Goal: Task Accomplishment & Management: Complete application form

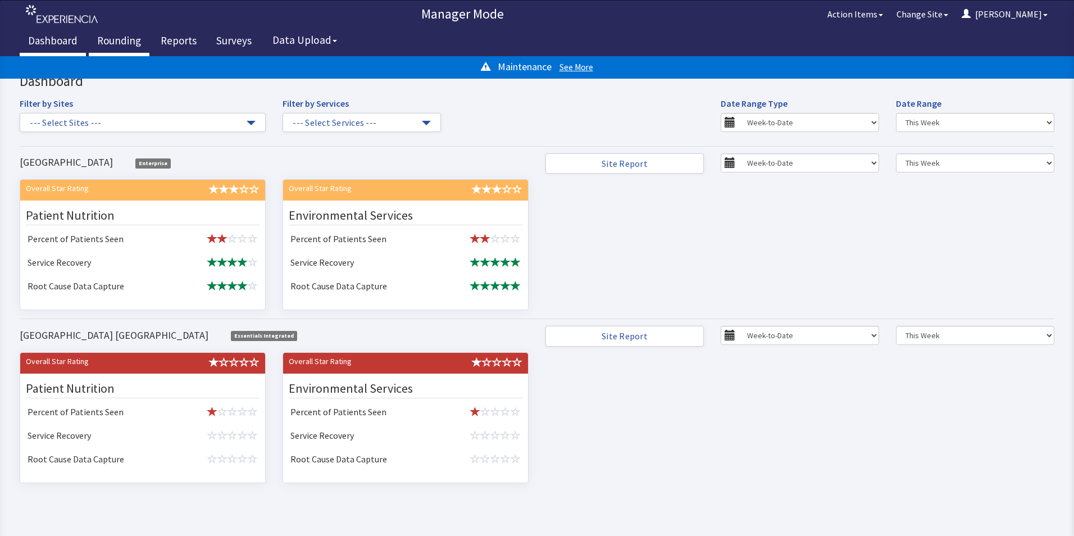
click at [103, 36] on link "Rounding" at bounding box center [119, 42] width 61 height 28
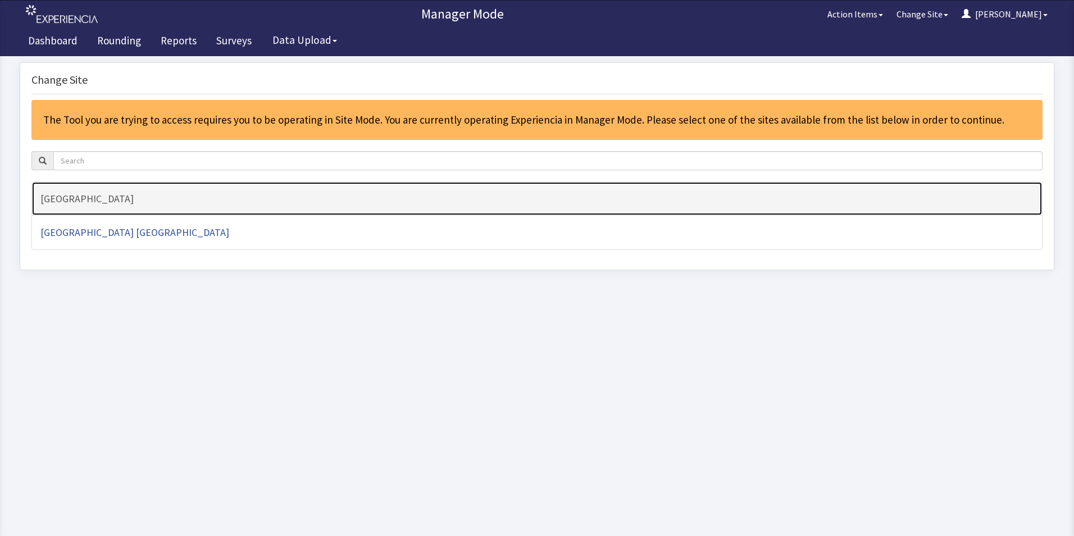
click at [62, 193] on h4 "[GEOGRAPHIC_DATA]" at bounding box center [536, 198] width 993 height 11
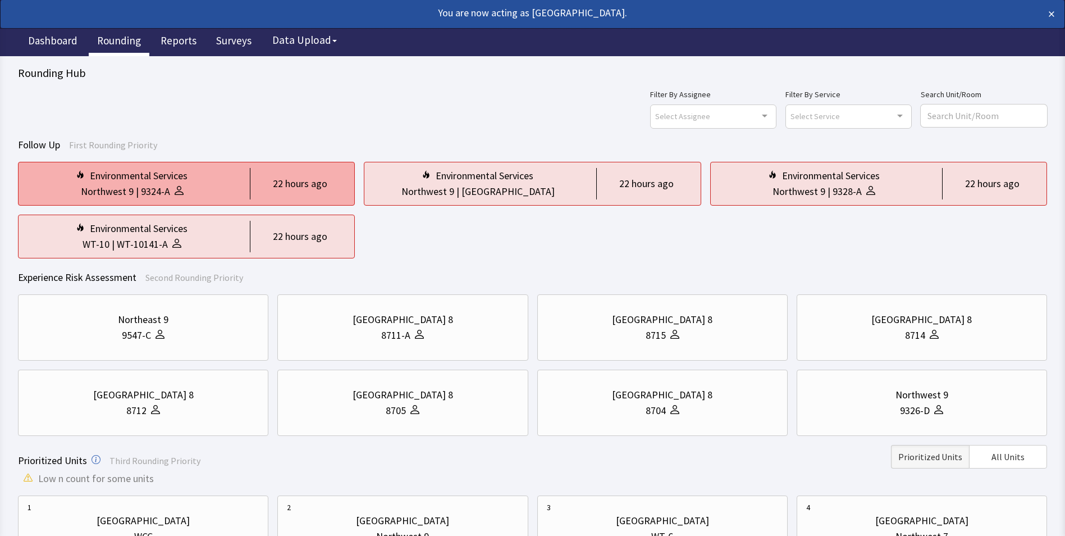
click at [176, 184] on div at bounding box center [176, 192] width 13 height 16
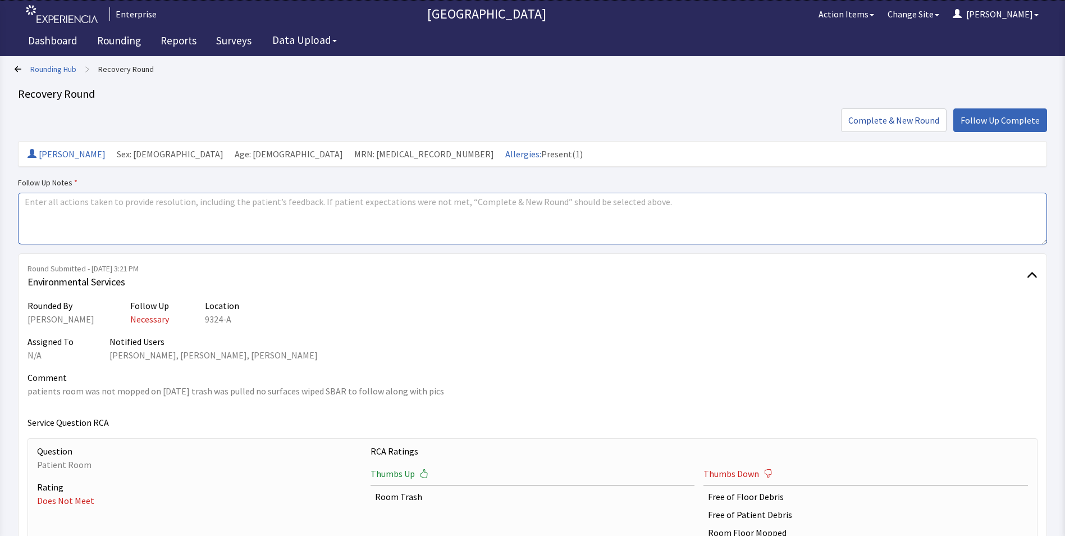
click at [50, 208] on textarea at bounding box center [532, 219] width 1029 height 52
click at [47, 202] on textarea "iisues resolved" at bounding box center [532, 219] width 1029 height 52
drag, startPoint x: 19, startPoint y: 200, endPoint x: 117, endPoint y: 200, distance: 97.7
click at [117, 200] on textarea "issues resolved" at bounding box center [532, 219] width 1029 height 52
type textarea "issues resolved"
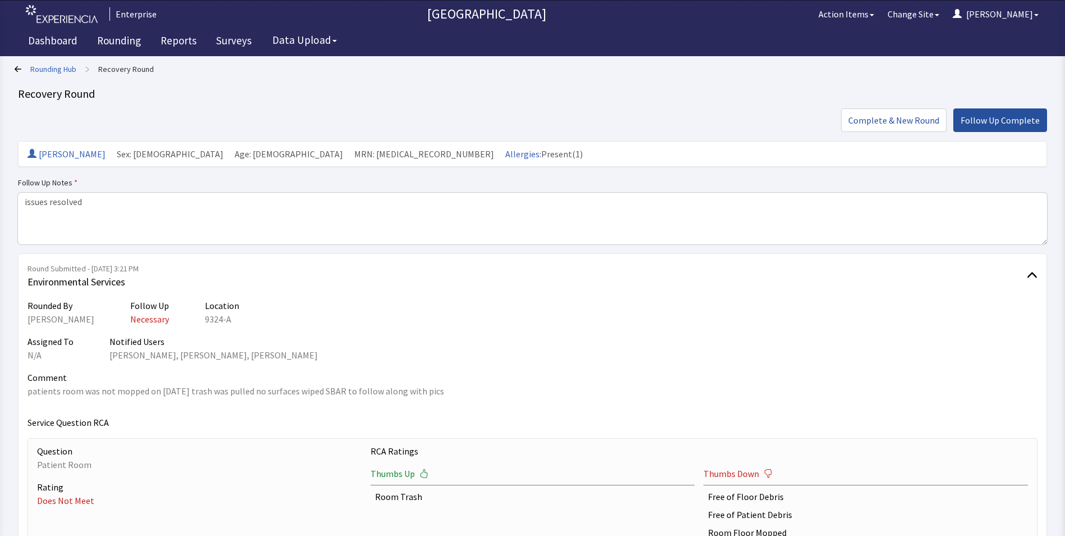
click at [987, 123] on span "Follow Up Complete" at bounding box center [1000, 119] width 79 height 13
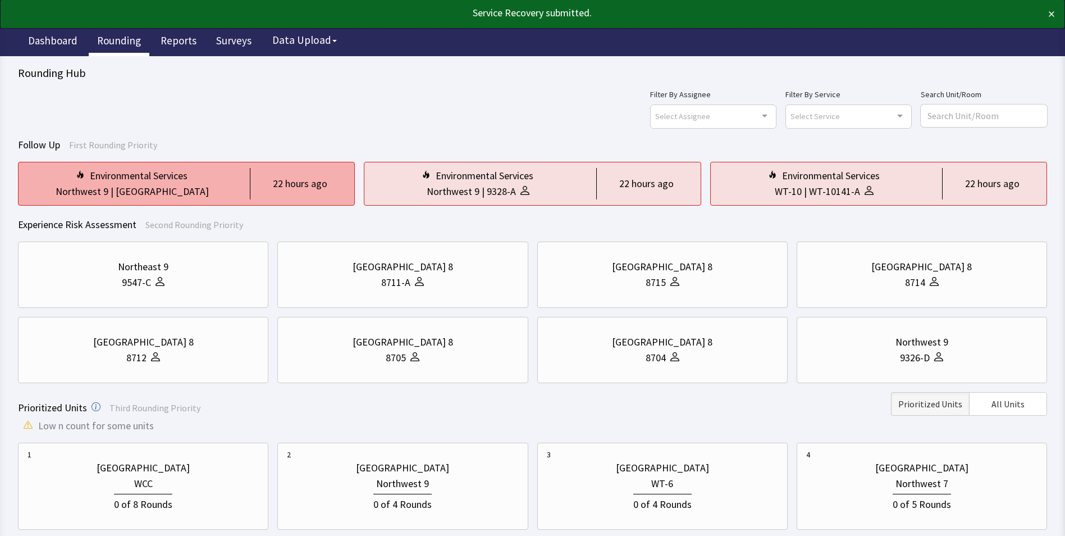
click at [161, 188] on div "Nurse Station" at bounding box center [162, 192] width 93 height 16
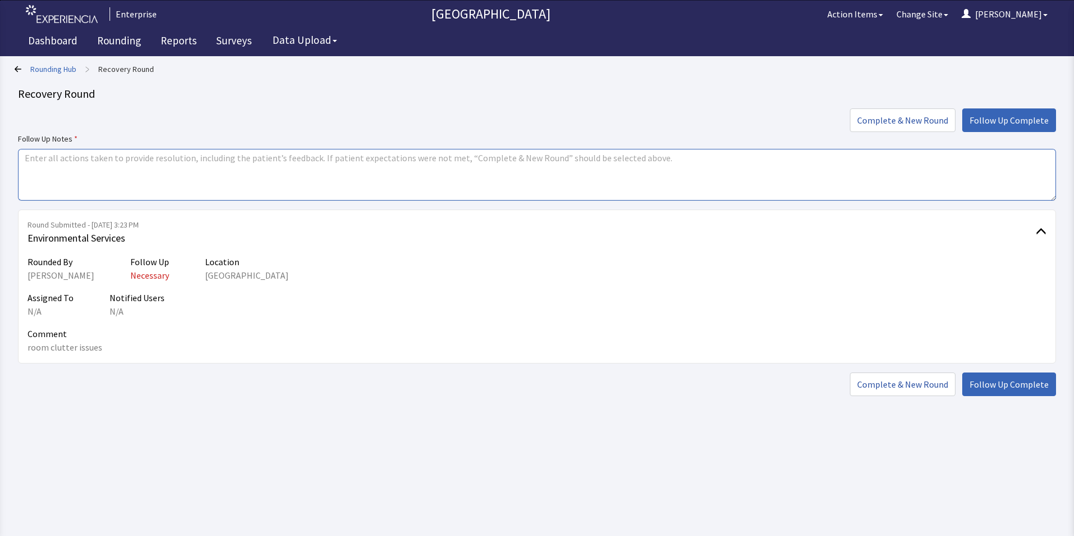
click at [29, 154] on textarea at bounding box center [537, 175] width 1038 height 52
paste textarea "issues resolved"
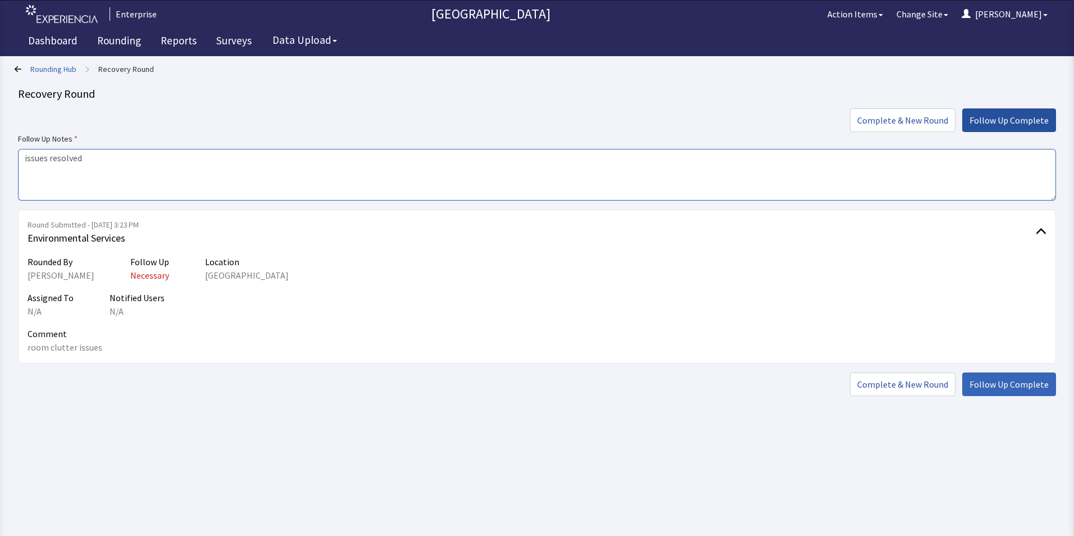
type textarea "issues resolved"
click at [1000, 113] on button "Follow Up Complete" at bounding box center [1009, 120] width 94 height 24
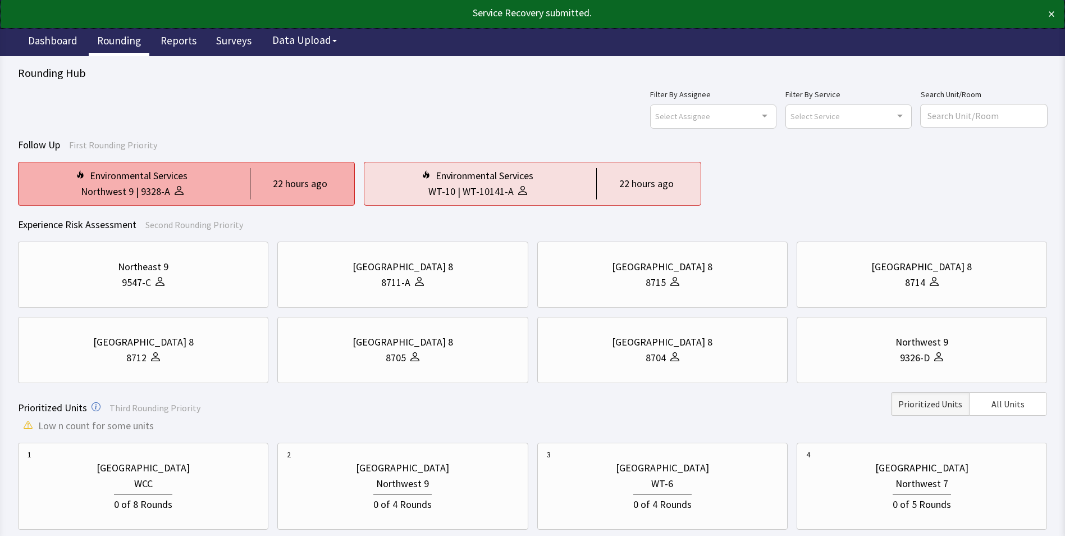
click at [234, 190] on div "Northwest 9 | 9328-A" at bounding box center [132, 192] width 209 height 16
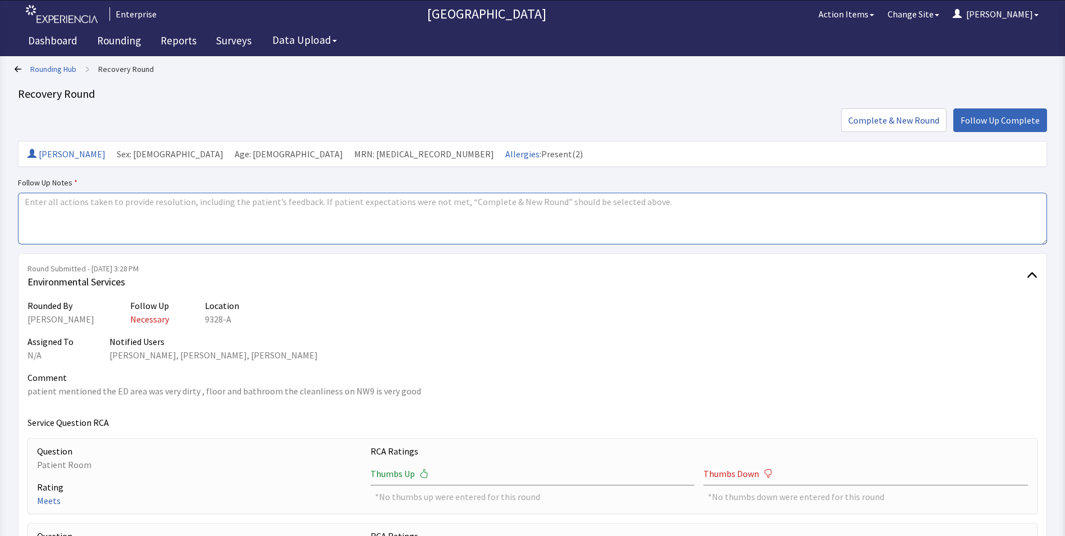
drag, startPoint x: 0, startPoint y: 0, endPoint x: 43, endPoint y: 199, distance: 204.0
click at [43, 199] on textarea at bounding box center [532, 219] width 1029 height 52
paste textarea "issues resolved"
type textarea "issues resolved"
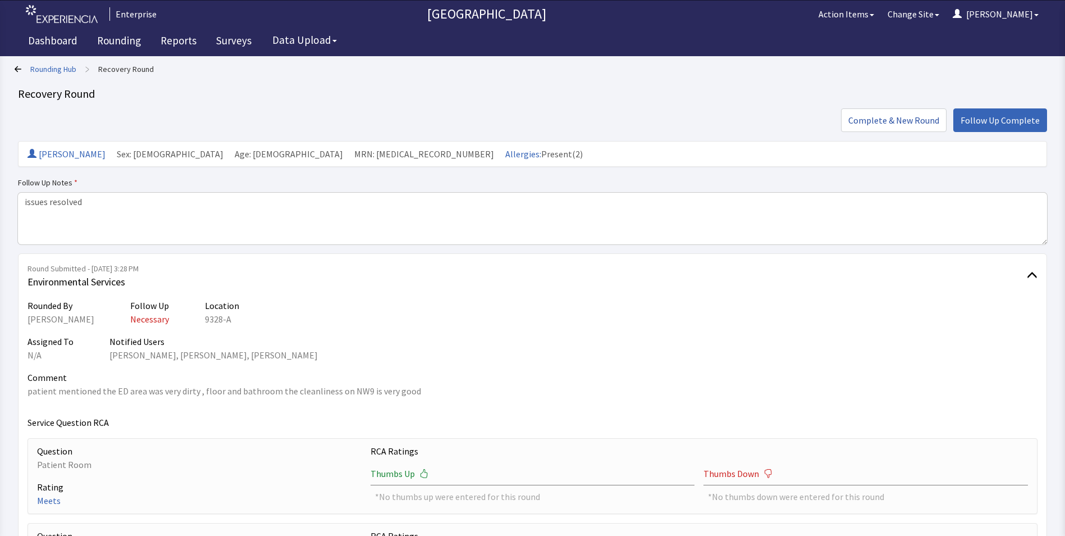
click at [993, 116] on span "Follow Up Complete" at bounding box center [1000, 119] width 79 height 13
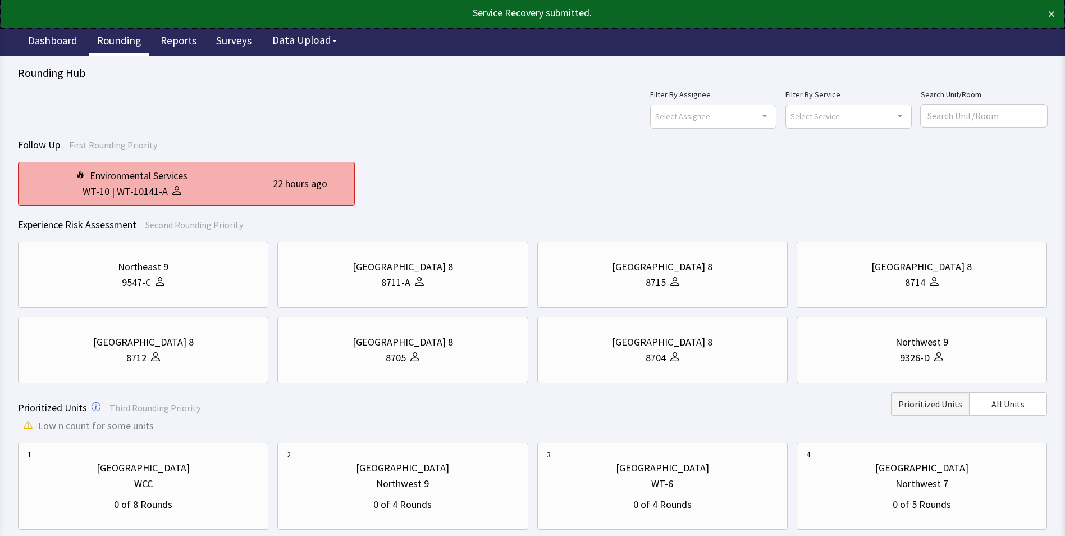
click at [205, 181] on div "Environmental Services" at bounding box center [132, 176] width 209 height 16
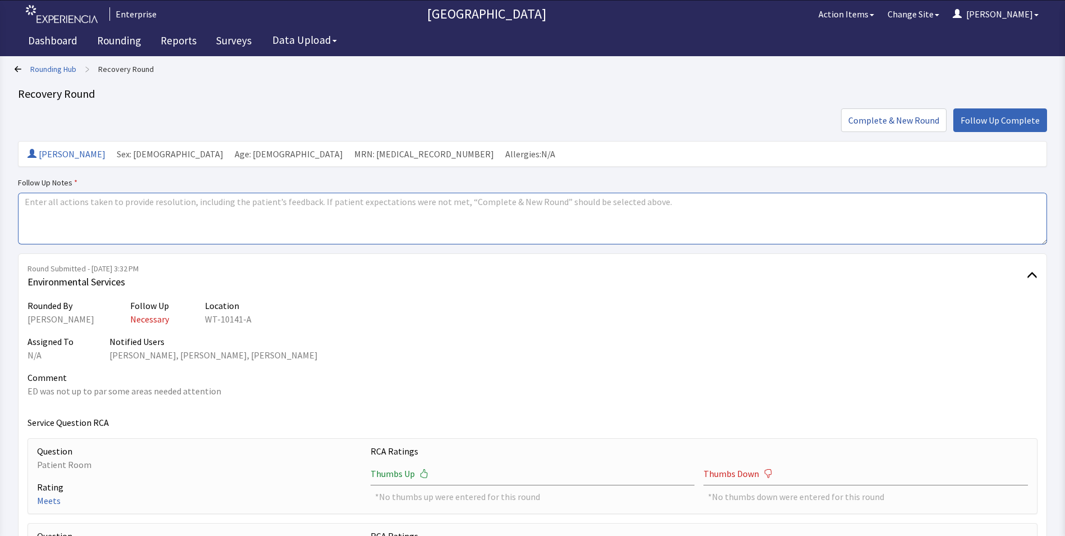
click at [36, 202] on textarea at bounding box center [532, 219] width 1029 height 52
paste textarea "issues resolved"
type textarea "issues resolved"
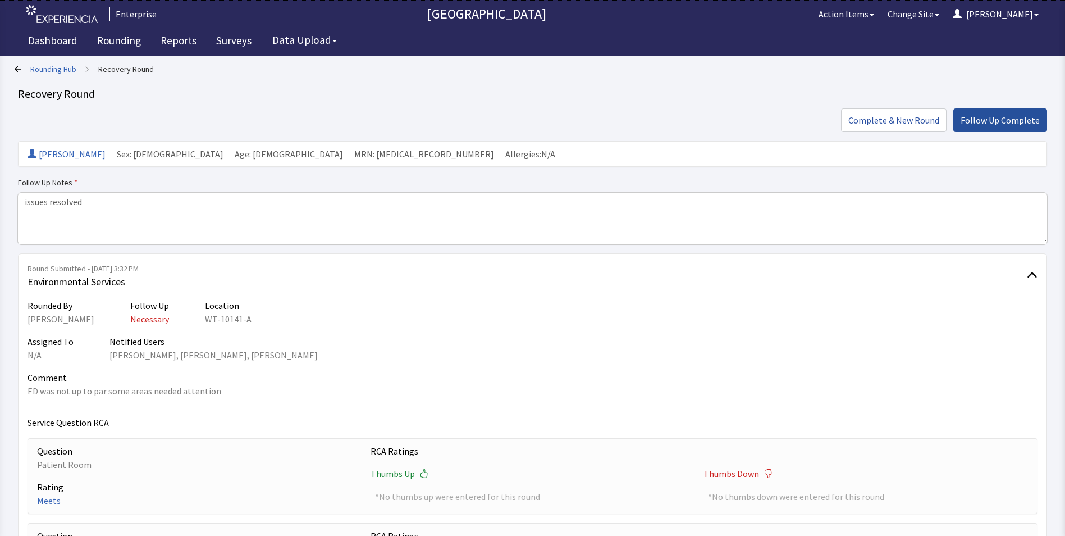
click at [987, 119] on span "Follow Up Complete" at bounding box center [1000, 119] width 79 height 13
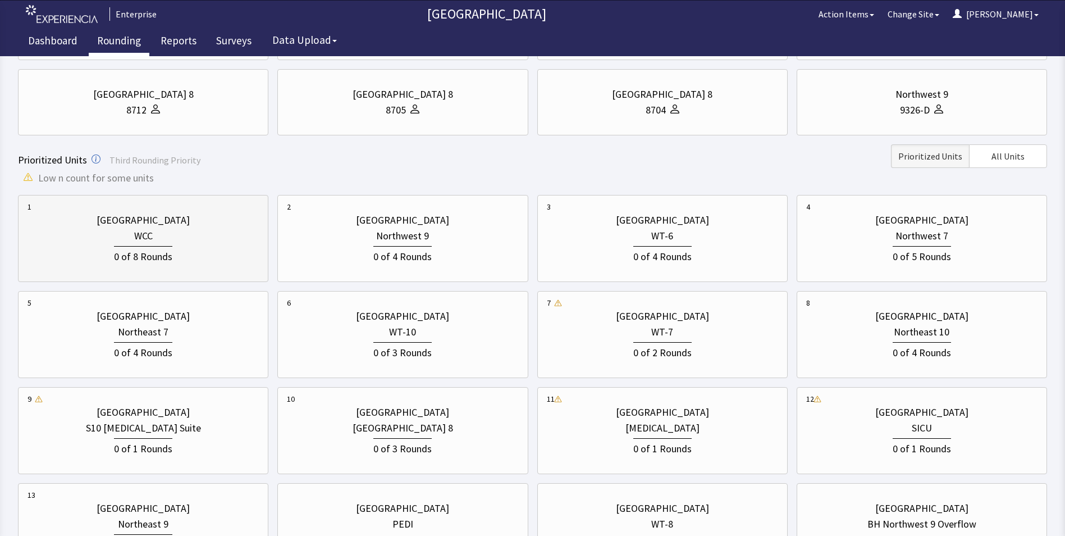
scroll to position [225, 0]
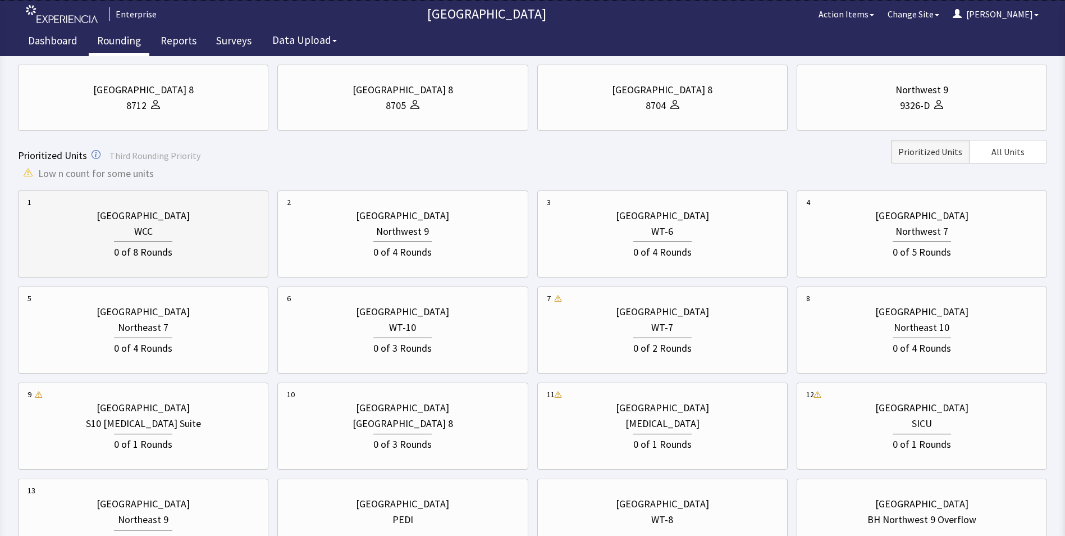
click at [168, 240] on div "0 of 8 Rounds" at bounding box center [143, 249] width 231 height 21
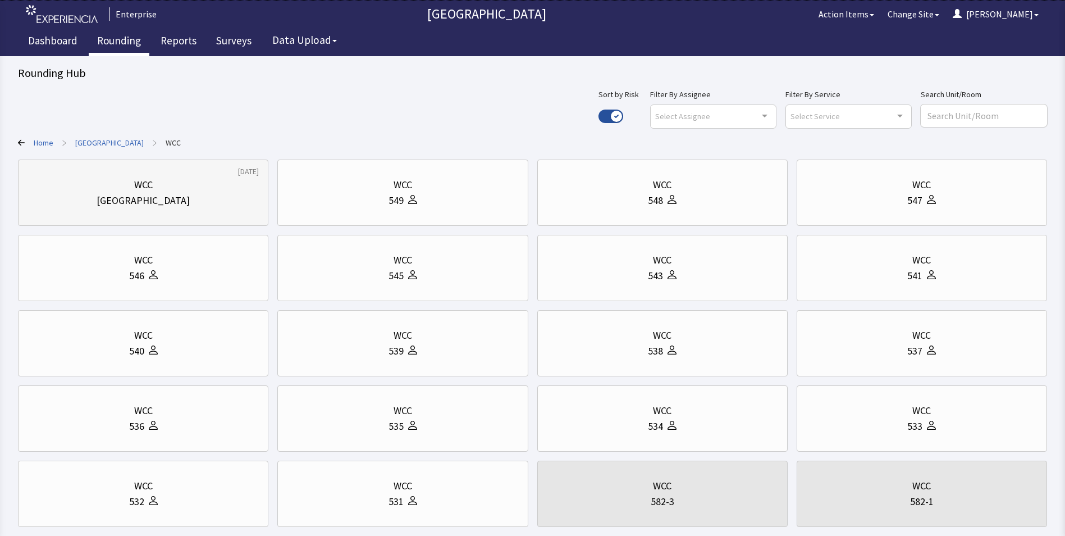
click at [207, 186] on div "WCC" at bounding box center [143, 185] width 231 height 16
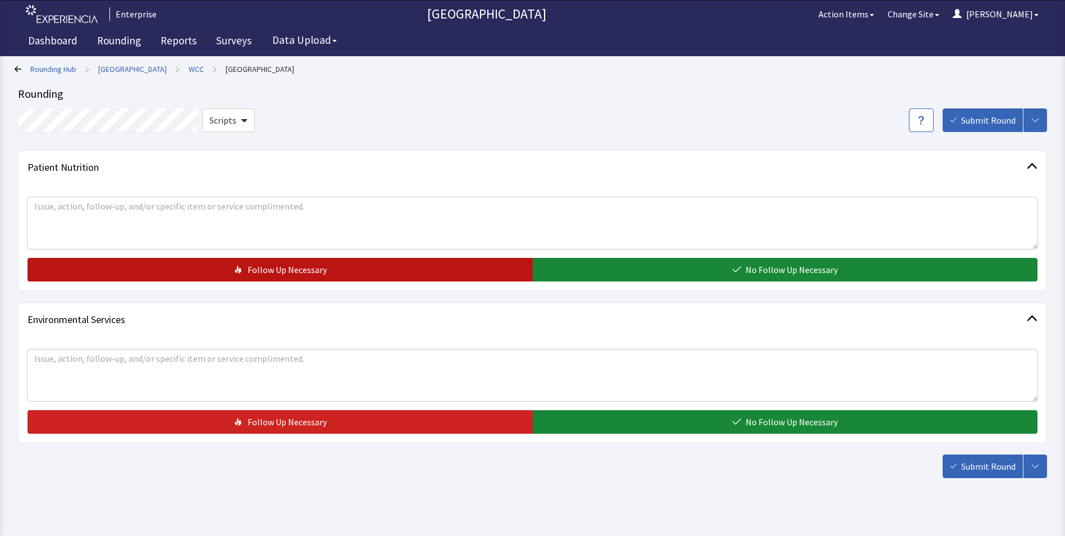
click at [249, 268] on span "Follow Up Necessary" at bounding box center [287, 269] width 79 height 13
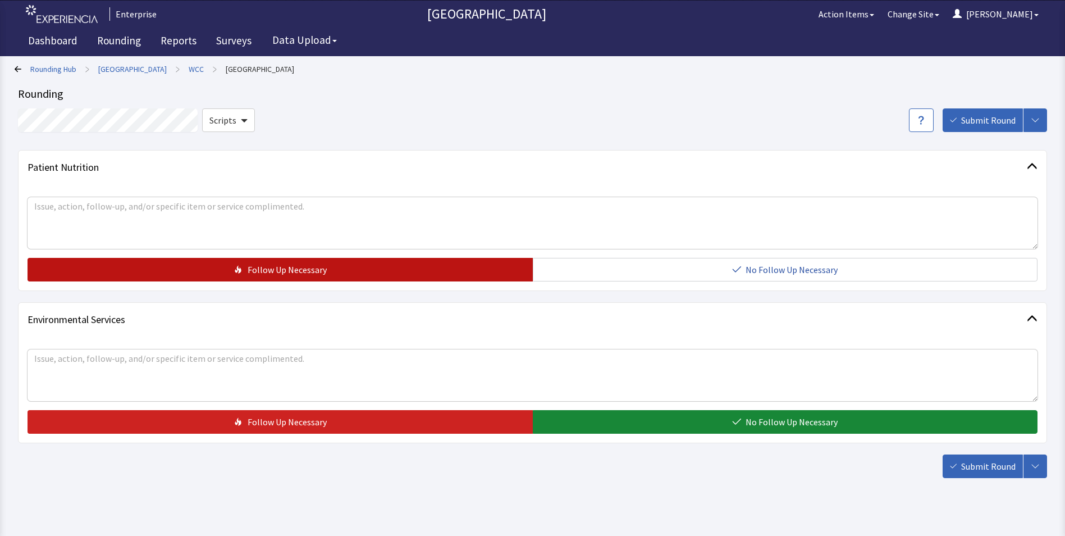
click at [254, 267] on span "Follow Up Necessary" at bounding box center [287, 269] width 79 height 13
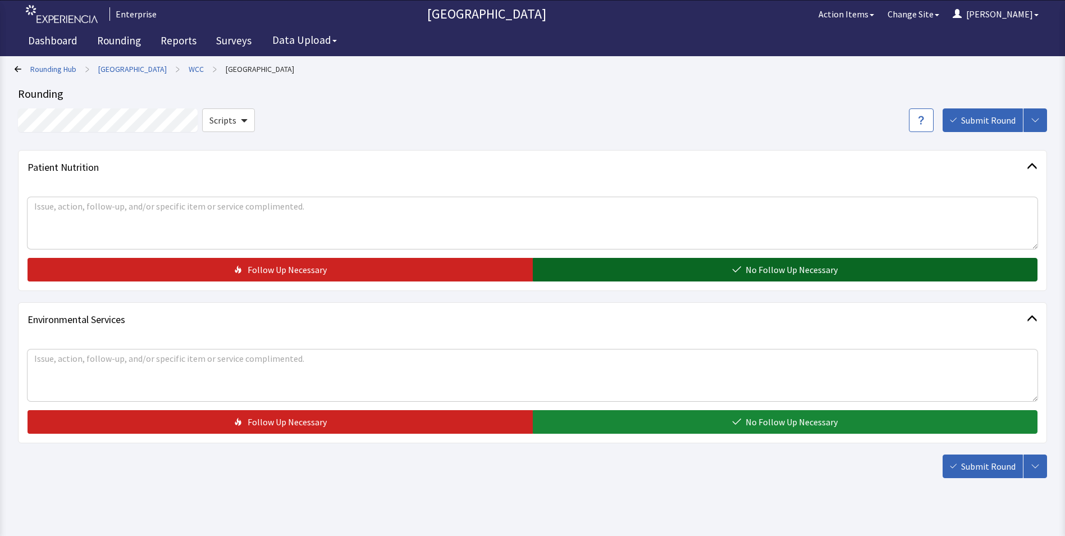
click at [609, 267] on button "No Follow Up Necessary" at bounding box center [785, 270] width 505 height 24
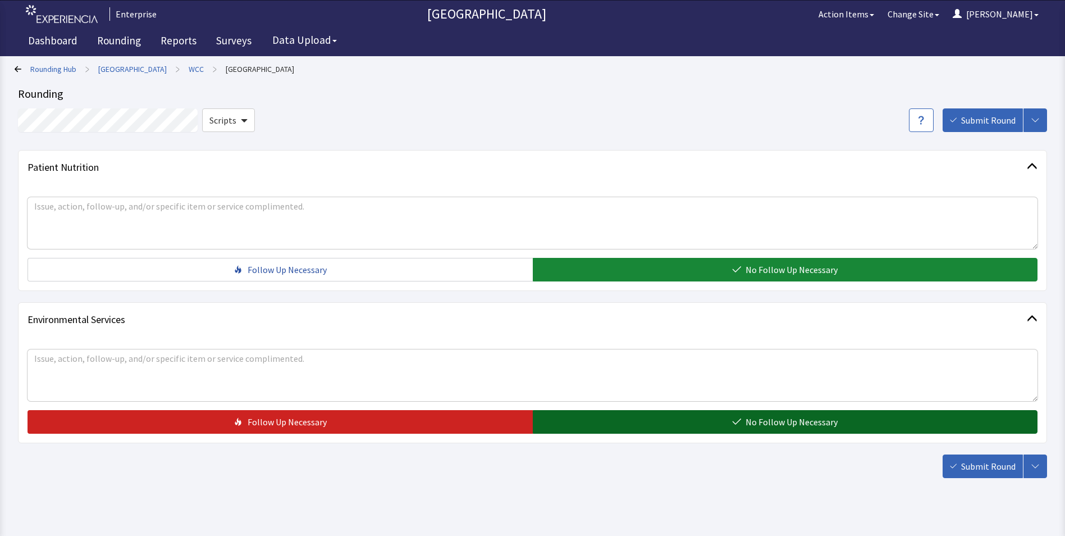
click at [580, 416] on button "No Follow Up Necessary" at bounding box center [785, 422] width 505 height 24
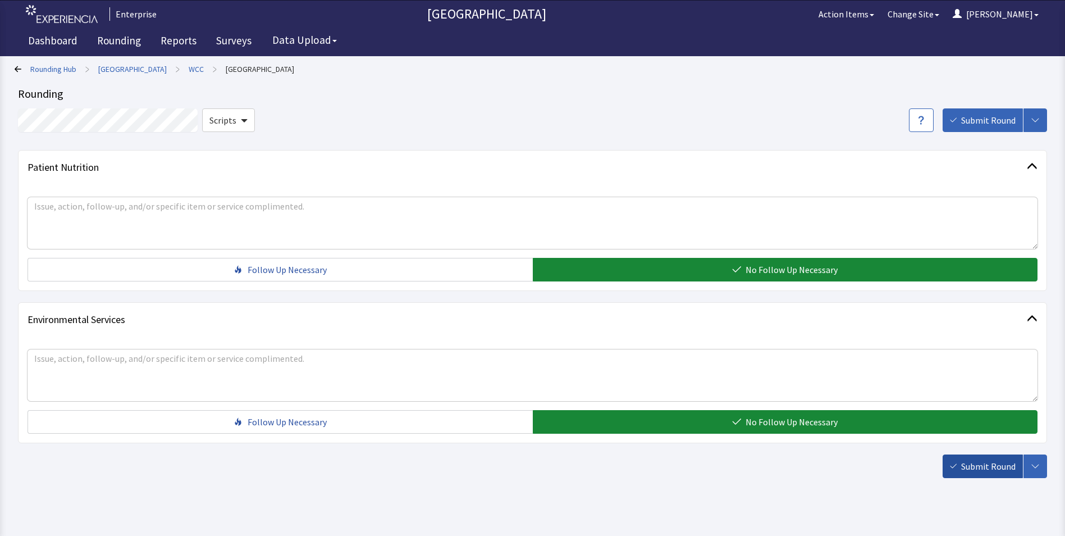
click at [999, 463] on span "Submit Round" at bounding box center [988, 465] width 54 height 13
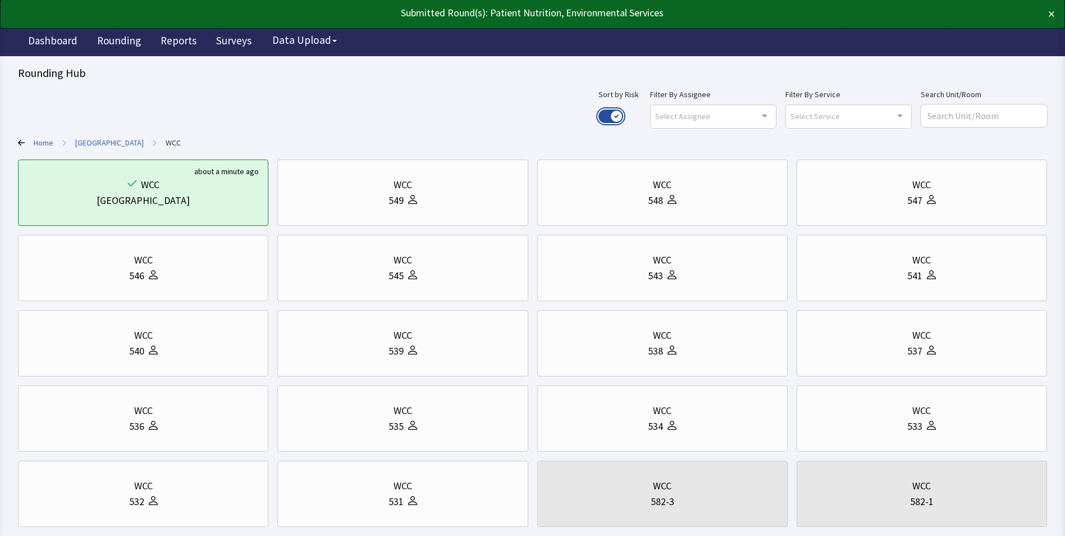
click at [623, 112] on button "Use setting" at bounding box center [611, 116] width 25 height 13
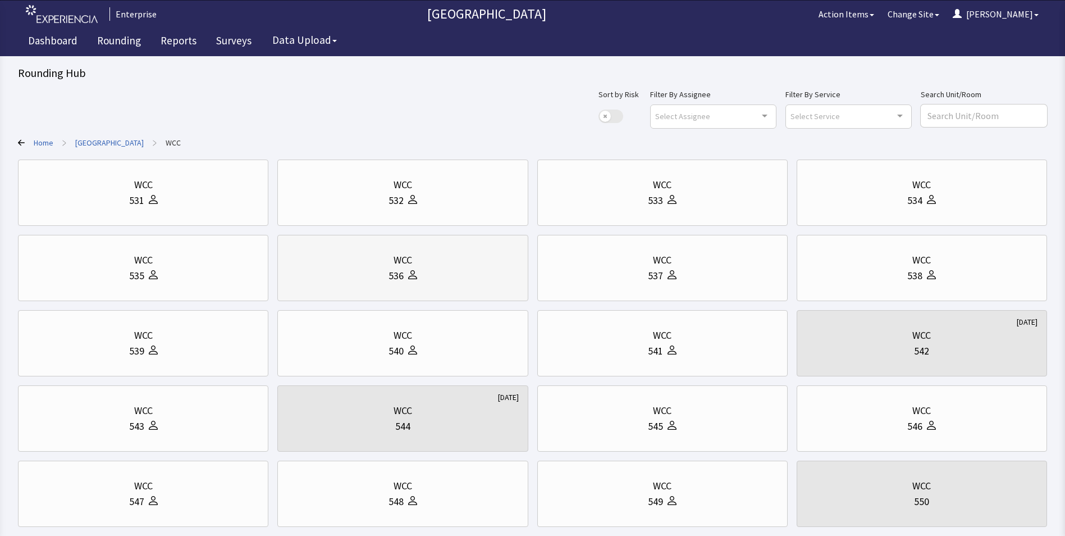
click at [362, 272] on div "536" at bounding box center [402, 276] width 231 height 16
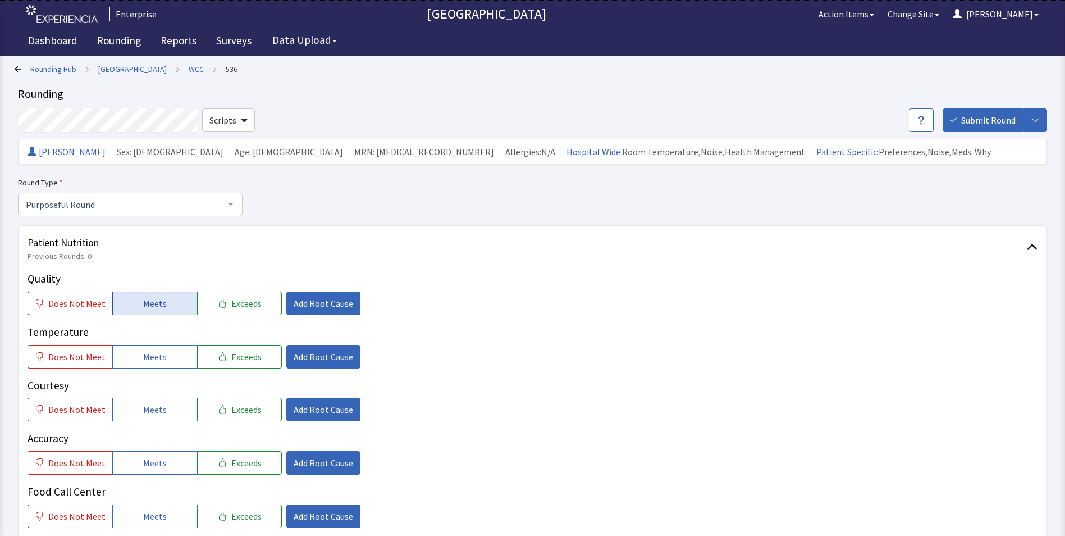
scroll to position [56, 0]
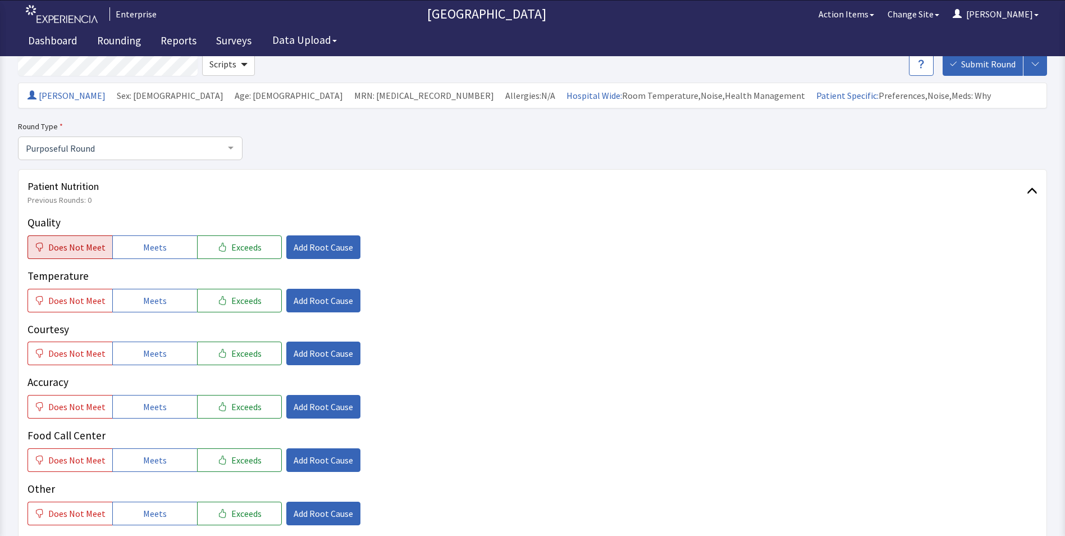
click at [68, 250] on span "Does Not Meet" at bounding box center [76, 246] width 57 height 13
click at [69, 300] on span "Does Not Meet" at bounding box center [76, 300] width 57 height 13
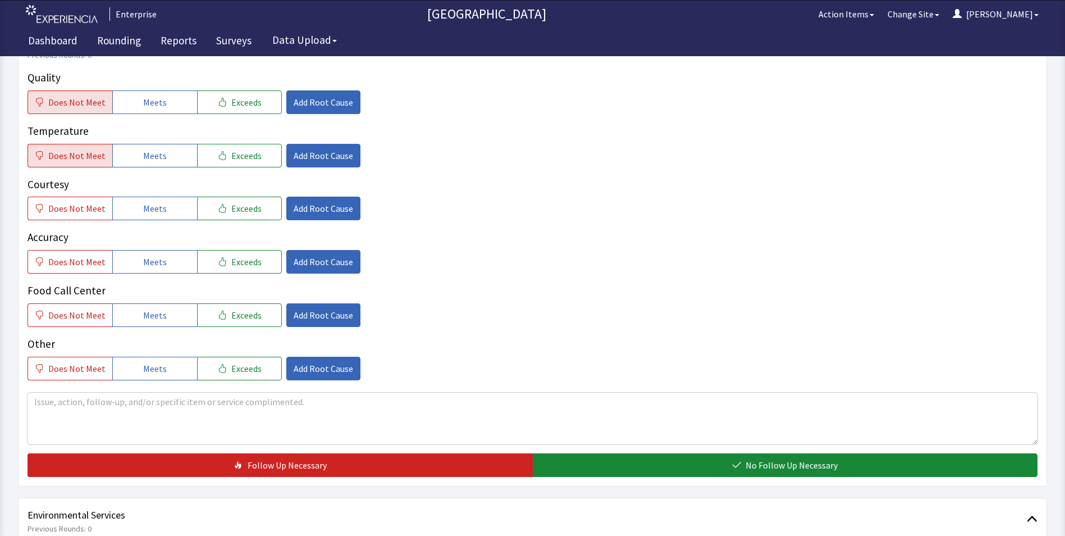
scroll to position [225, 0]
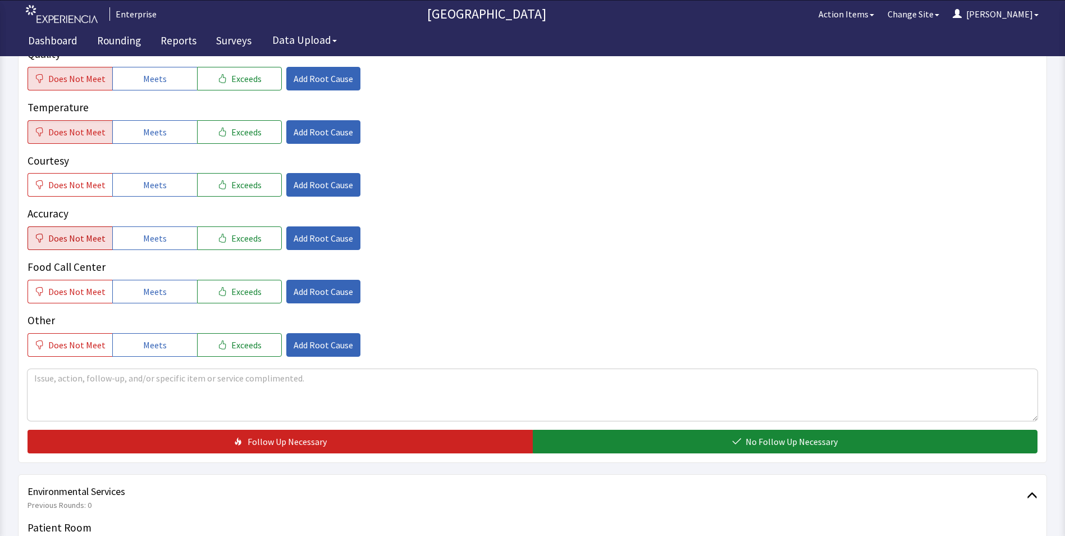
click at [64, 236] on span "Does Not Meet" at bounding box center [76, 237] width 57 height 13
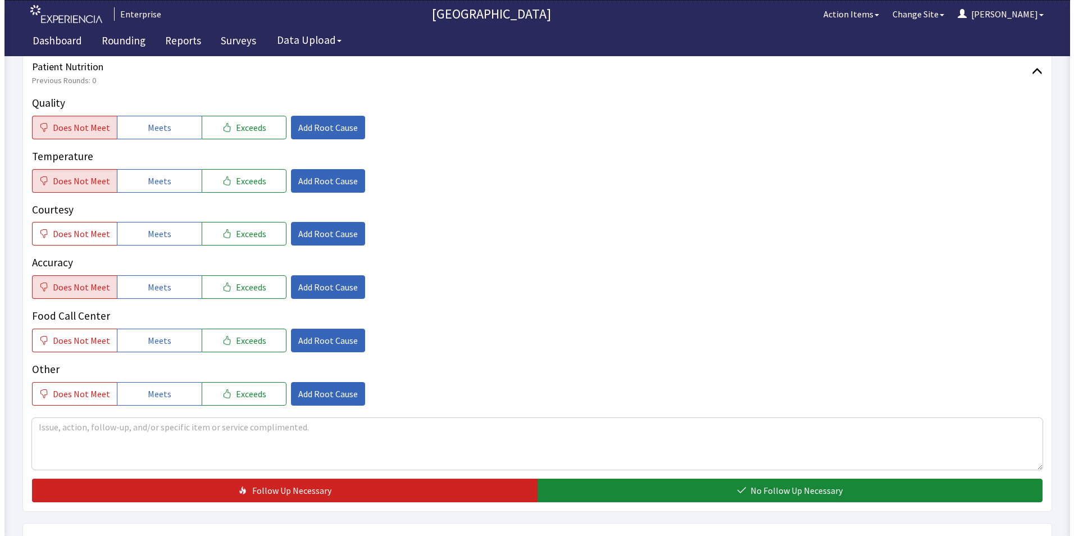
scroll to position [112, 0]
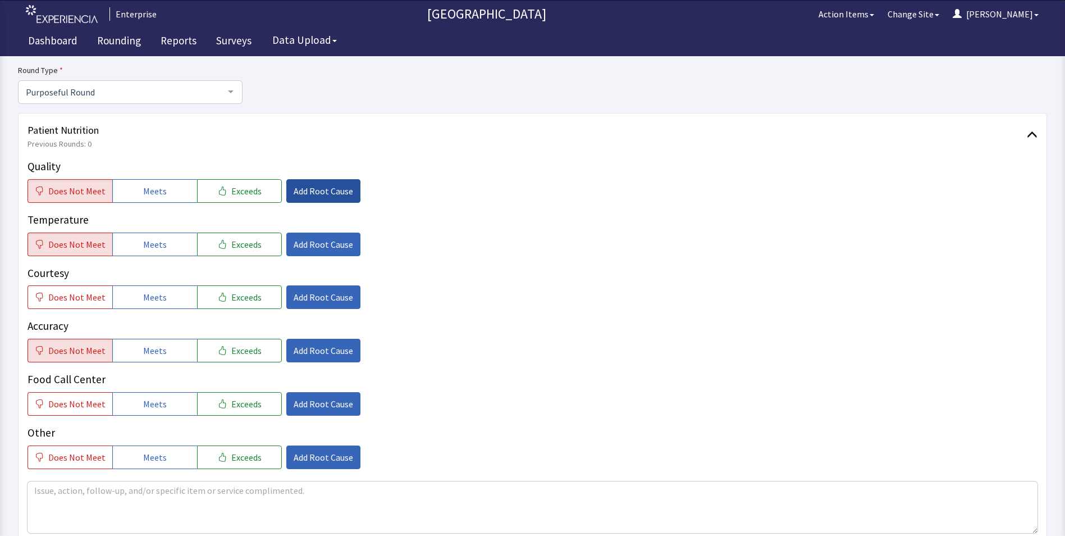
click at [298, 193] on span "Add Root Cause" at bounding box center [324, 190] width 60 height 13
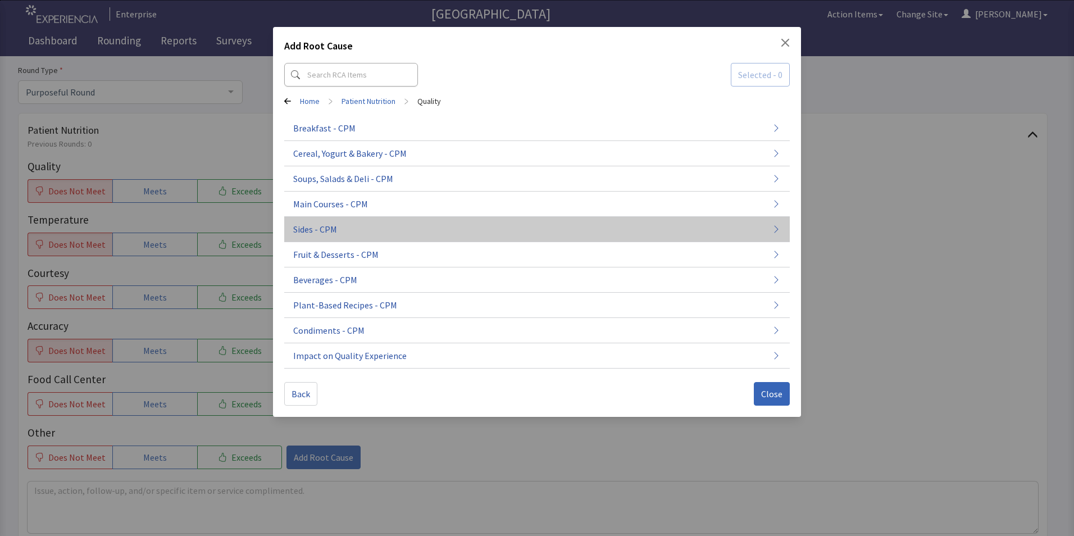
click at [312, 228] on span "Sides - CPM" at bounding box center [315, 228] width 44 height 13
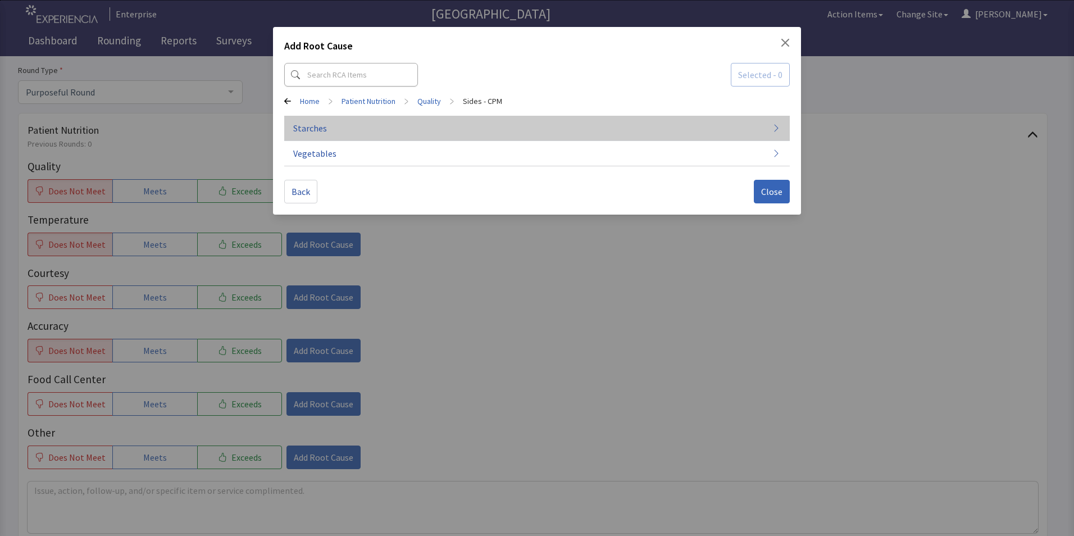
click at [335, 124] on button "Starches" at bounding box center [536, 128] width 505 height 25
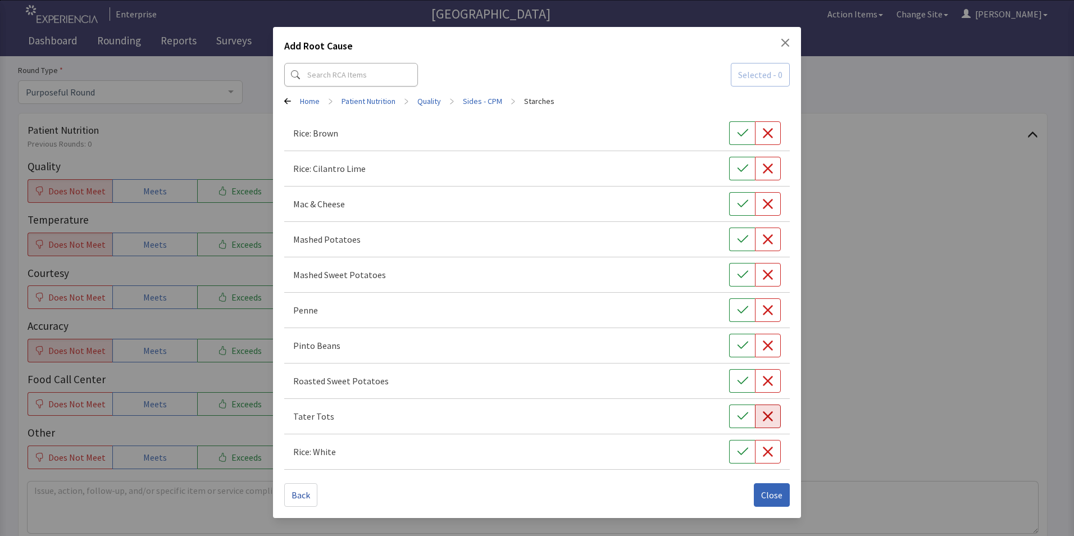
click at [769, 417] on icon "button" at bounding box center [768, 416] width 10 height 10
click at [774, 496] on span "Close" at bounding box center [771, 494] width 21 height 13
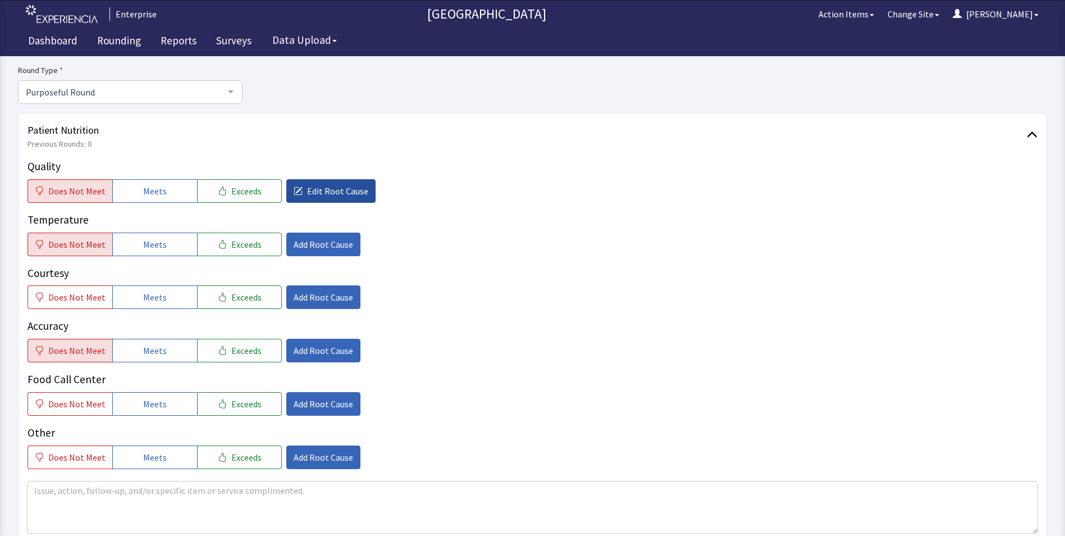
click at [321, 188] on span "Edit Root Cause" at bounding box center [337, 190] width 61 height 13
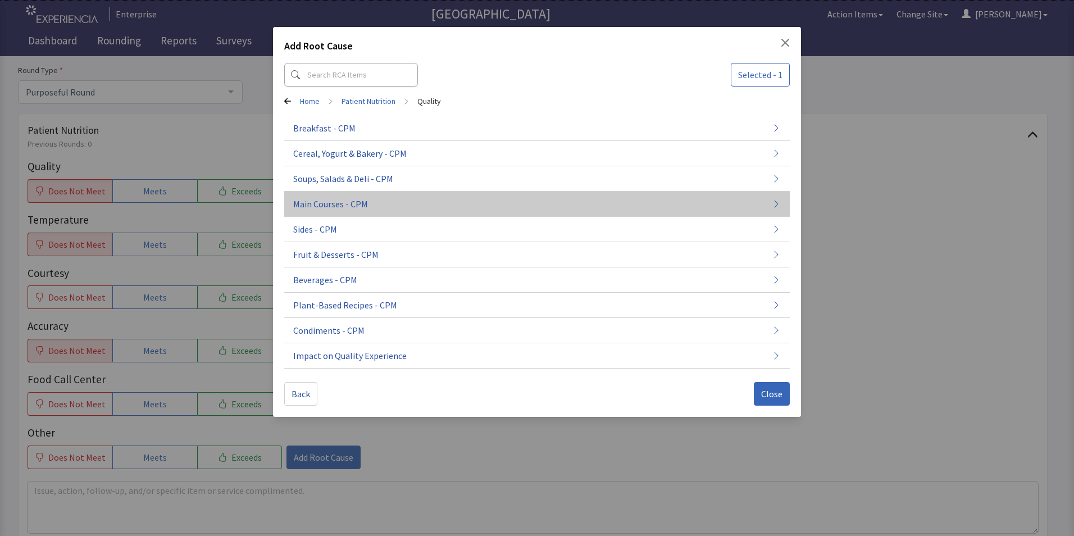
click at [326, 206] on span "Main Courses - CPM" at bounding box center [330, 203] width 75 height 13
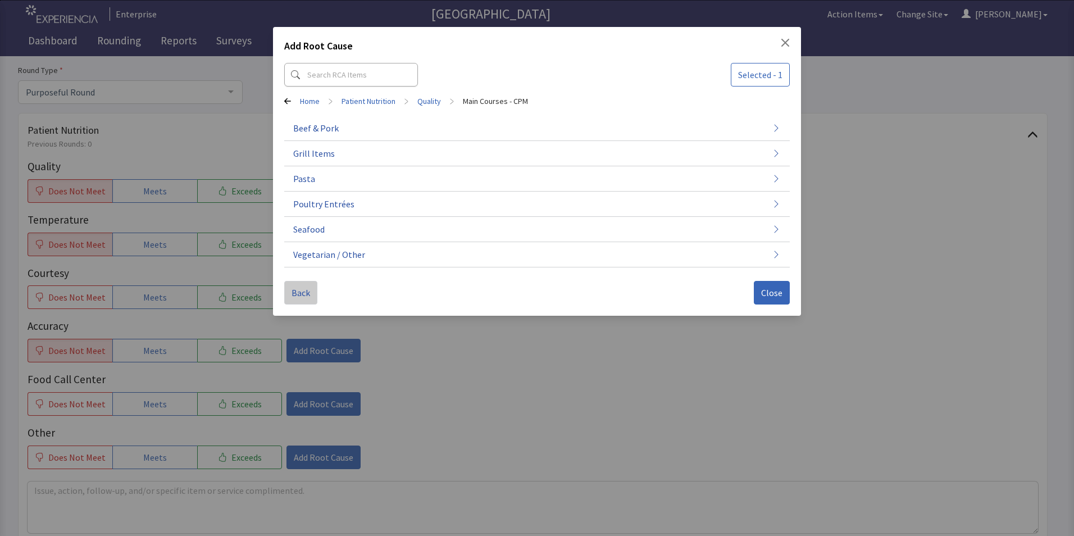
click at [300, 295] on span "Back" at bounding box center [300, 292] width 19 height 13
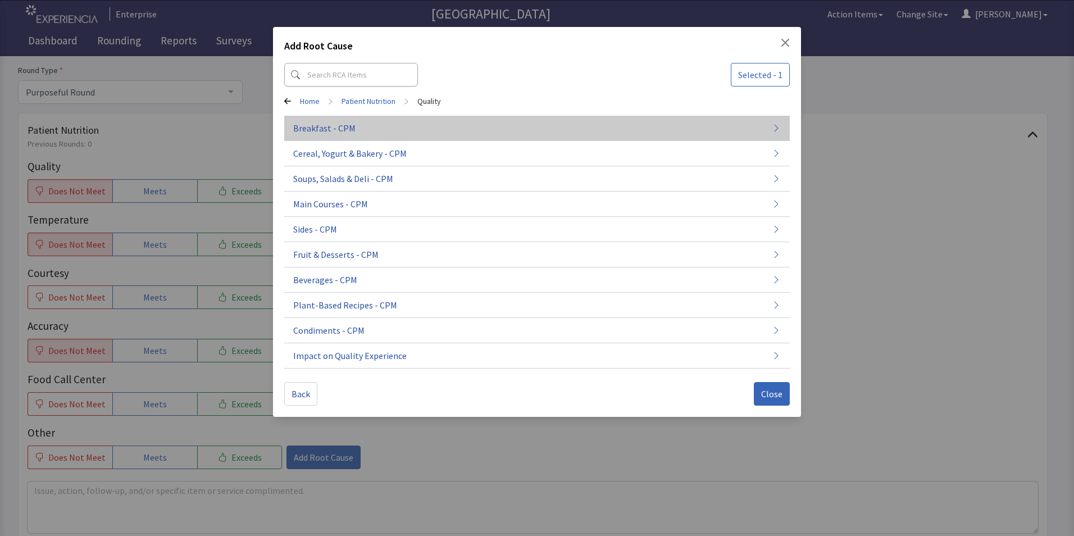
click at [335, 121] on span "Breakfast - CPM" at bounding box center [324, 127] width 62 height 13
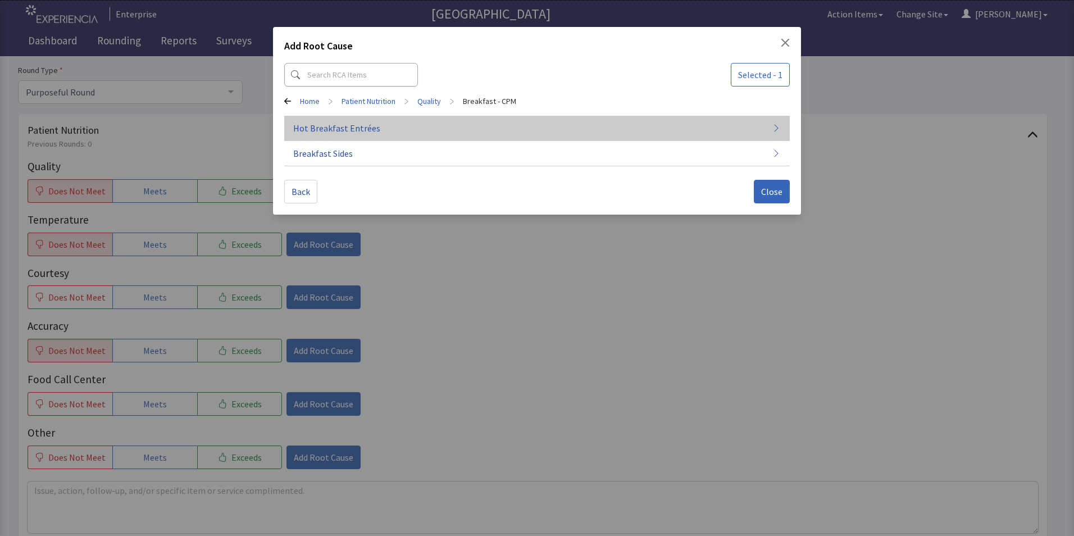
click at [349, 131] on span "Hot Breakfast Entrées" at bounding box center [336, 127] width 87 height 13
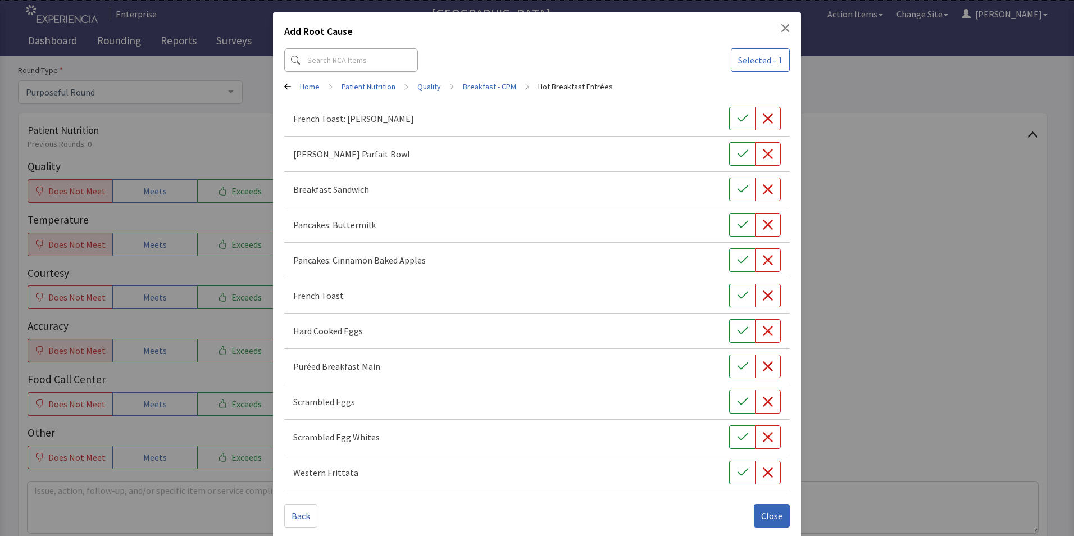
scroll to position [26, 0]
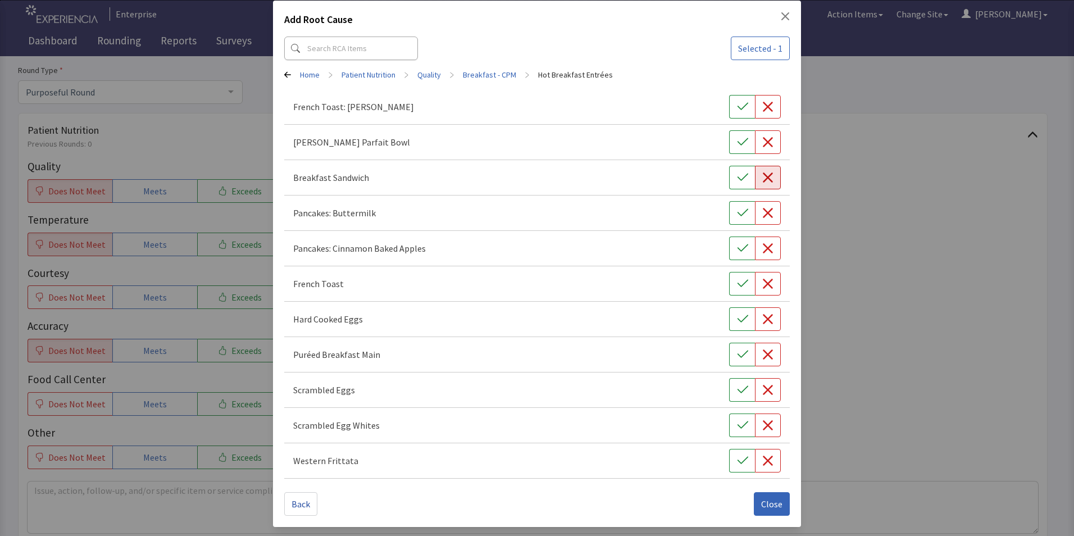
click at [759, 171] on button "button" at bounding box center [768, 178] width 26 height 24
drag, startPoint x: 762, startPoint y: 499, endPoint x: 759, endPoint y: 505, distance: 6.6
click at [762, 505] on span "Close" at bounding box center [771, 503] width 21 height 13
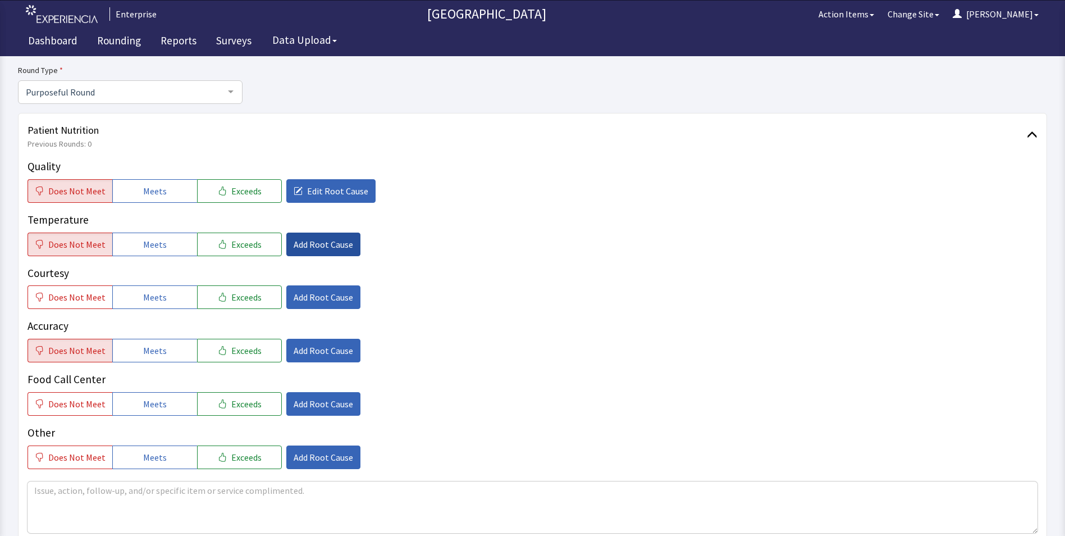
click at [307, 245] on span "Add Root Cause" at bounding box center [324, 244] width 60 height 13
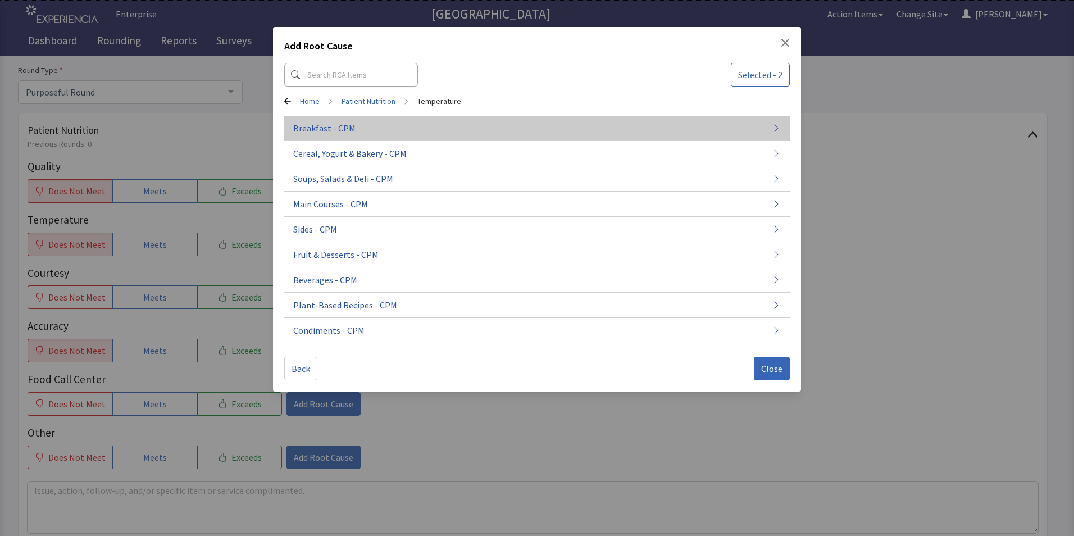
click at [362, 134] on button "Breakfast - CPM" at bounding box center [536, 128] width 505 height 25
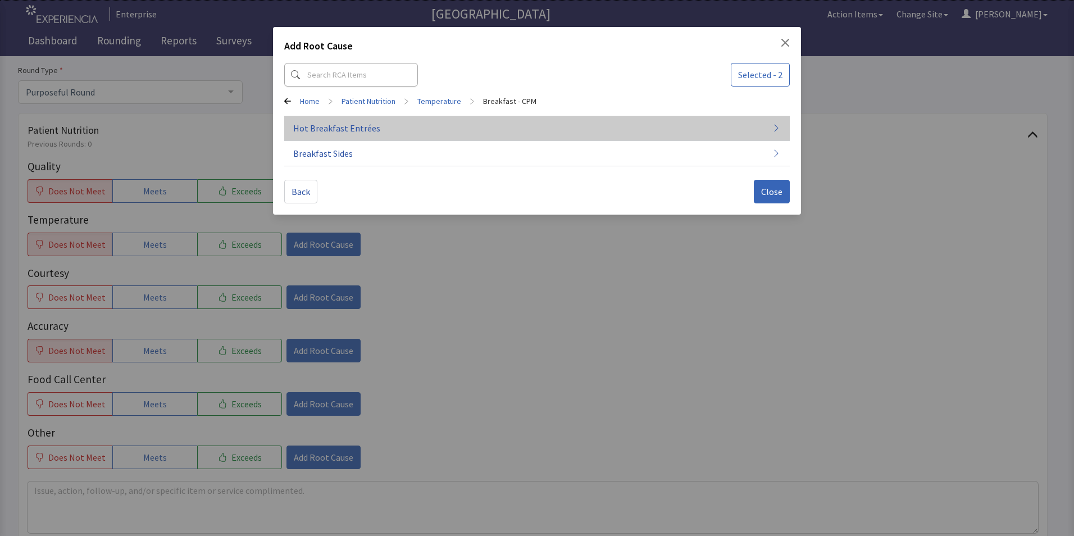
click at [367, 132] on span "Hot Breakfast Entrées" at bounding box center [336, 127] width 87 height 13
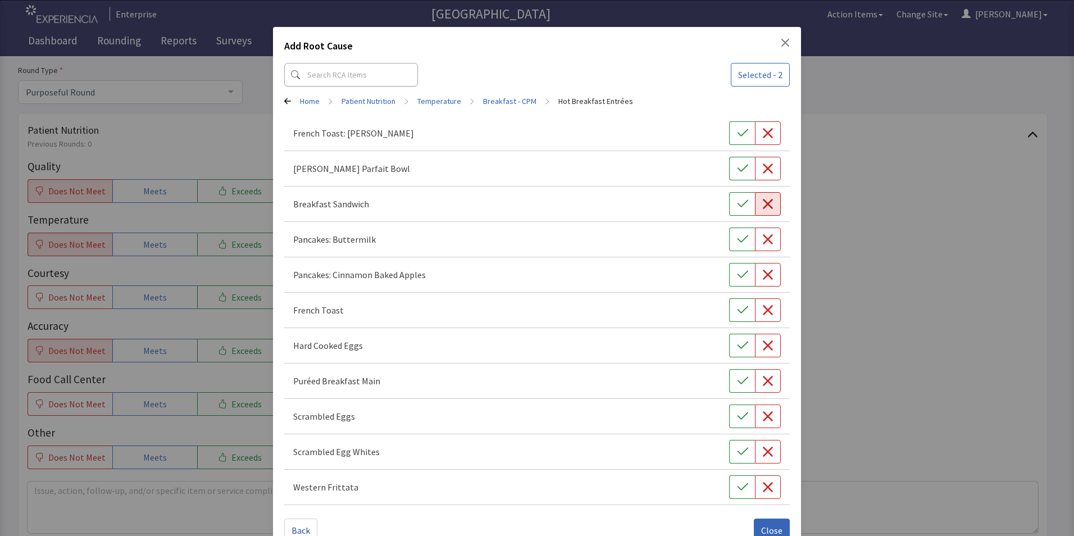
click at [762, 205] on icon "button" at bounding box center [767, 203] width 11 height 11
click at [761, 525] on span "Close" at bounding box center [771, 529] width 21 height 13
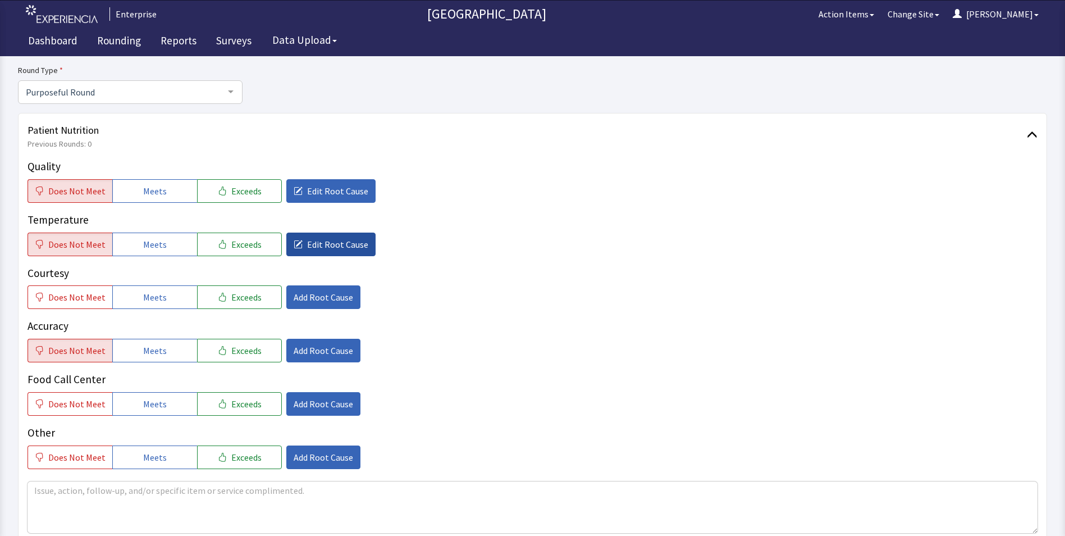
click at [295, 245] on button "Edit Root Cause" at bounding box center [330, 245] width 89 height 24
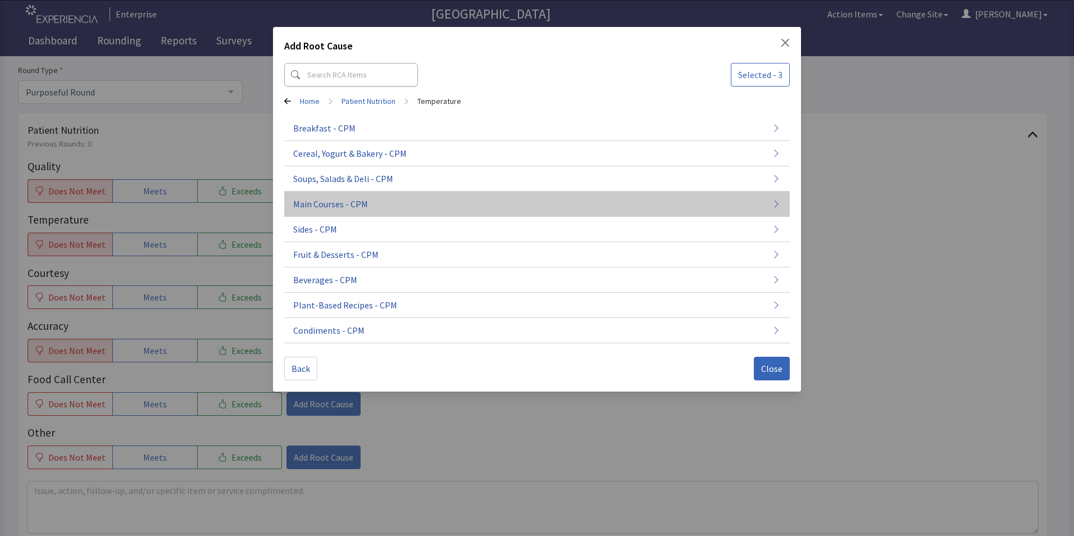
click at [335, 204] on span "Main Courses - CPM" at bounding box center [330, 203] width 75 height 13
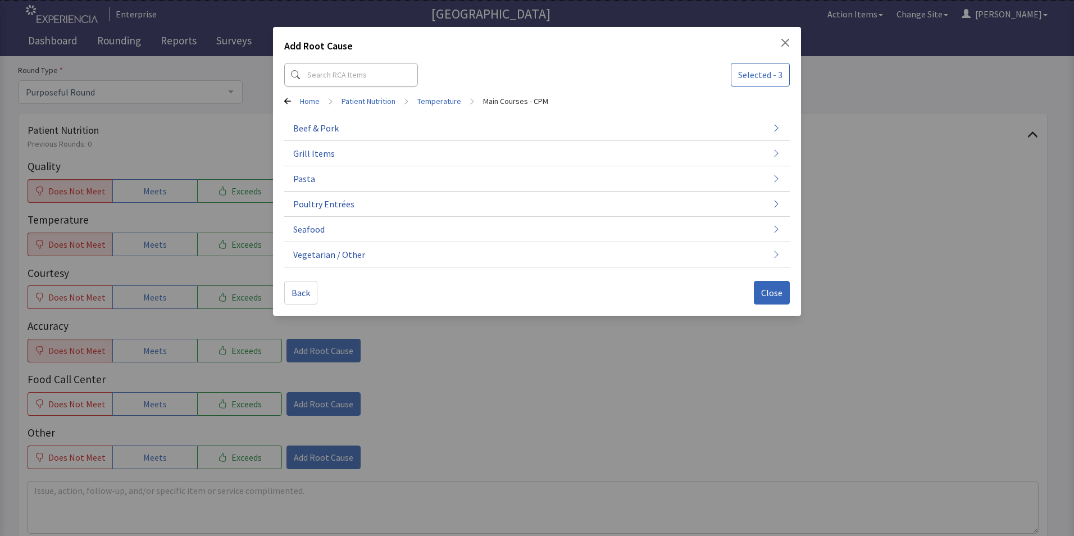
click at [335, 204] on span "Poultry Entrées" at bounding box center [323, 203] width 61 height 13
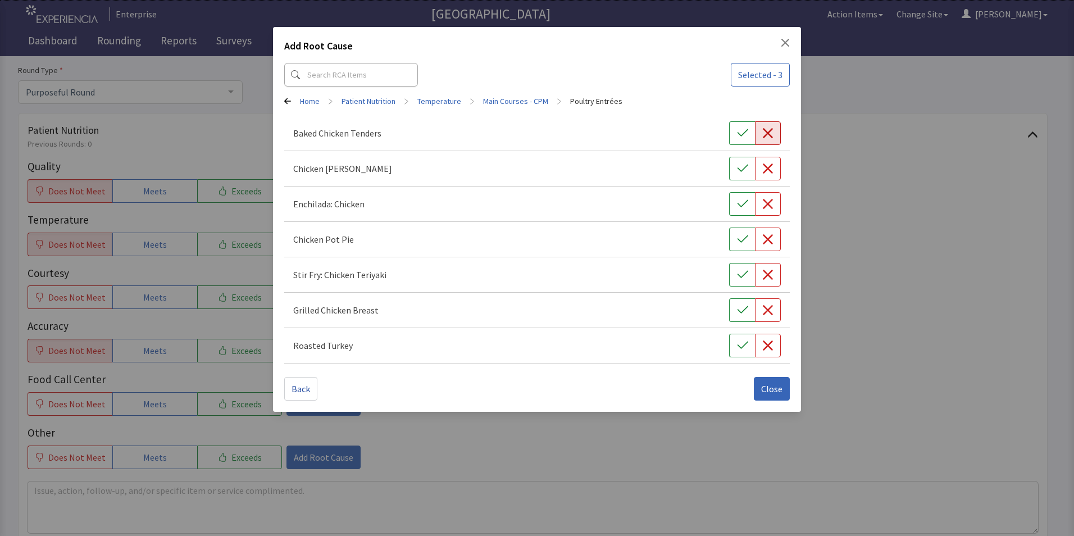
click at [774, 134] on button "button" at bounding box center [768, 133] width 26 height 24
click at [767, 386] on span "Close" at bounding box center [771, 388] width 21 height 13
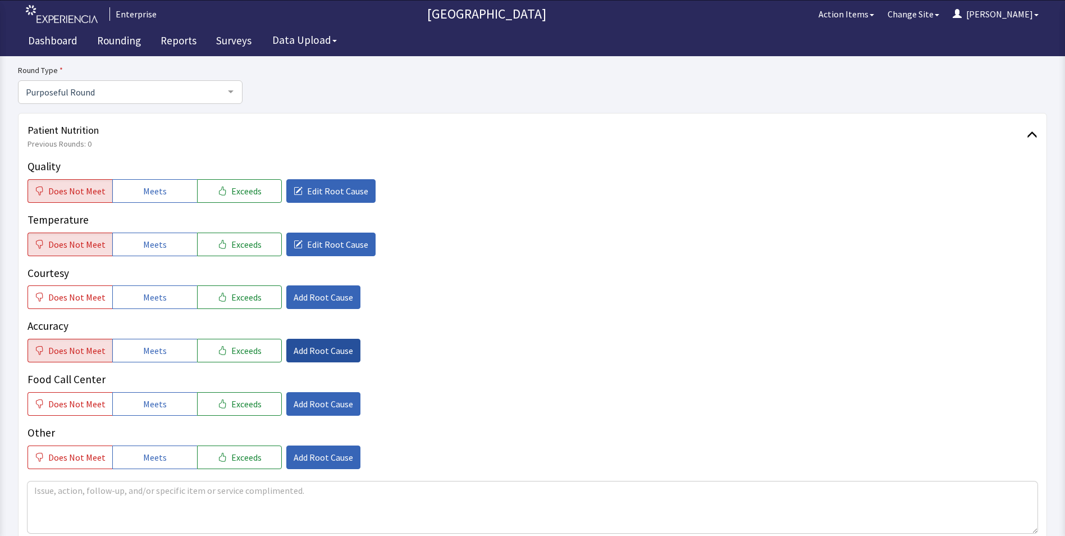
click at [303, 350] on span "Add Root Cause" at bounding box center [324, 350] width 60 height 13
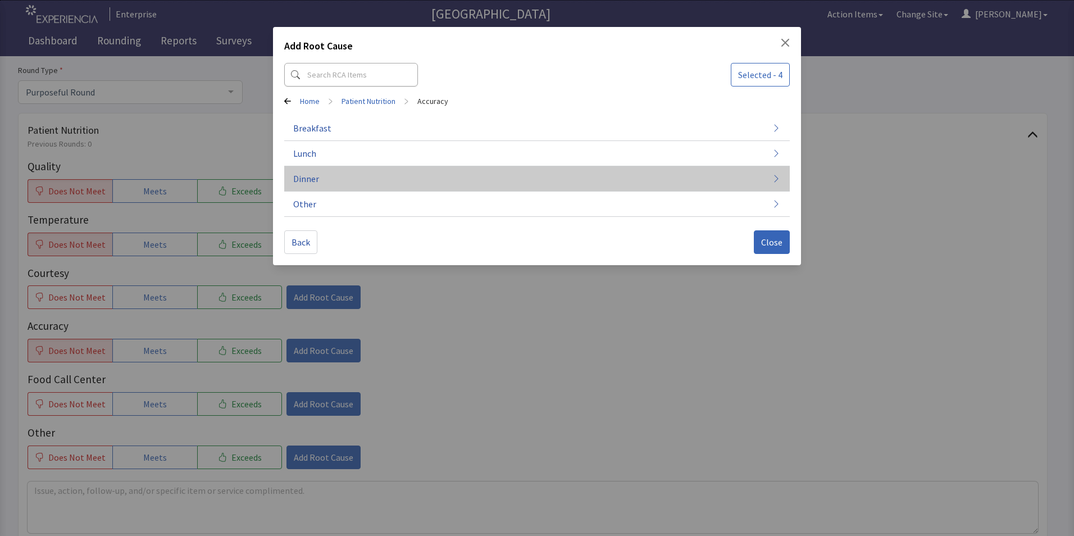
click at [349, 189] on button "Dinner" at bounding box center [536, 178] width 505 height 25
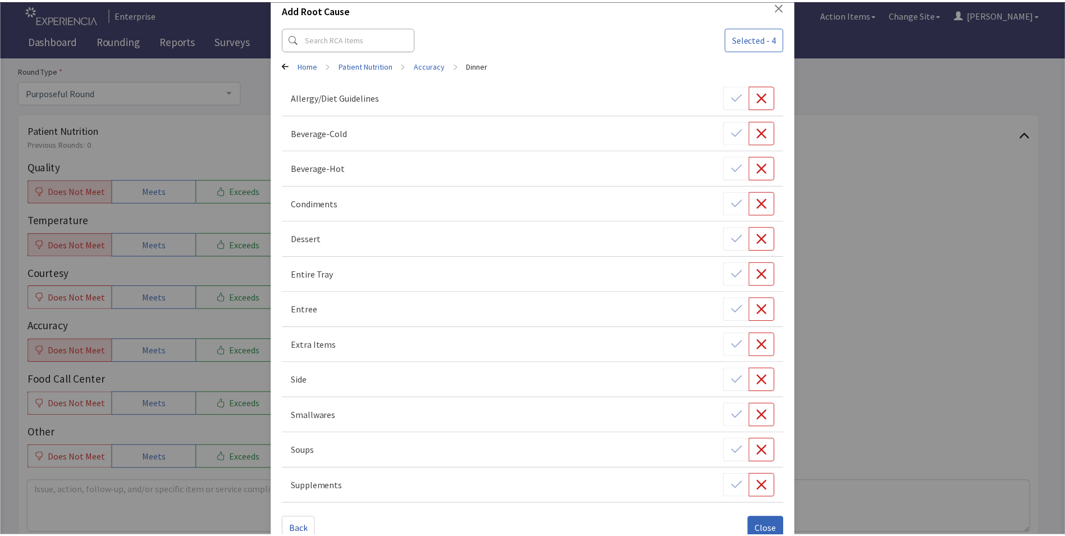
scroll to position [56, 0]
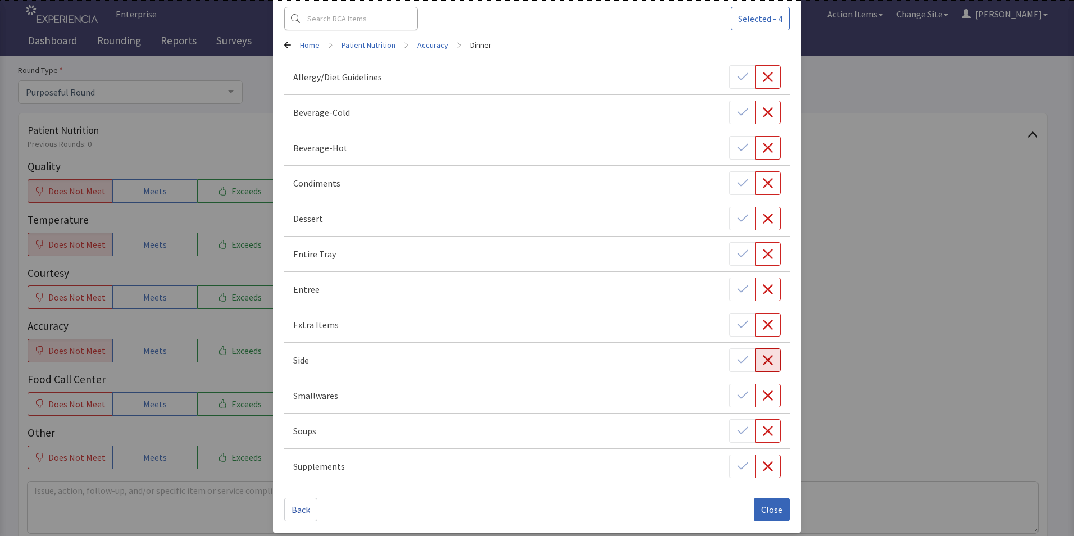
click at [762, 357] on icon "button" at bounding box center [767, 359] width 11 height 11
click at [764, 513] on span "Close" at bounding box center [771, 509] width 21 height 13
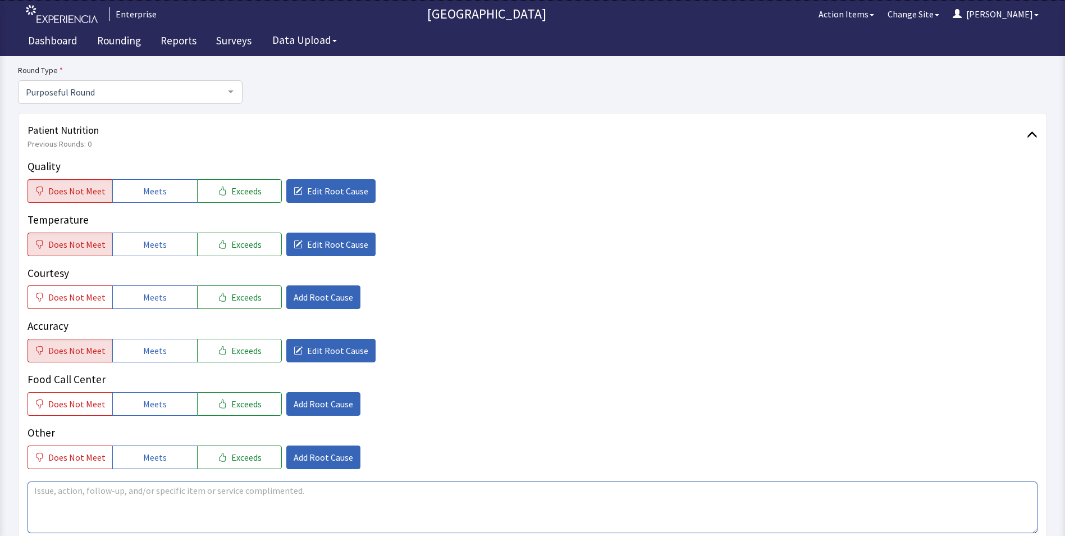
drag, startPoint x: 41, startPoint y: 491, endPoint x: 54, endPoint y: 492, distance: 12.9
click at [42, 491] on textarea at bounding box center [533, 507] width 1010 height 52
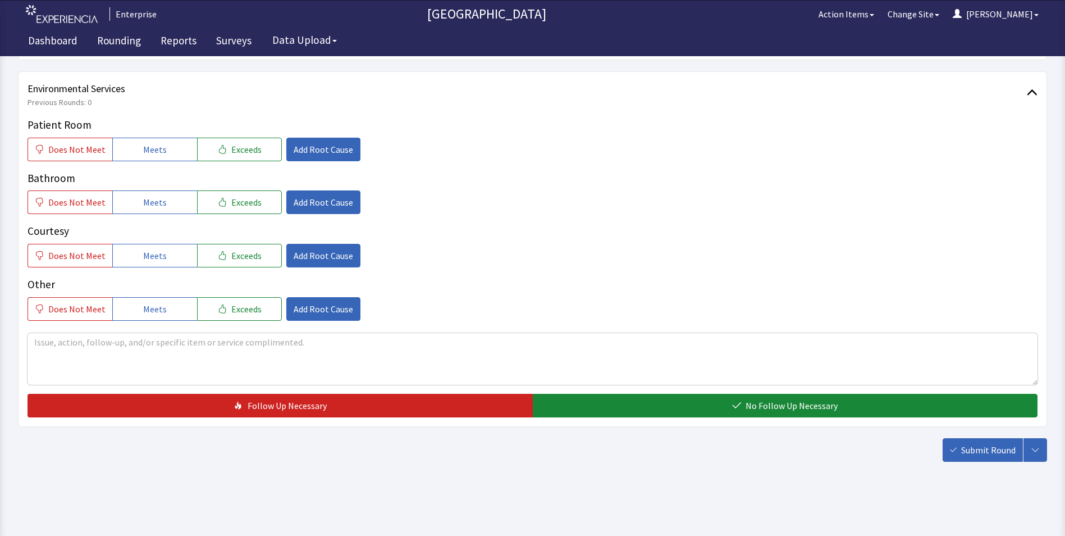
drag, startPoint x: 29, startPoint y: 490, endPoint x: 558, endPoint y: 555, distance: 533.0
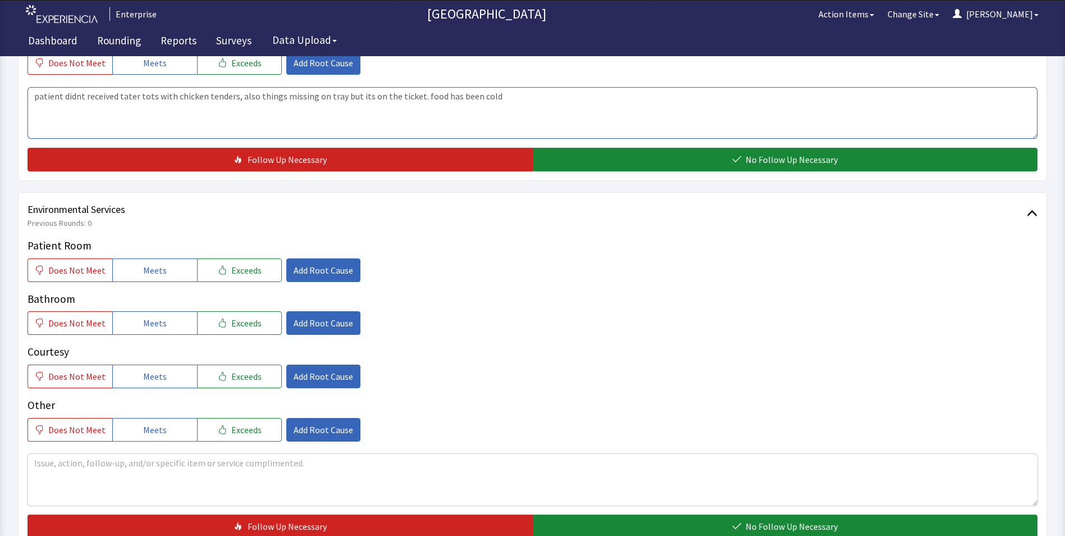
scroll to position [347, 0]
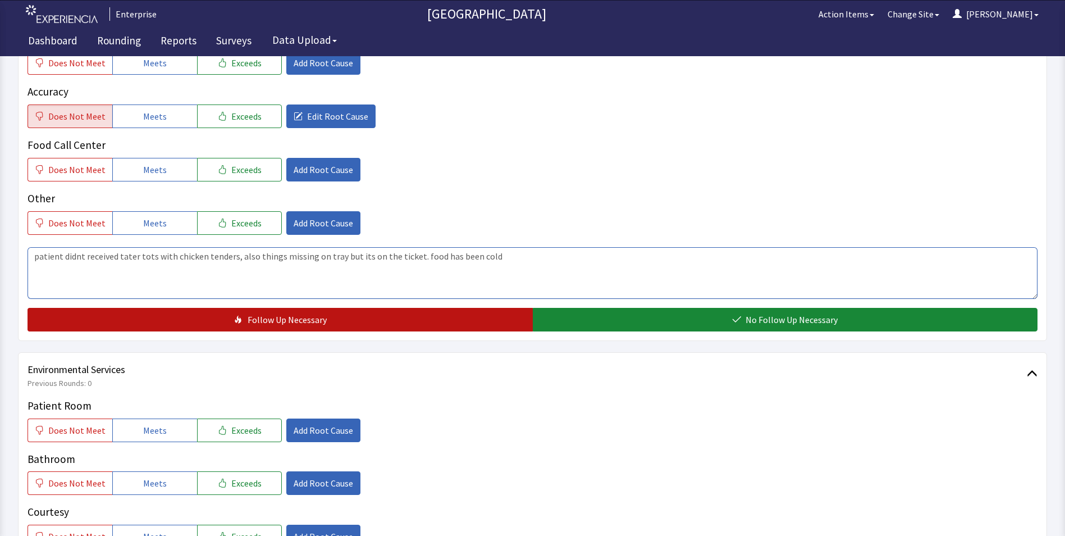
type textarea "patient didnt received tater tots with chicken tenders, also things missing on …"
click at [421, 317] on button "Follow Up Necessary" at bounding box center [280, 320] width 505 height 24
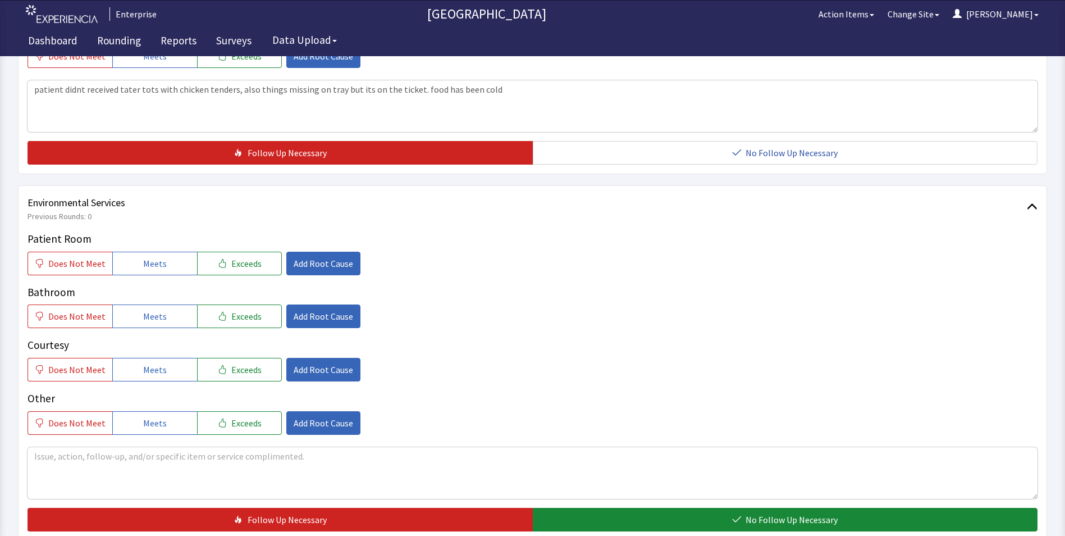
scroll to position [515, 0]
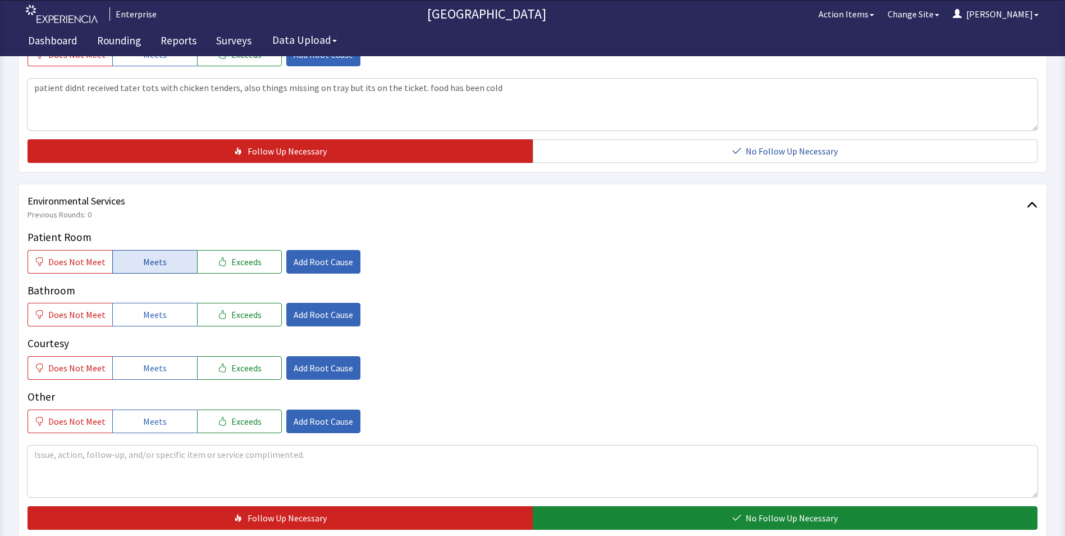
drag, startPoint x: 151, startPoint y: 265, endPoint x: 154, endPoint y: 291, distance: 27.2
click at [151, 266] on span "Meets" at bounding box center [155, 261] width 24 height 13
drag, startPoint x: 158, startPoint y: 318, endPoint x: 164, endPoint y: 364, distance: 45.9
click at [158, 323] on button "Meets" at bounding box center [154, 315] width 85 height 24
click at [164, 368] on button "Meets" at bounding box center [154, 368] width 85 height 24
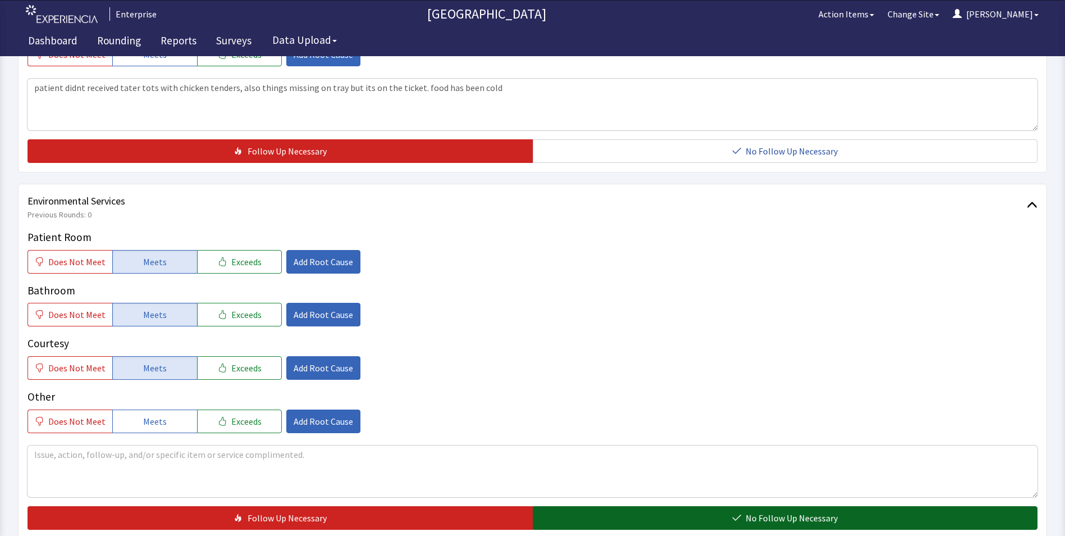
click at [593, 519] on button "No Follow Up Necessary" at bounding box center [785, 518] width 505 height 24
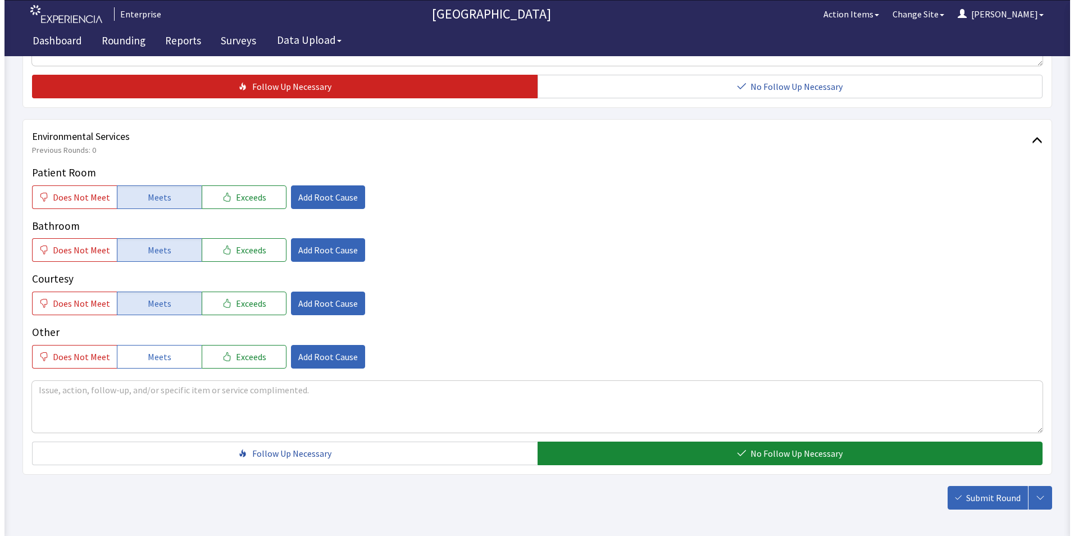
scroll to position [627, 0]
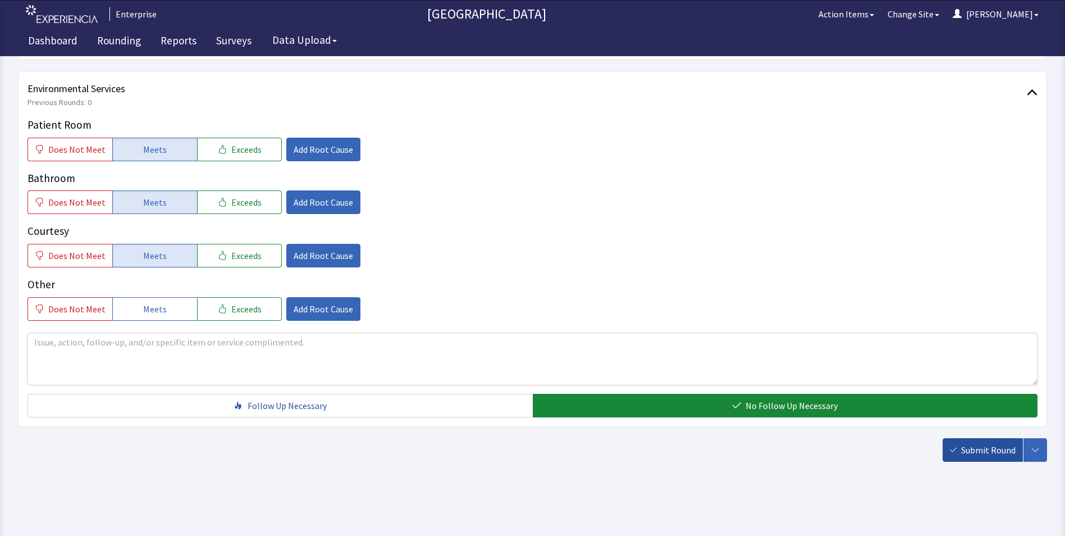
click at [977, 450] on span "Submit Round" at bounding box center [988, 449] width 54 height 13
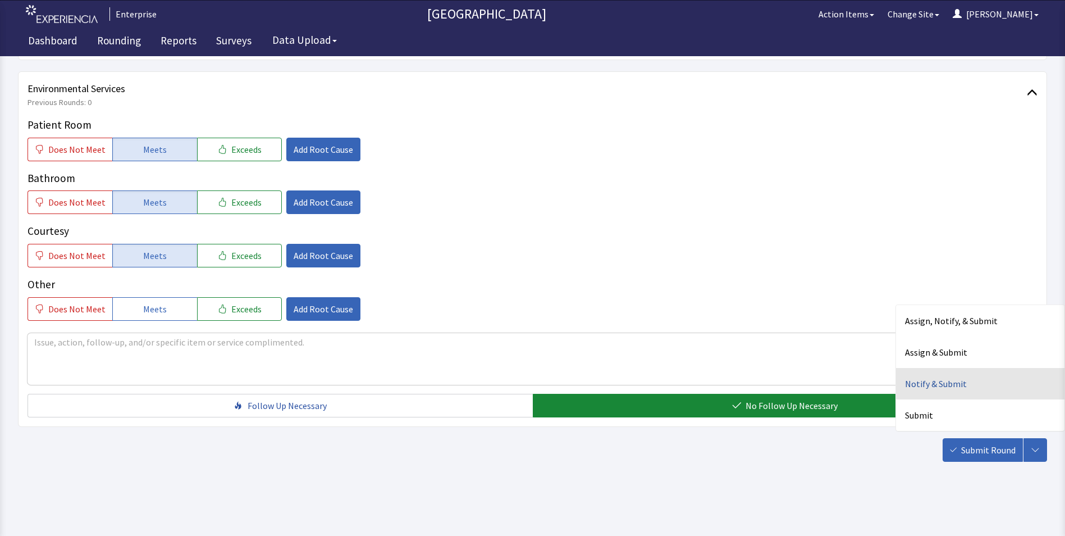
click at [934, 382] on div "Notify & Submit" at bounding box center [980, 383] width 168 height 31
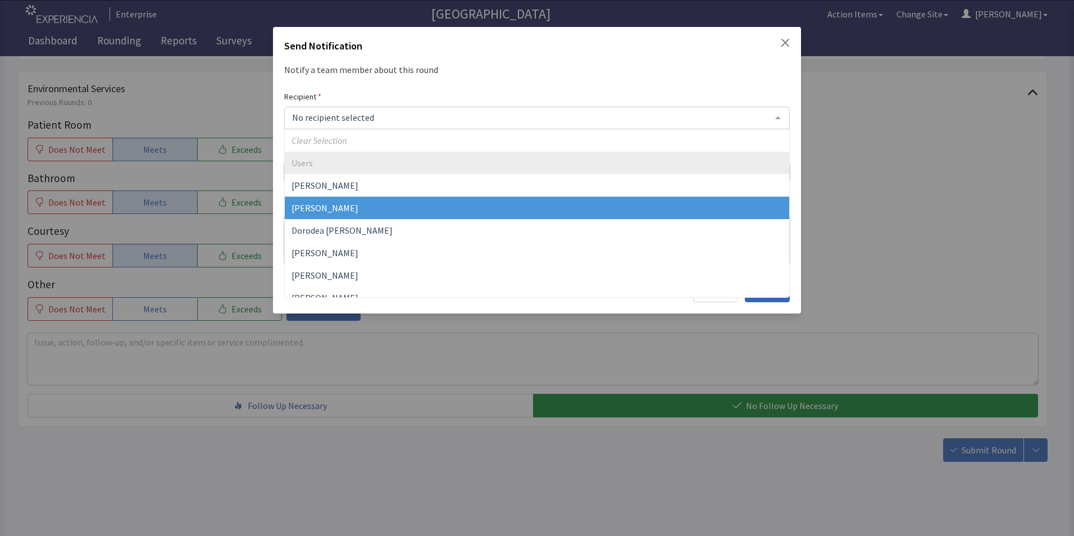
click at [332, 209] on span "David Garcia" at bounding box center [324, 207] width 67 height 11
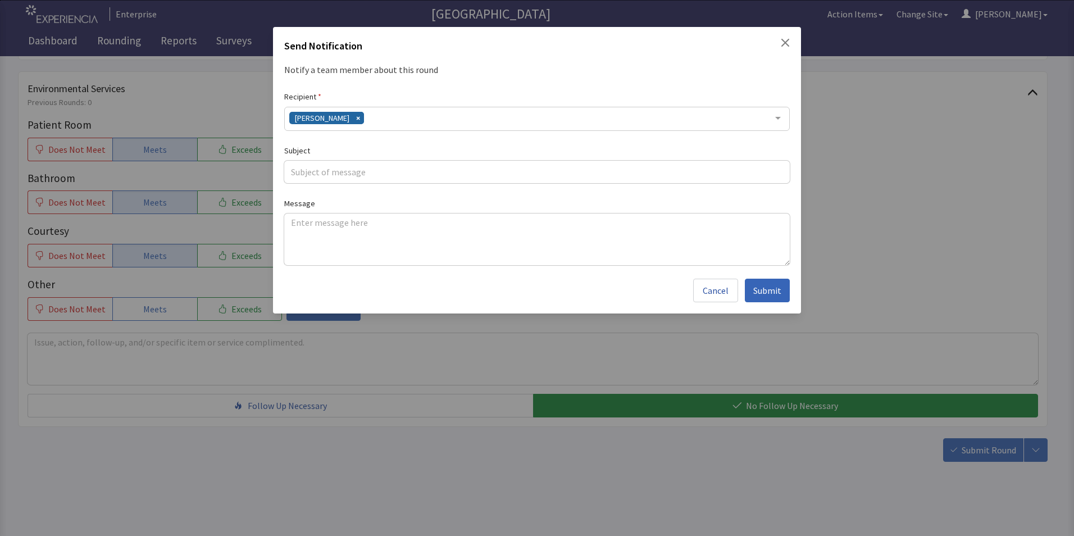
click at [372, 120] on div "David Garcia" at bounding box center [536, 119] width 505 height 24
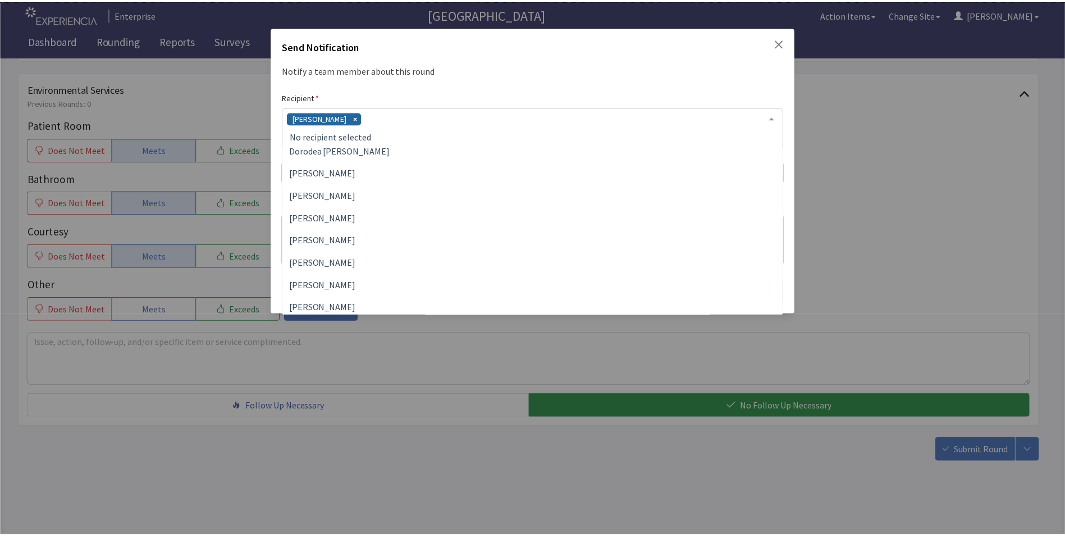
scroll to position [112, 0]
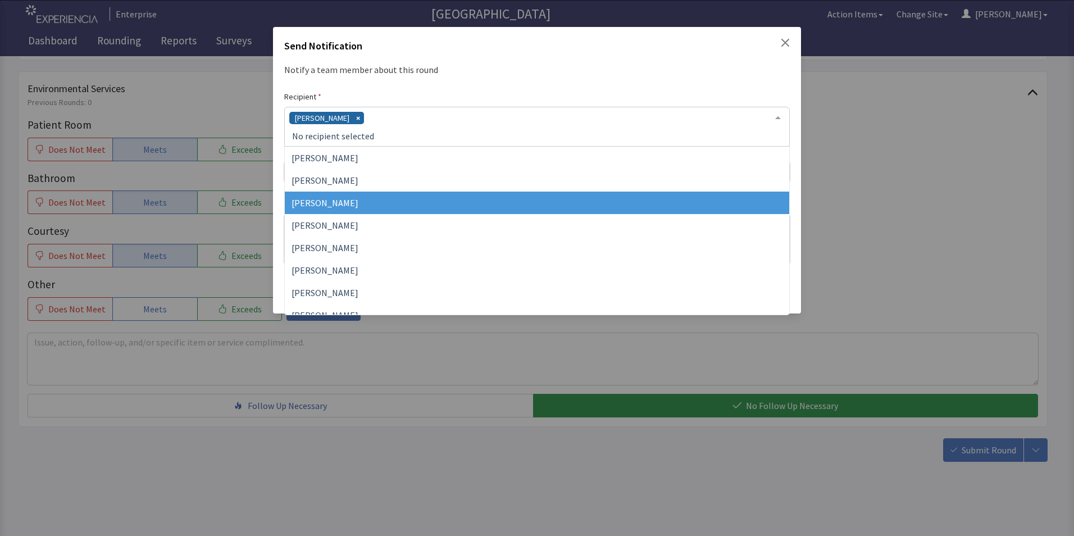
click at [332, 204] on span "Jacquelyn Bucci" at bounding box center [324, 202] width 67 height 11
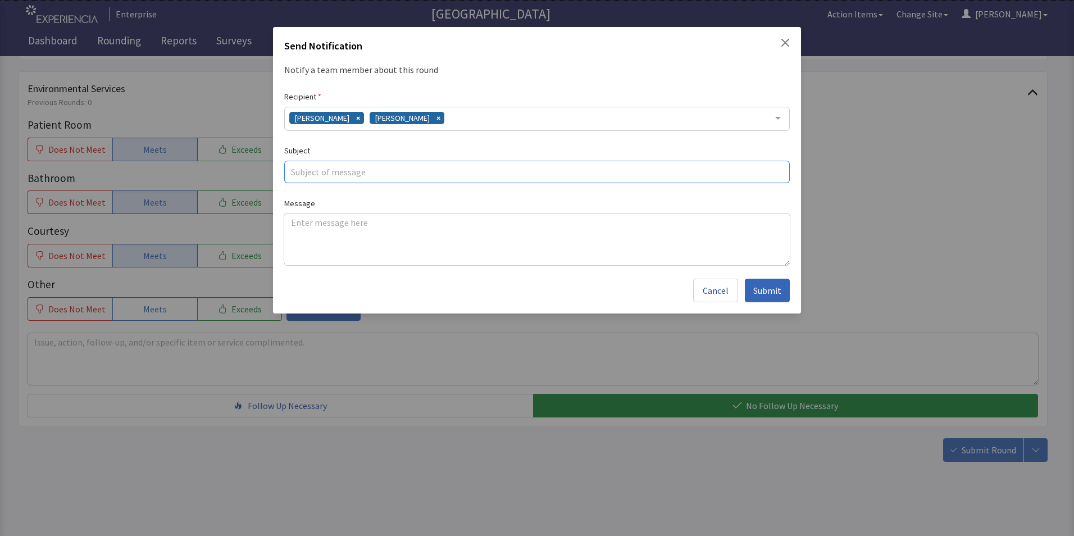
click at [323, 177] on input "text" at bounding box center [536, 172] width 505 height 22
type input "missing items cold food"
click at [298, 225] on textarea at bounding box center [536, 239] width 505 height 52
paste textarea "patient didnt received tater tots with chicken tenders, also things missing on …"
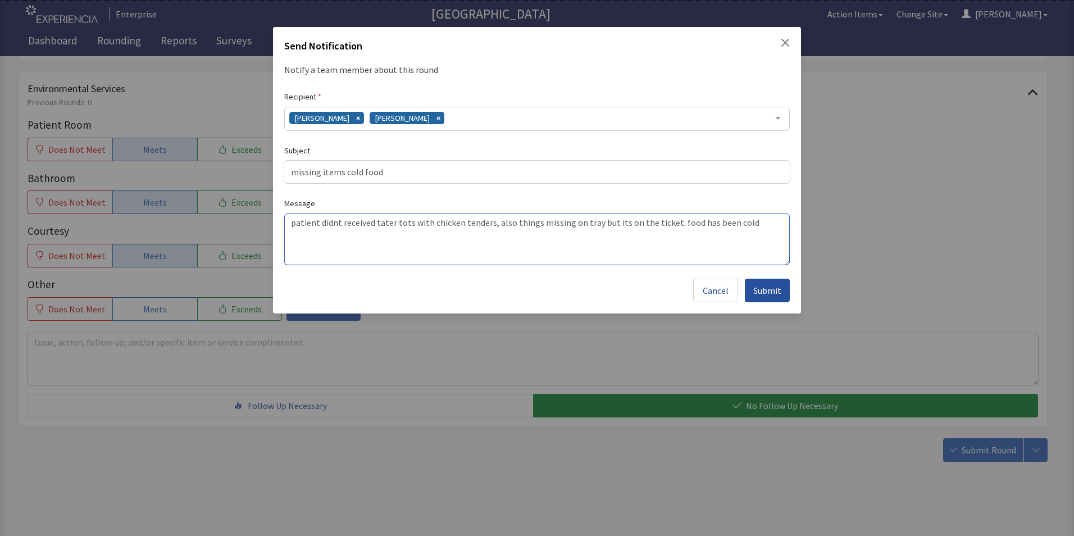
type textarea "patient didnt received tater tots with chicken tenders, also things missing on …"
click at [770, 289] on span "Submit" at bounding box center [767, 290] width 28 height 13
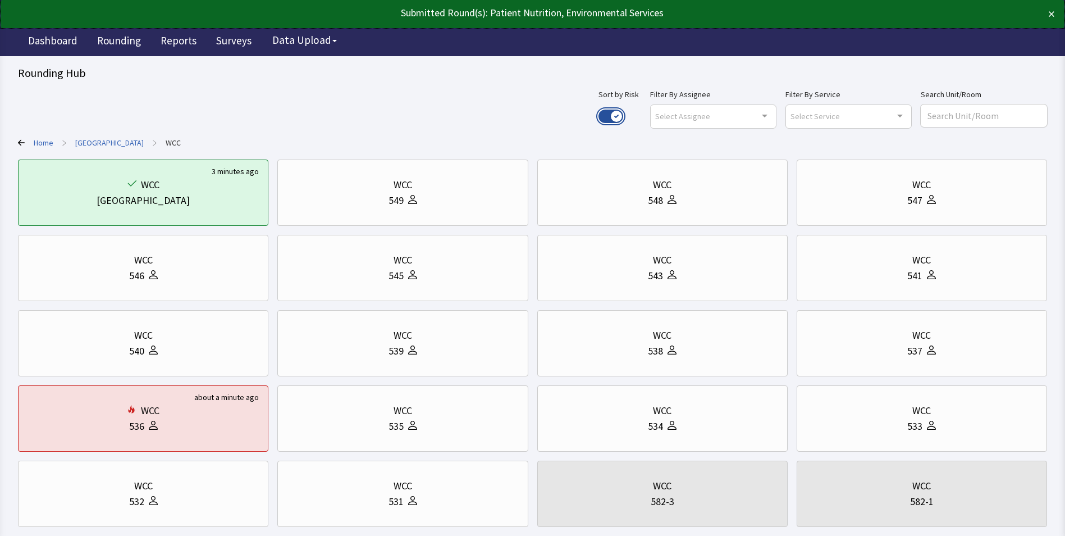
click at [623, 112] on button "Use setting" at bounding box center [611, 116] width 25 height 13
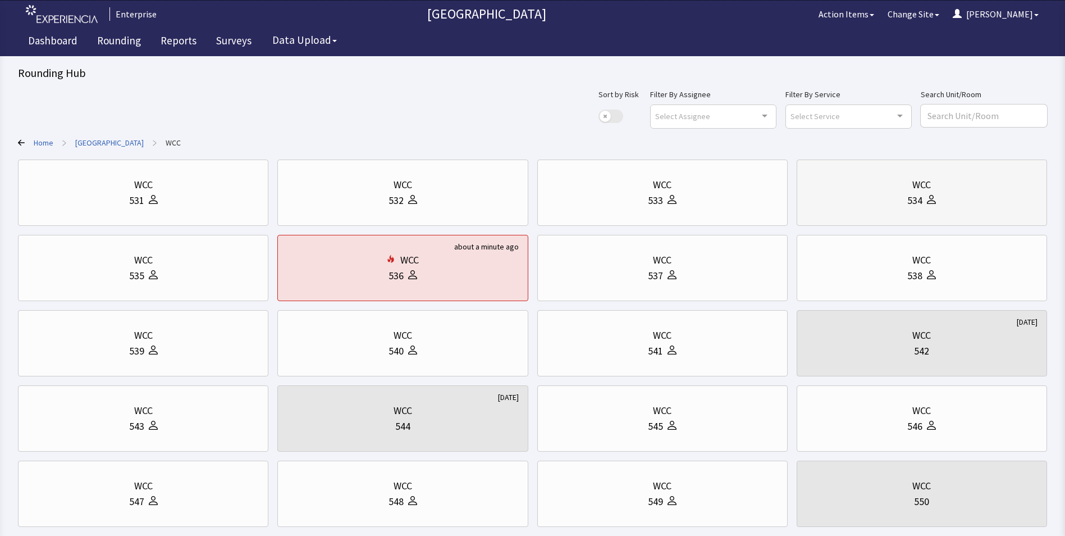
click at [865, 190] on div "WCC" at bounding box center [921, 185] width 231 height 16
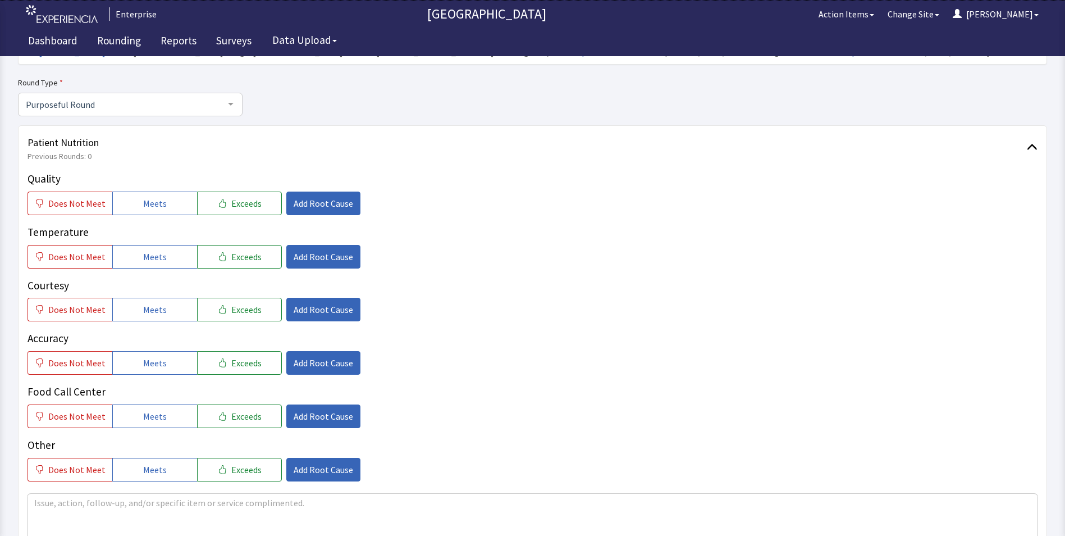
scroll to position [168, 0]
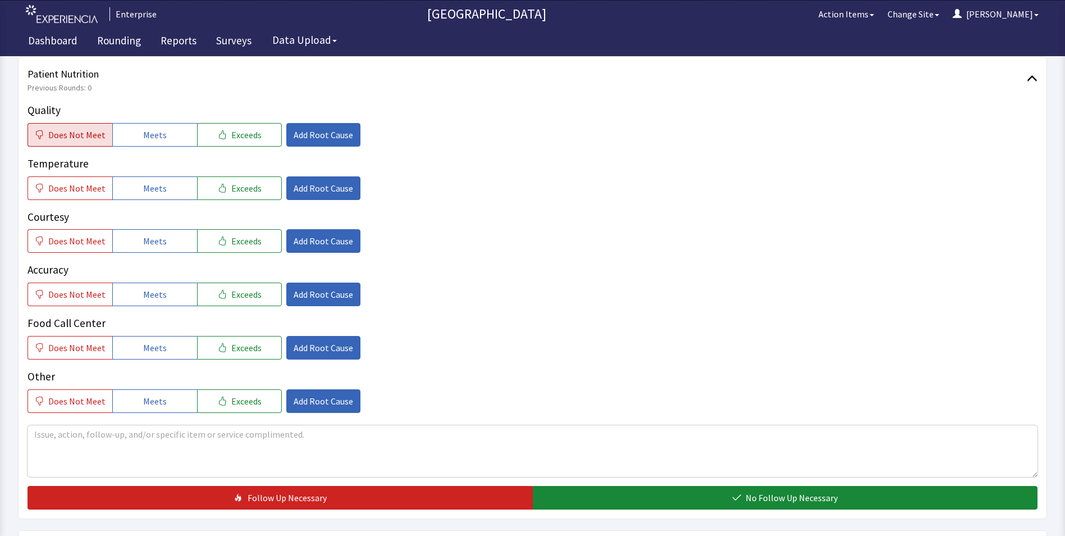
click at [68, 136] on span "Does Not Meet" at bounding box center [76, 134] width 57 height 13
click at [309, 131] on span "Add Root Cause" at bounding box center [324, 134] width 60 height 13
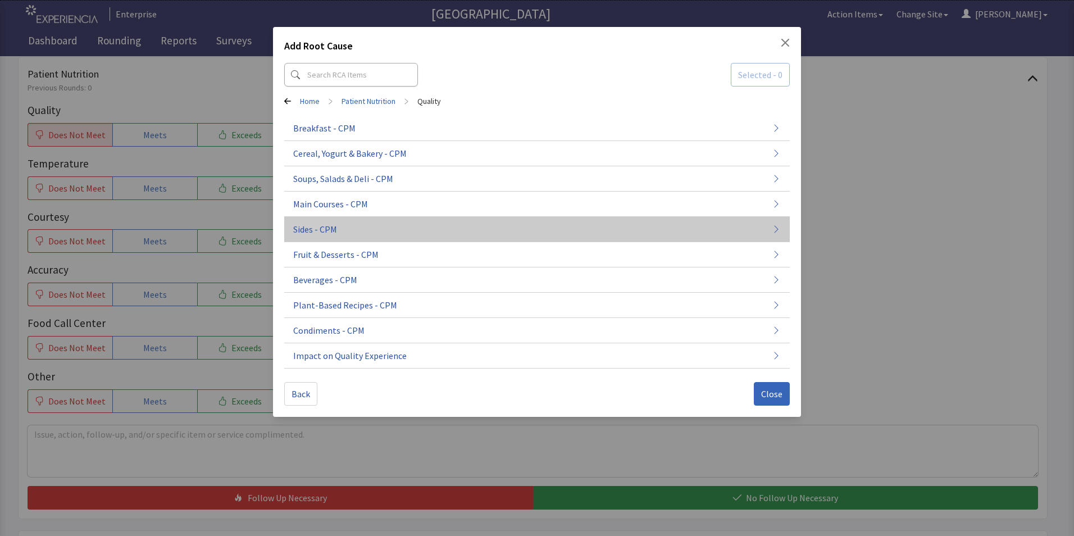
click at [336, 226] on span "Sides - CPM" at bounding box center [315, 228] width 44 height 13
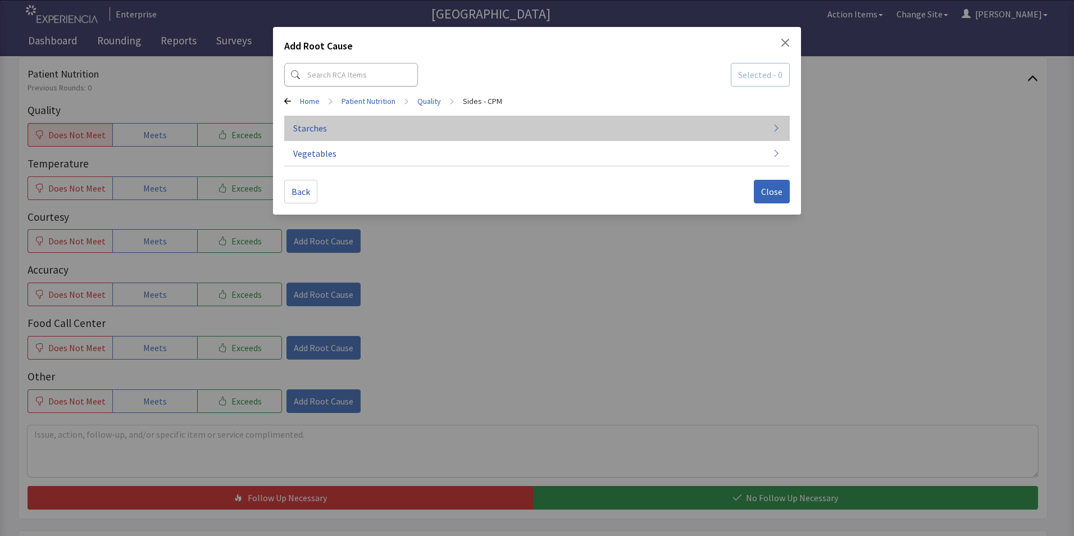
click at [347, 130] on button "Starches" at bounding box center [536, 128] width 505 height 25
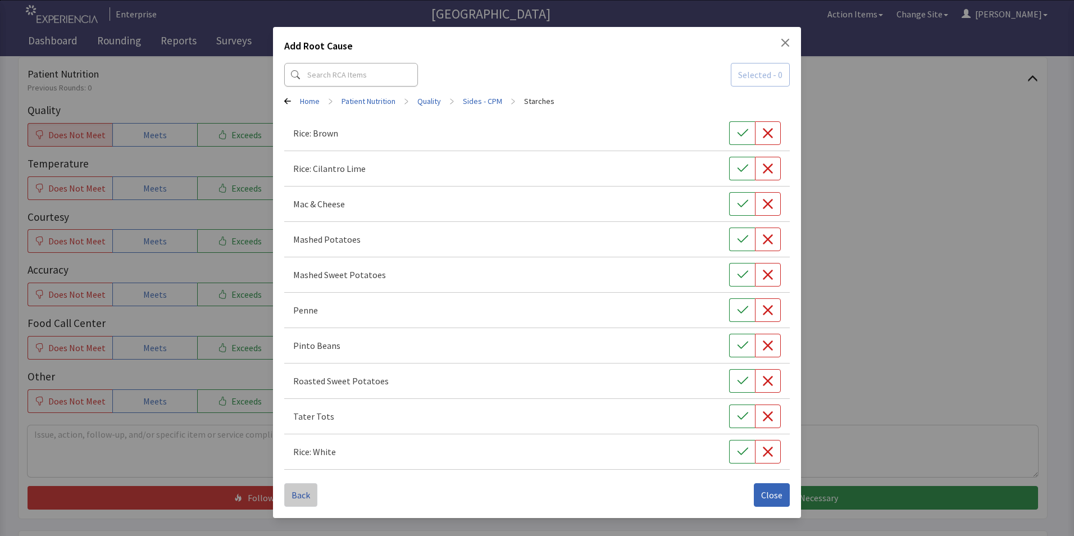
click at [301, 495] on span "Back" at bounding box center [300, 494] width 19 height 13
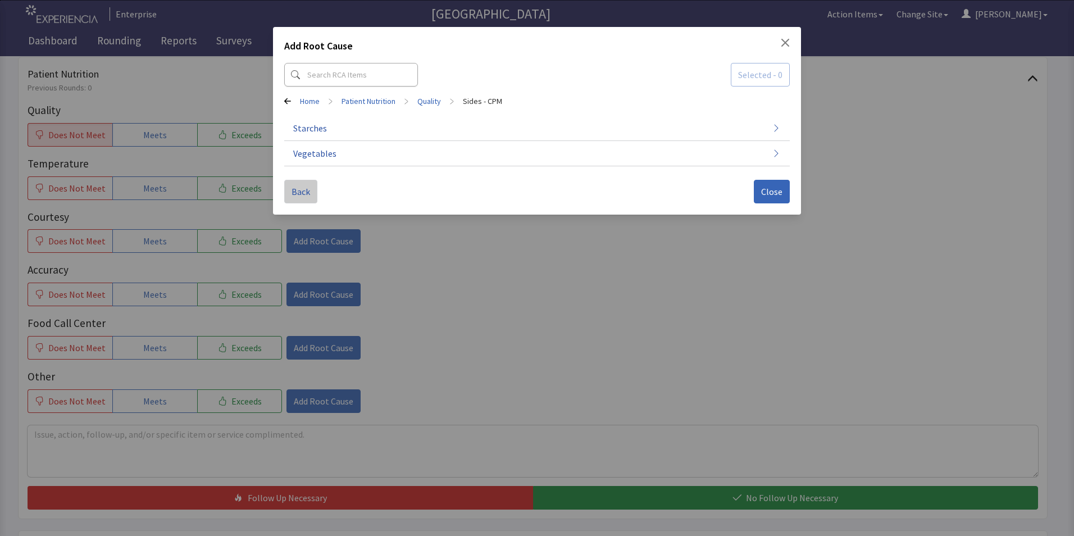
click at [299, 195] on span "Back" at bounding box center [300, 191] width 19 height 13
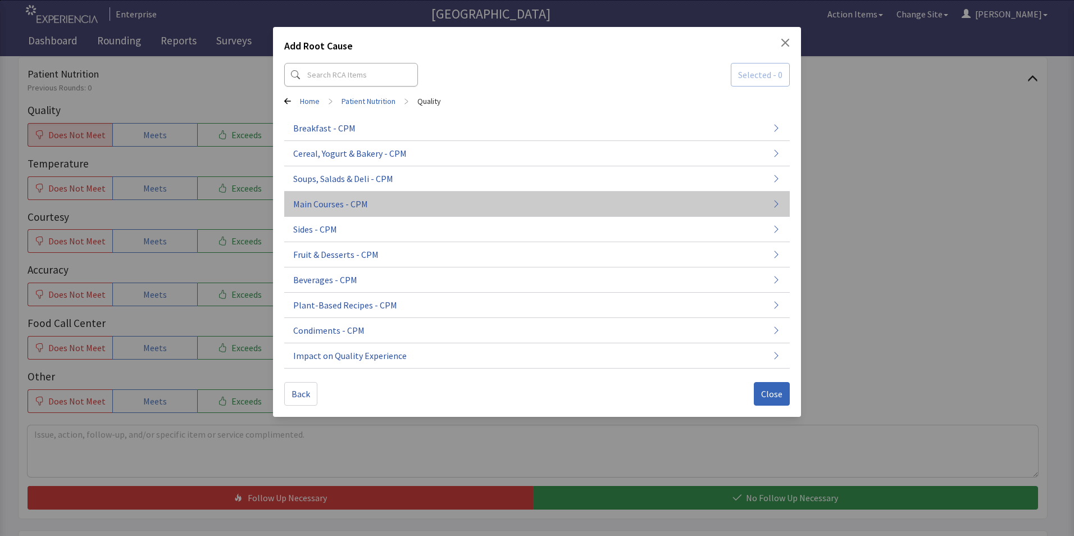
click at [310, 202] on span "Main Courses - CPM" at bounding box center [330, 203] width 75 height 13
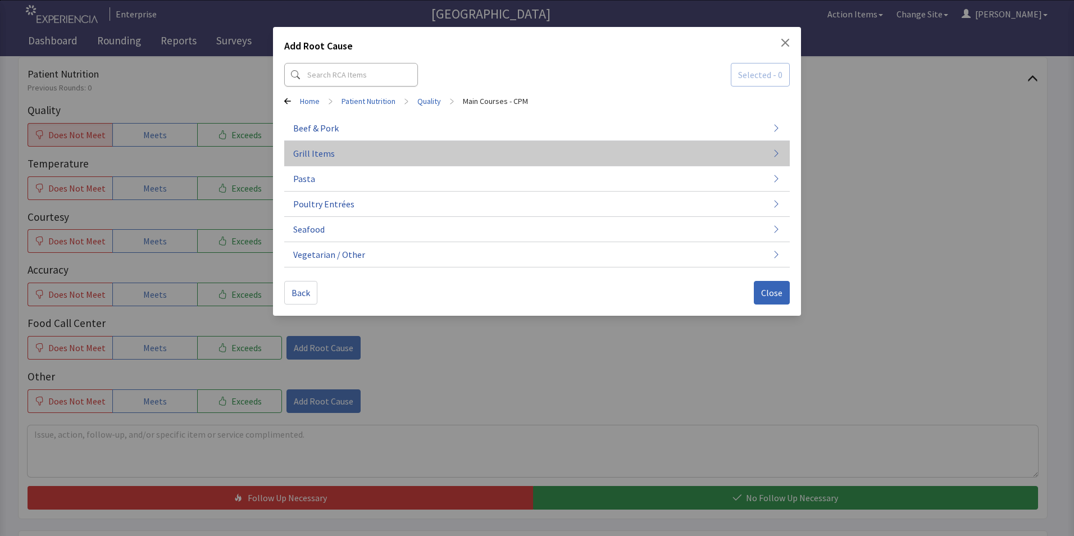
click at [335, 154] on button "Grill Items" at bounding box center [536, 153] width 505 height 25
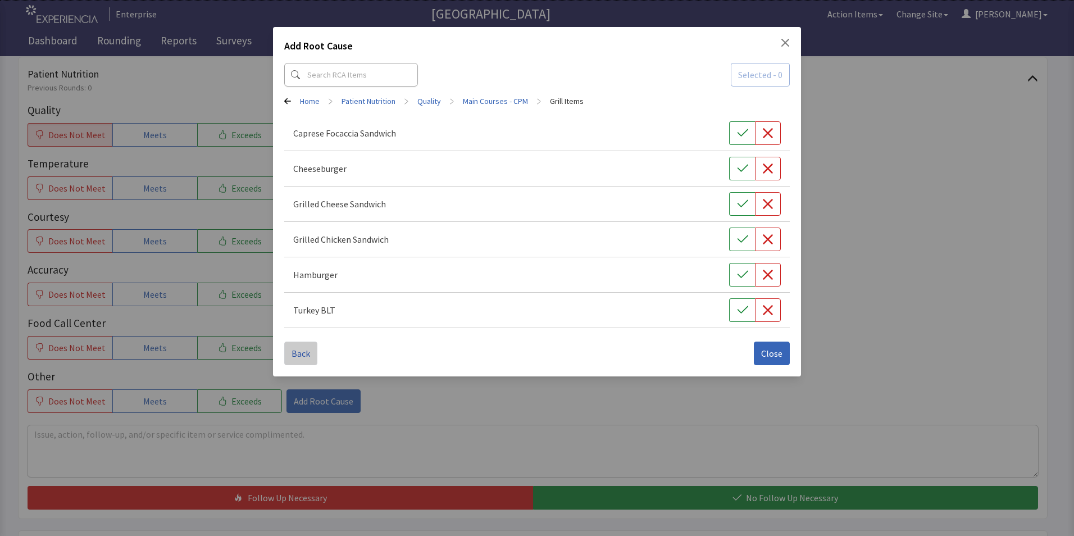
click at [298, 350] on span "Back" at bounding box center [300, 353] width 19 height 13
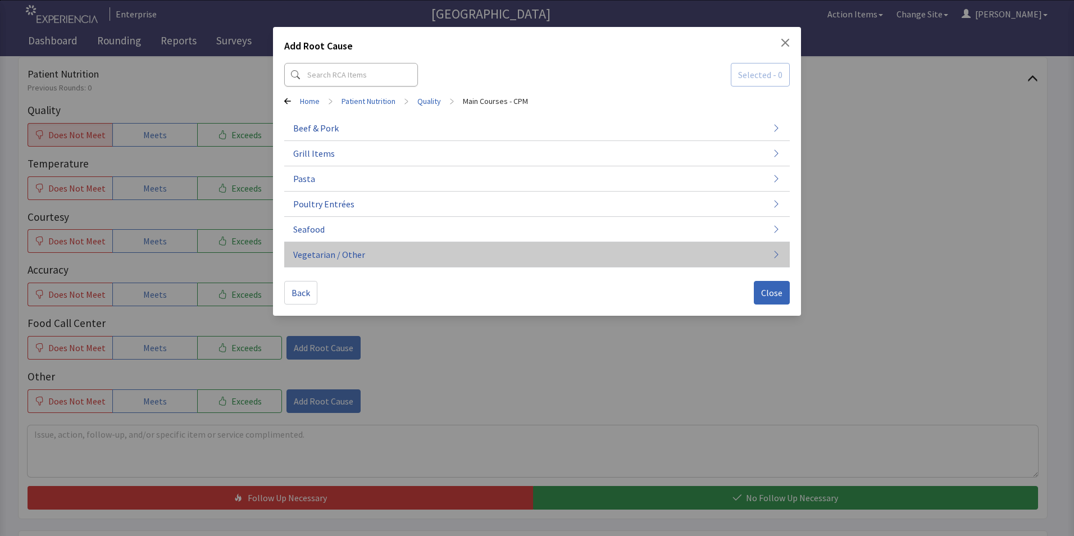
click at [320, 250] on span "Vegetarian / Other" at bounding box center [329, 254] width 72 height 13
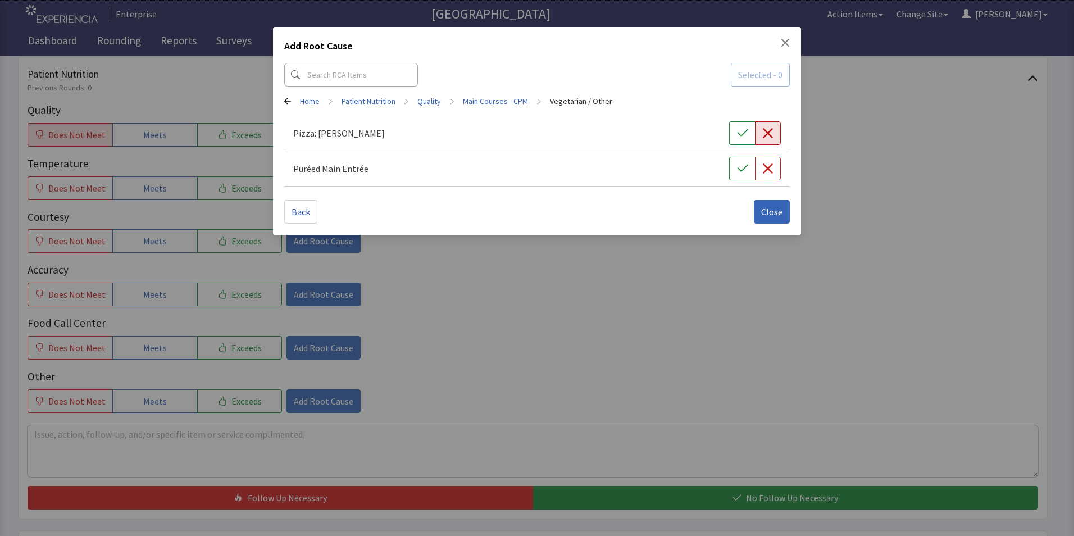
click at [768, 136] on icon "button" at bounding box center [767, 132] width 11 height 11
click at [769, 209] on span "Close" at bounding box center [771, 211] width 21 height 13
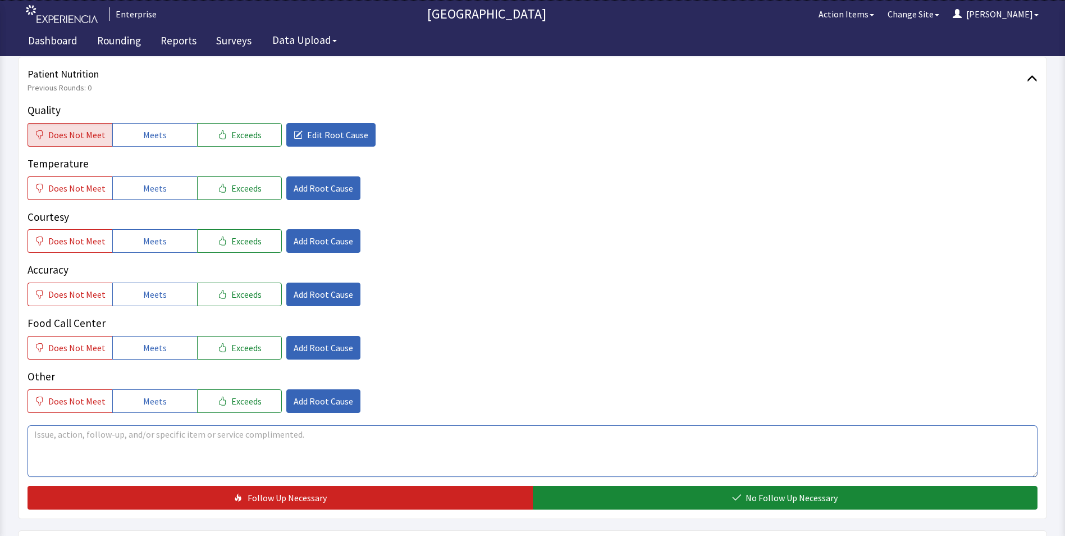
click at [44, 444] on textarea at bounding box center [533, 451] width 1010 height 52
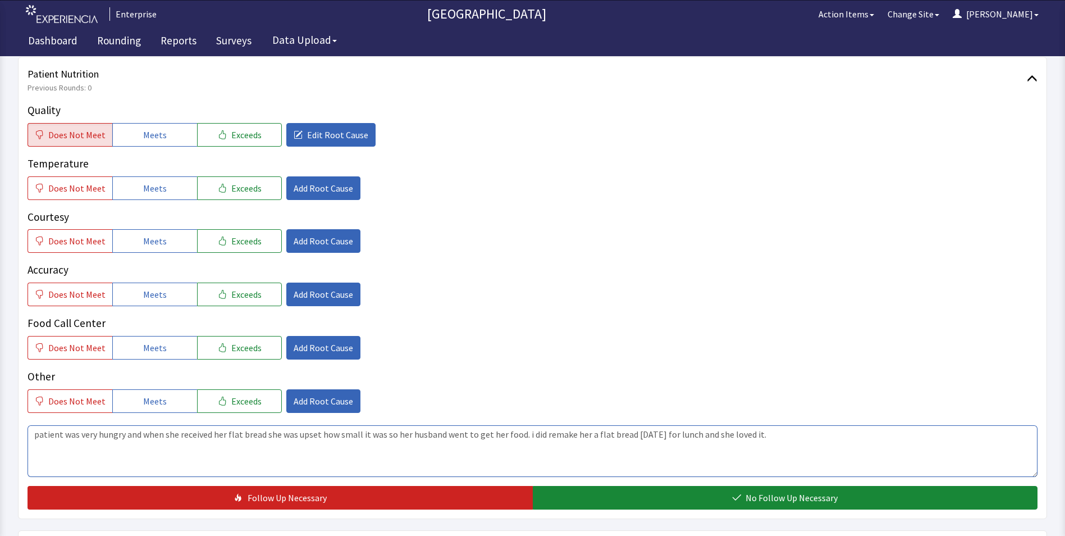
drag, startPoint x: 31, startPoint y: 430, endPoint x: 823, endPoint y: 448, distance: 791.5
click at [823, 448] on textarea "patient was very hungry and when she received her flat bread she was upset how …" at bounding box center [533, 451] width 1010 height 52
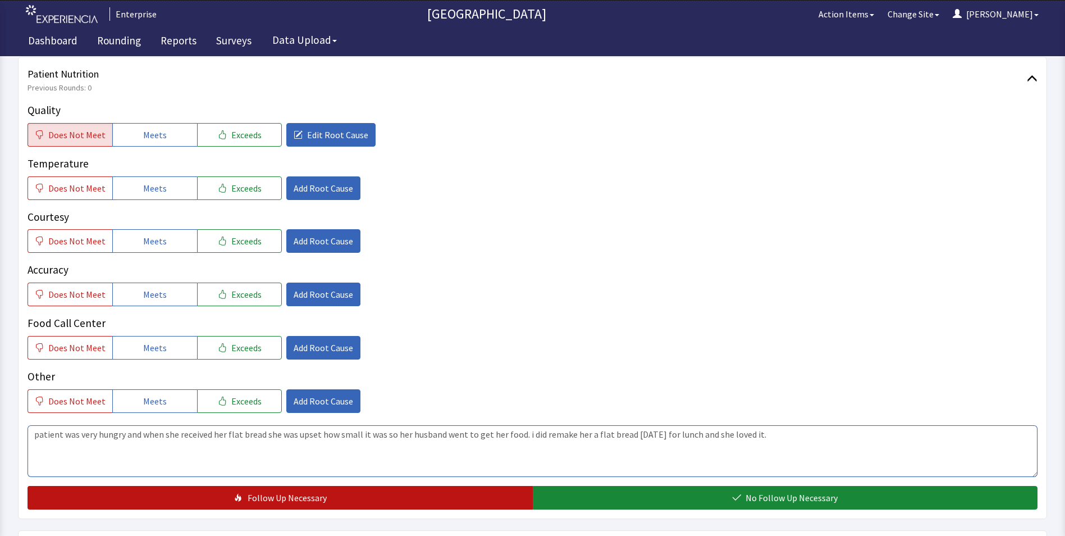
type textarea "patient was very hungry and when she received her flat bread she was upset how …"
click at [285, 499] on span "Follow Up Necessary" at bounding box center [287, 497] width 79 height 13
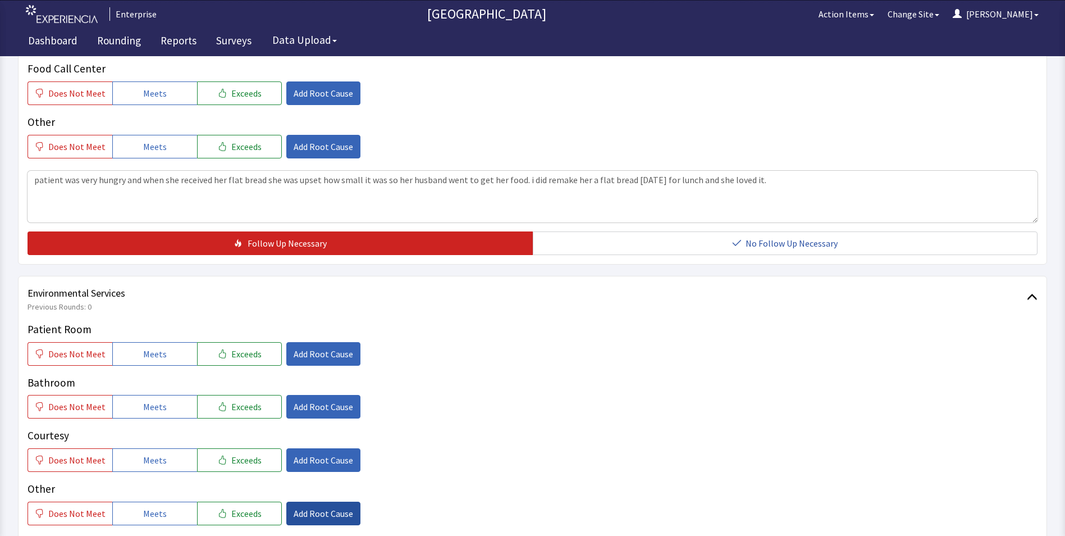
scroll to position [449, 0]
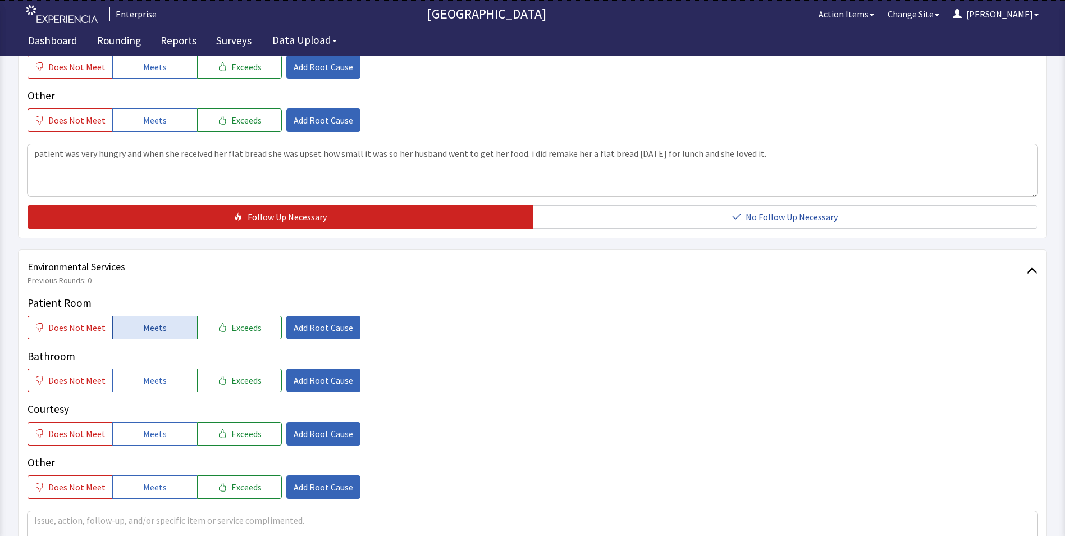
click at [151, 324] on span "Meets" at bounding box center [155, 327] width 24 height 13
drag, startPoint x: 152, startPoint y: 380, endPoint x: 152, endPoint y: 411, distance: 30.9
click at [152, 382] on span "Meets" at bounding box center [155, 379] width 24 height 13
drag, startPoint x: 152, startPoint y: 435, endPoint x: 246, endPoint y: 437, distance: 93.8
click at [153, 436] on span "Meets" at bounding box center [155, 433] width 24 height 13
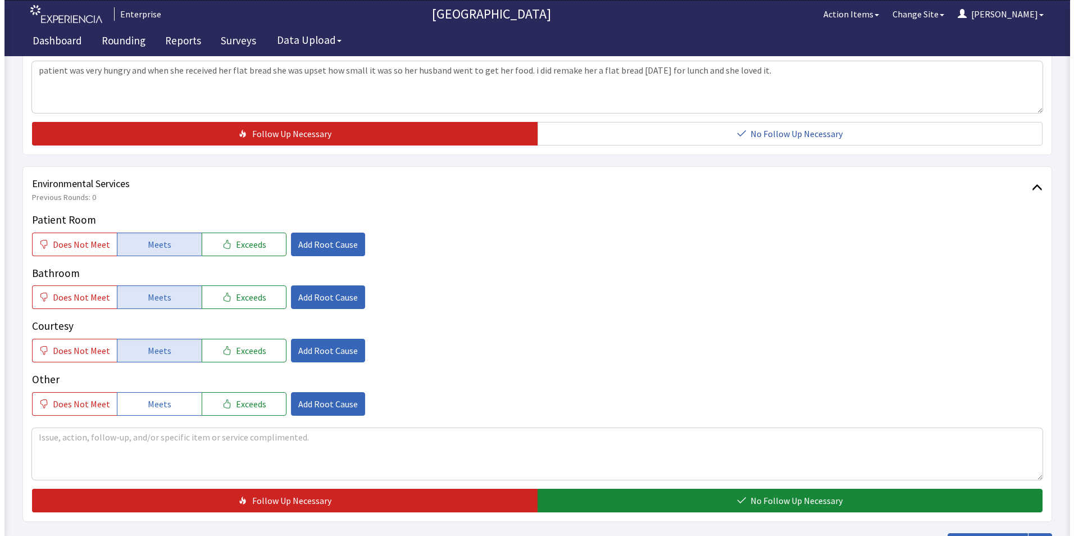
scroll to position [618, 0]
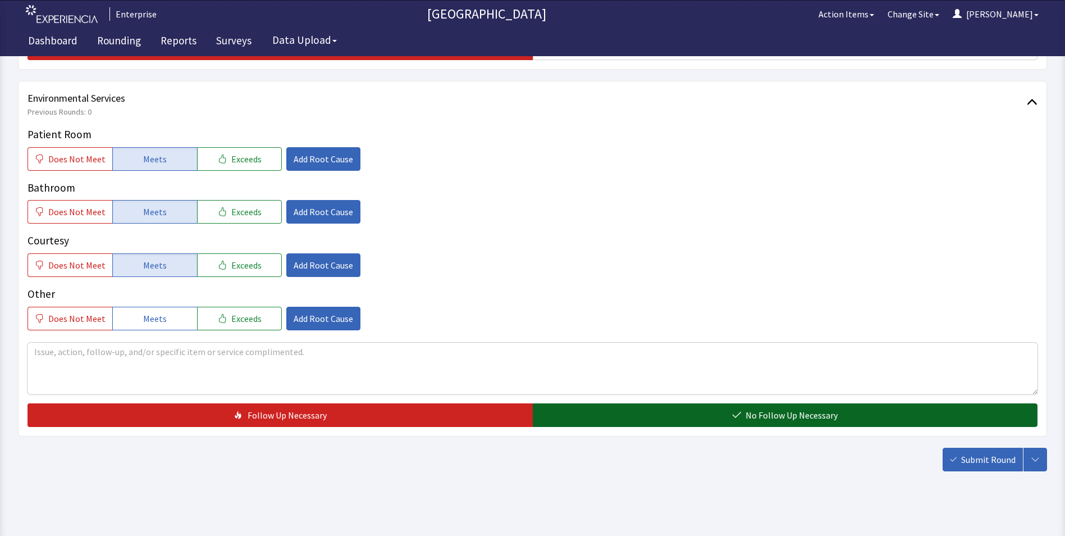
click at [646, 412] on button "No Follow Up Necessary" at bounding box center [785, 415] width 505 height 24
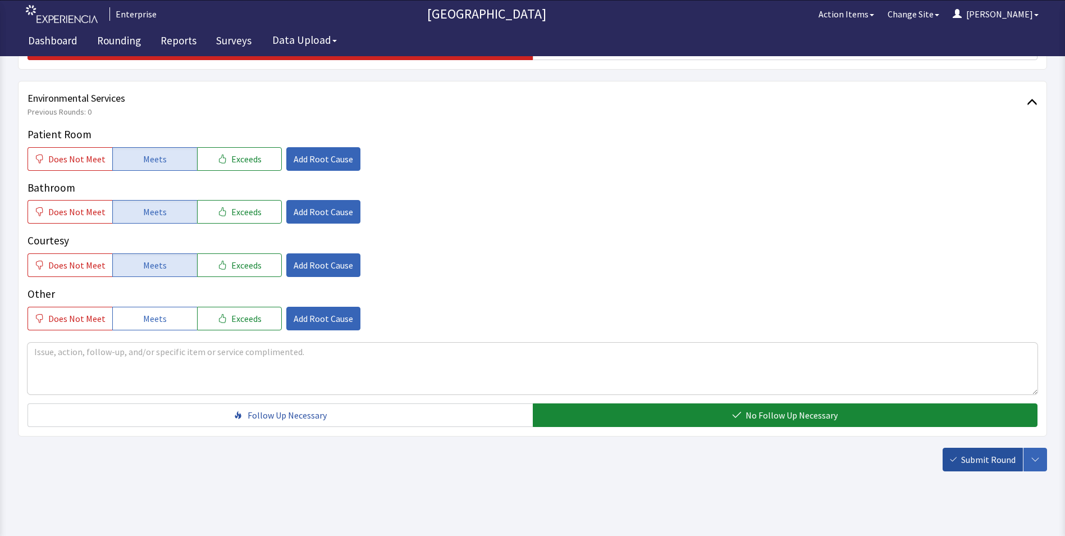
click at [992, 460] on span "Submit Round" at bounding box center [988, 459] width 54 height 13
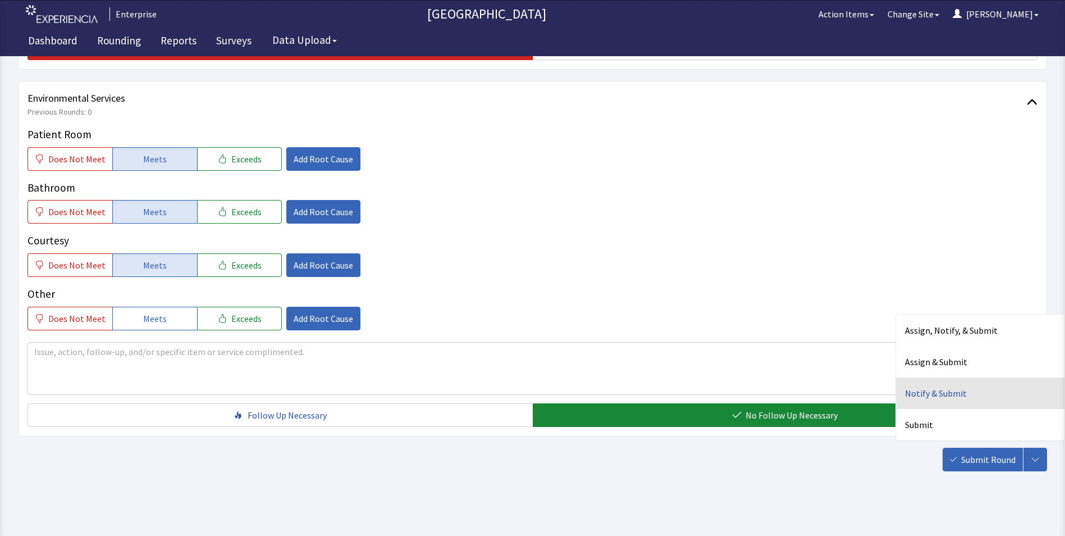
click at [936, 388] on div "Notify & Submit" at bounding box center [980, 392] width 168 height 31
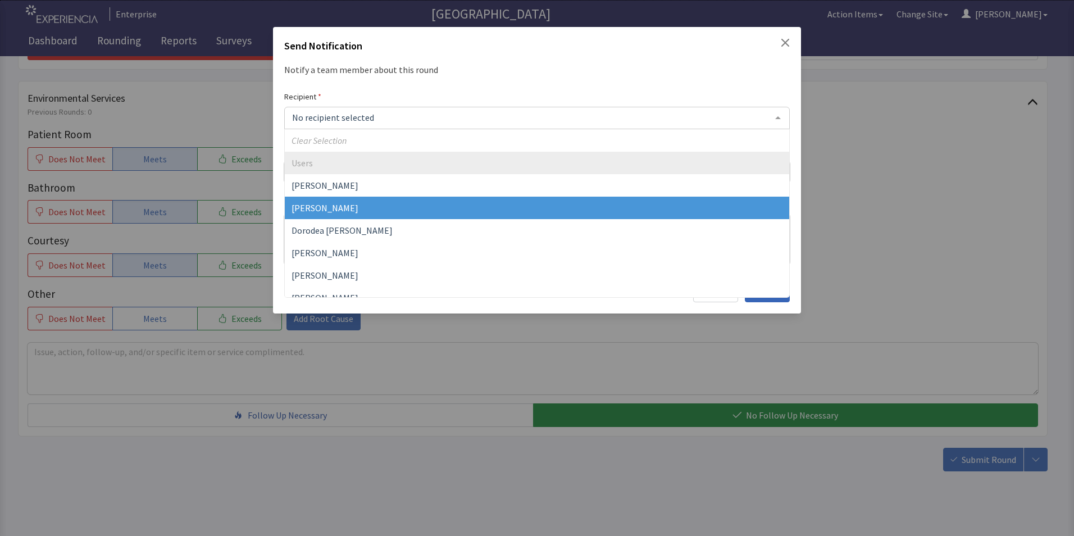
click at [323, 208] on span "David Garcia" at bounding box center [324, 207] width 67 height 11
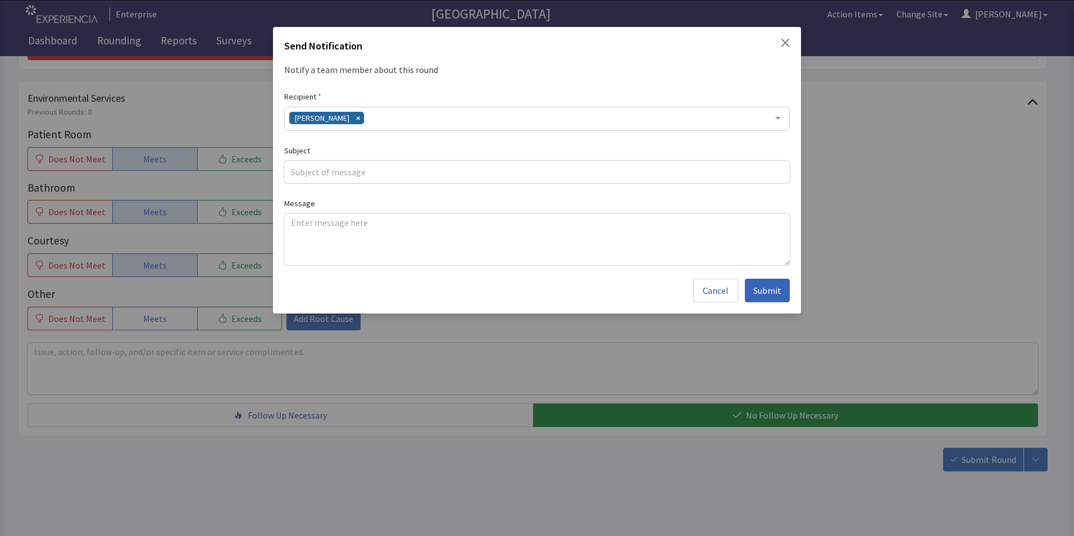
drag, startPoint x: 391, startPoint y: 115, endPoint x: 380, endPoint y: 120, distance: 12.3
click at [390, 115] on div "David Garcia" at bounding box center [536, 119] width 505 height 24
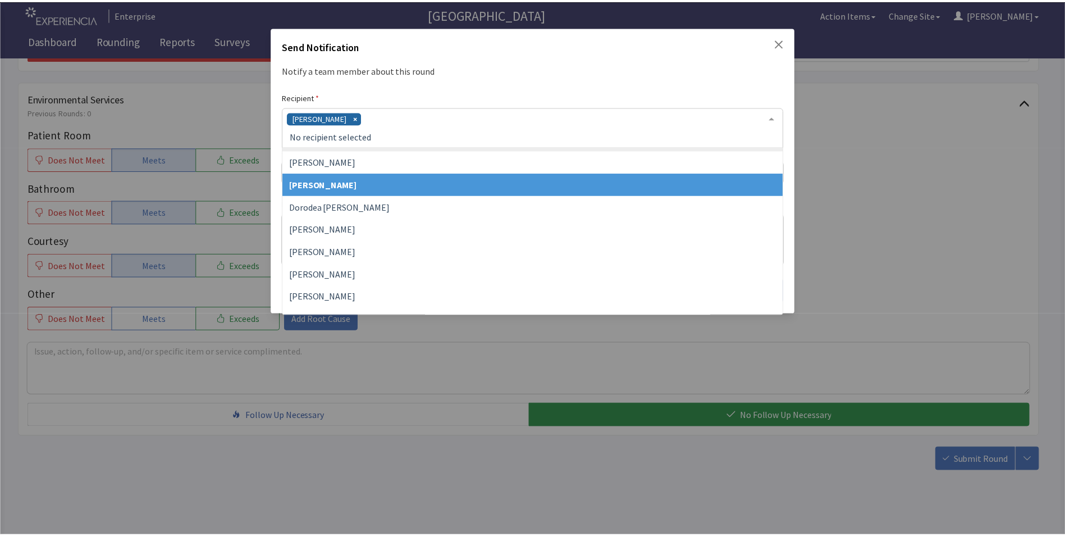
scroll to position [112, 0]
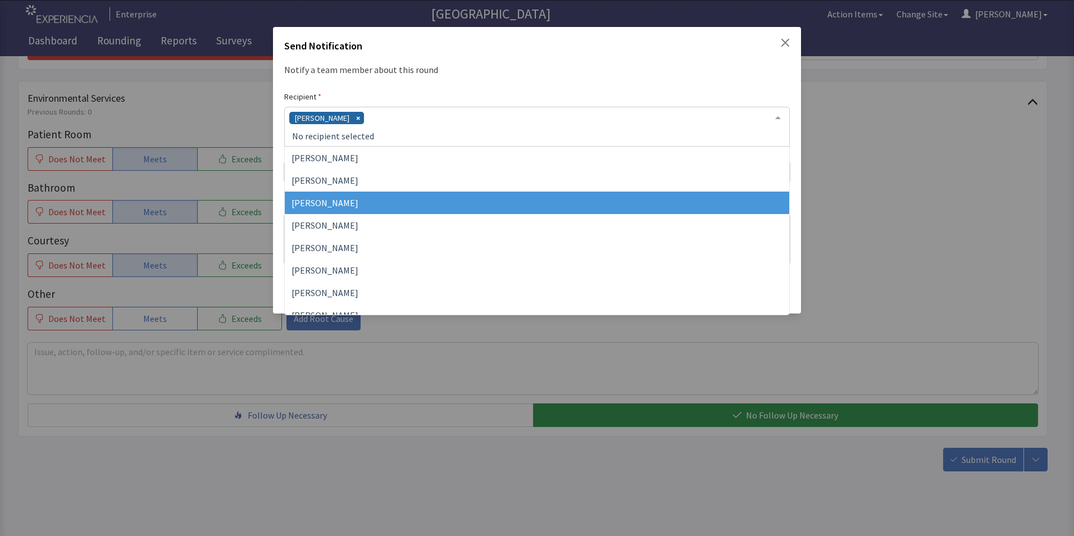
click at [335, 206] on span "Jacquelyn Bucci" at bounding box center [324, 202] width 67 height 11
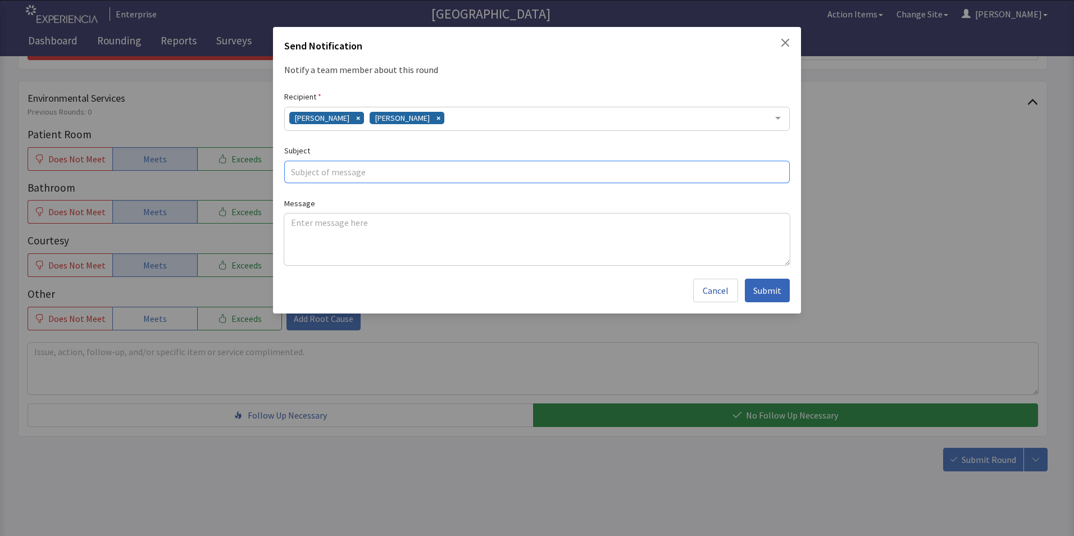
click at [314, 174] on input "text" at bounding box center [536, 172] width 505 height 22
type input "flat bread issue"
click at [298, 222] on textarea at bounding box center [536, 239] width 505 height 52
paste textarea "patient was very hungry and when she received her flat bread she was upset how …"
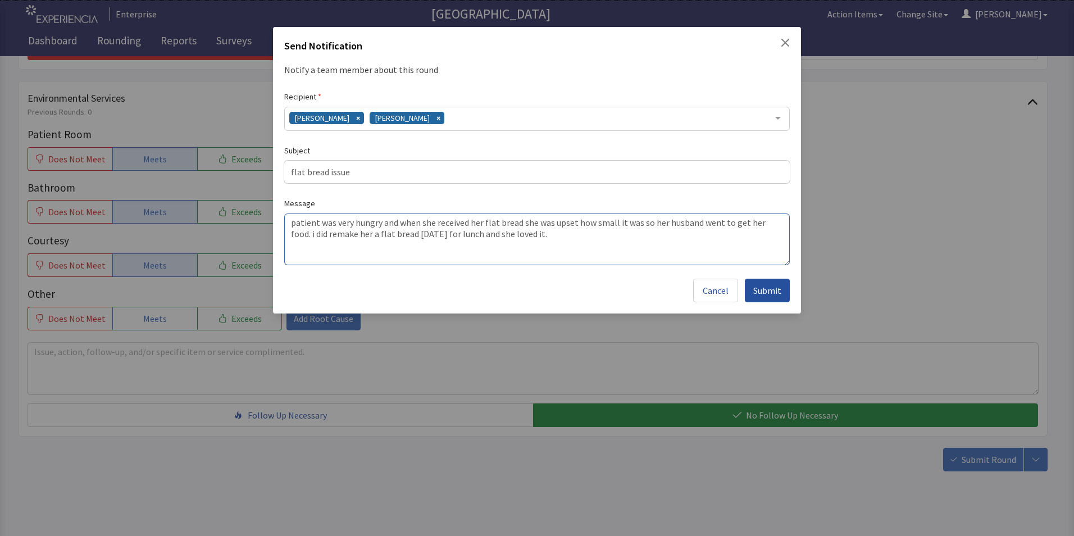
type textarea "patient was very hungry and when she received her flat bread she was upset how …"
click at [769, 290] on span "Submit" at bounding box center [767, 290] width 28 height 13
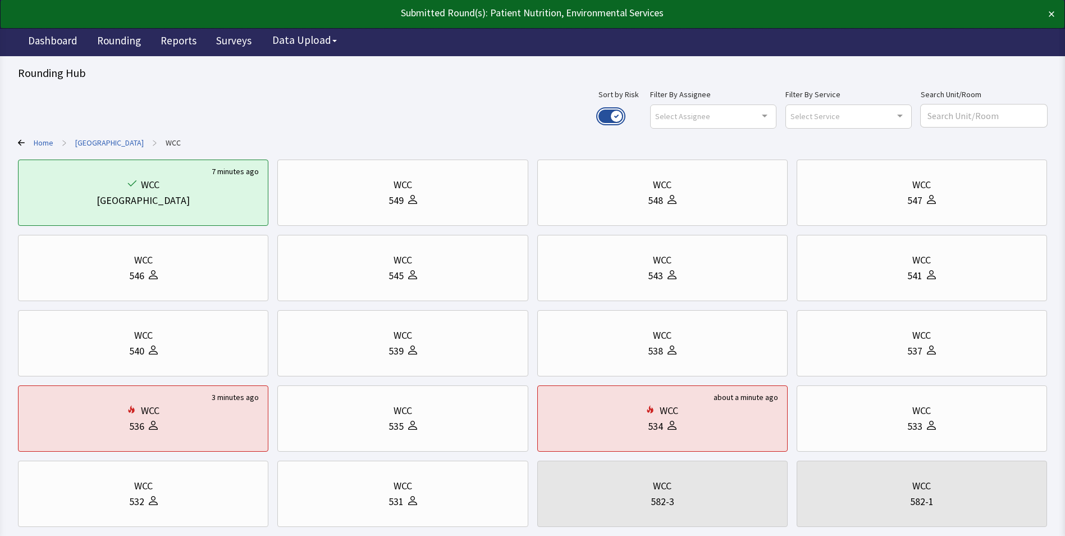
click at [623, 116] on button "Use setting" at bounding box center [611, 116] width 25 height 13
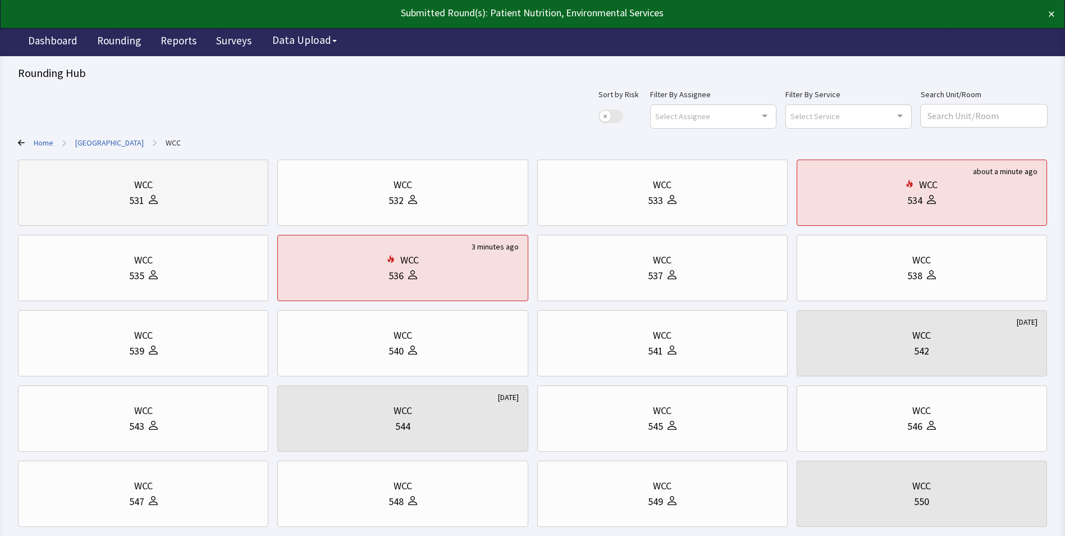
click at [196, 197] on div "531" at bounding box center [143, 201] width 231 height 16
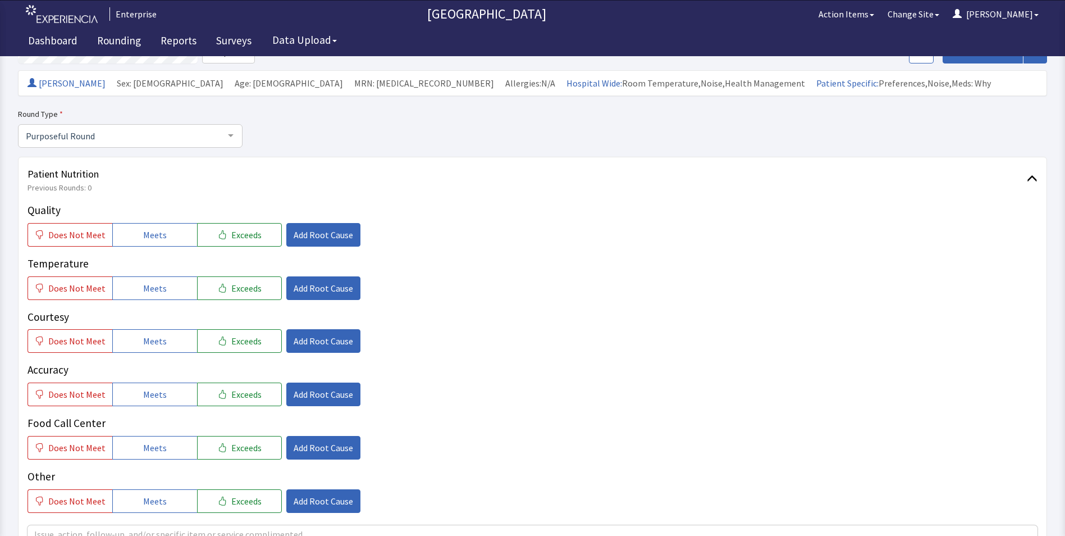
scroll to position [168, 0]
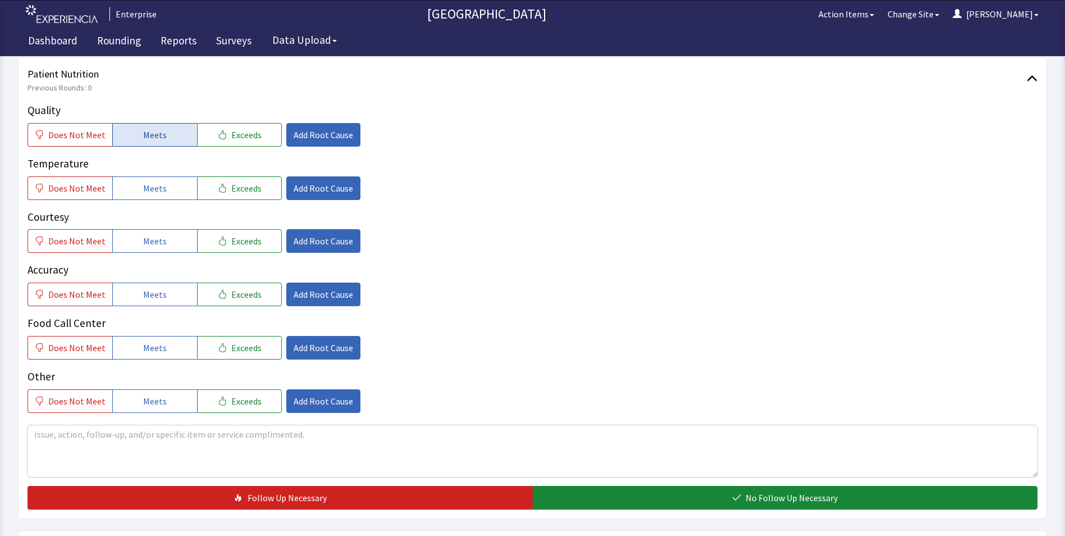
click at [136, 125] on button "Meets" at bounding box center [154, 135] width 85 height 24
drag, startPoint x: 134, startPoint y: 180, endPoint x: 137, endPoint y: 202, distance: 22.2
click at [134, 186] on button "Meets" at bounding box center [154, 188] width 85 height 24
drag, startPoint x: 143, startPoint y: 236, endPoint x: 144, endPoint y: 266, distance: 29.8
click at [143, 248] on button "Meets" at bounding box center [154, 241] width 85 height 24
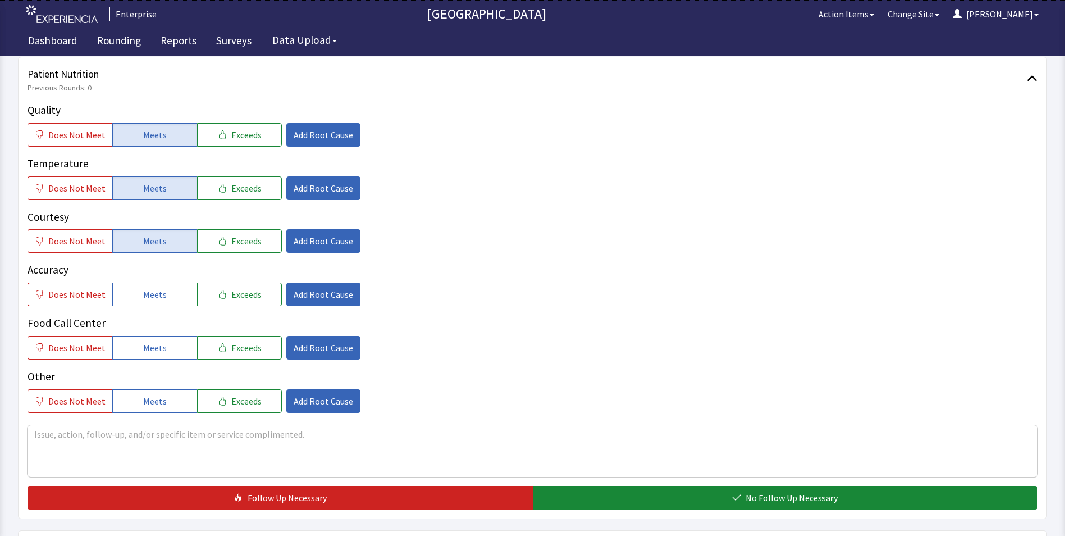
drag, startPoint x: 147, startPoint y: 300, endPoint x: 152, endPoint y: 322, distance: 23.0
click at [148, 303] on button "Meets" at bounding box center [154, 294] width 85 height 24
click at [152, 344] on span "Meets" at bounding box center [155, 347] width 24 height 13
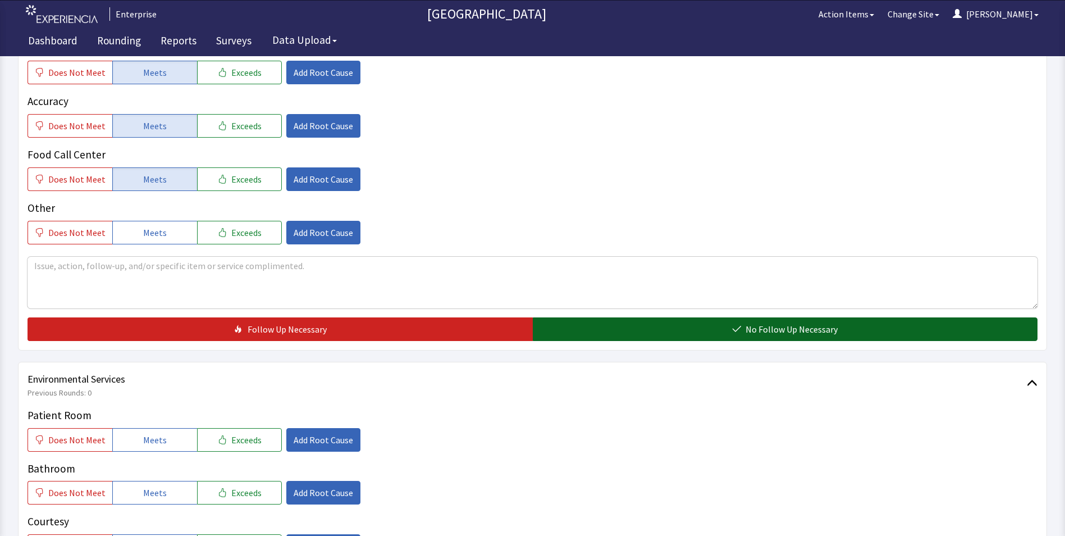
click at [595, 333] on button "No Follow Up Necessary" at bounding box center [785, 329] width 505 height 24
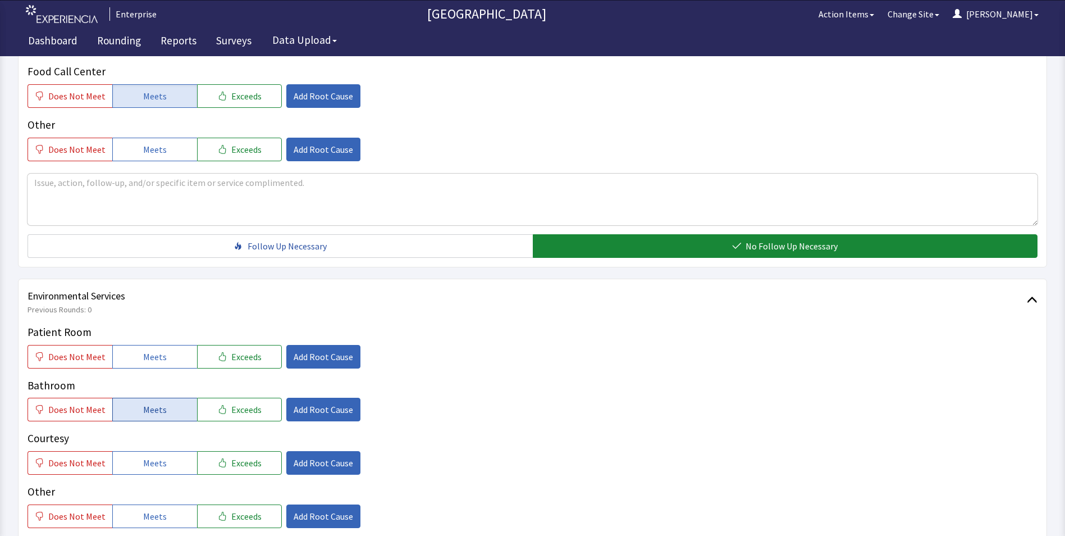
scroll to position [505, 0]
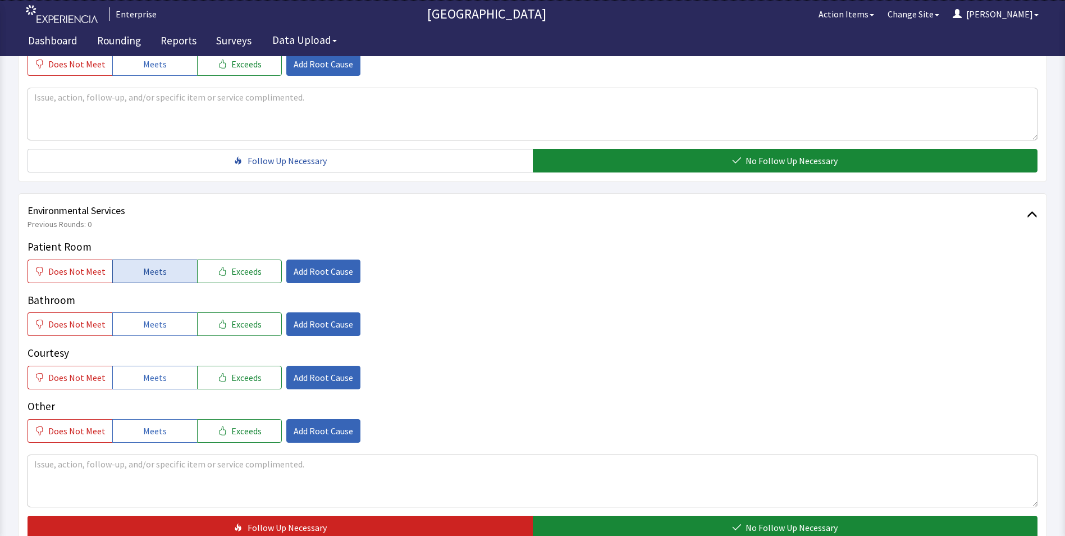
drag, startPoint x: 130, startPoint y: 270, endPoint x: 133, endPoint y: 280, distance: 11.0
click at [130, 271] on button "Meets" at bounding box center [154, 271] width 85 height 24
drag, startPoint x: 135, startPoint y: 327, endPoint x: 143, endPoint y: 359, distance: 33.4
click at [138, 335] on button "Meets" at bounding box center [154, 324] width 85 height 24
drag, startPoint x: 143, startPoint y: 378, endPoint x: 155, endPoint y: 370, distance: 14.2
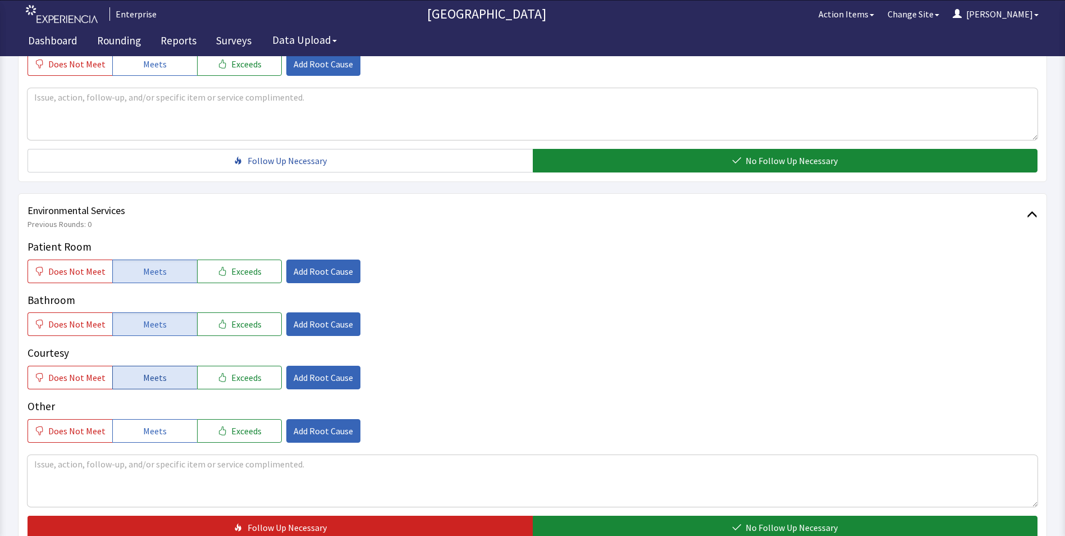
click at [145, 378] on span "Meets" at bounding box center [155, 377] width 24 height 13
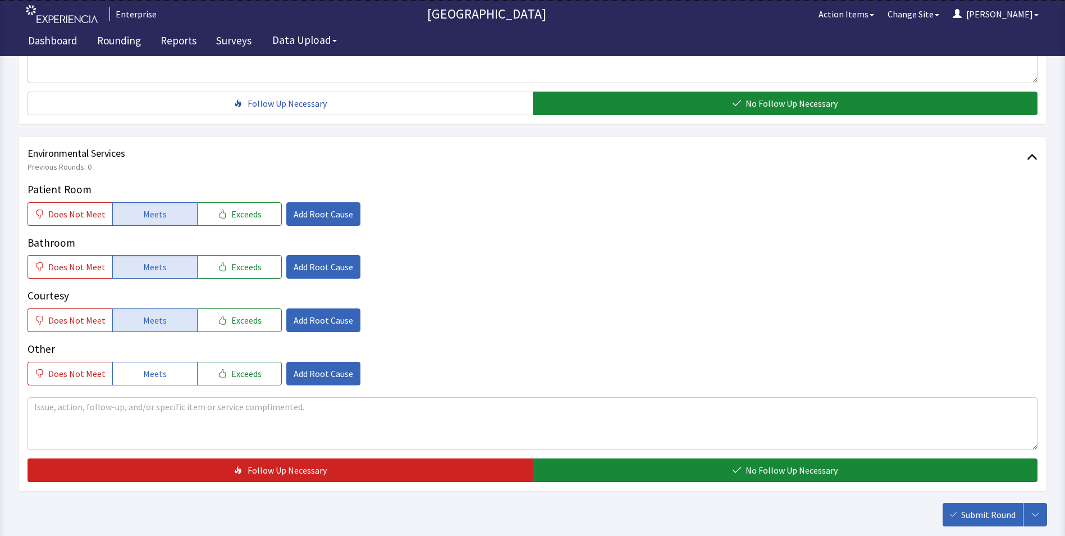
scroll to position [627, 0]
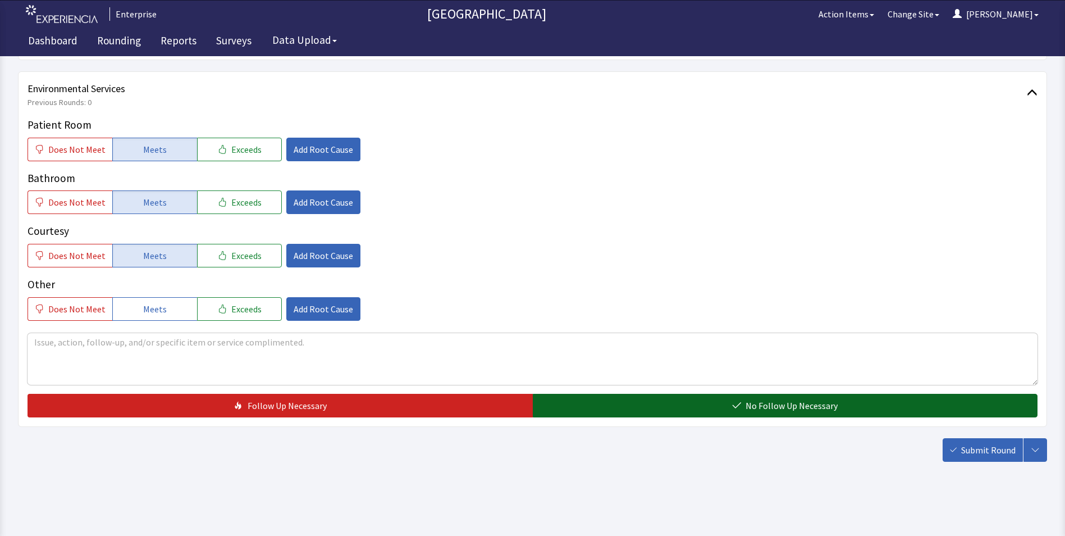
drag, startPoint x: 580, startPoint y: 404, endPoint x: 596, endPoint y: 405, distance: 16.9
click at [582, 404] on button "No Follow Up Necessary" at bounding box center [785, 406] width 505 height 24
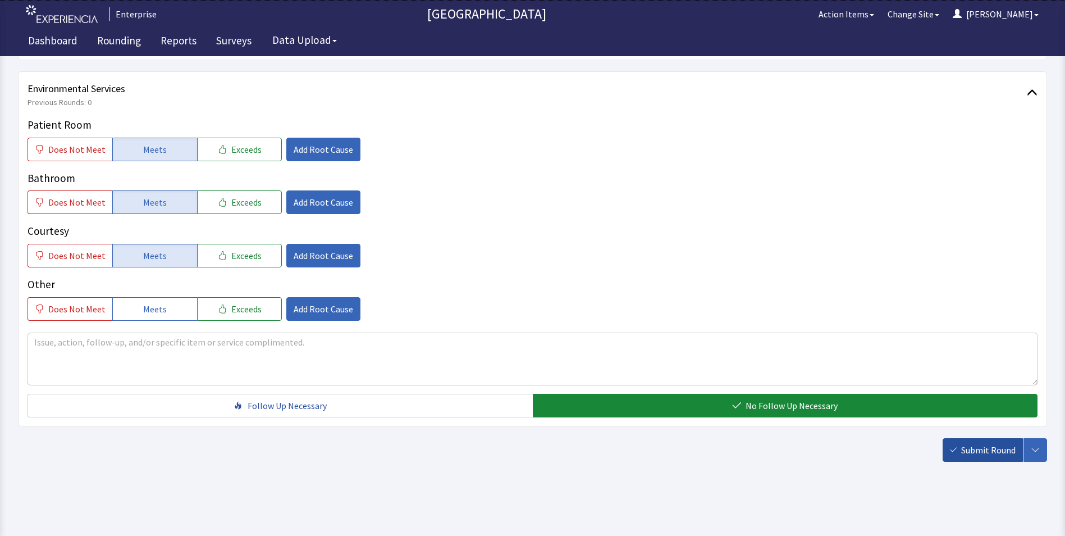
click at [985, 450] on span "Submit Round" at bounding box center [988, 449] width 54 height 13
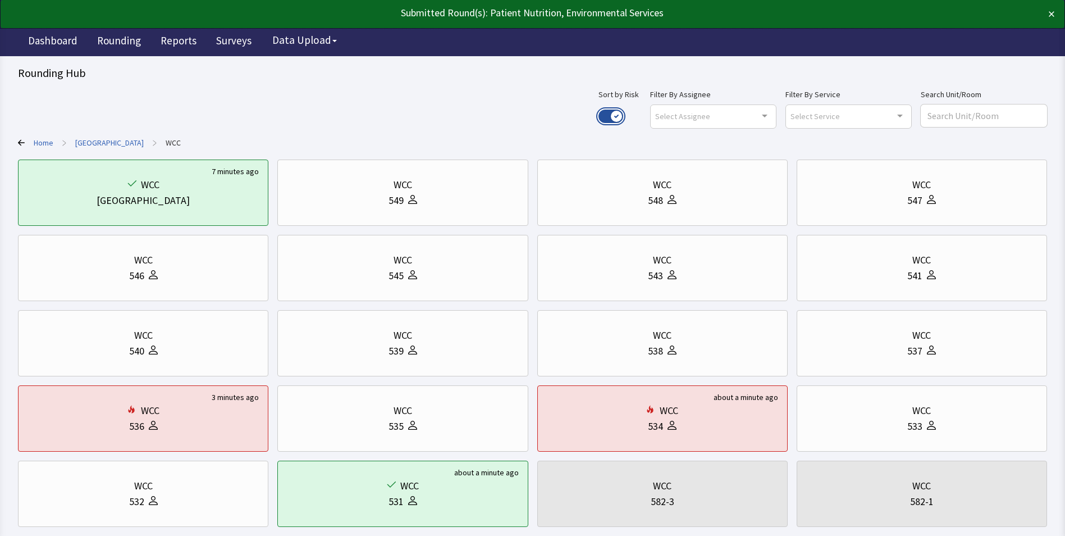
click at [623, 114] on button "Use setting" at bounding box center [611, 116] width 25 height 13
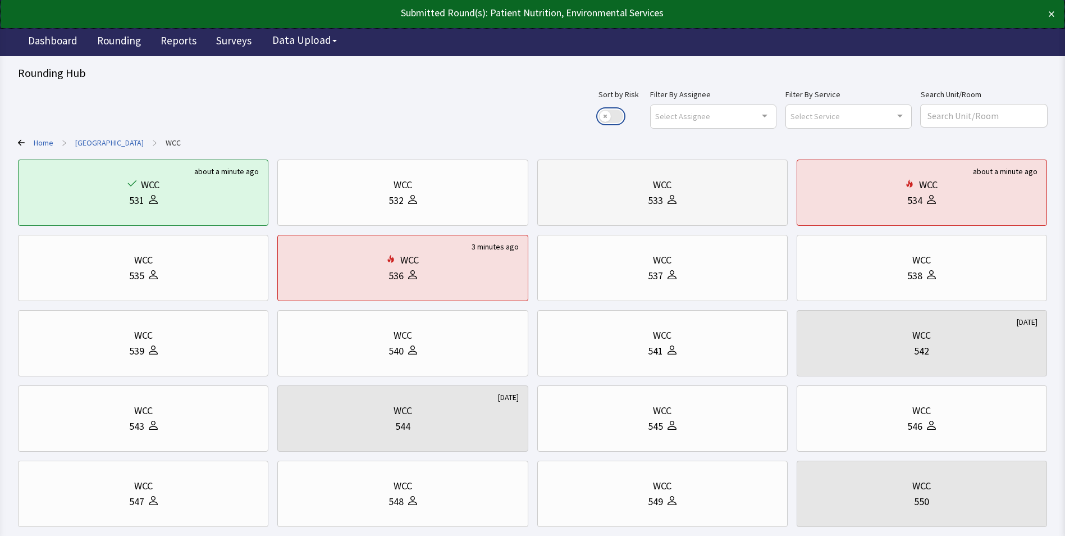
scroll to position [112, 0]
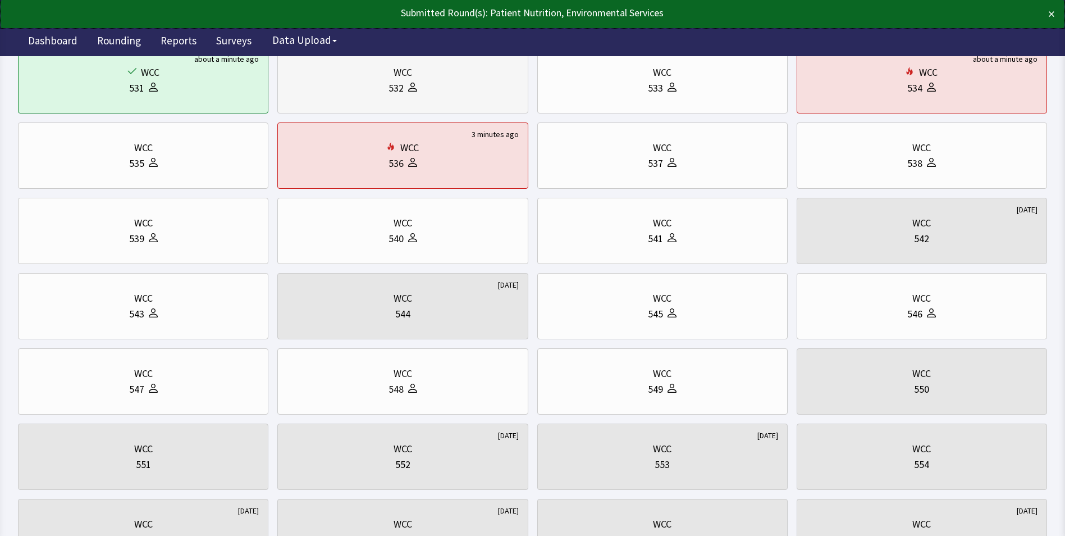
click at [474, 100] on div "WCC 532" at bounding box center [402, 80] width 231 height 54
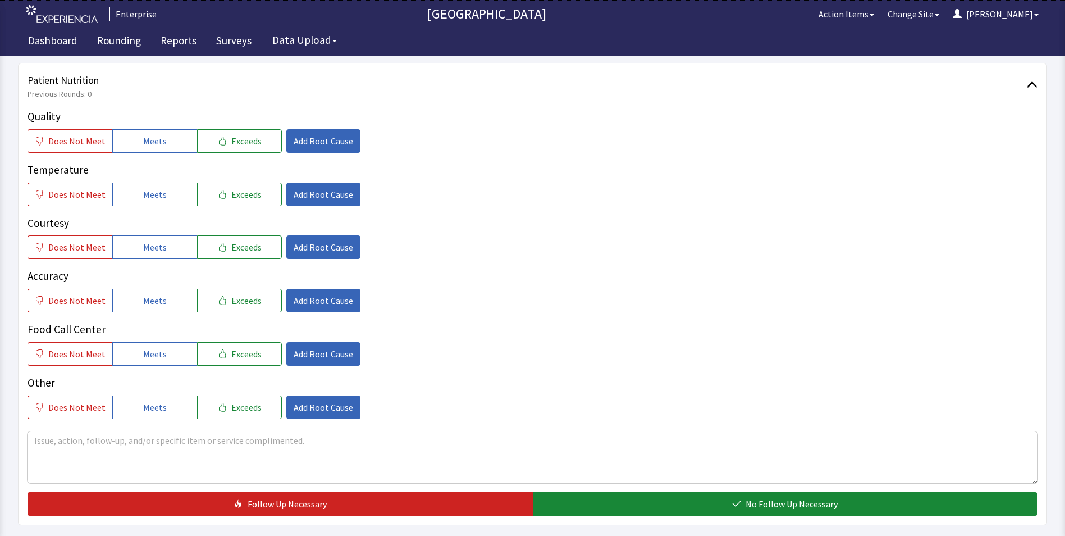
scroll to position [168, 0]
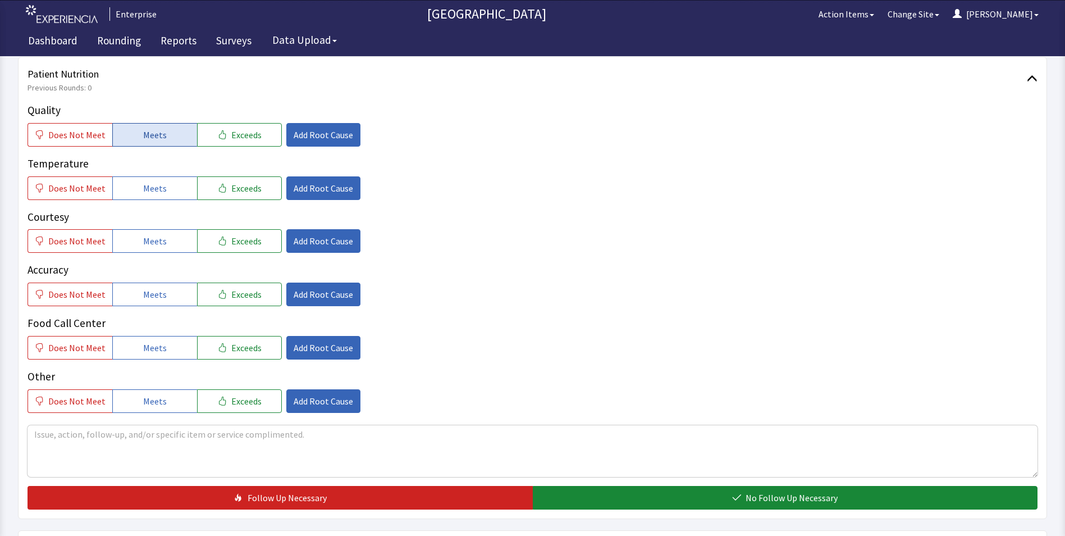
click at [135, 132] on button "Meets" at bounding box center [154, 135] width 85 height 24
drag, startPoint x: 134, startPoint y: 187, endPoint x: 138, endPoint y: 217, distance: 30.0
click at [134, 190] on button "Meets" at bounding box center [154, 188] width 85 height 24
drag, startPoint x: 138, startPoint y: 240, endPoint x: 138, endPoint y: 248, distance: 7.9
click at [138, 245] on button "Meets" at bounding box center [154, 241] width 85 height 24
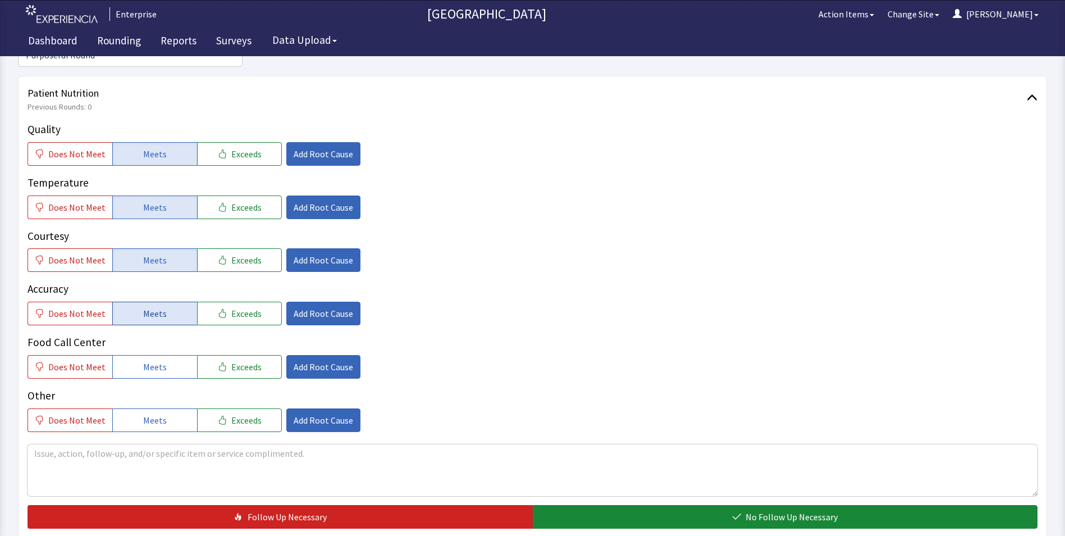
drag, startPoint x: 145, startPoint y: 293, endPoint x: 148, endPoint y: 307, distance: 13.8
click at [147, 307] on span "Meets" at bounding box center [155, 313] width 24 height 13
click at [151, 360] on span "Meets" at bounding box center [155, 366] width 24 height 13
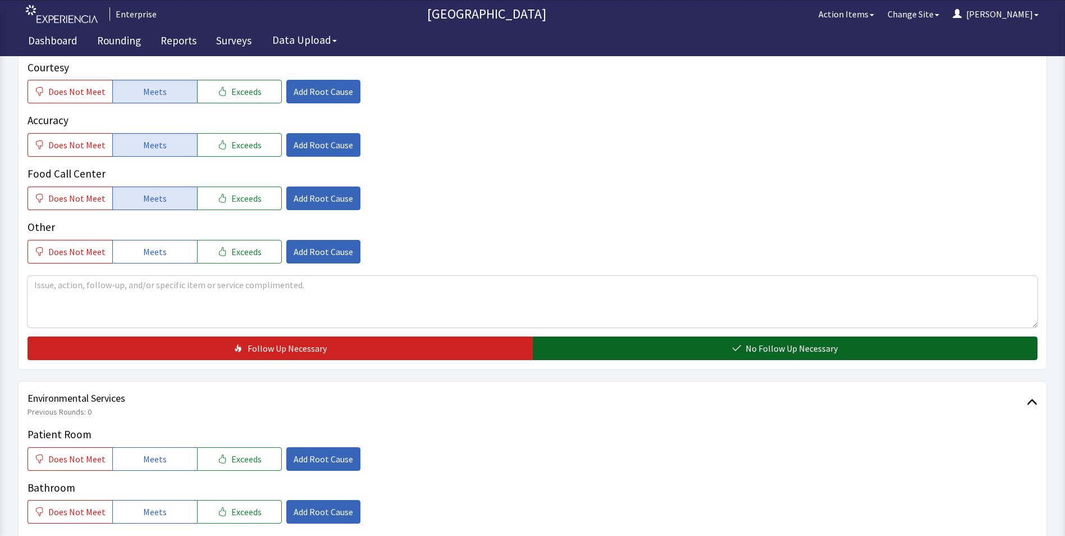
click at [599, 336] on button "No Follow Up Necessary" at bounding box center [785, 348] width 505 height 24
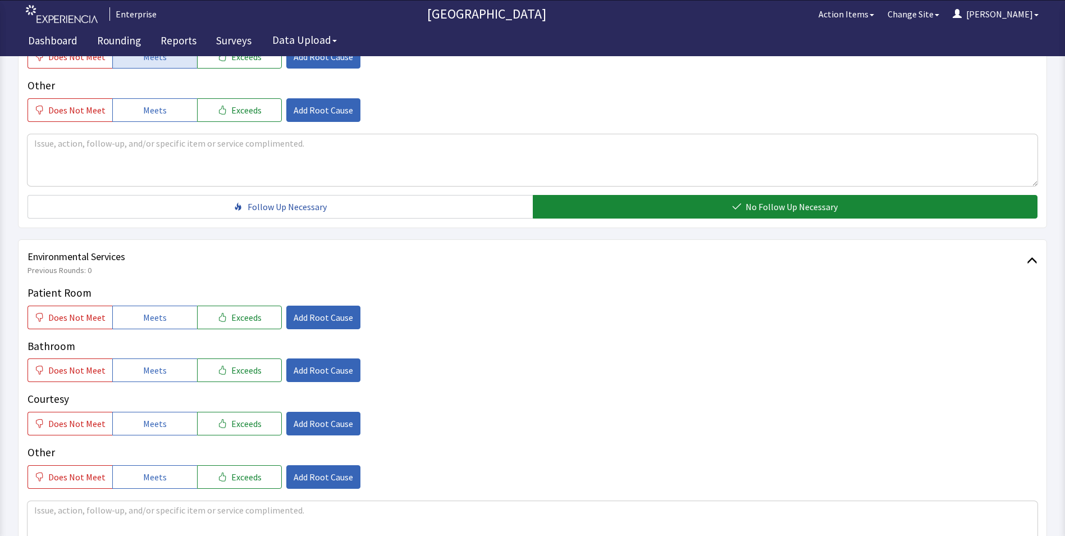
scroll to position [618, 0]
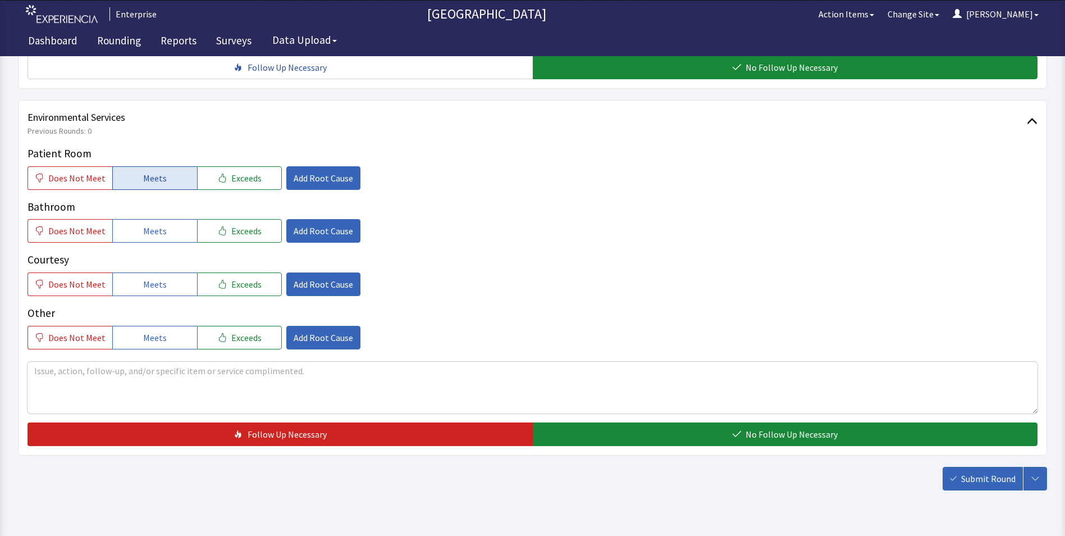
click at [136, 166] on button "Meets" at bounding box center [154, 178] width 85 height 24
drag, startPoint x: 137, startPoint y: 215, endPoint x: 142, endPoint y: 239, distance: 24.6
click at [140, 222] on button "Meets" at bounding box center [154, 231] width 85 height 24
drag, startPoint x: 142, startPoint y: 265, endPoint x: 166, endPoint y: 273, distance: 25.6
click at [144, 277] on span "Meets" at bounding box center [155, 283] width 24 height 13
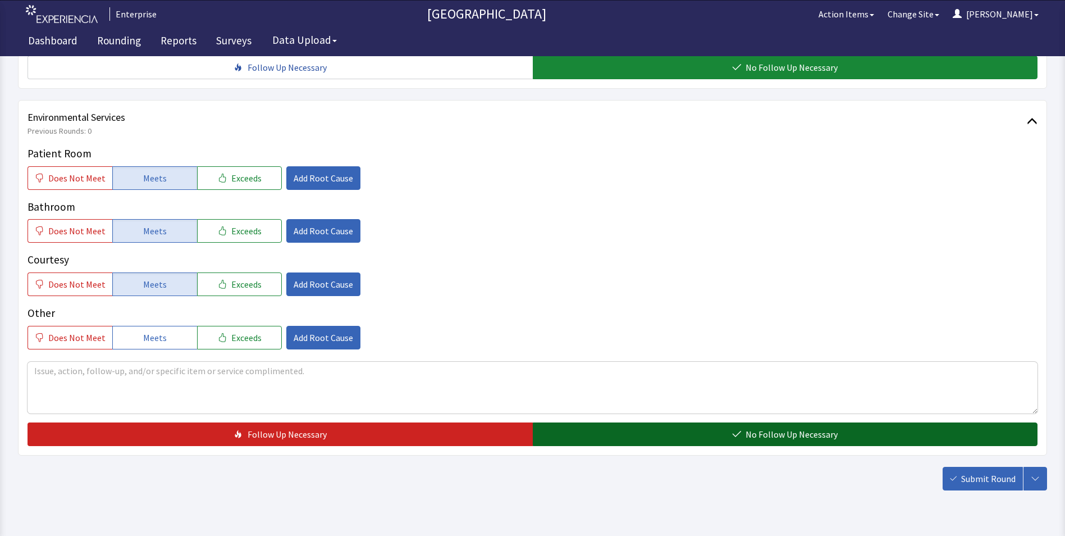
click at [591, 422] on button "No Follow Up Necessary" at bounding box center [785, 434] width 505 height 24
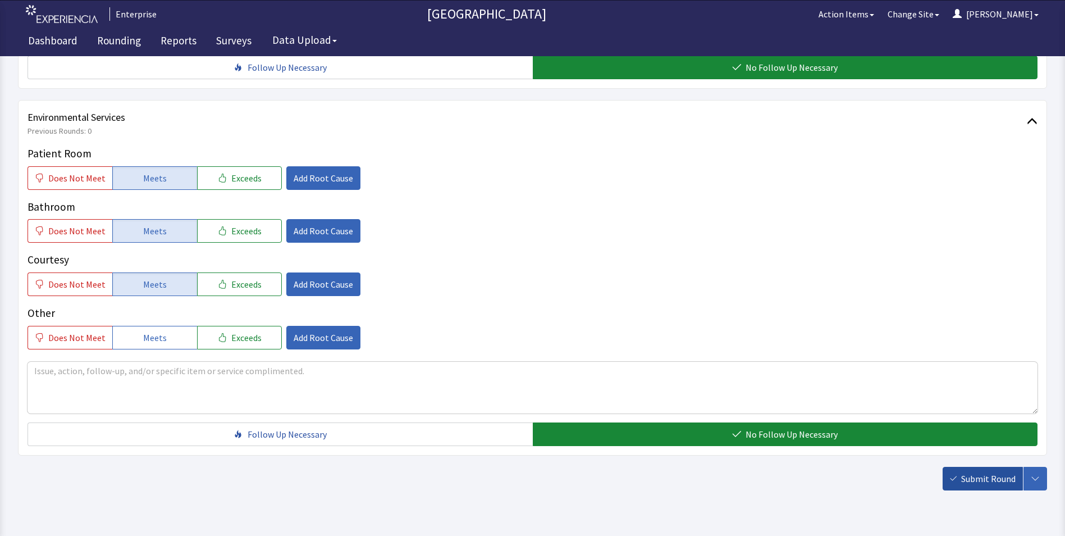
drag, startPoint x: 993, startPoint y: 464, endPoint x: 979, endPoint y: 461, distance: 13.9
click at [992, 472] on span "Submit Round" at bounding box center [988, 478] width 54 height 13
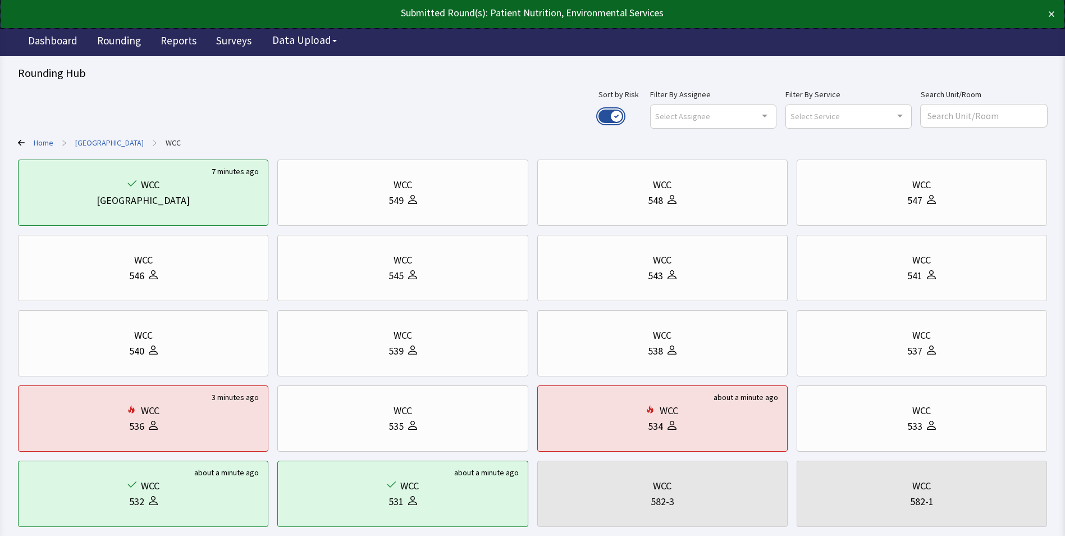
click at [623, 112] on button "Use setting" at bounding box center [611, 116] width 25 height 13
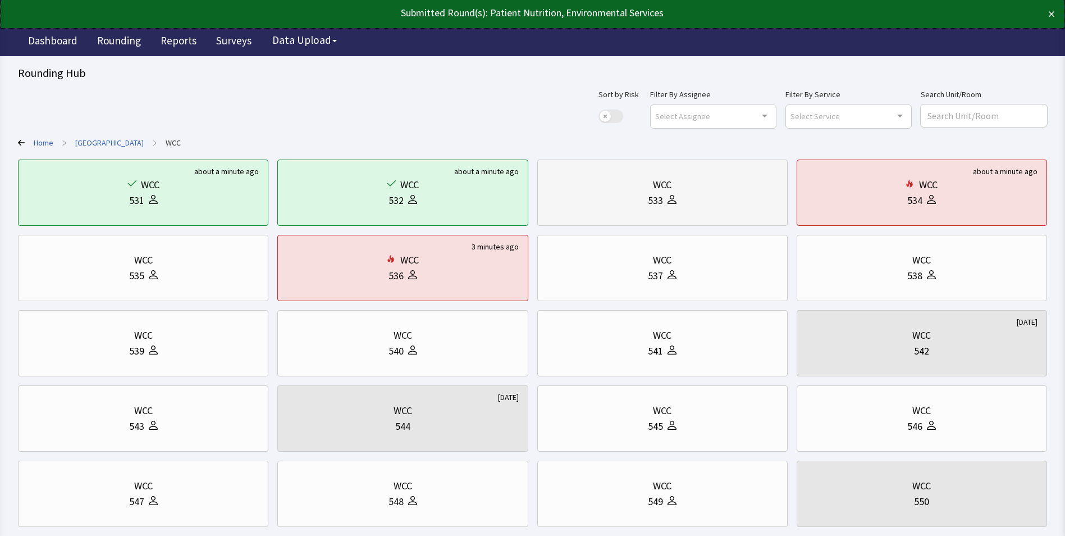
click at [645, 206] on div "533" at bounding box center [662, 201] width 231 height 16
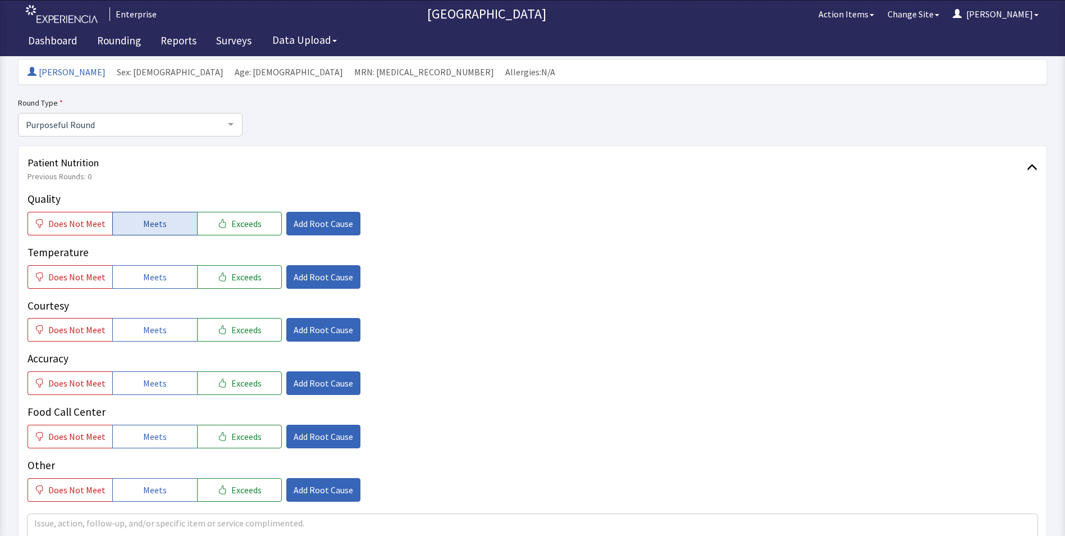
scroll to position [112, 0]
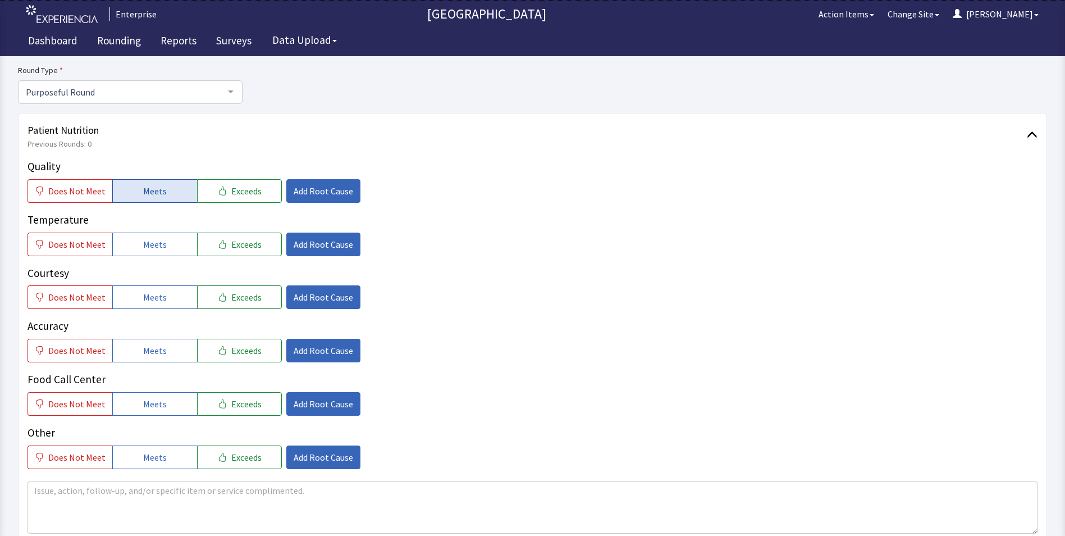
drag, startPoint x: 153, startPoint y: 194, endPoint x: 153, endPoint y: 215, distance: 21.3
click at [153, 194] on span "Meets" at bounding box center [155, 190] width 24 height 13
drag, startPoint x: 147, startPoint y: 241, endPoint x: 149, endPoint y: 268, distance: 27.1
click at [147, 245] on span "Meets" at bounding box center [155, 244] width 24 height 13
click at [156, 302] on span "Meets" at bounding box center [155, 296] width 24 height 13
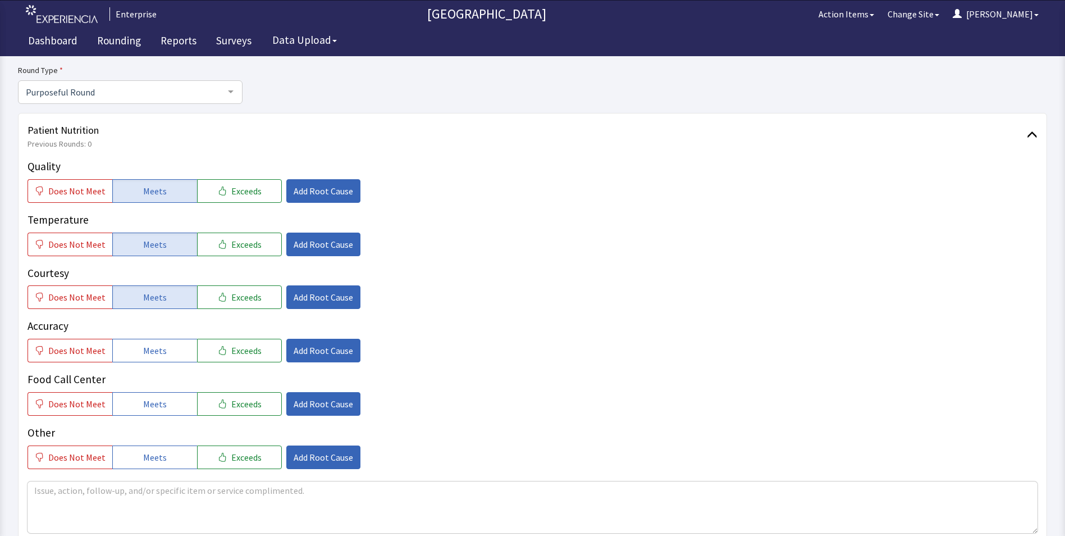
drag, startPoint x: 159, startPoint y: 353, endPoint x: 159, endPoint y: 363, distance: 10.1
click at [159, 361] on button "Meets" at bounding box center [154, 351] width 85 height 24
click at [151, 403] on span "Meets" at bounding box center [155, 403] width 24 height 13
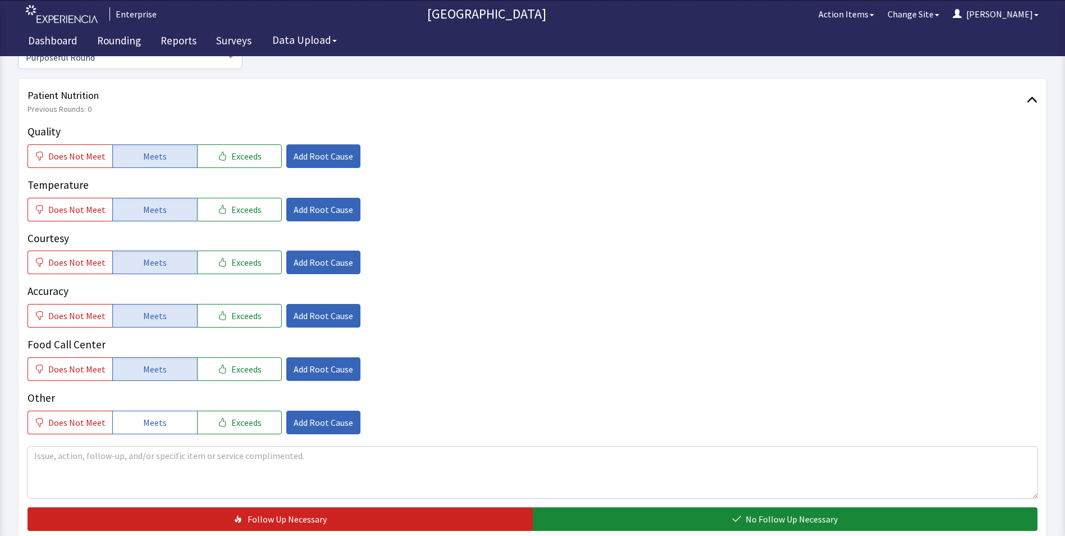
scroll to position [281, 0]
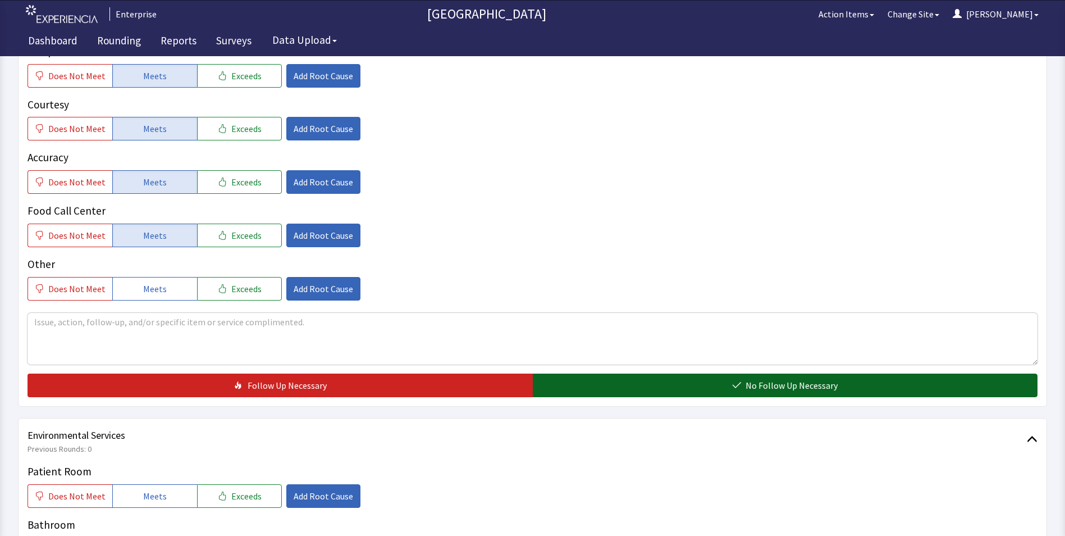
click at [646, 390] on button "No Follow Up Necessary" at bounding box center [785, 385] width 505 height 24
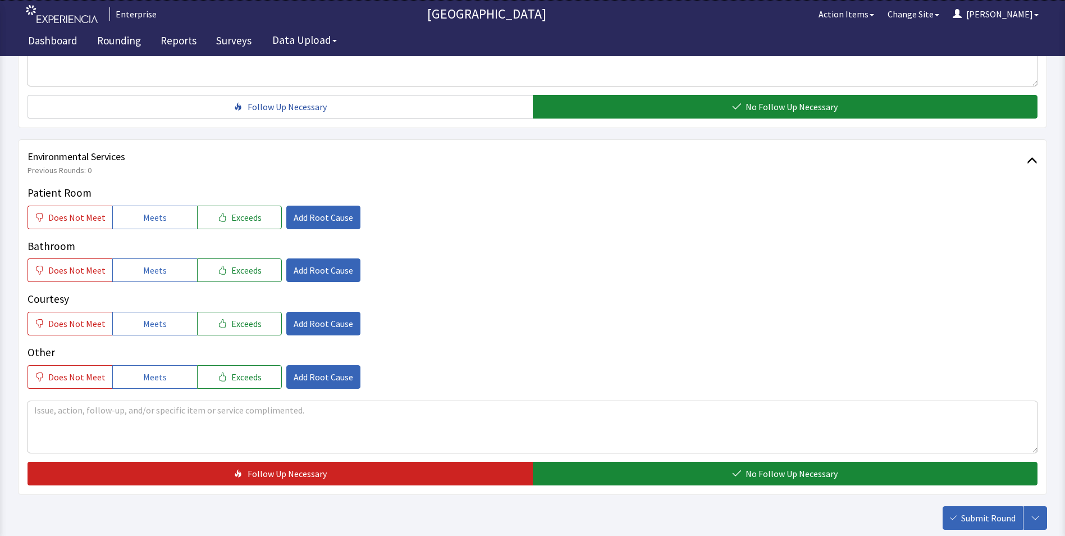
scroll to position [562, 0]
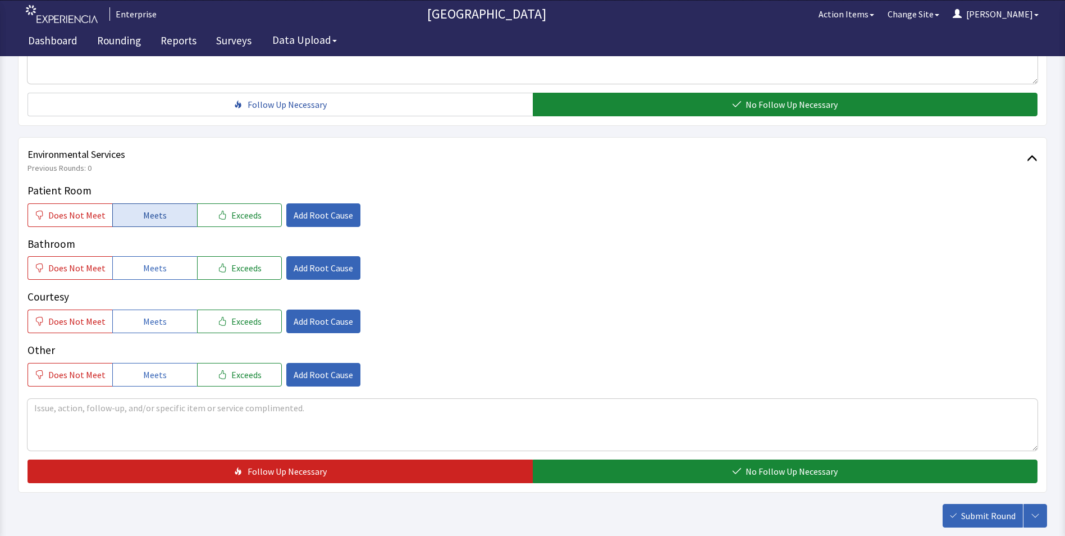
click at [117, 218] on button "Meets" at bounding box center [154, 215] width 85 height 24
click at [121, 279] on button "Meets" at bounding box center [154, 268] width 85 height 24
drag, startPoint x: 123, startPoint y: 322, endPoint x: 262, endPoint y: 356, distance: 143.2
click at [124, 323] on button "Meets" at bounding box center [154, 321] width 85 height 24
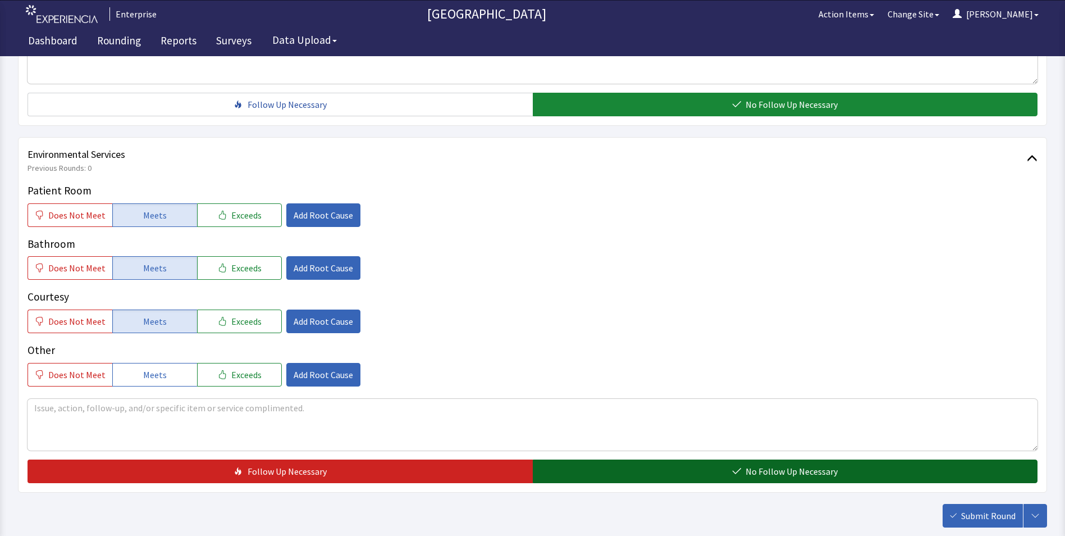
click at [580, 472] on button "No Follow Up Necessary" at bounding box center [785, 471] width 505 height 24
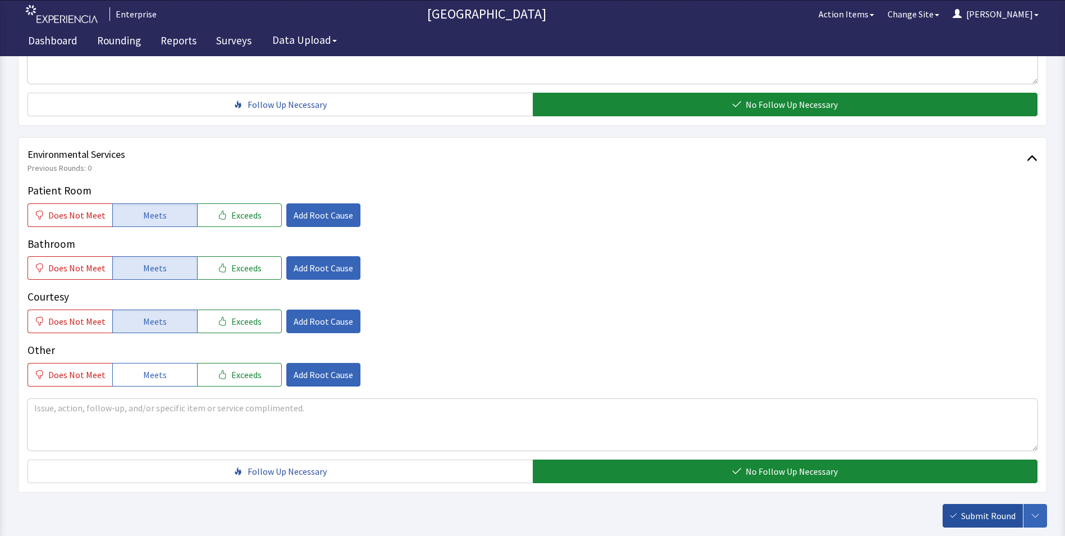
click at [973, 518] on span "Submit Round" at bounding box center [988, 515] width 54 height 13
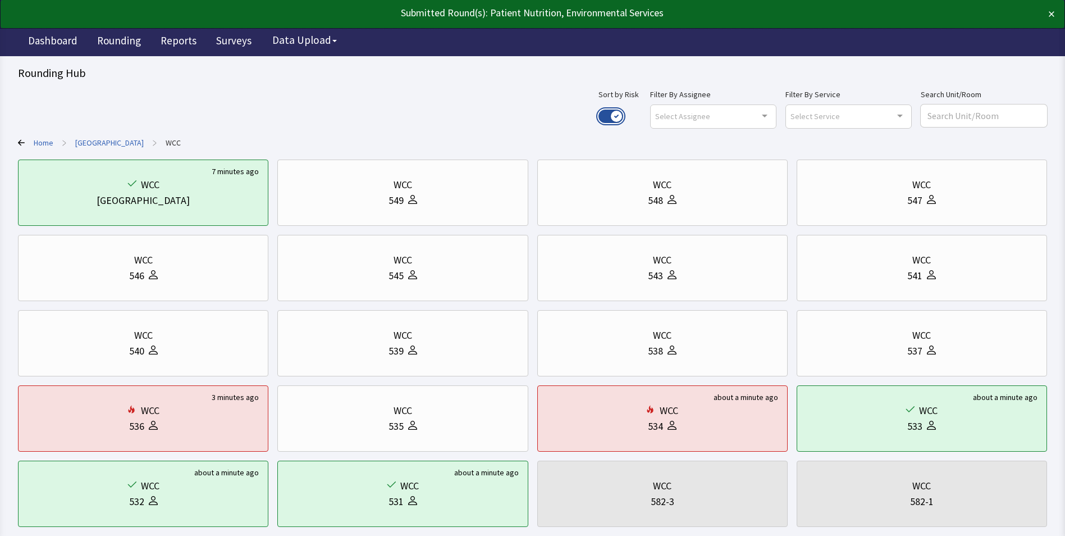
click at [623, 115] on button "Use setting" at bounding box center [611, 116] width 25 height 13
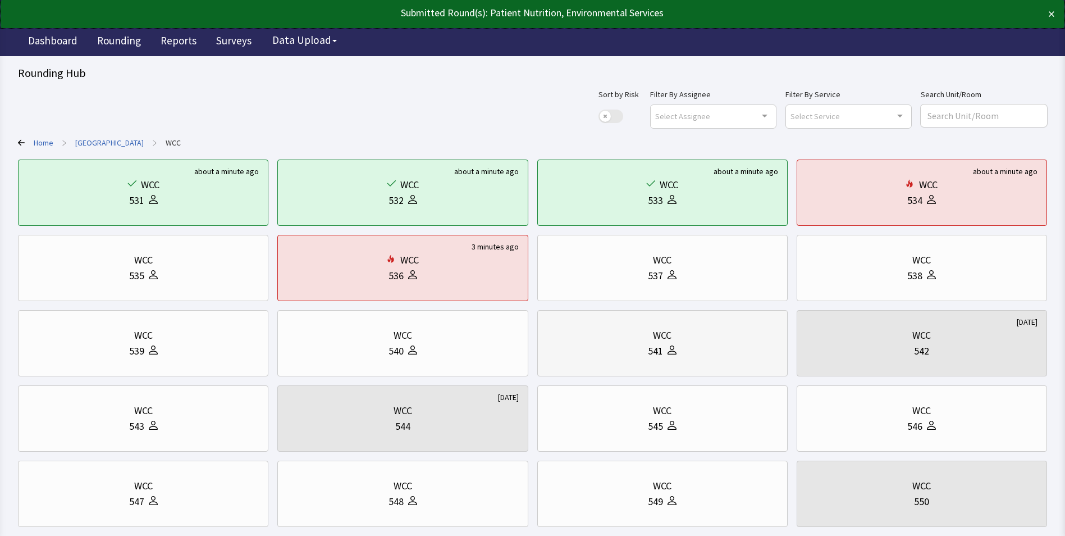
click at [618, 340] on div "WCC" at bounding box center [662, 335] width 231 height 16
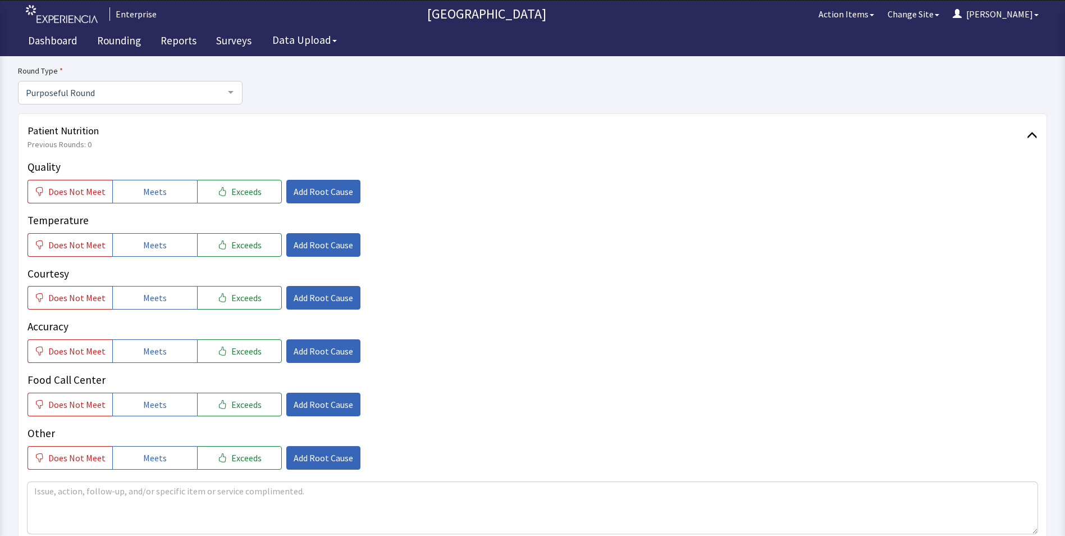
scroll to position [112, 0]
drag, startPoint x: 150, startPoint y: 190, endPoint x: 156, endPoint y: 214, distance: 24.2
click at [150, 192] on span "Meets" at bounding box center [155, 190] width 24 height 13
drag, startPoint x: 153, startPoint y: 239, endPoint x: 166, endPoint y: 282, distance: 45.0
click at [161, 262] on div "Quality Does Not Meet Meets Exceeds Add Root Cause Temperature Does Not Meet Me…" at bounding box center [533, 313] width 1010 height 311
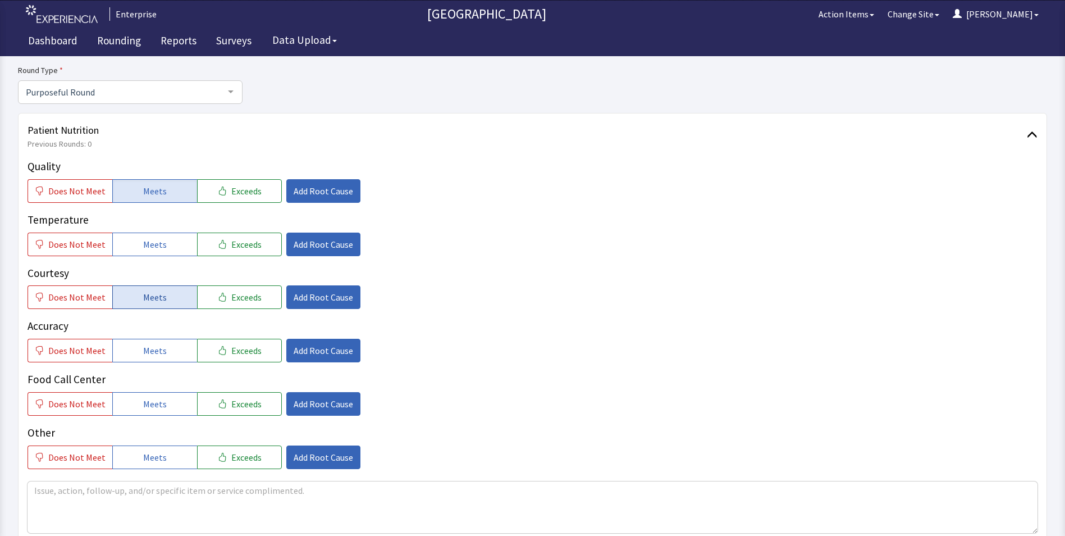
click at [163, 301] on button "Meets" at bounding box center [154, 297] width 85 height 24
click at [166, 256] on div "Quality Does Not Meet Meets Exceeds Add Root Cause Temperature Does Not Meet Me…" at bounding box center [533, 313] width 1010 height 311
click at [151, 351] on span "Meets" at bounding box center [155, 350] width 24 height 13
drag, startPoint x: 148, startPoint y: 240, endPoint x: 148, endPoint y: 278, distance: 38.2
click at [148, 244] on span "Meets" at bounding box center [155, 244] width 24 height 13
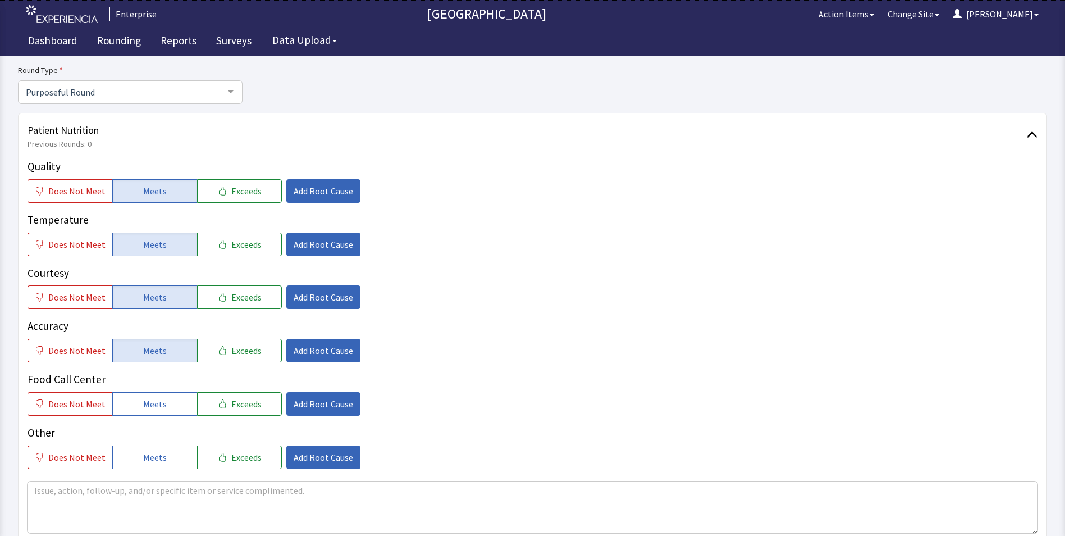
drag, startPoint x: 138, startPoint y: 398, endPoint x: 149, endPoint y: 385, distance: 17.1
click at [139, 399] on button "Meets" at bounding box center [154, 404] width 85 height 24
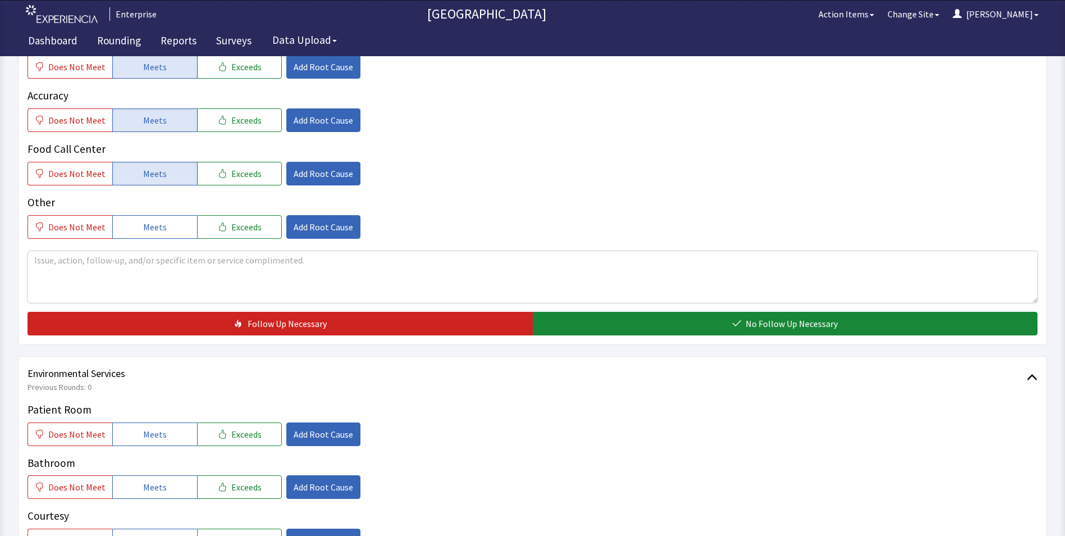
scroll to position [393, 0]
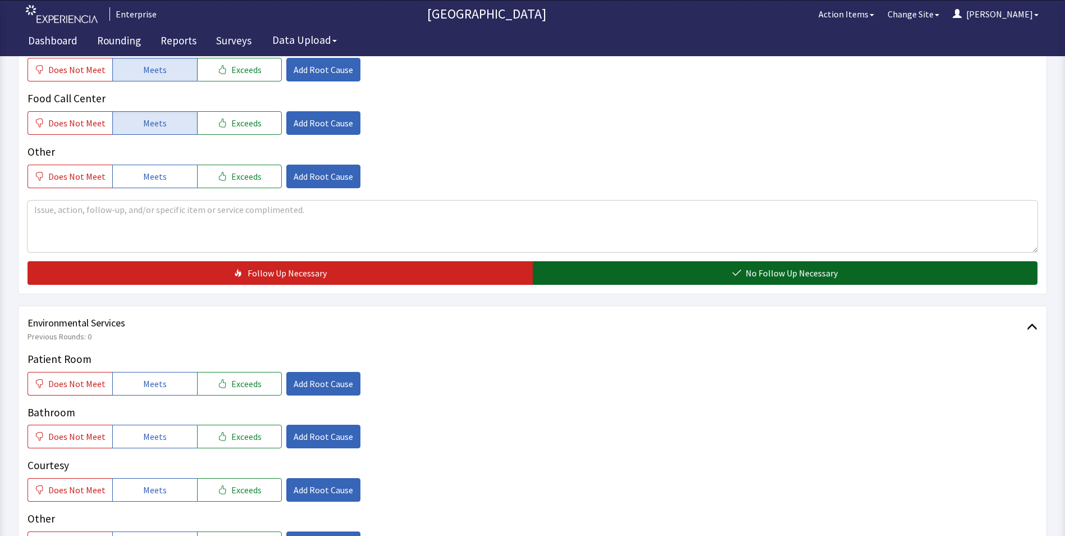
click at [554, 272] on button "No Follow Up Necessary" at bounding box center [785, 273] width 505 height 24
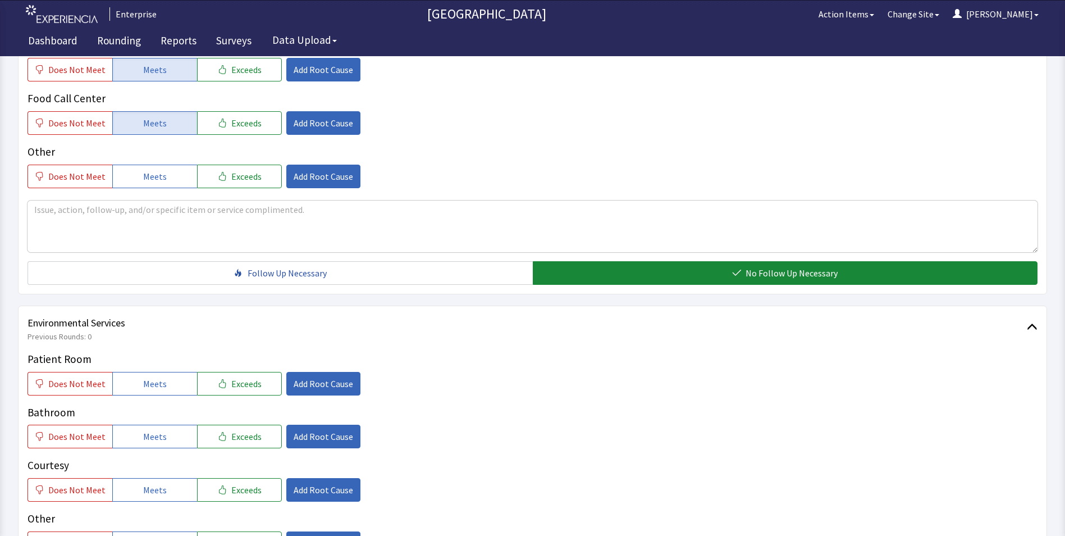
drag, startPoint x: 160, startPoint y: 380, endPoint x: 156, endPoint y: 398, distance: 17.8
click at [159, 381] on span "Meets" at bounding box center [155, 383] width 24 height 13
click at [134, 452] on div "Patient Room Does Not Meet Meets Exceeds Add Root Cause Bathroom Does Not Meet …" at bounding box center [533, 453] width 1010 height 204
click at [144, 480] on button "Meets" at bounding box center [154, 490] width 85 height 24
drag, startPoint x: 151, startPoint y: 432, endPoint x: 168, endPoint y: 432, distance: 17.4
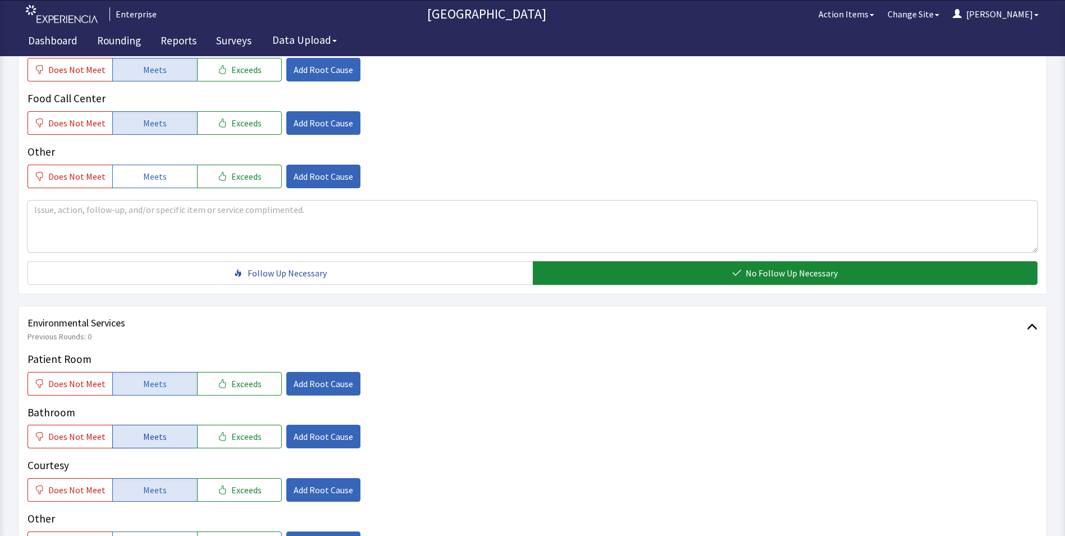
click at [154, 432] on span "Meets" at bounding box center [155, 436] width 24 height 13
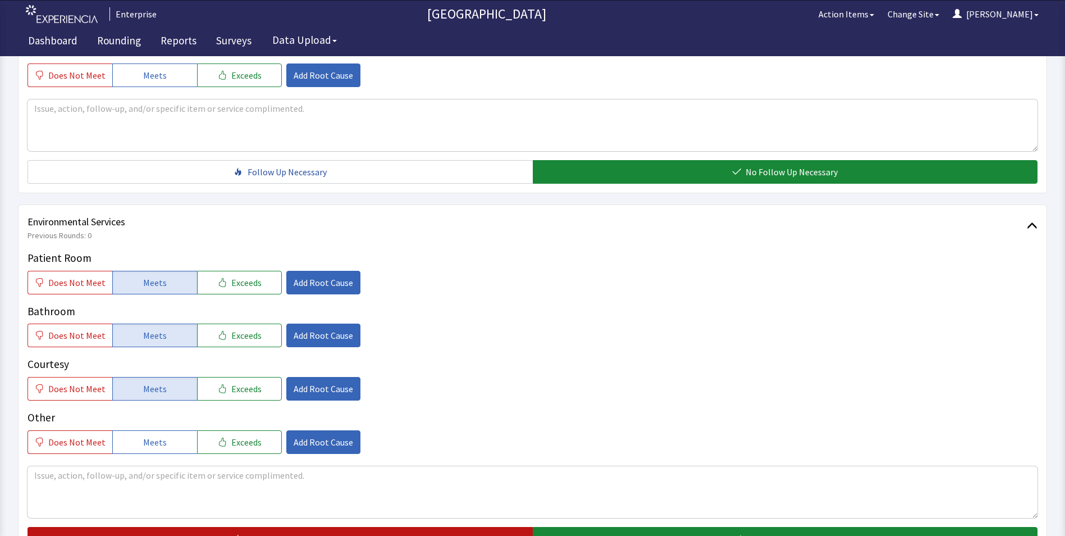
scroll to position [618, 0]
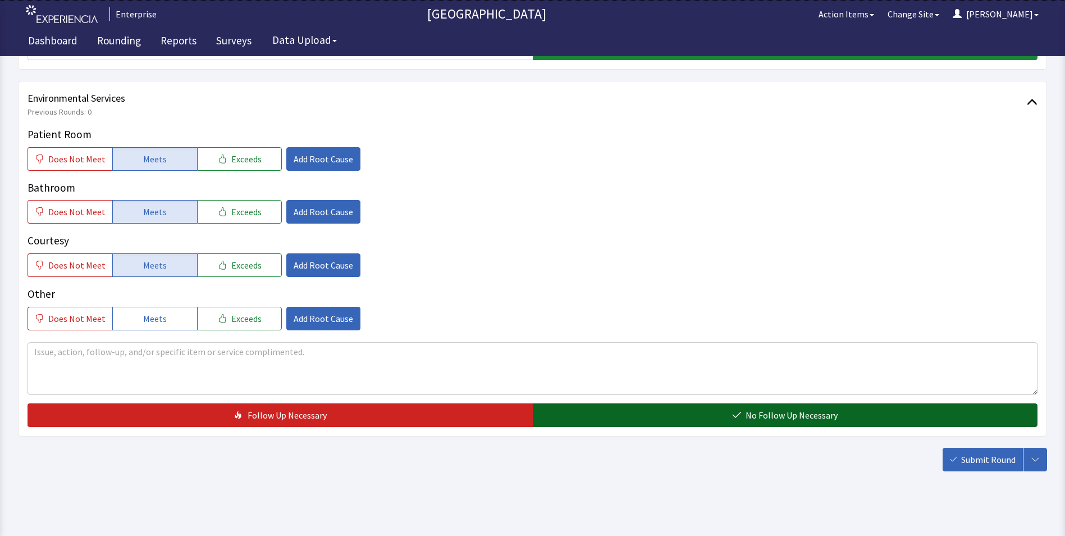
drag, startPoint x: 541, startPoint y: 414, endPoint x: 633, endPoint y: 419, distance: 91.7
click at [543, 414] on button "No Follow Up Necessary" at bounding box center [785, 415] width 505 height 24
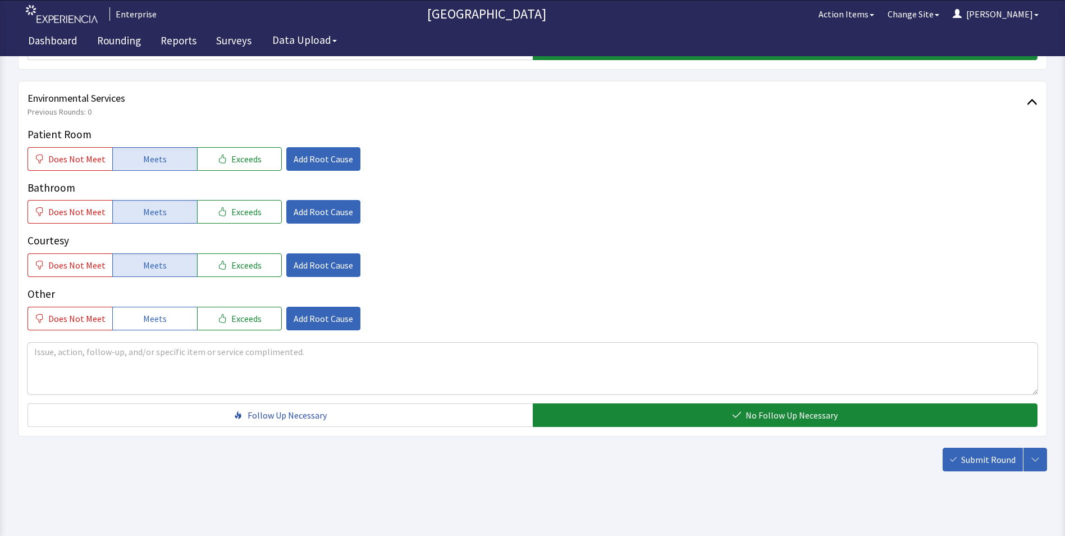
drag, startPoint x: 973, startPoint y: 458, endPoint x: 941, endPoint y: 443, distance: 34.9
click at [974, 458] on span "Submit Round" at bounding box center [988, 459] width 54 height 13
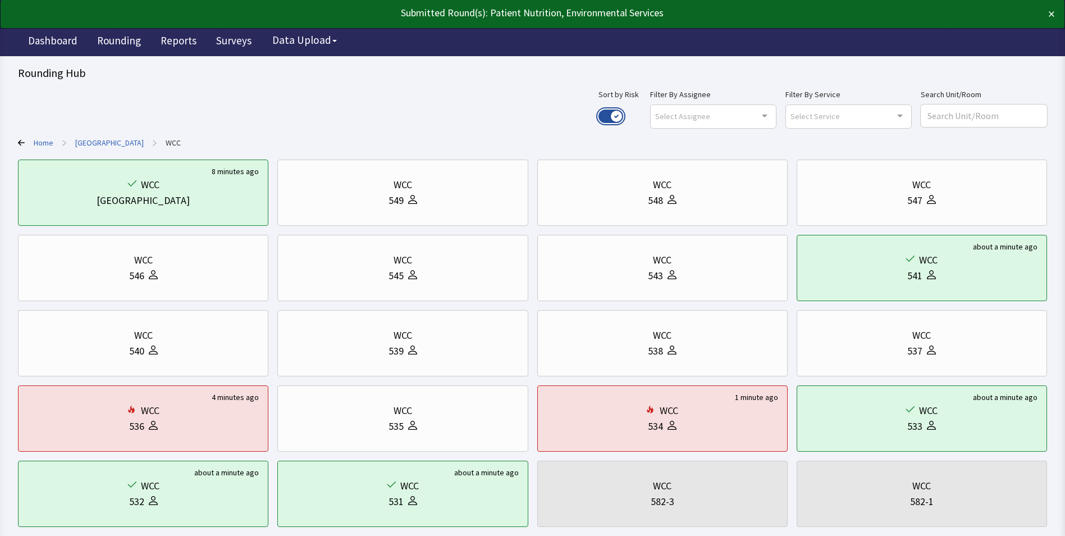
click at [623, 116] on button "Use setting" at bounding box center [611, 116] width 25 height 13
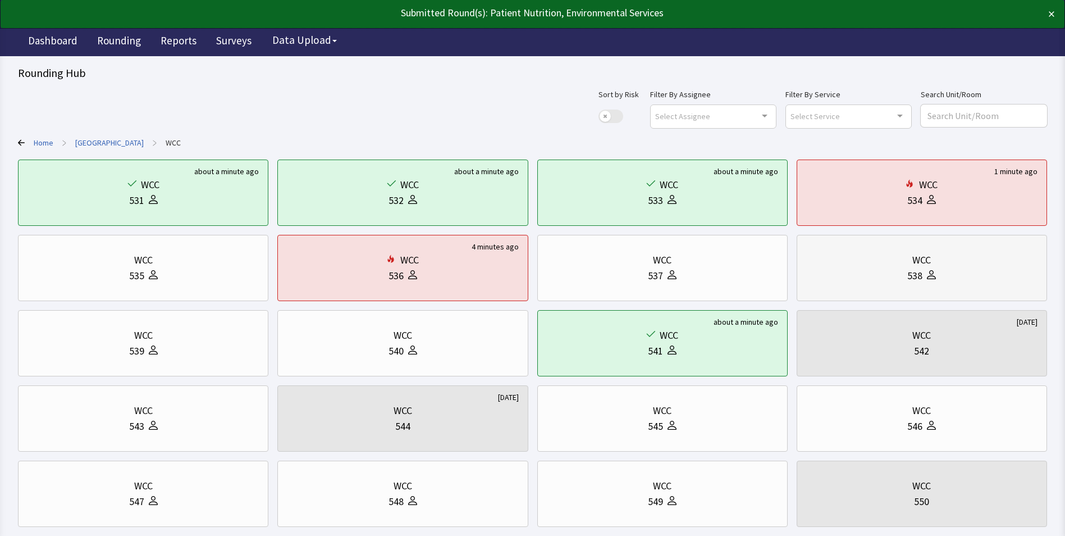
click at [900, 271] on div "538" at bounding box center [921, 276] width 231 height 16
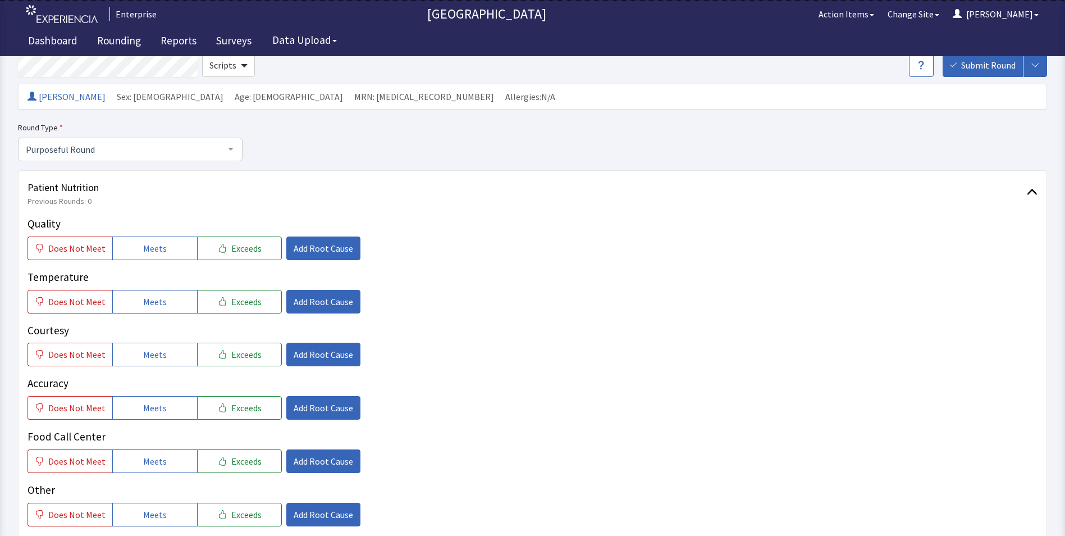
scroll to position [168, 0]
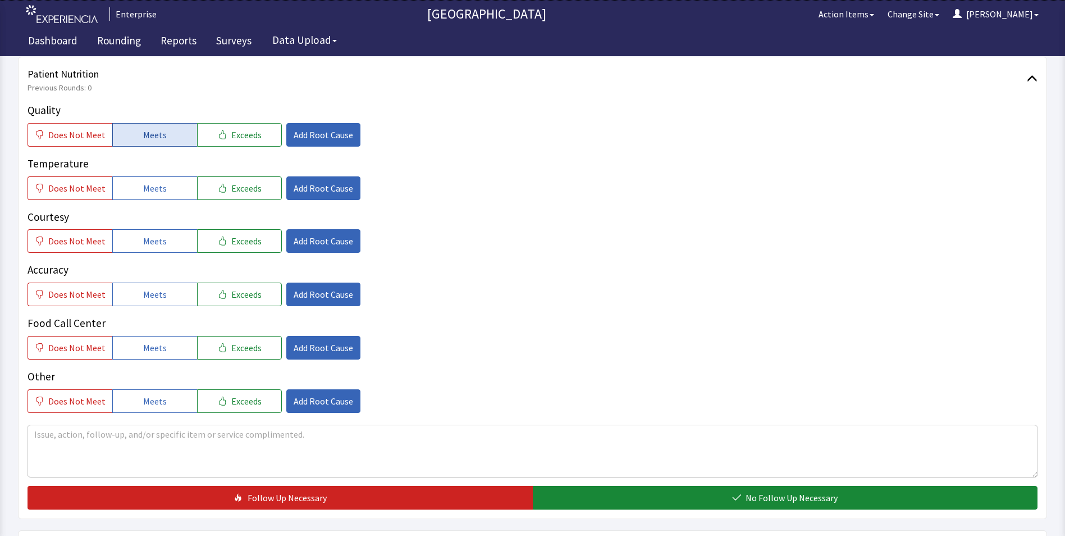
click at [152, 133] on span "Meets" at bounding box center [155, 134] width 24 height 13
drag, startPoint x: 152, startPoint y: 187, endPoint x: 152, endPoint y: 216, distance: 28.6
click at [152, 195] on button "Meets" at bounding box center [154, 188] width 85 height 24
click at [154, 251] on button "Meets" at bounding box center [154, 241] width 85 height 24
drag, startPoint x: 150, startPoint y: 299, endPoint x: 150, endPoint y: 315, distance: 16.3
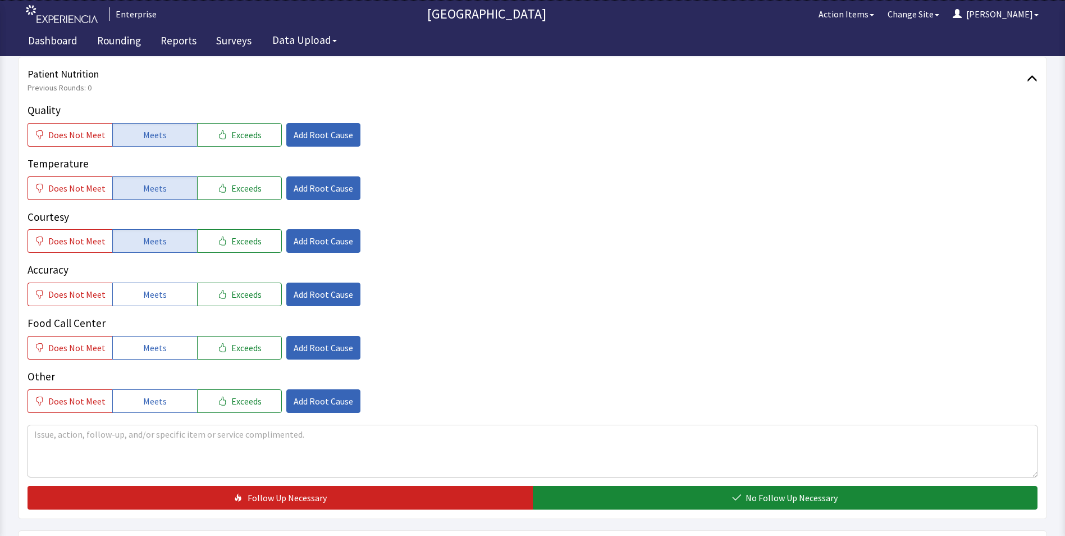
click at [150, 302] on button "Meets" at bounding box center [154, 294] width 85 height 24
click at [149, 341] on span "Meets" at bounding box center [155, 347] width 24 height 13
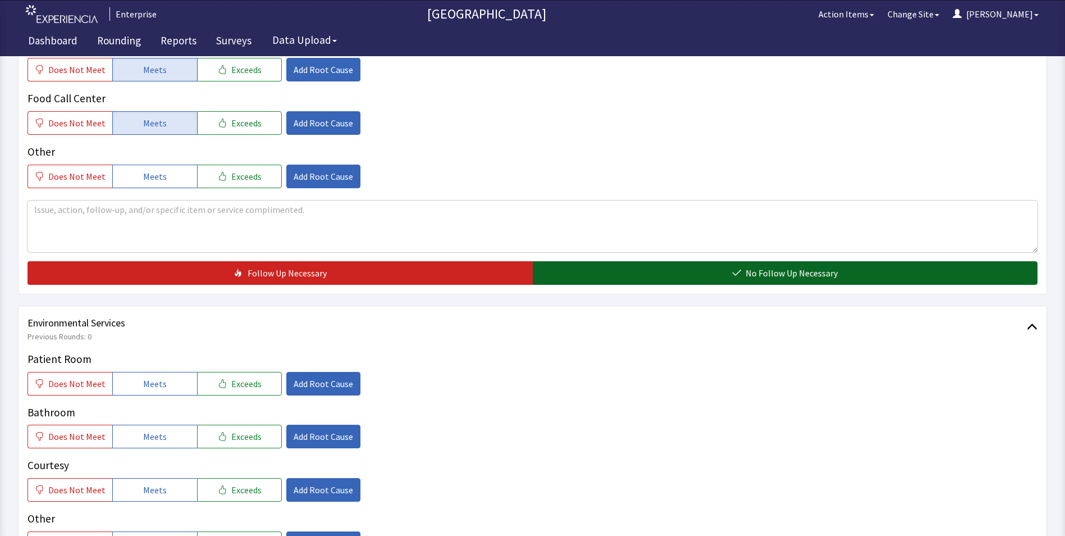
click at [623, 261] on button "No Follow Up Necessary" at bounding box center [785, 273] width 505 height 24
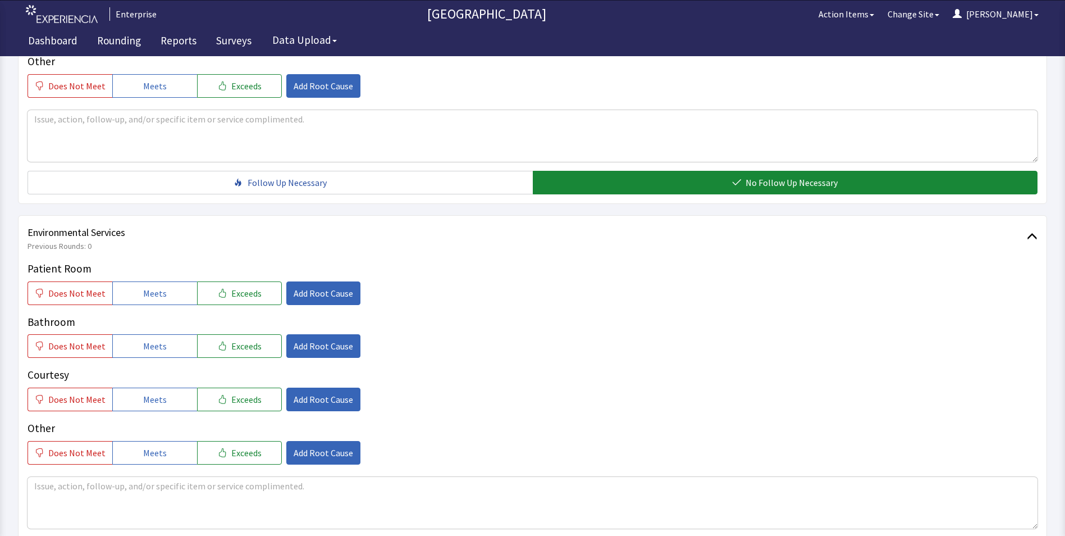
scroll to position [562, 0]
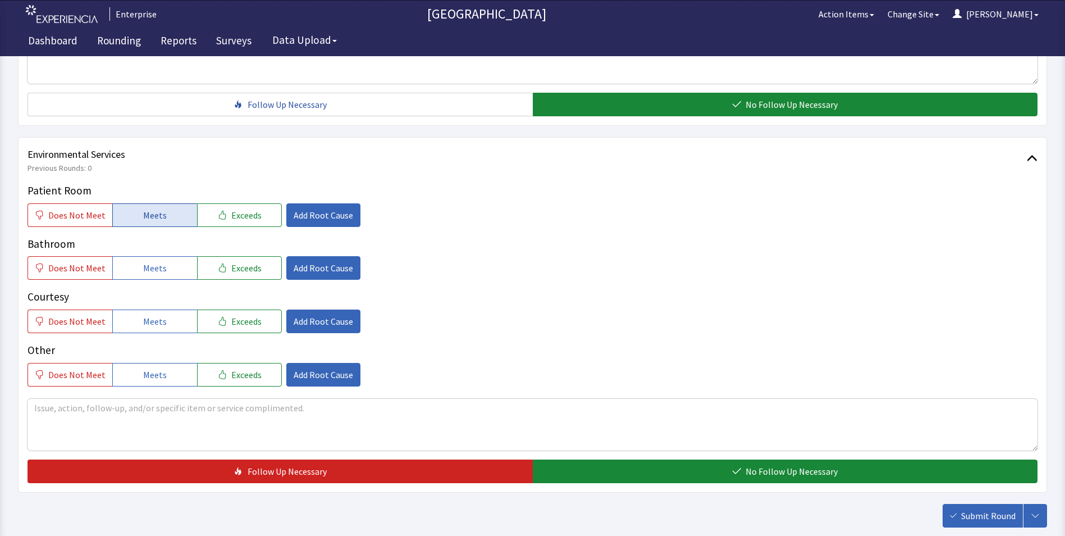
click at [168, 207] on button "Meets" at bounding box center [154, 215] width 85 height 24
drag, startPoint x: 158, startPoint y: 262, endPoint x: 158, endPoint y: 289, distance: 27.0
click at [158, 277] on button "Meets" at bounding box center [154, 268] width 85 height 24
drag, startPoint x: 158, startPoint y: 318, endPoint x: 191, endPoint y: 317, distance: 33.2
click at [158, 322] on span "Meets" at bounding box center [155, 321] width 24 height 13
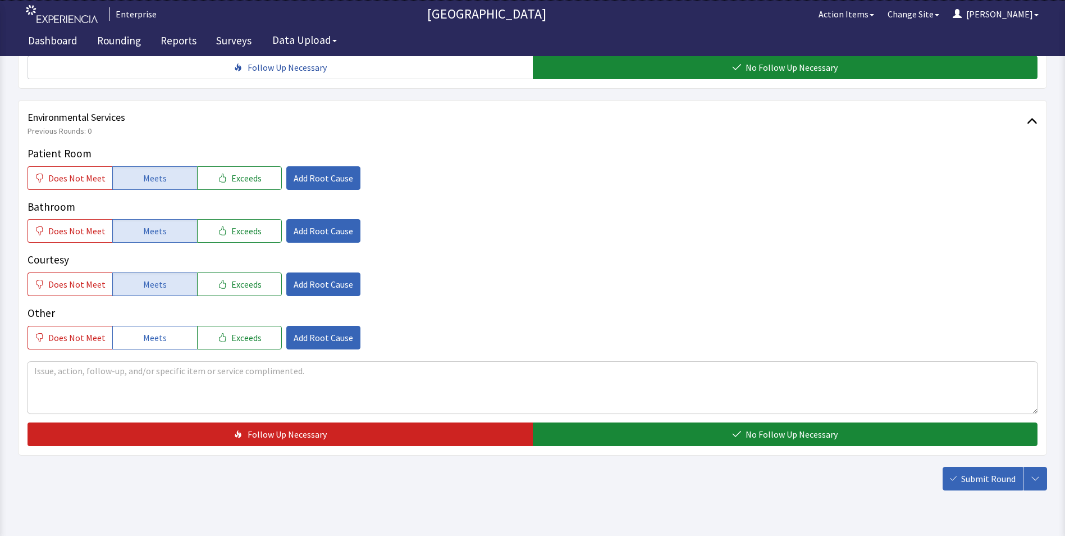
scroll to position [627, 0]
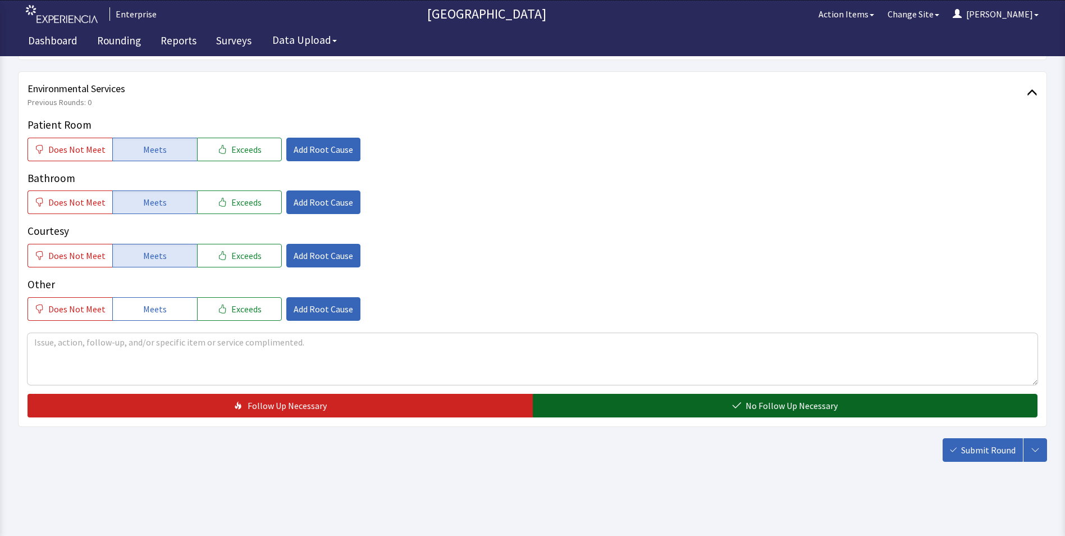
drag, startPoint x: 594, startPoint y: 402, endPoint x: 689, endPoint y: 414, distance: 95.8
click at [600, 407] on button "No Follow Up Necessary" at bounding box center [785, 406] width 505 height 24
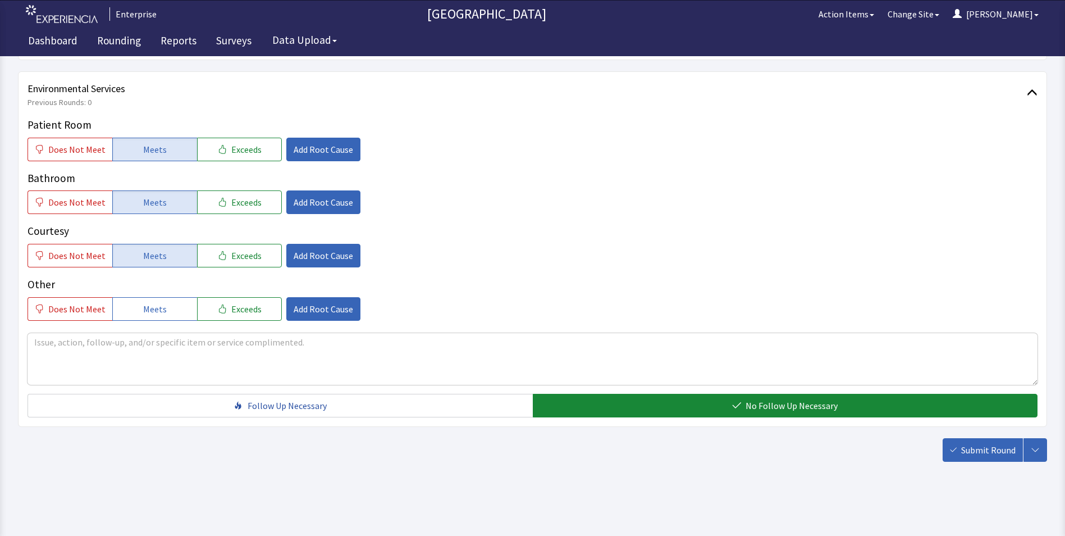
click at [964, 449] on span "Submit Round" at bounding box center [988, 449] width 54 height 13
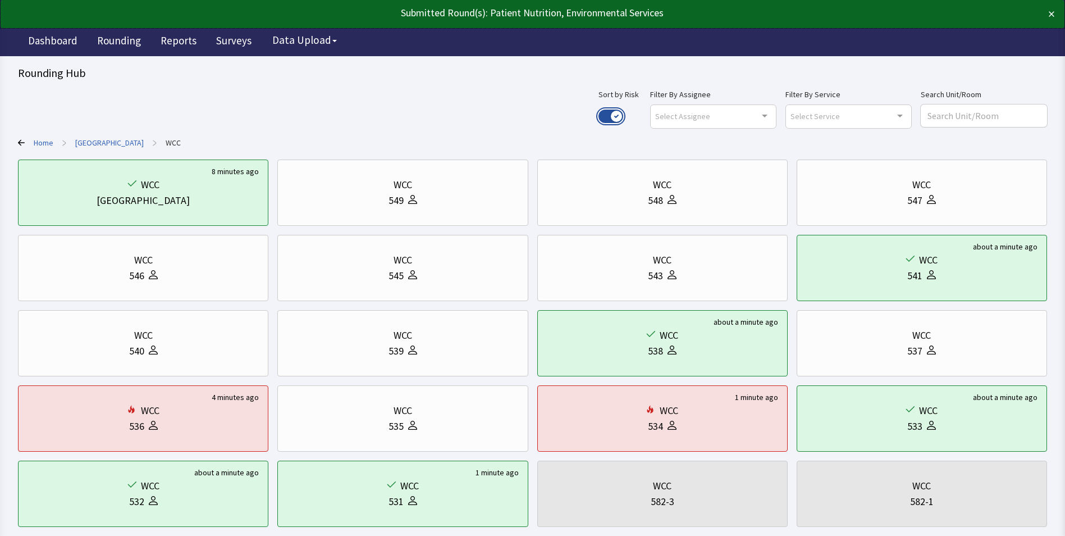
click at [623, 112] on button "Use setting" at bounding box center [611, 116] width 25 height 13
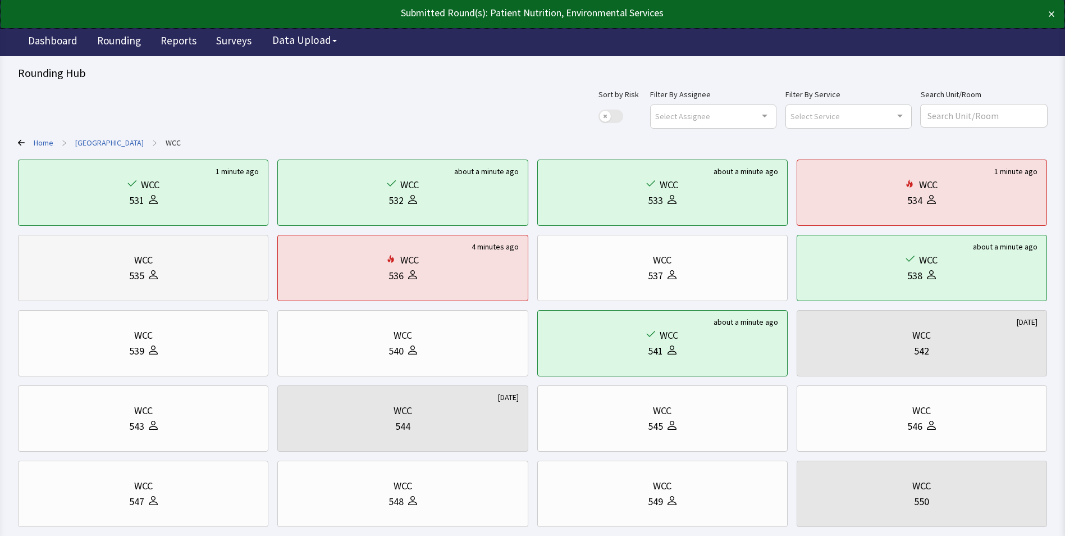
click at [124, 276] on div "535" at bounding box center [143, 276] width 231 height 16
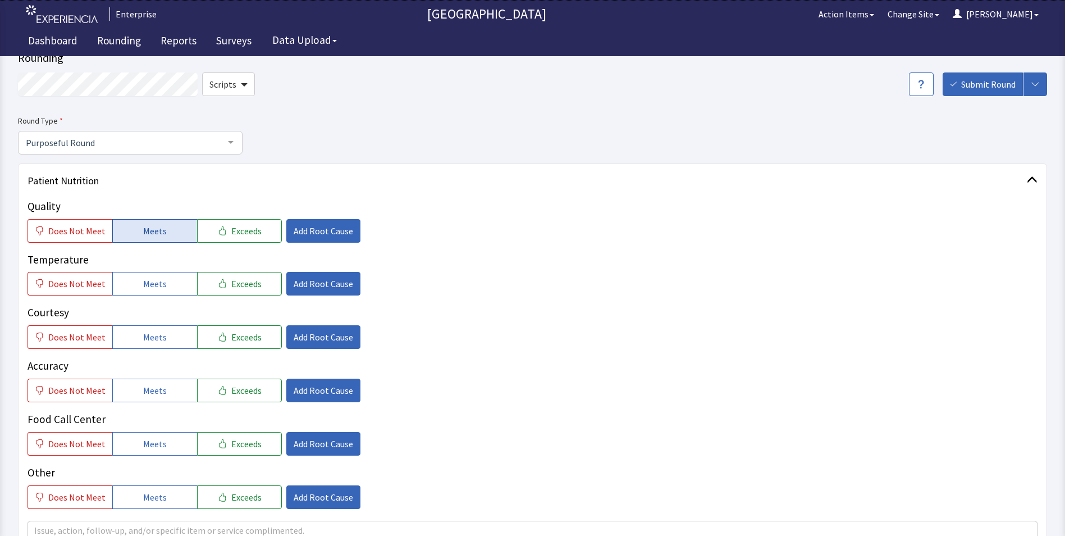
scroll to position [56, 0]
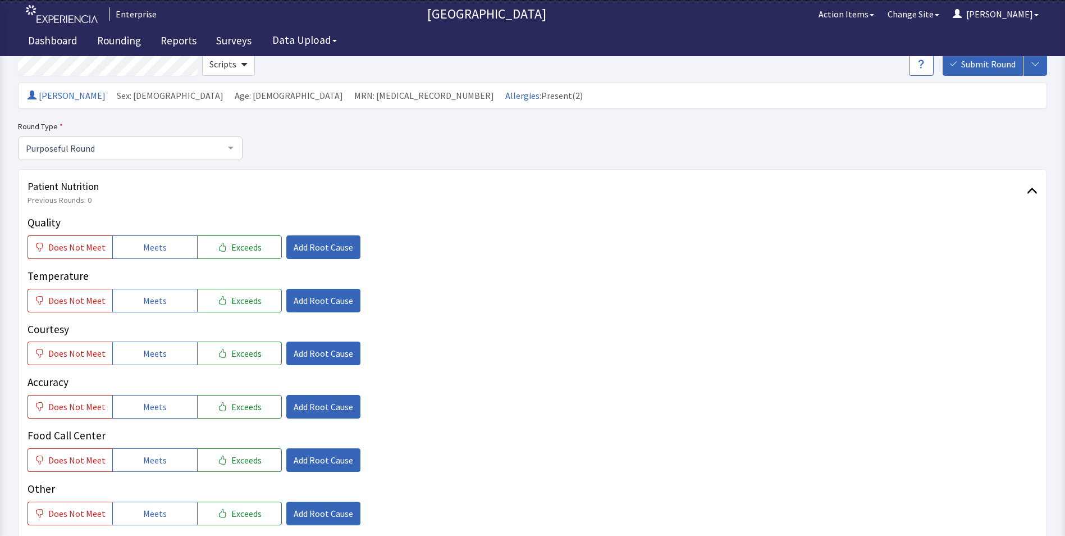
drag, startPoint x: 147, startPoint y: 246, endPoint x: 146, endPoint y: 278, distance: 32.0
click at [147, 249] on span "Meets" at bounding box center [155, 246] width 24 height 13
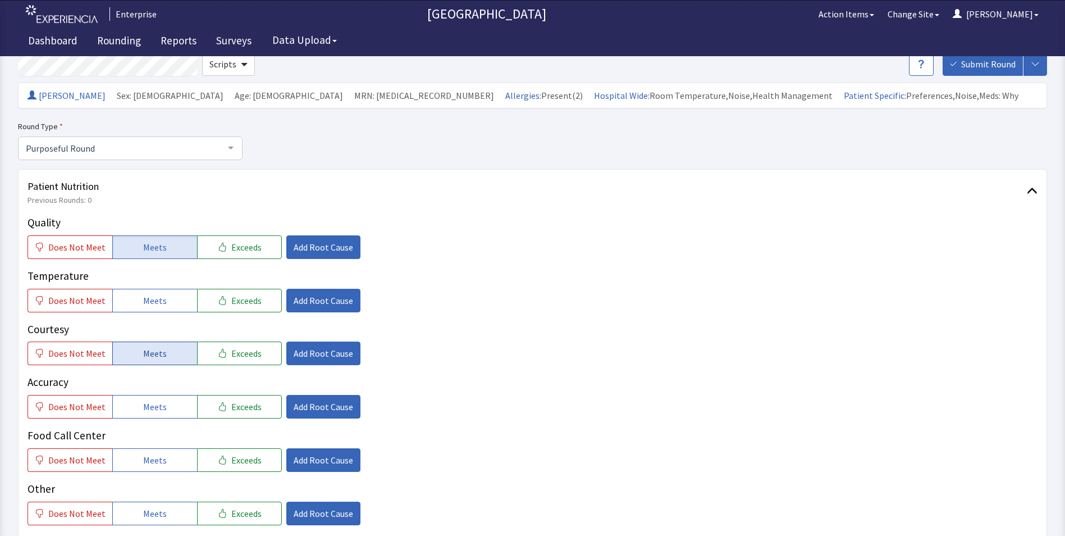
drag, startPoint x: 146, startPoint y: 306, endPoint x: 150, endPoint y: 349, distance: 43.4
click at [146, 314] on div "Quality Does Not Meet Meets Exceeds Add Root Cause Temperature Does Not Meet Me…" at bounding box center [533, 370] width 1010 height 311
click at [151, 363] on button "Meets" at bounding box center [154, 353] width 85 height 24
click at [154, 305] on span "Meets" at bounding box center [155, 300] width 24 height 13
drag, startPoint x: 145, startPoint y: 404, endPoint x: 138, endPoint y: 437, distance: 34.6
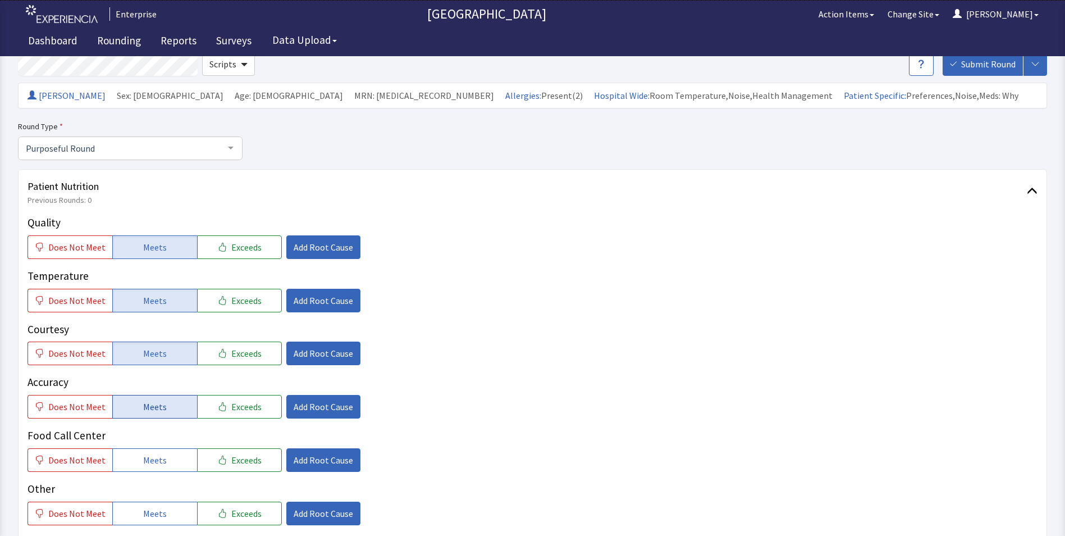
click at [145, 408] on span "Meets" at bounding box center [155, 406] width 24 height 13
drag, startPoint x: 138, startPoint y: 453, endPoint x: 150, endPoint y: 454, distance: 12.4
click at [139, 453] on button "Meets" at bounding box center [154, 460] width 85 height 24
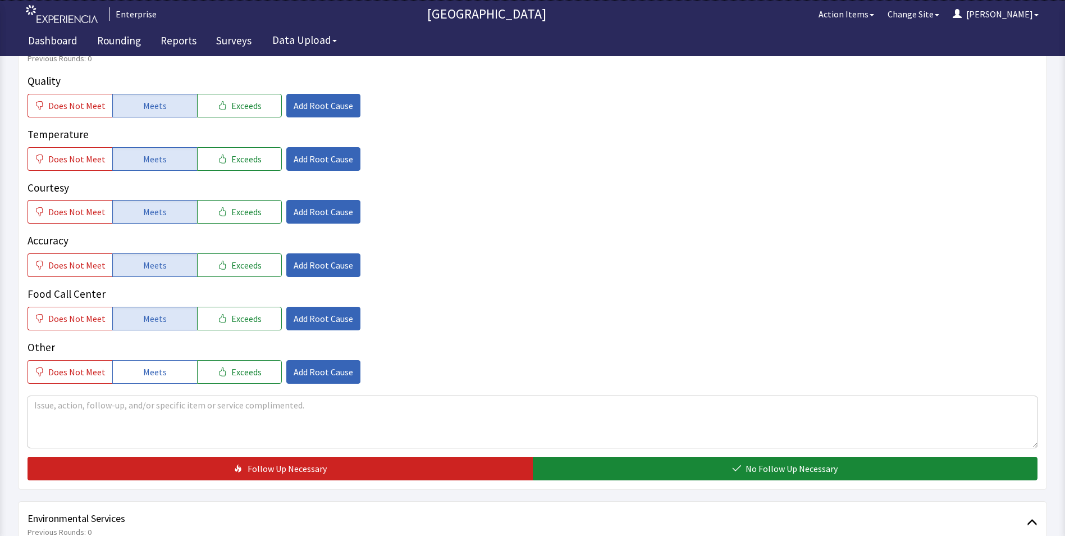
scroll to position [281, 0]
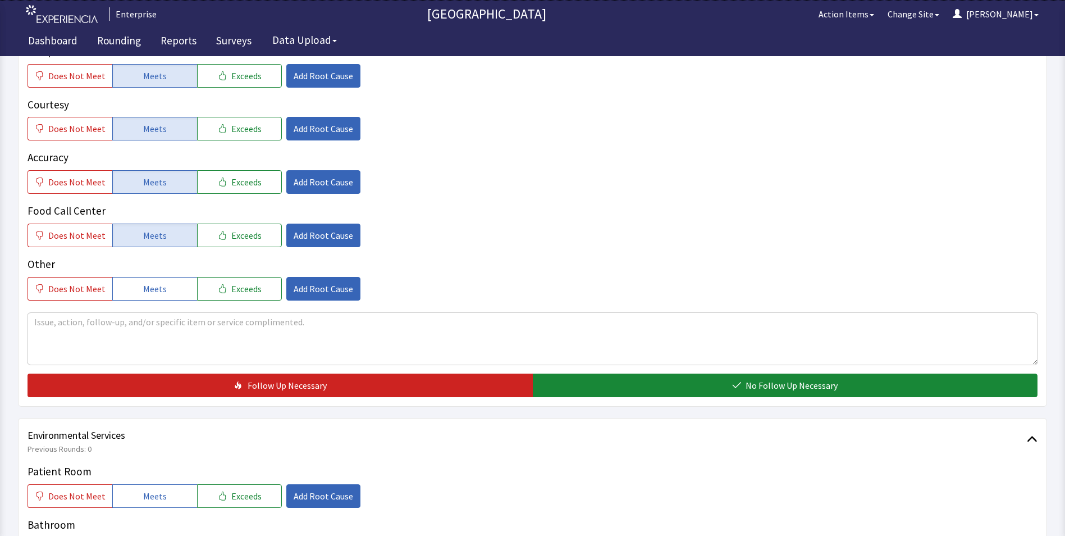
click at [559, 372] on div "Quality Does Not Meet Meets Exceeds Add Root Cause Temperature Does Not Meet Me…" at bounding box center [533, 193] width 1010 height 407
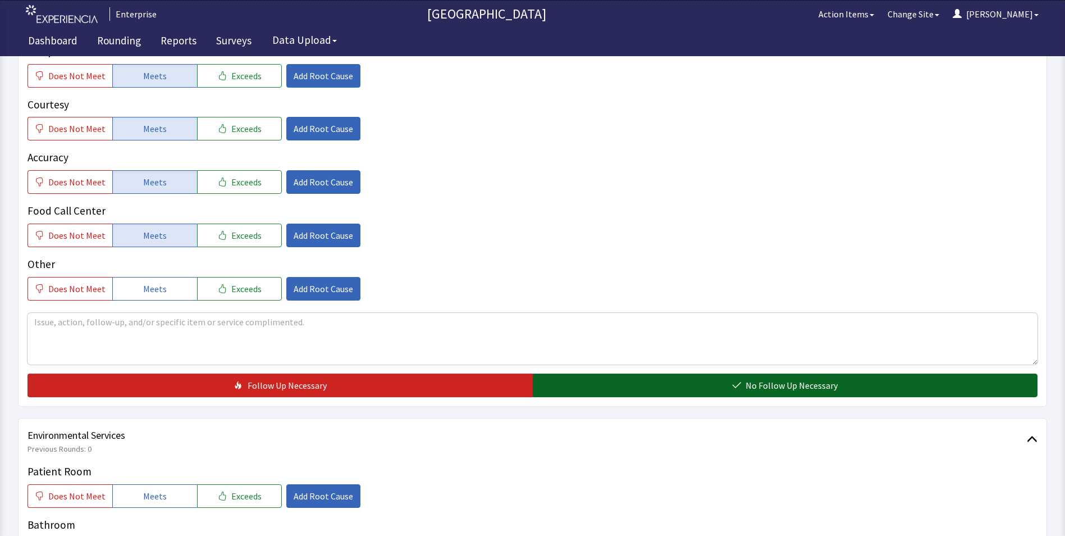
click at [558, 378] on button "No Follow Up Necessary" at bounding box center [785, 385] width 505 height 24
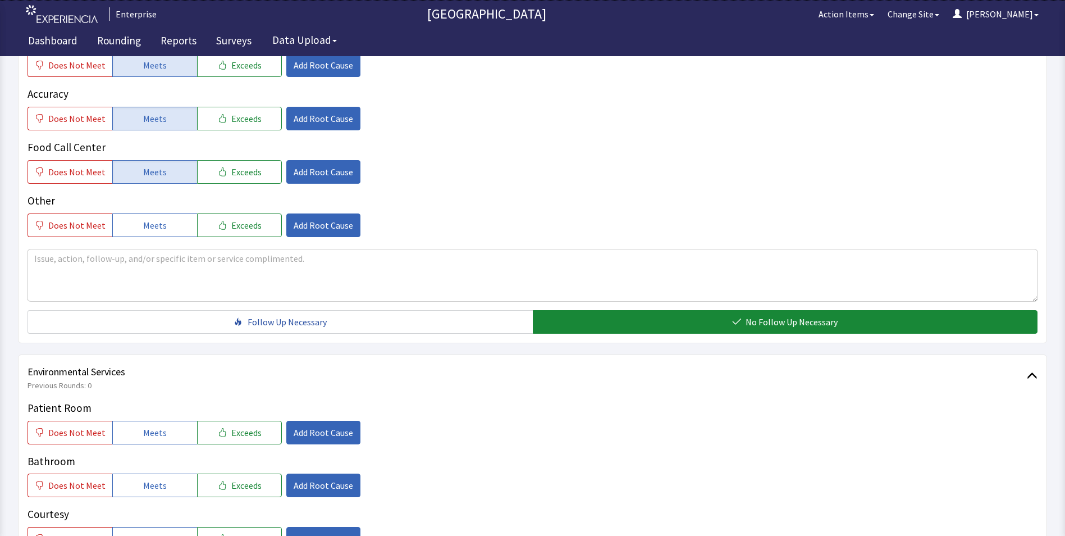
scroll to position [562, 0]
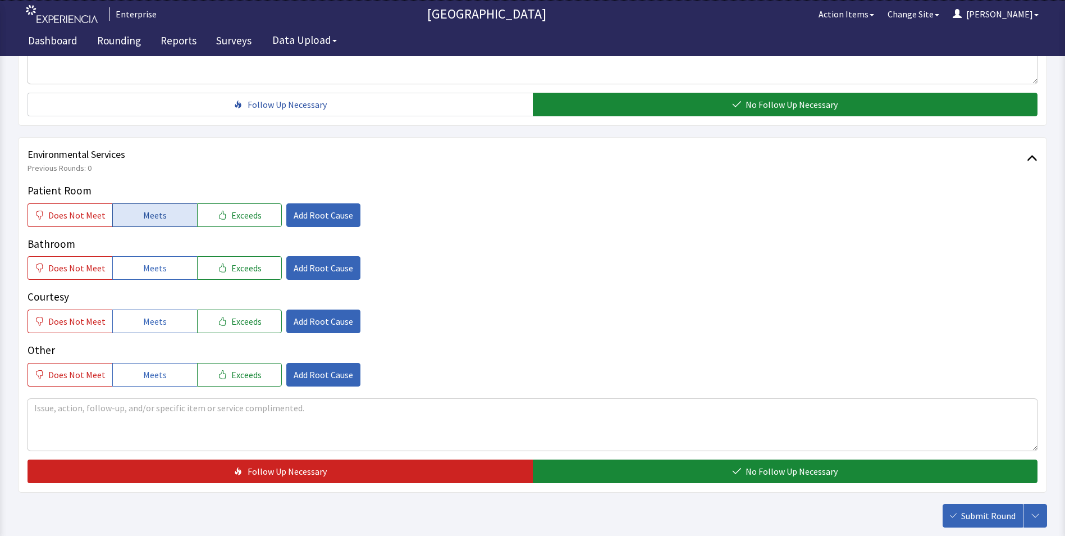
click at [152, 214] on span "Meets" at bounding box center [155, 214] width 24 height 13
drag, startPoint x: 157, startPoint y: 271, endPoint x: 157, endPoint y: 302, distance: 31.5
click at [157, 278] on button "Meets" at bounding box center [154, 268] width 85 height 24
drag, startPoint x: 157, startPoint y: 315, endPoint x: 281, endPoint y: 320, distance: 124.2
click at [158, 318] on span "Meets" at bounding box center [155, 321] width 24 height 13
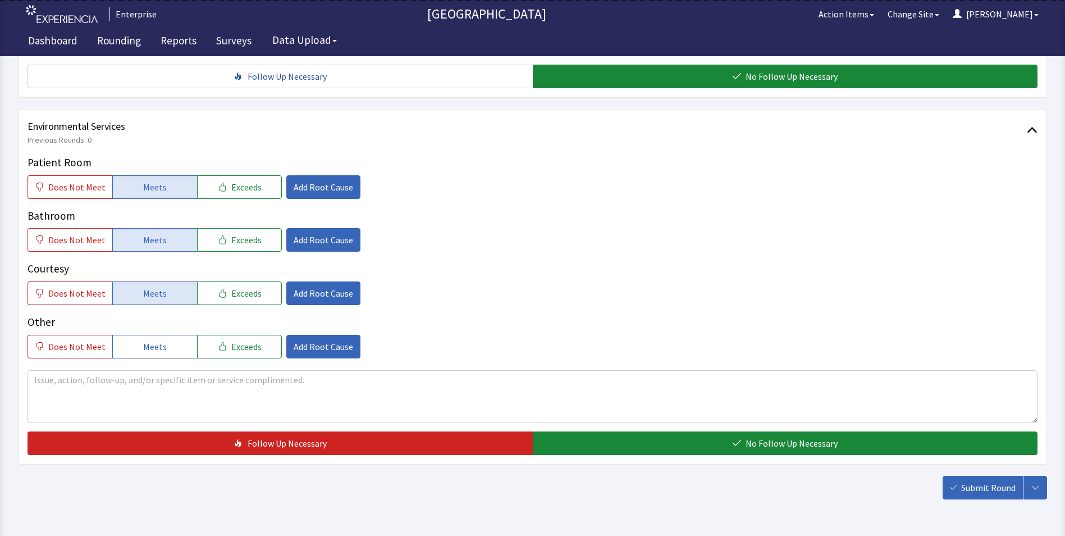
scroll to position [627, 0]
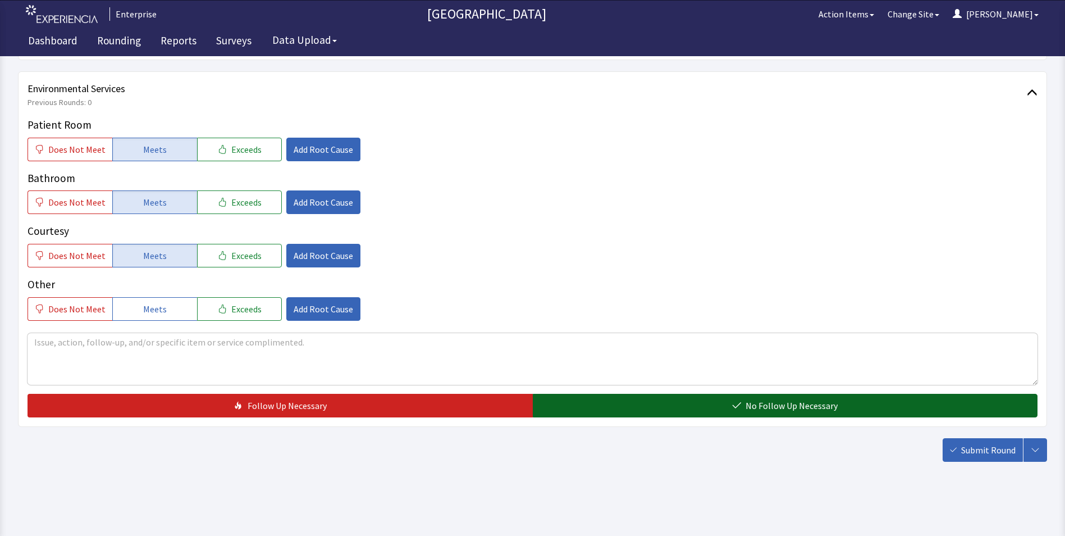
drag, startPoint x: 593, startPoint y: 404, endPoint x: 645, endPoint y: 409, distance: 52.4
click at [598, 408] on button "No Follow Up Necessary" at bounding box center [785, 406] width 505 height 24
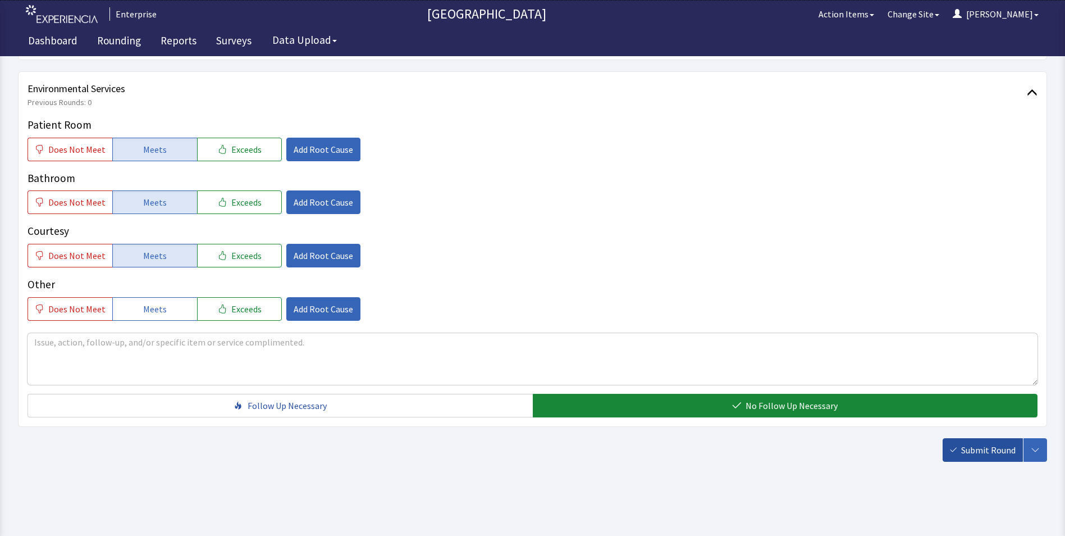
click at [1012, 455] on span "Submit Round" at bounding box center [988, 449] width 54 height 13
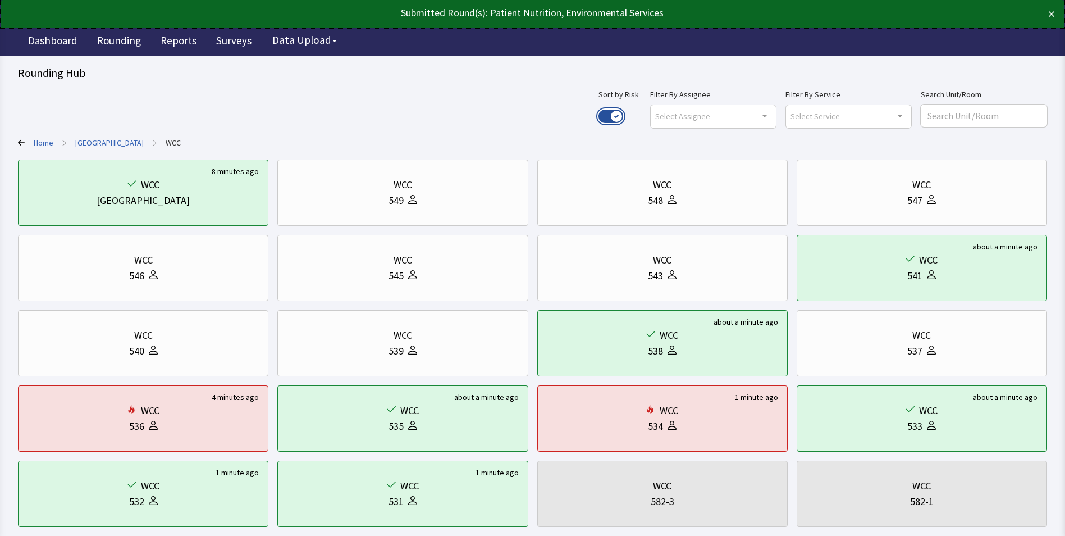
click at [623, 116] on button "Use setting" at bounding box center [611, 116] width 25 height 13
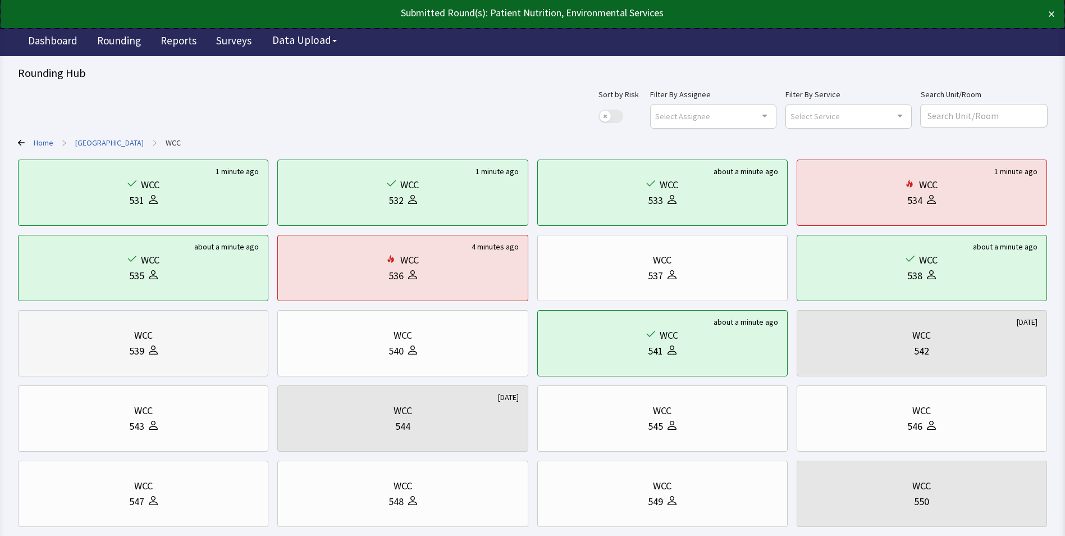
click at [132, 353] on div "539" at bounding box center [136, 351] width 15 height 16
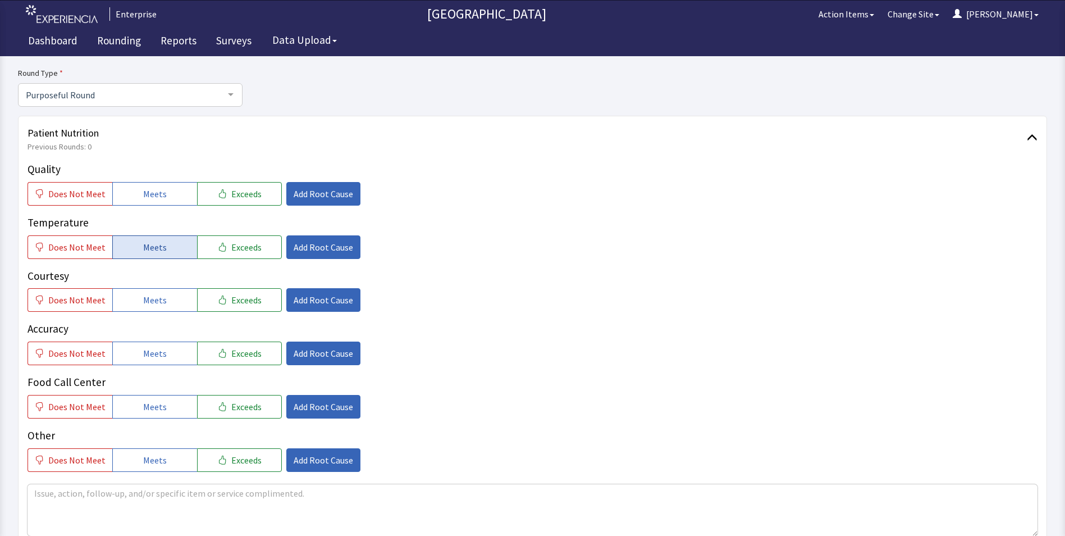
scroll to position [112, 0]
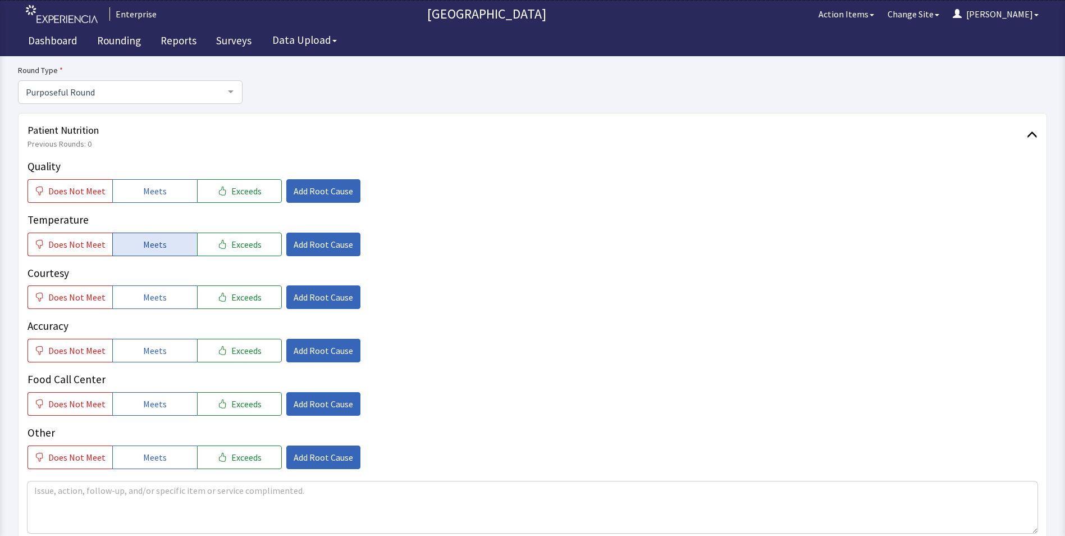
drag, startPoint x: 170, startPoint y: 189, endPoint x: 170, endPoint y: 249, distance: 59.5
click at [170, 192] on button "Meets" at bounding box center [154, 191] width 85 height 24
drag, startPoint x: 170, startPoint y: 255, endPoint x: 167, endPoint y: 282, distance: 27.7
click at [170, 256] on div "Quality Does Not Meet Meets Exceeds Add Root Cause Temperature Does Not Meet Me…" at bounding box center [533, 313] width 1010 height 311
click at [162, 306] on button "Meets" at bounding box center [154, 297] width 85 height 24
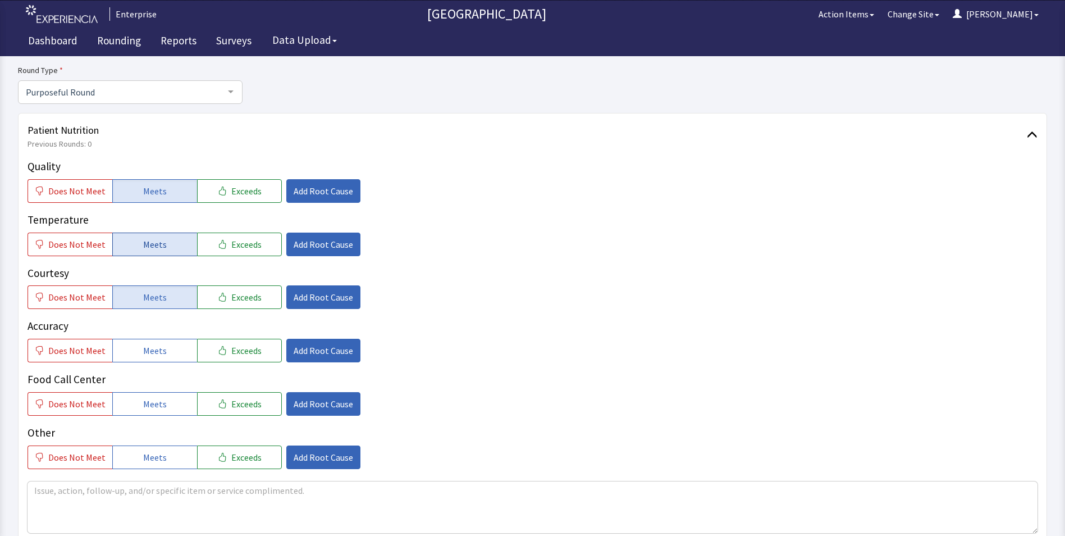
click at [168, 250] on button "Meets" at bounding box center [154, 245] width 85 height 24
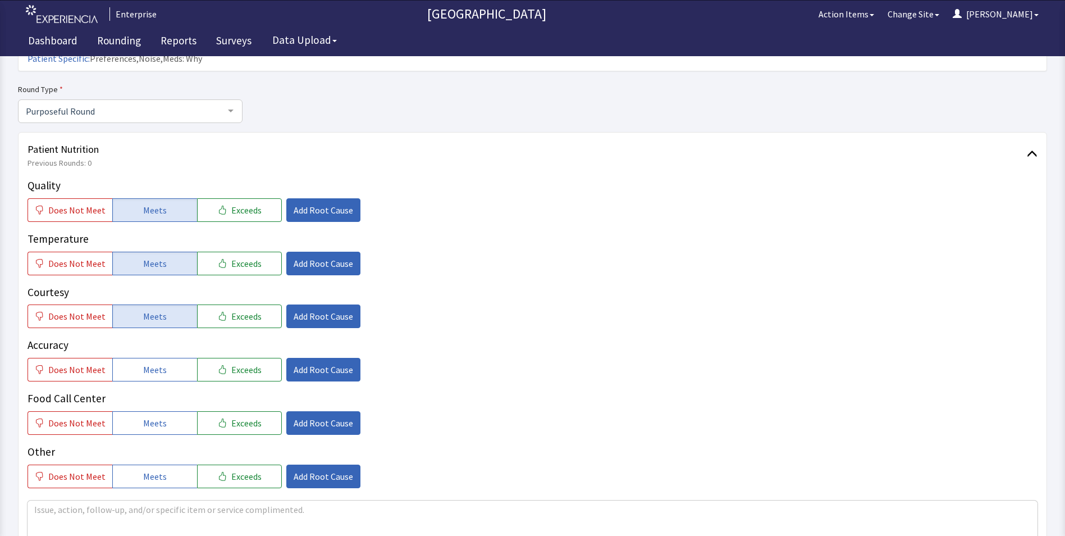
drag, startPoint x: 161, startPoint y: 347, endPoint x: 161, endPoint y: 370, distance: 22.5
click at [161, 363] on span "Meets" at bounding box center [155, 369] width 24 height 13
click at [159, 416] on span "Meets" at bounding box center [155, 422] width 24 height 13
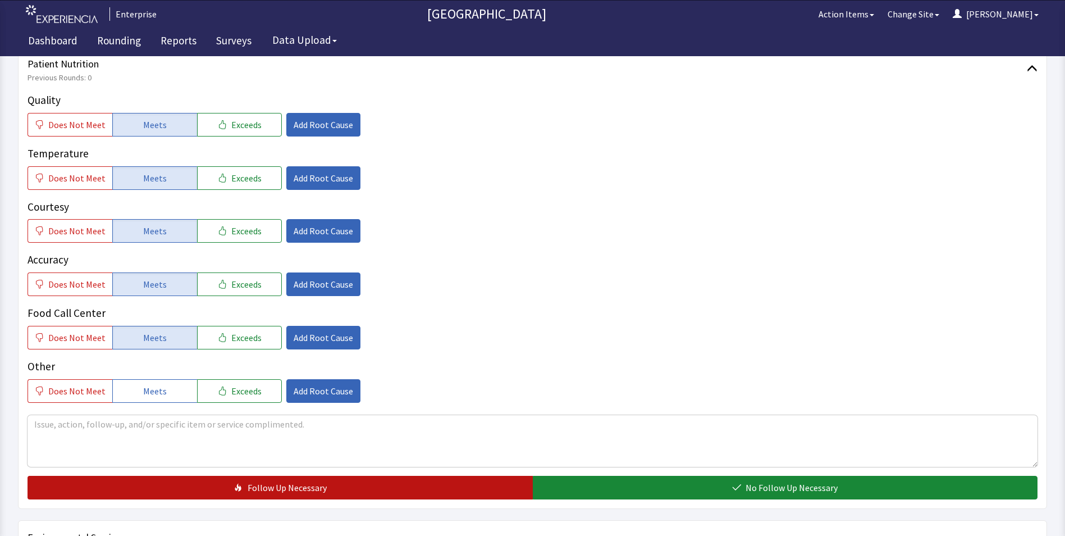
scroll to position [281, 0]
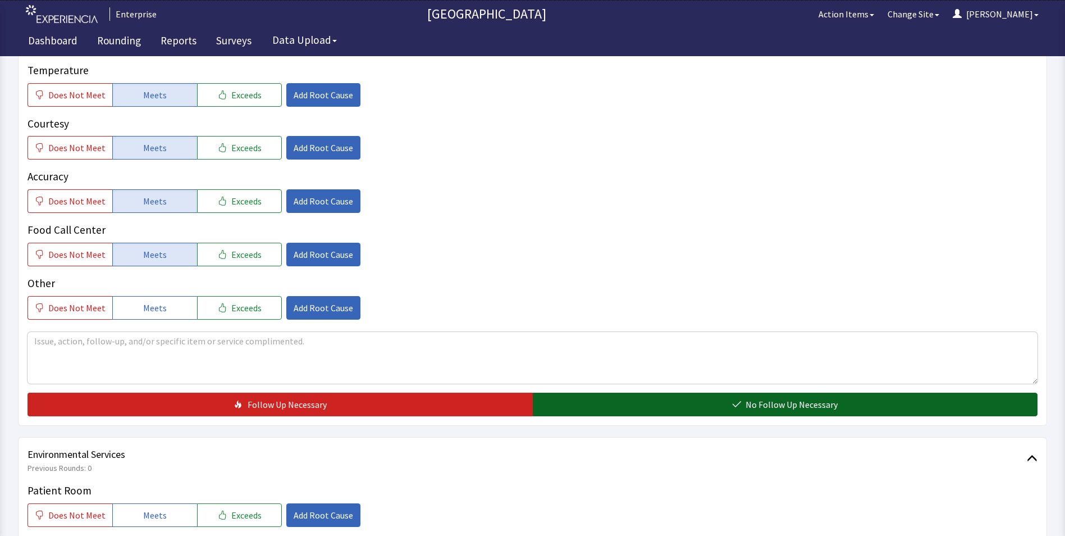
click at [571, 393] on button "No Follow Up Necessary" at bounding box center [785, 405] width 505 height 24
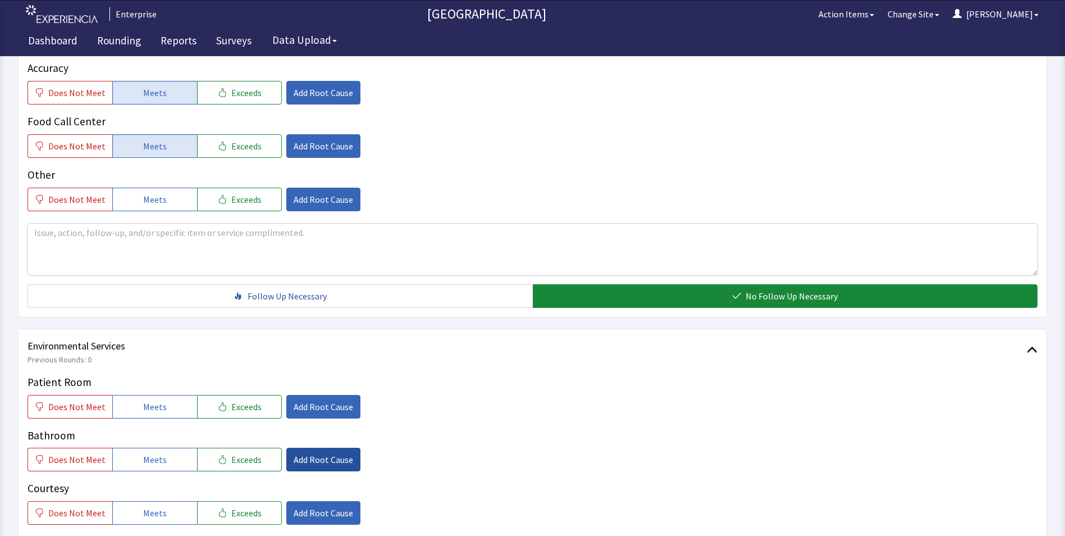
scroll to position [449, 0]
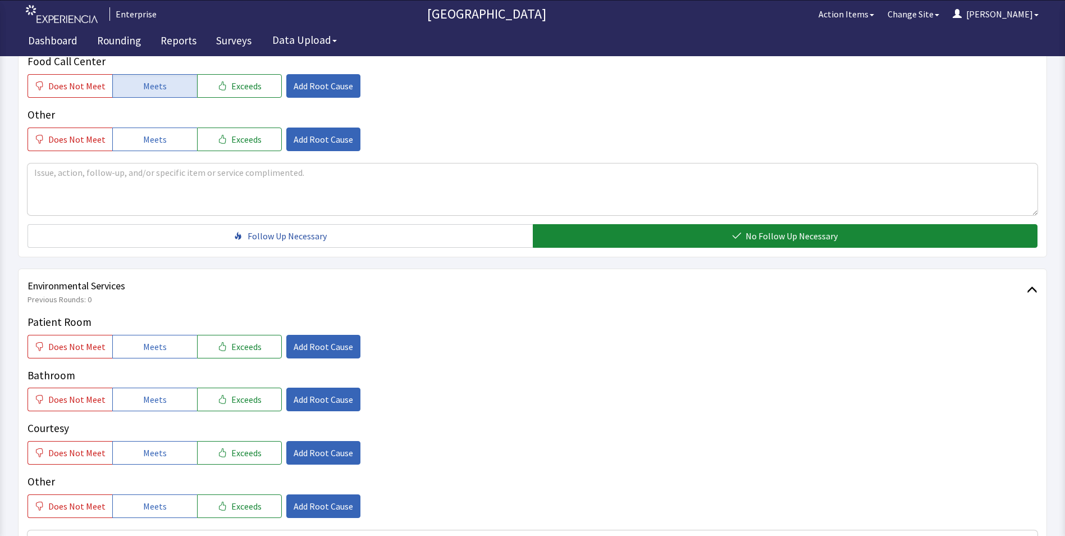
drag, startPoint x: 172, startPoint y: 331, endPoint x: 167, endPoint y: 363, distance: 31.9
click at [171, 335] on button "Meets" at bounding box center [154, 347] width 85 height 24
drag, startPoint x: 160, startPoint y: 376, endPoint x: 157, endPoint y: 410, distance: 33.9
click at [160, 393] on span "Meets" at bounding box center [155, 399] width 24 height 13
click at [154, 446] on span "Meets" at bounding box center [155, 452] width 24 height 13
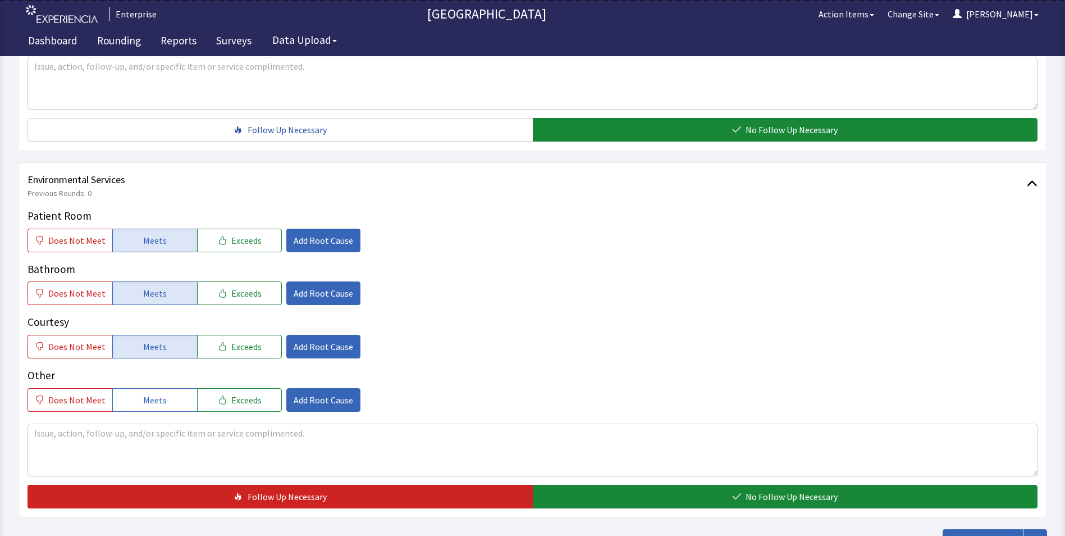
scroll to position [618, 0]
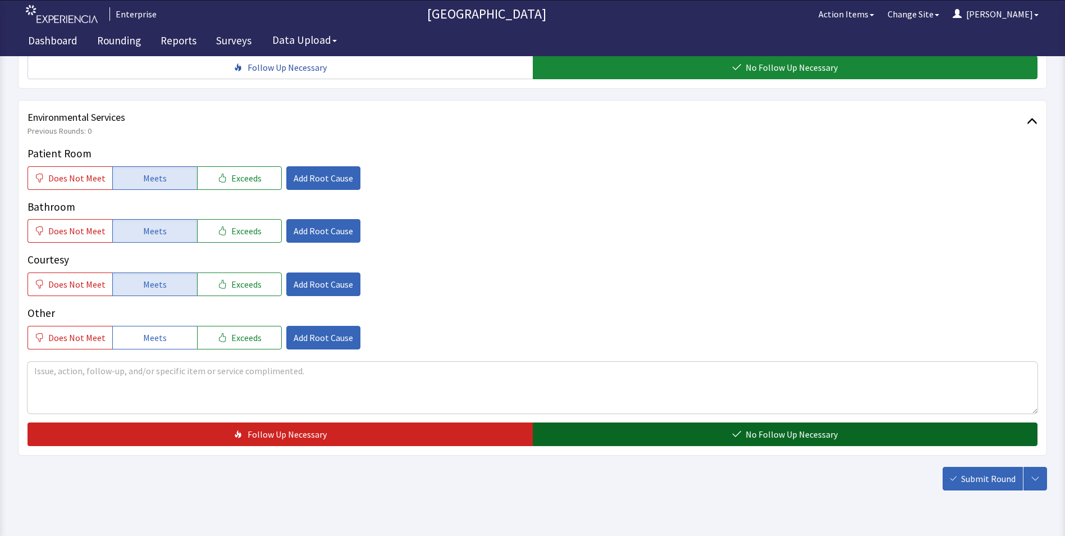
click at [549, 422] on button "No Follow Up Necessary" at bounding box center [785, 434] width 505 height 24
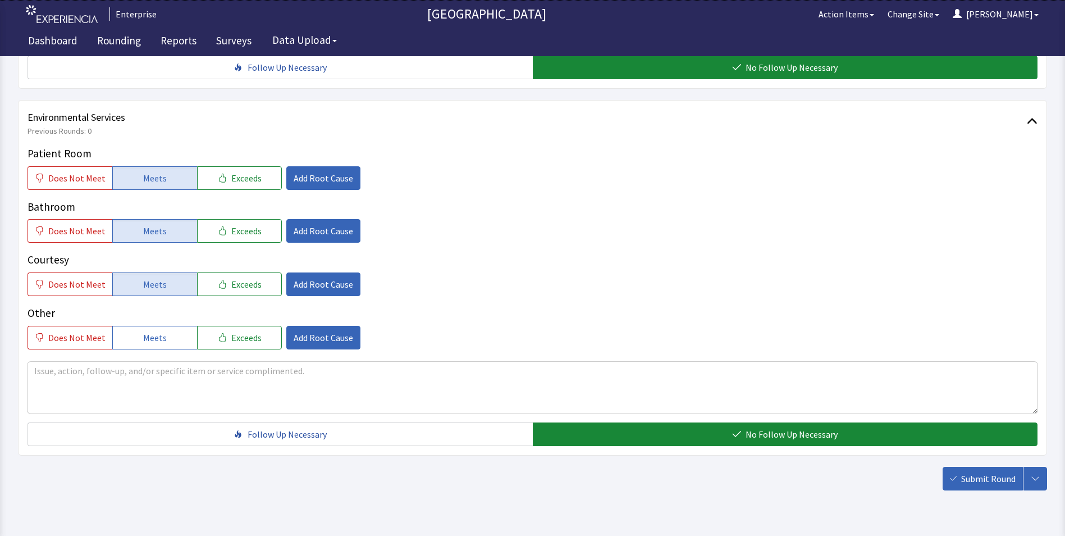
drag, startPoint x: 990, startPoint y: 461, endPoint x: 976, endPoint y: 458, distance: 14.3
click at [990, 472] on span "Submit Round" at bounding box center [988, 478] width 54 height 13
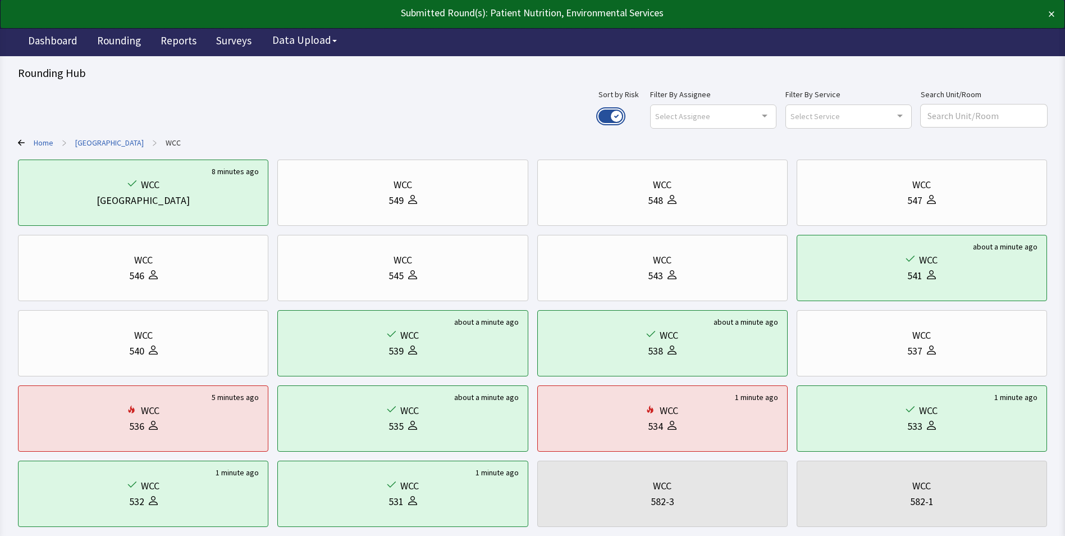
click at [623, 116] on button "Use setting" at bounding box center [611, 116] width 25 height 13
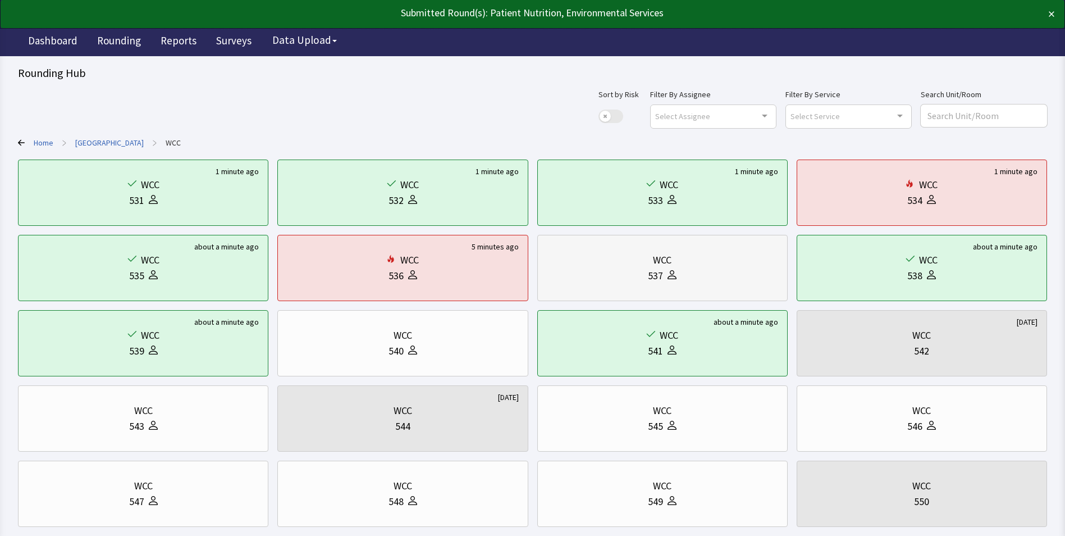
click at [630, 275] on div "537" at bounding box center [662, 276] width 231 height 16
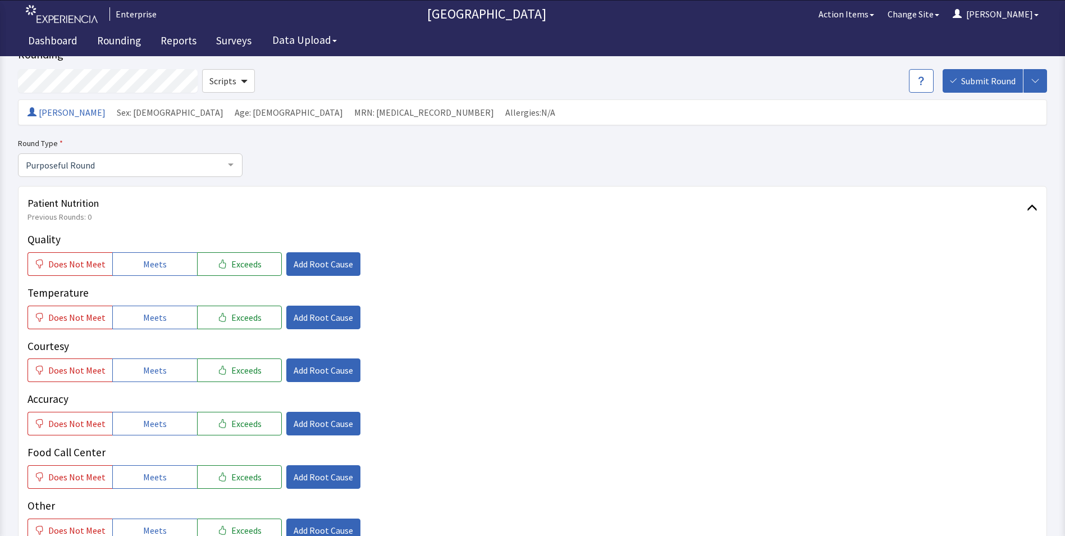
scroll to position [112, 0]
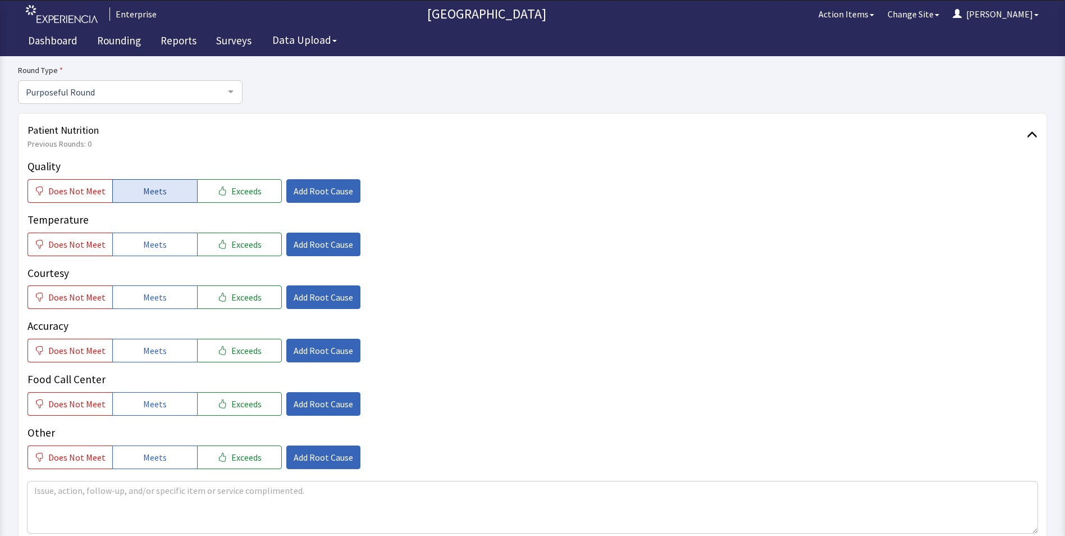
click at [128, 188] on button "Meets" at bounding box center [154, 191] width 85 height 24
drag, startPoint x: 147, startPoint y: 239, endPoint x: 151, endPoint y: 290, distance: 50.7
click at [148, 245] on span "Meets" at bounding box center [155, 244] width 24 height 13
click at [156, 305] on button "Meets" at bounding box center [154, 297] width 85 height 24
drag, startPoint x: 157, startPoint y: 350, endPoint x: 157, endPoint y: 362, distance: 11.8
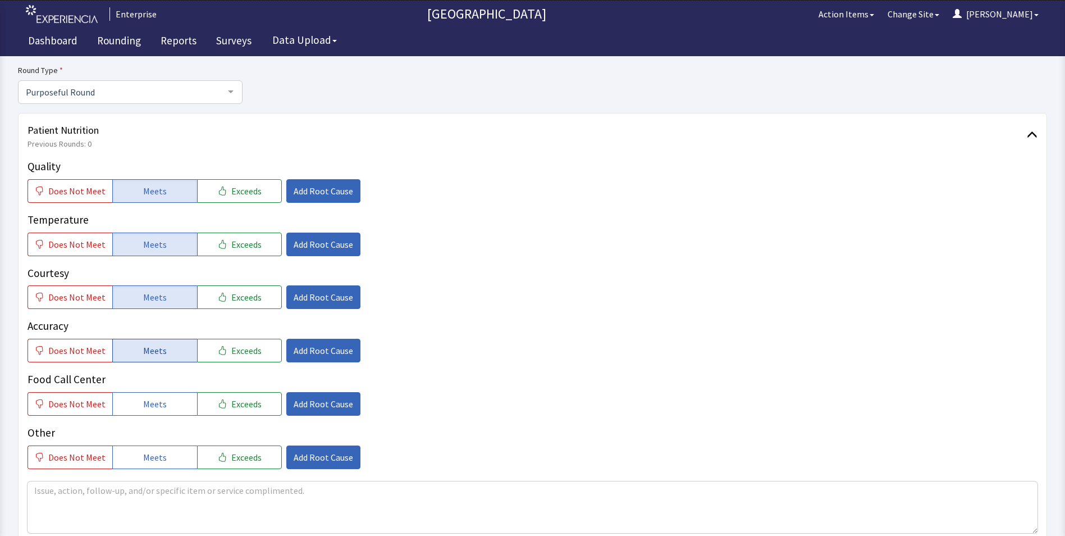
click at [157, 354] on span "Meets" at bounding box center [155, 350] width 24 height 13
click at [154, 406] on span "Meets" at bounding box center [155, 403] width 24 height 13
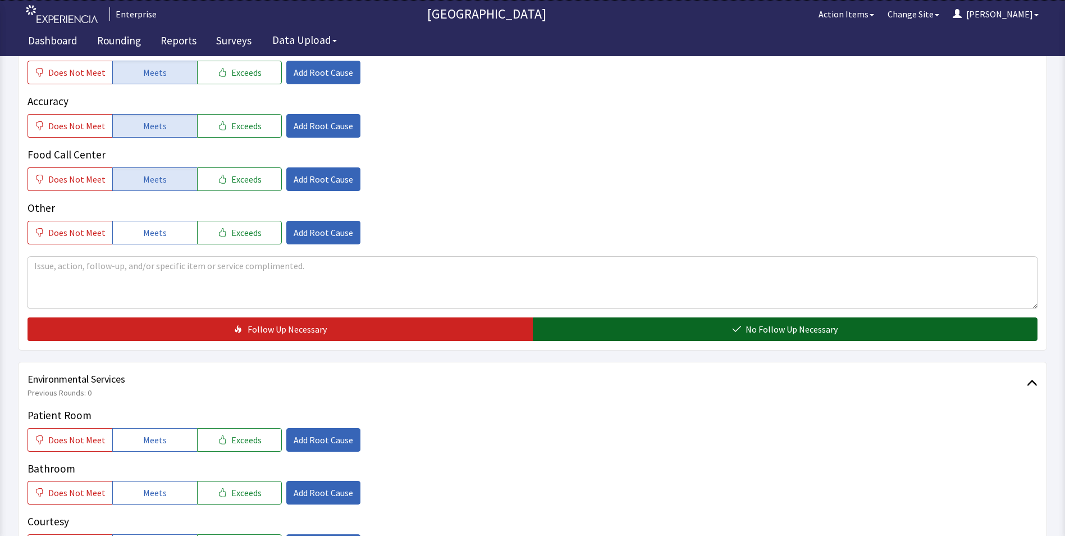
click at [609, 330] on button "No Follow Up Necessary" at bounding box center [785, 329] width 505 height 24
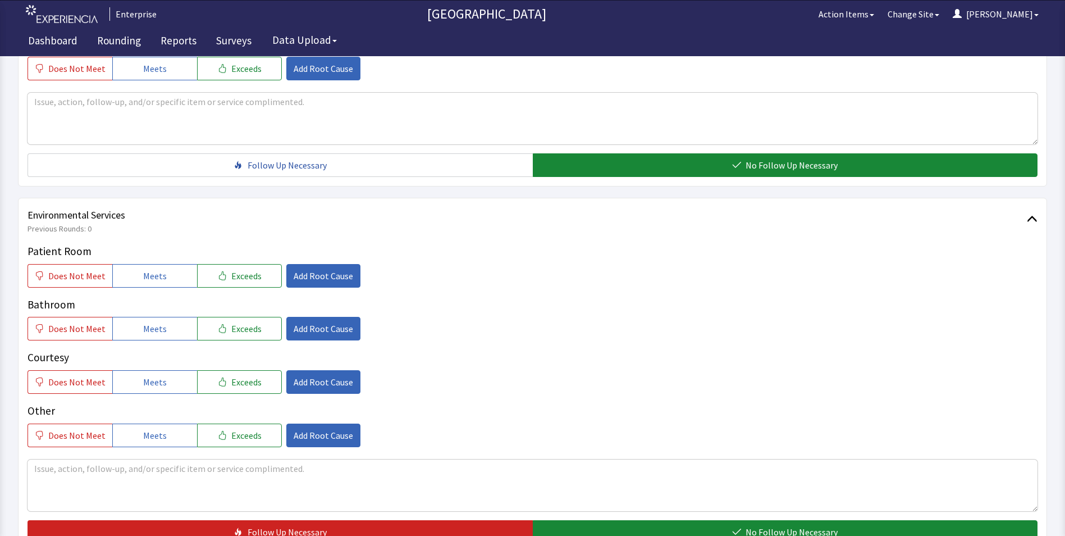
scroll to position [505, 0]
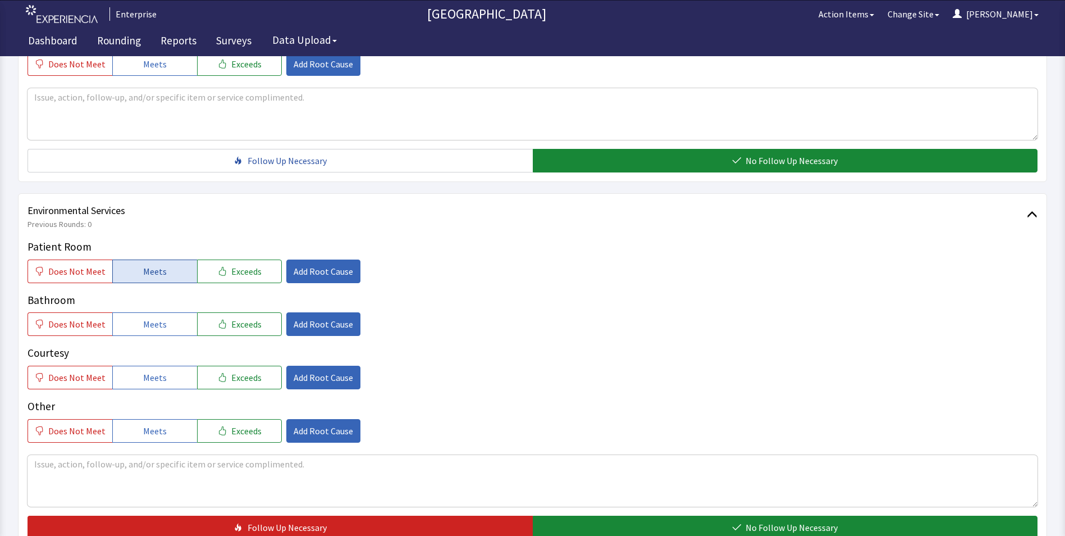
click at [152, 271] on span "Meets" at bounding box center [155, 271] width 24 height 13
drag, startPoint x: 141, startPoint y: 322, endPoint x: 148, endPoint y: 360, distance: 38.3
click at [143, 327] on span "Meets" at bounding box center [155, 323] width 24 height 13
click at [151, 376] on span "Meets" at bounding box center [155, 377] width 24 height 13
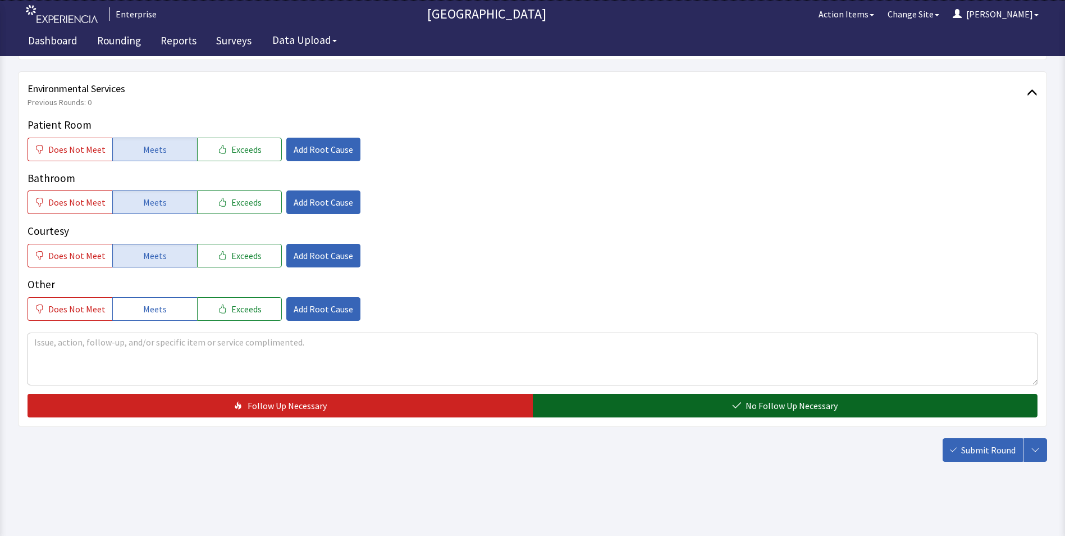
drag, startPoint x: 614, startPoint y: 412, endPoint x: 711, endPoint y: 409, distance: 96.6
click at [615, 412] on button "No Follow Up Necessary" at bounding box center [785, 406] width 505 height 24
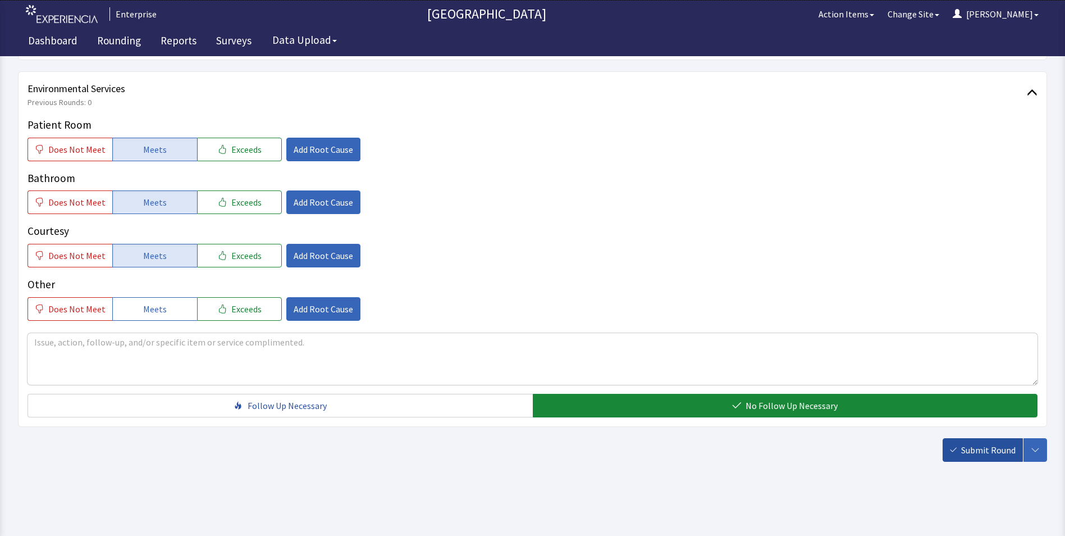
click at [968, 449] on span "Submit Round" at bounding box center [988, 449] width 54 height 13
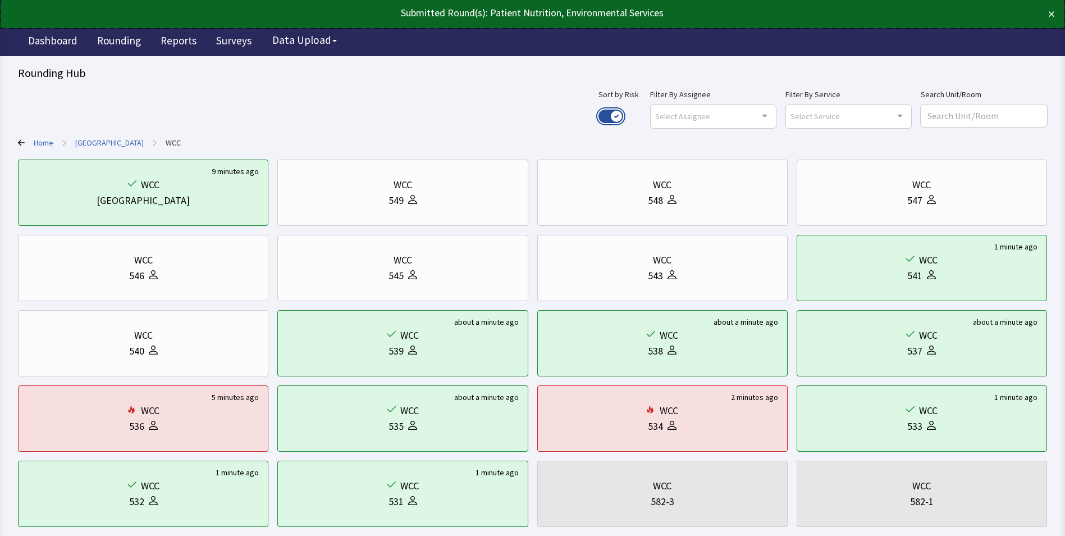
click at [623, 115] on button "Use setting" at bounding box center [611, 116] width 25 height 13
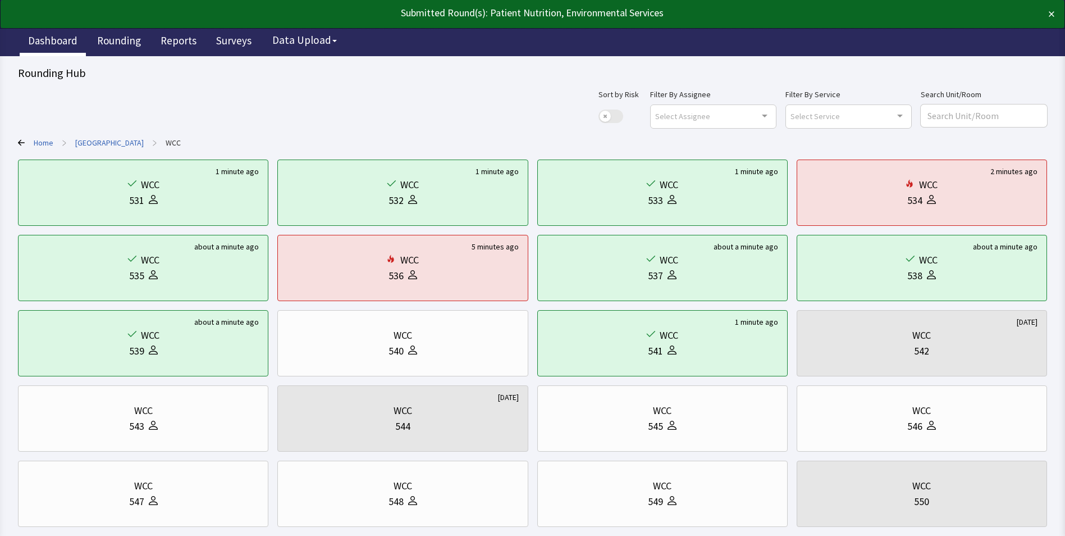
click at [54, 37] on link "Dashboard" at bounding box center [53, 42] width 66 height 28
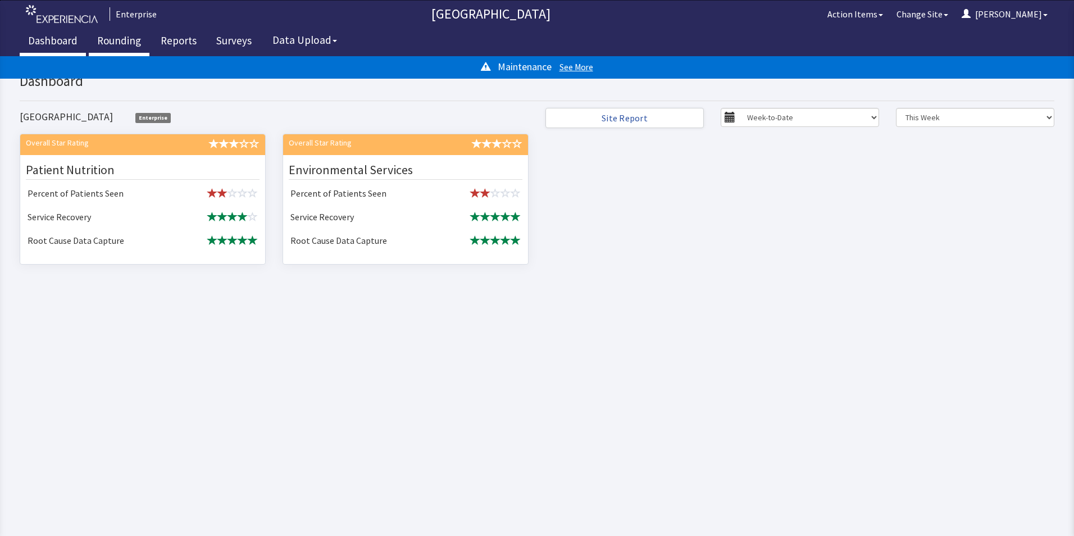
click at [110, 38] on link "Rounding" at bounding box center [119, 42] width 61 height 28
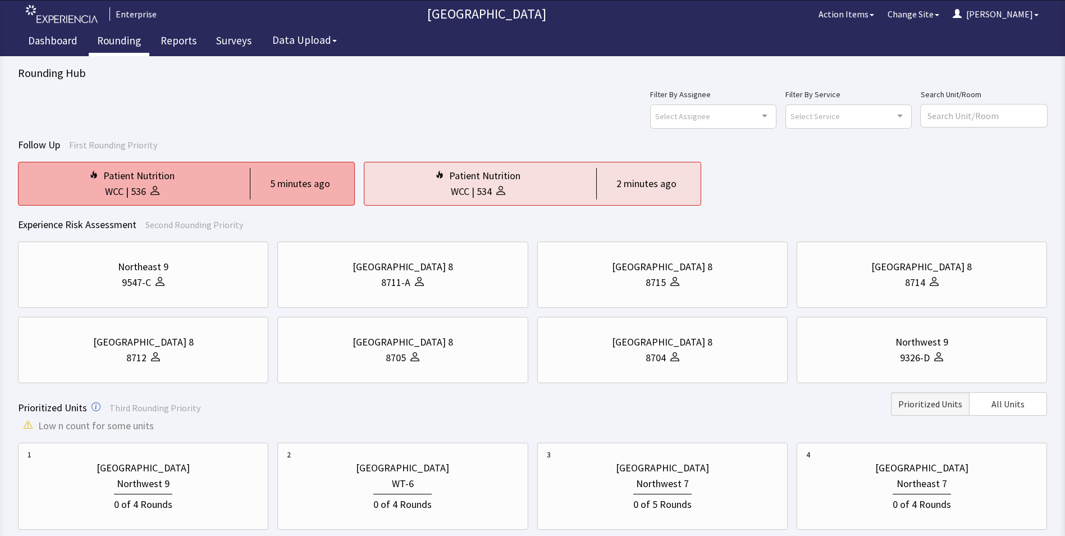
click at [193, 189] on div "WCC | 536" at bounding box center [132, 192] width 209 height 16
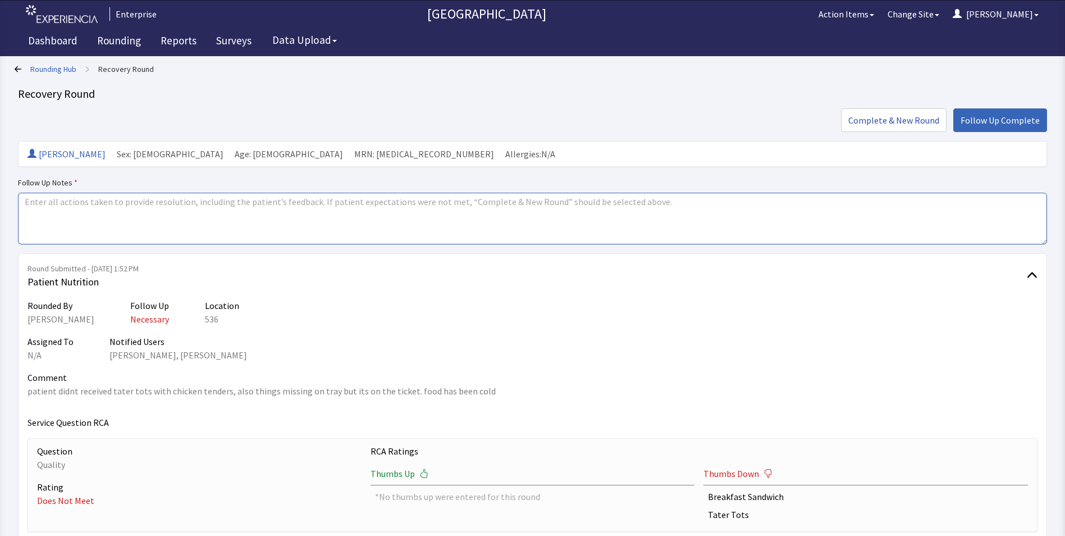
click at [30, 204] on textarea at bounding box center [532, 219] width 1029 height 52
drag, startPoint x: 21, startPoint y: 199, endPoint x: 143, endPoint y: 207, distance: 122.1
click at [143, 207] on textarea "issues resolved" at bounding box center [532, 219] width 1029 height 52
type textarea "issues resolved"
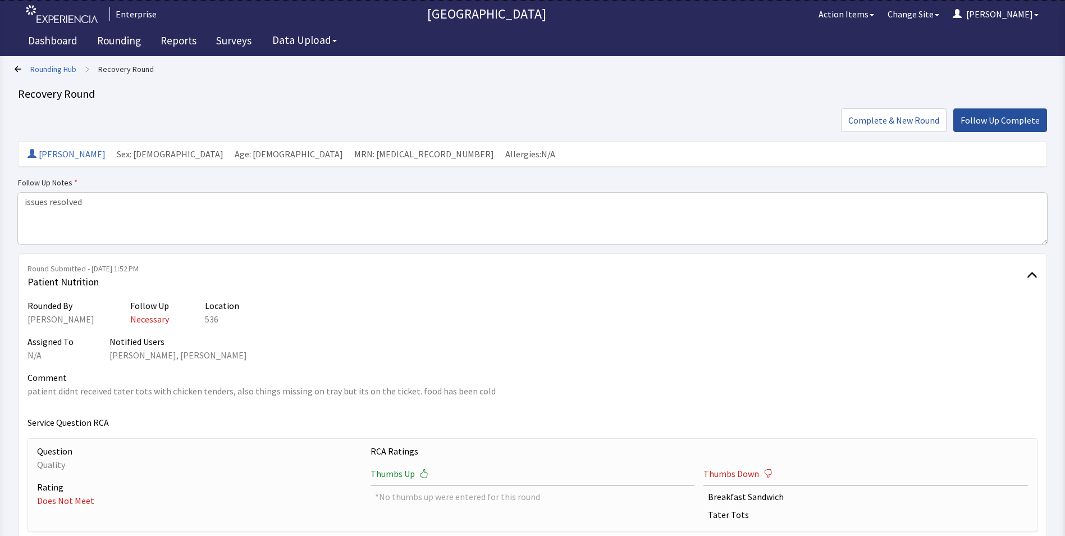
click at [999, 124] on span "Follow Up Complete" at bounding box center [1000, 119] width 79 height 13
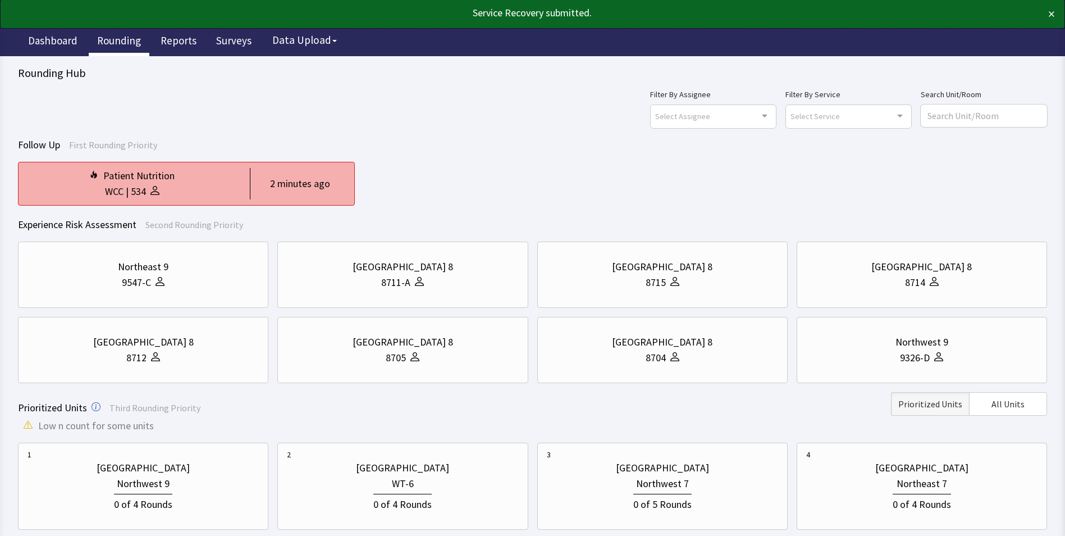
click at [151, 183] on div "Patient Nutrition" at bounding box center [138, 176] width 71 height 16
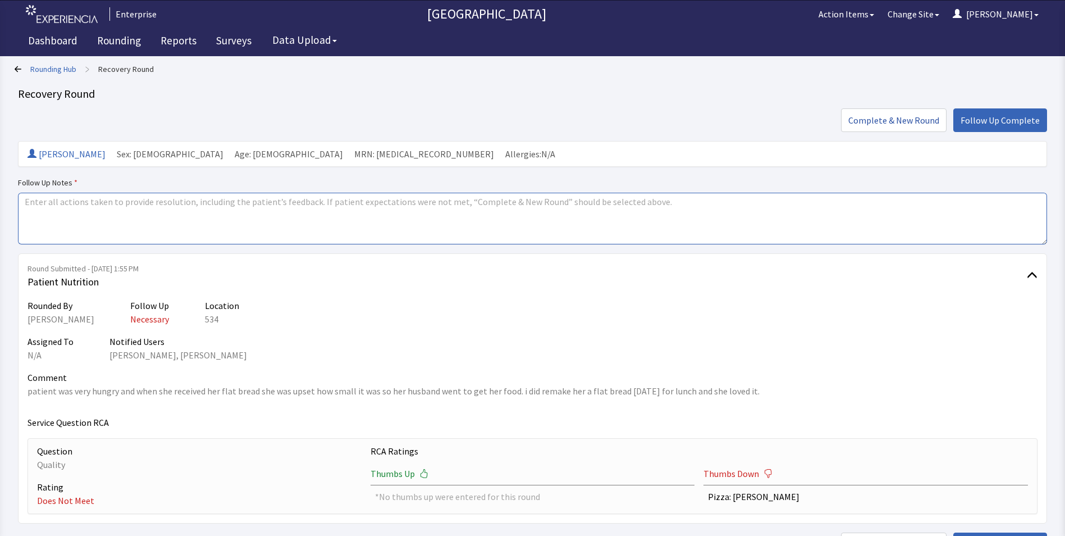
click at [37, 204] on textarea at bounding box center [532, 219] width 1029 height 52
paste textarea "issues resolved"
type textarea "issues resolved"
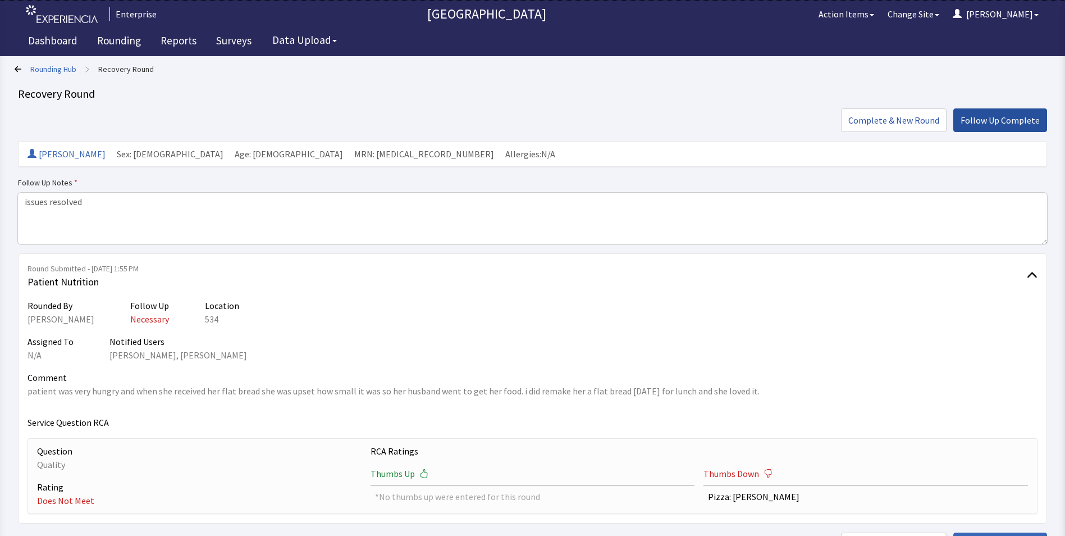
click at [997, 113] on span "Follow Up Complete" at bounding box center [1000, 119] width 79 height 13
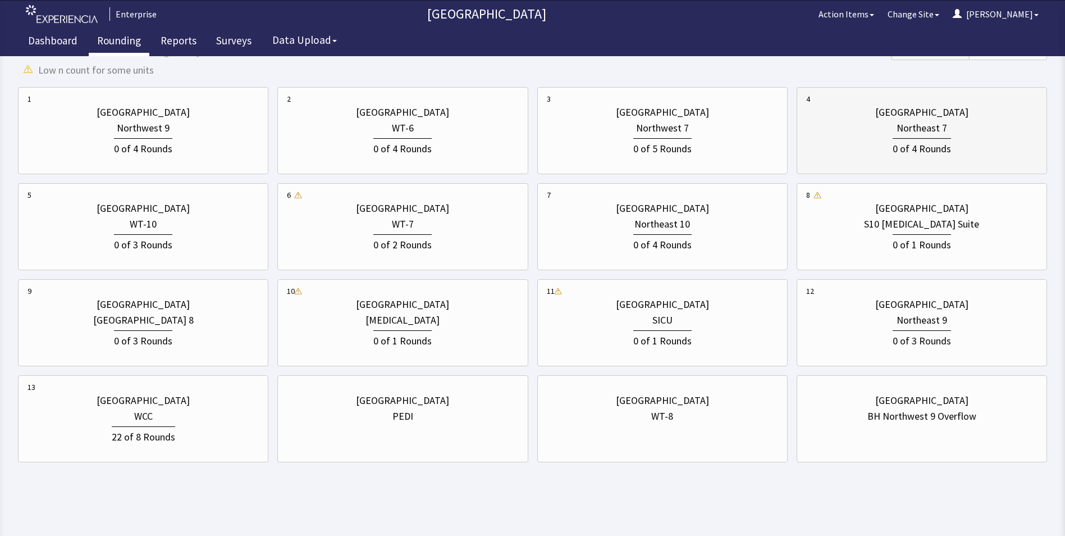
scroll to position [329, 0]
click at [137, 313] on div "[GEOGRAPHIC_DATA] 8" at bounding box center [143, 320] width 101 height 16
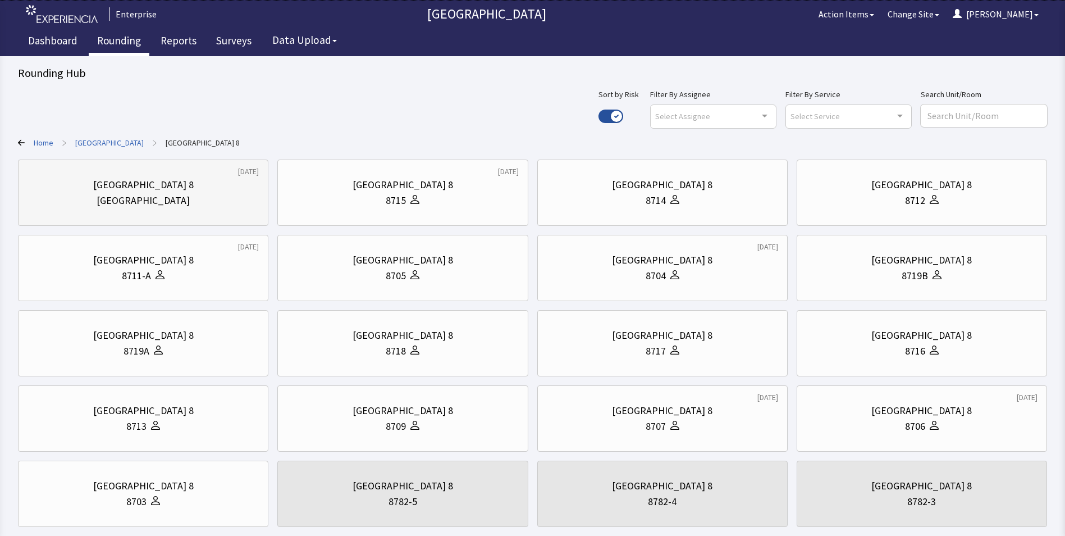
click at [185, 190] on div "[GEOGRAPHIC_DATA] 8" at bounding box center [143, 185] width 231 height 16
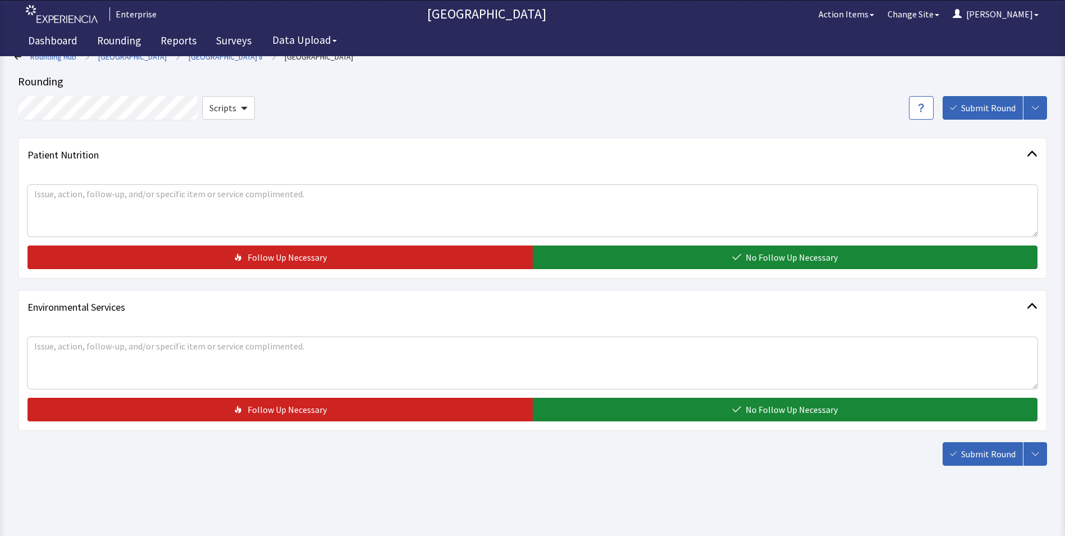
scroll to position [16, 0]
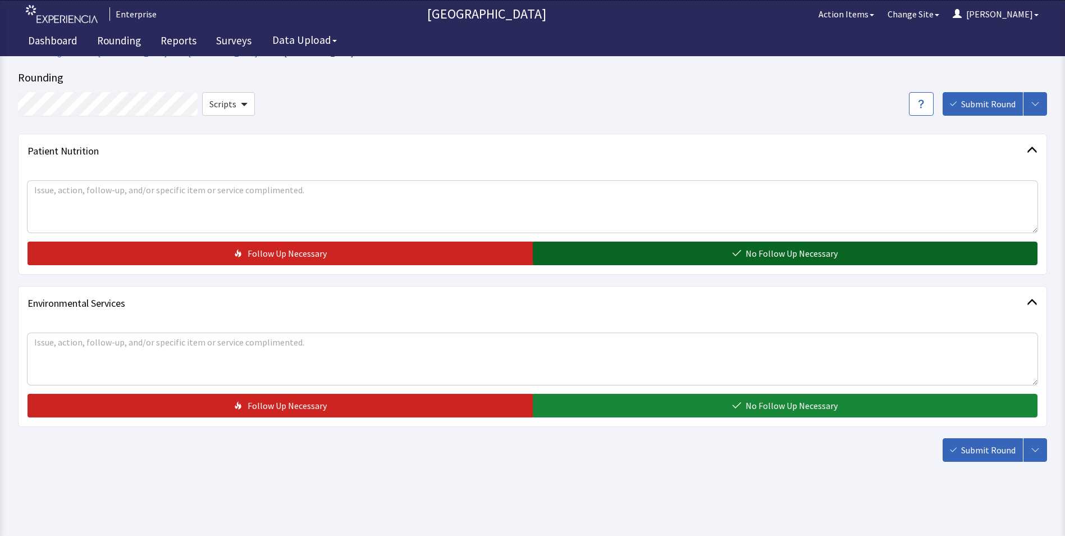
click at [682, 255] on button "No Follow Up Necessary" at bounding box center [785, 253] width 505 height 24
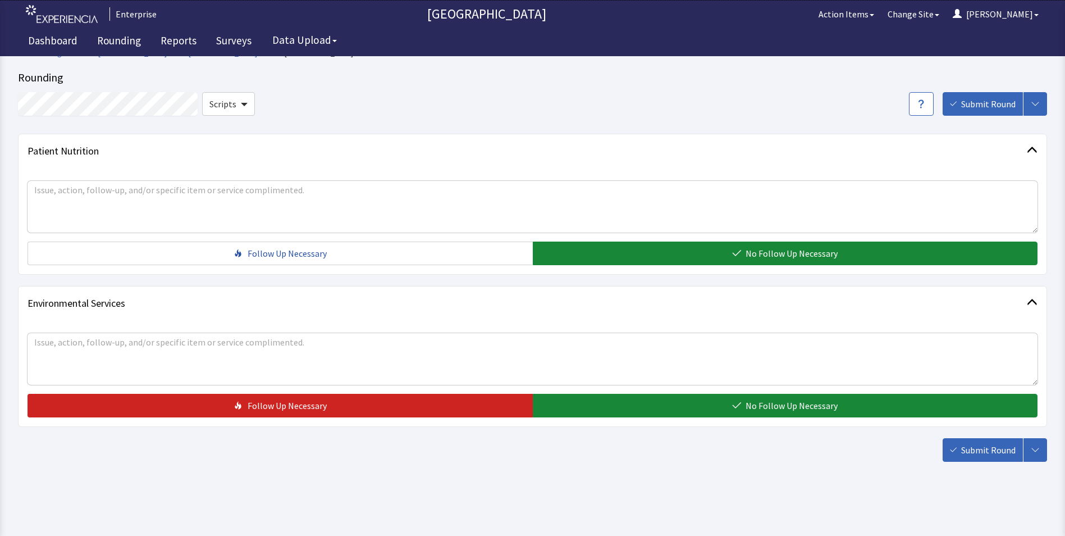
drag, startPoint x: 663, startPoint y: 412, endPoint x: 696, endPoint y: 418, distance: 33.8
click at [666, 413] on button "No Follow Up Necessary" at bounding box center [785, 406] width 505 height 24
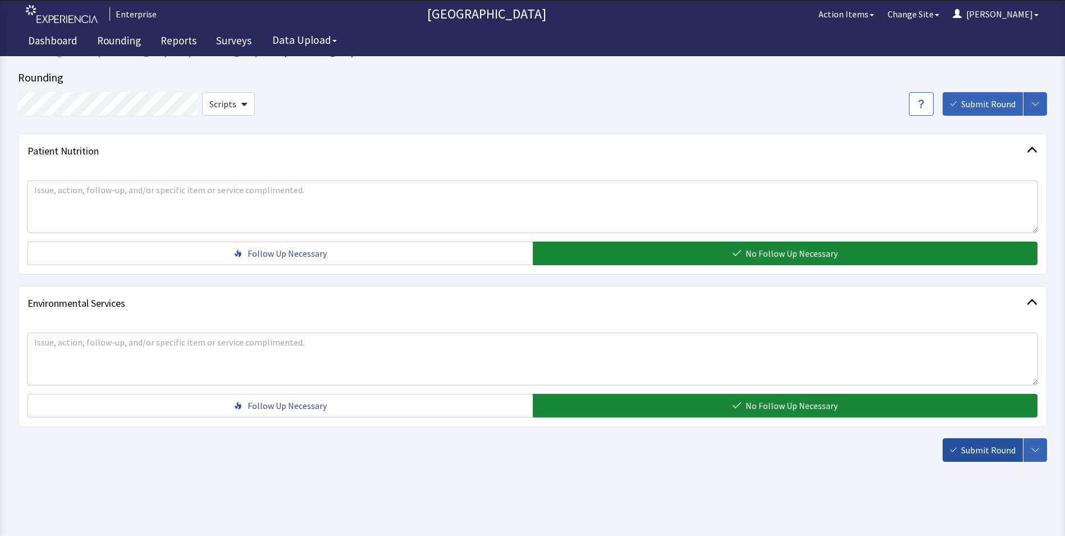
click at [988, 446] on span "Submit Round" at bounding box center [988, 449] width 54 height 13
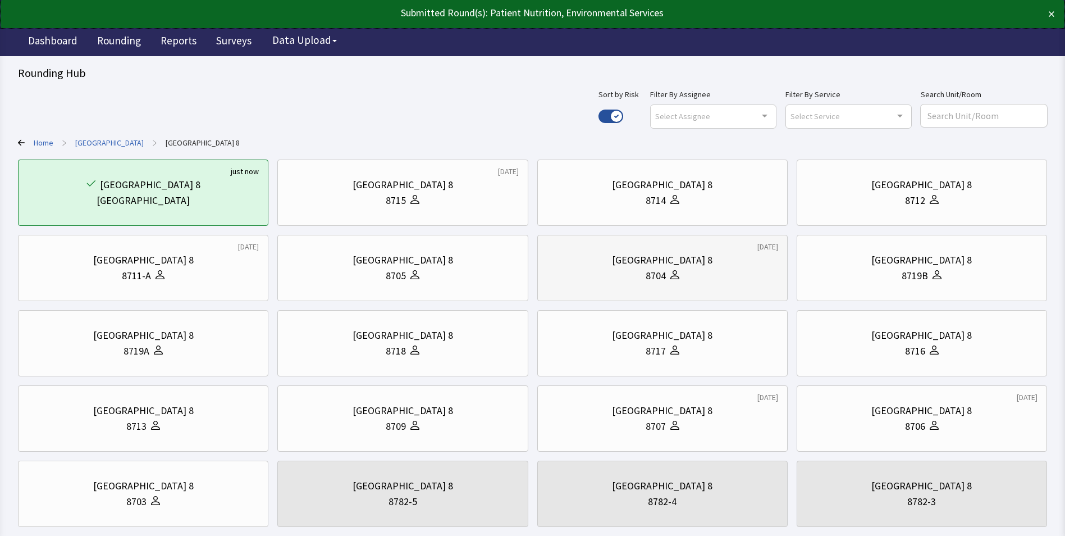
click at [667, 282] on div at bounding box center [672, 276] width 13 height 16
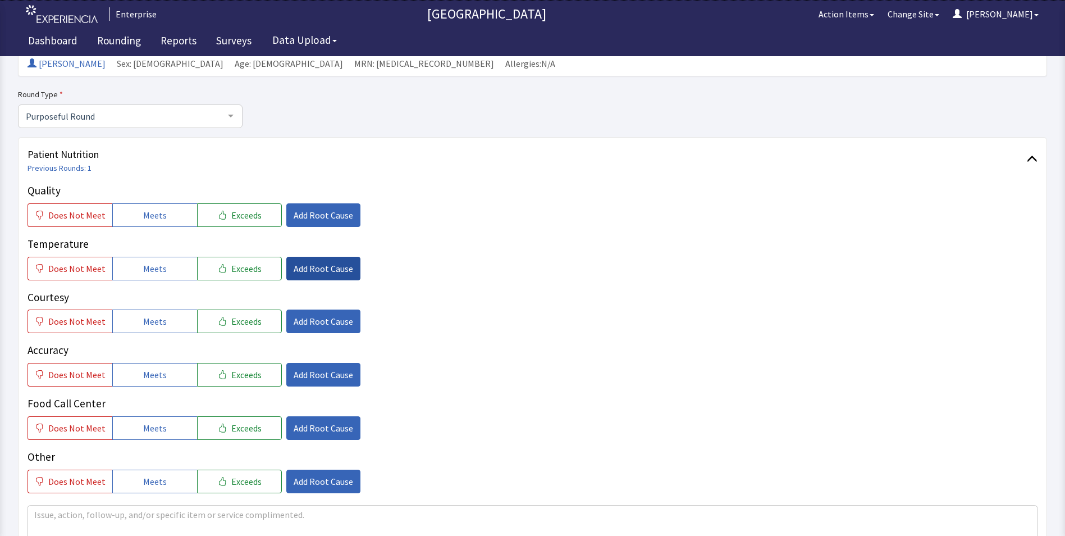
scroll to position [112, 0]
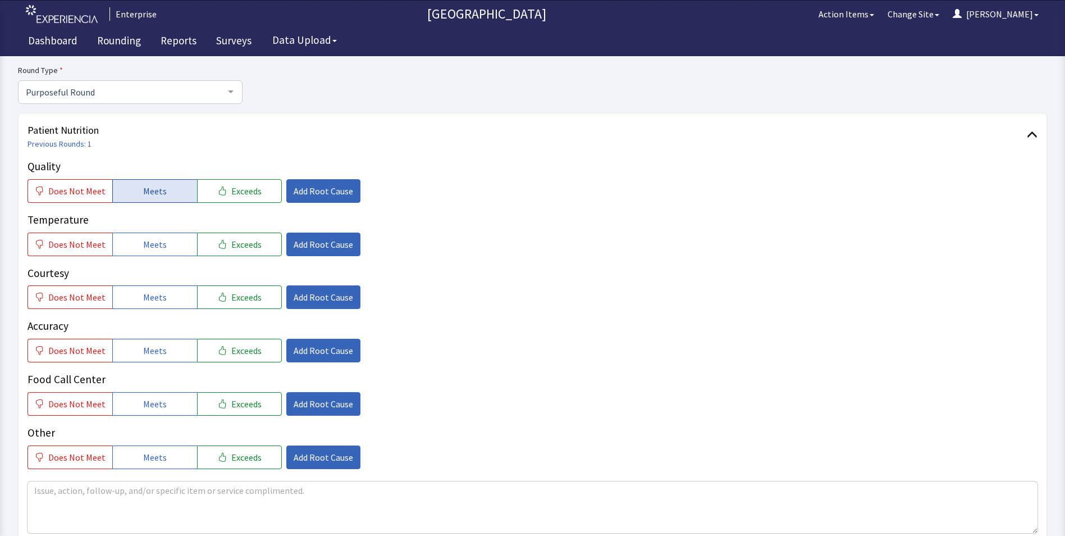
click at [158, 190] on span "Meets" at bounding box center [155, 190] width 24 height 13
drag, startPoint x: 154, startPoint y: 241, endPoint x: 154, endPoint y: 270, distance: 28.6
click at [154, 246] on span "Meets" at bounding box center [155, 244] width 24 height 13
drag, startPoint x: 149, startPoint y: 297, endPoint x: 139, endPoint y: 344, distance: 48.2
click at [149, 304] on button "Meets" at bounding box center [154, 297] width 85 height 24
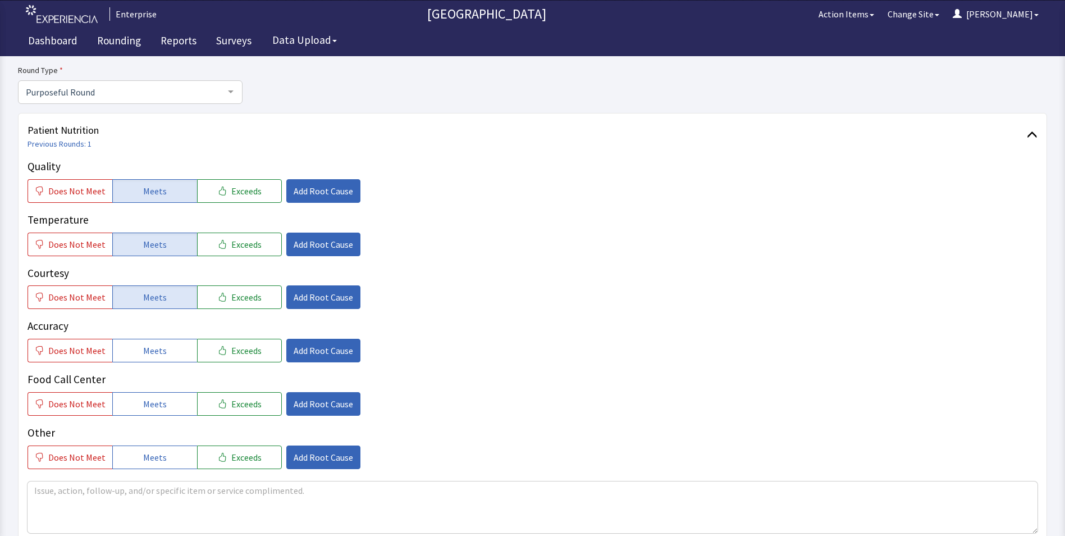
drag, startPoint x: 136, startPoint y: 359, endPoint x: 139, endPoint y: 366, distance: 6.8
click at [138, 364] on div "Quality Does Not Meet Meets Exceeds Add Root Cause Temperature Does Not Meet Me…" at bounding box center [533, 313] width 1010 height 311
click at [143, 403] on span "Meets" at bounding box center [155, 403] width 24 height 13
click at [157, 360] on button "Meets" at bounding box center [154, 351] width 85 height 24
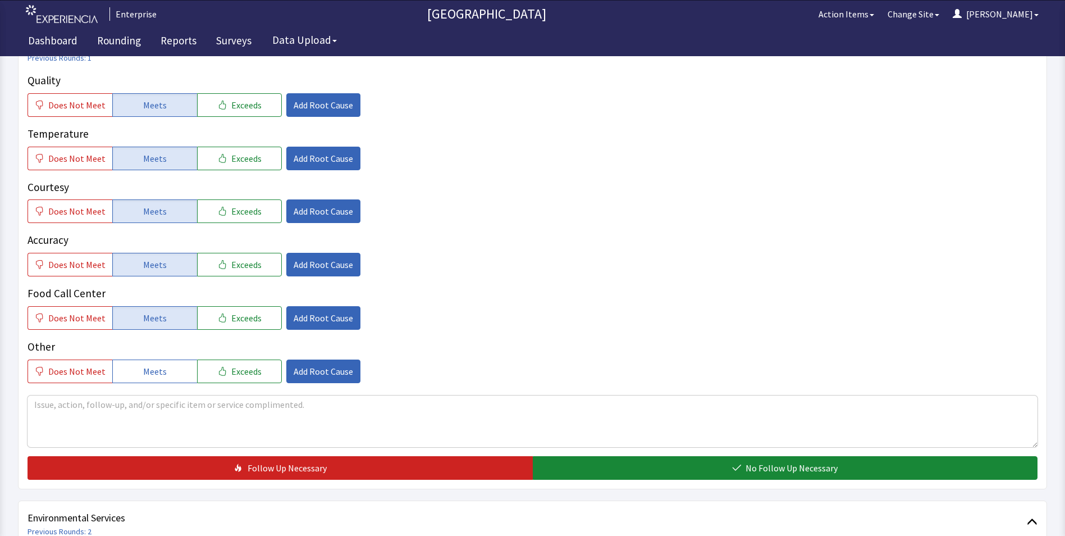
scroll to position [281, 0]
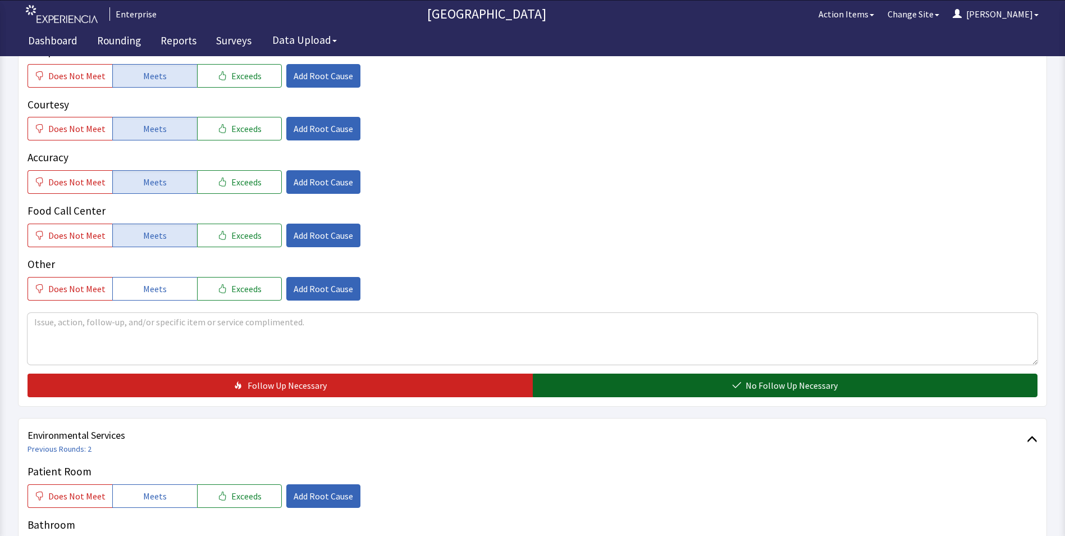
click at [613, 385] on button "No Follow Up Necessary" at bounding box center [785, 385] width 505 height 24
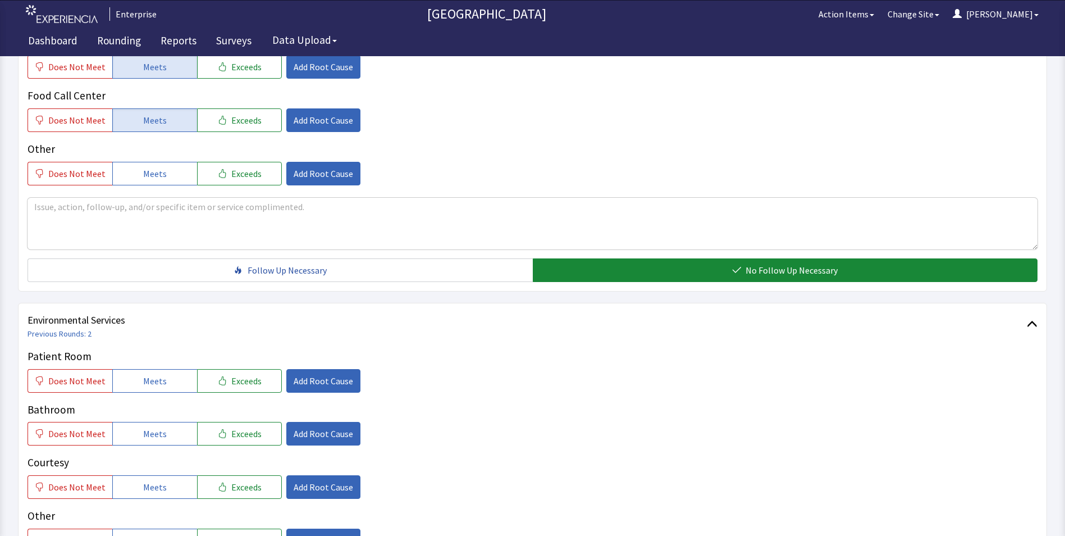
scroll to position [505, 0]
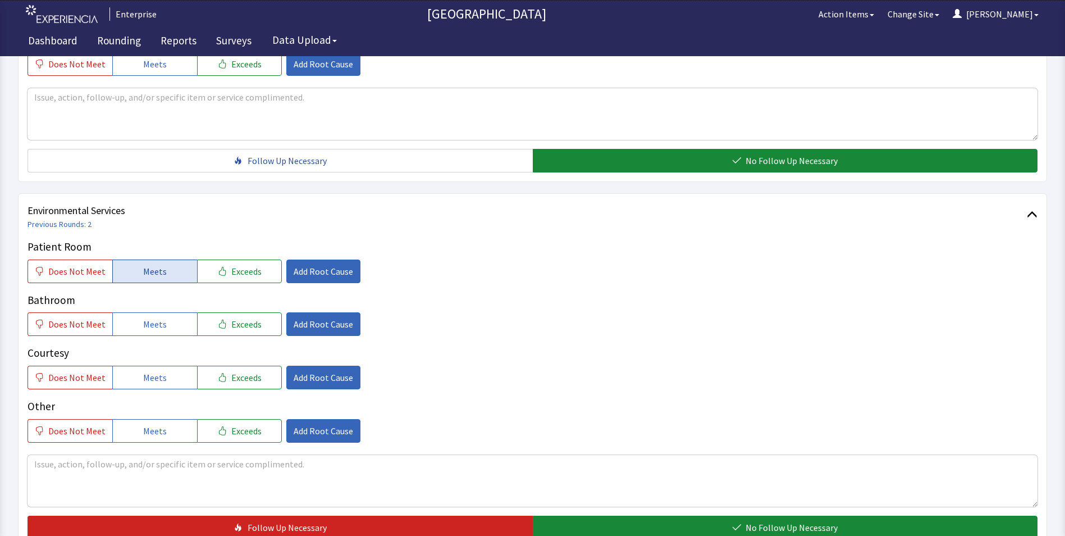
click at [145, 269] on span "Meets" at bounding box center [155, 271] width 24 height 13
click at [133, 331] on button "Meets" at bounding box center [154, 324] width 85 height 24
drag, startPoint x: 137, startPoint y: 375, endPoint x: 149, endPoint y: 376, distance: 11.8
click at [137, 375] on button "Meets" at bounding box center [154, 378] width 85 height 24
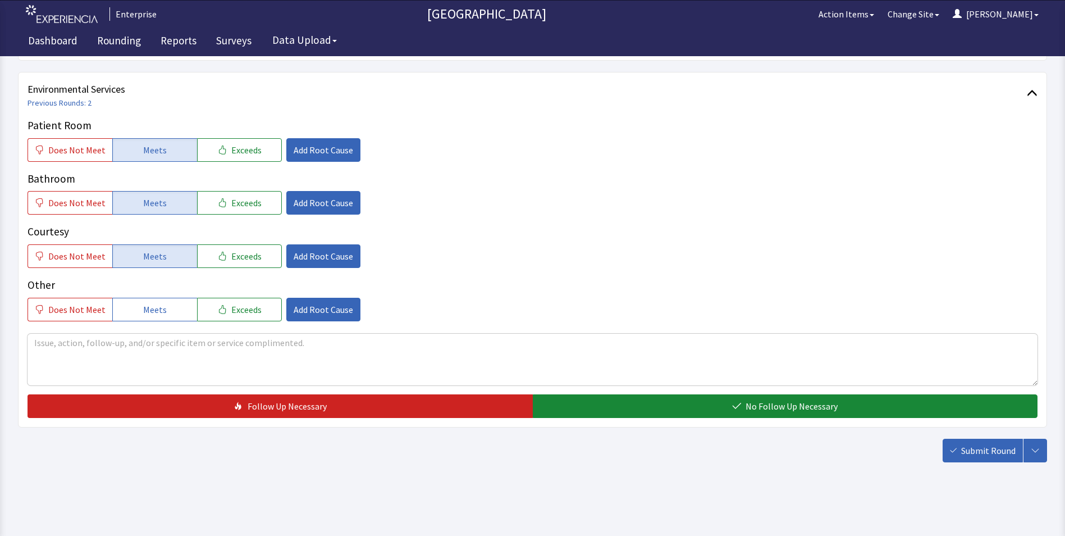
scroll to position [627, 0]
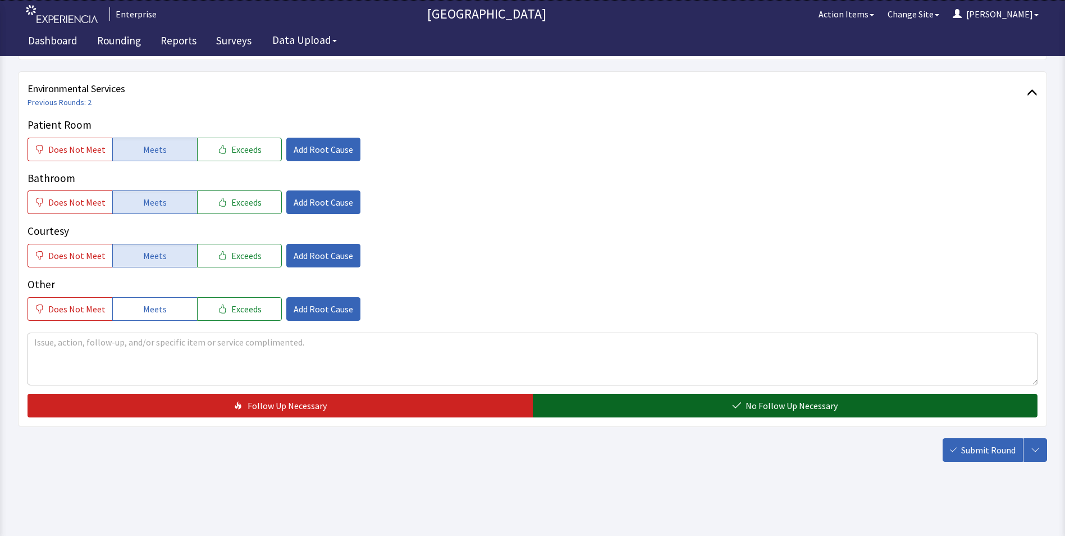
click at [601, 402] on button "No Follow Up Necessary" at bounding box center [785, 406] width 505 height 24
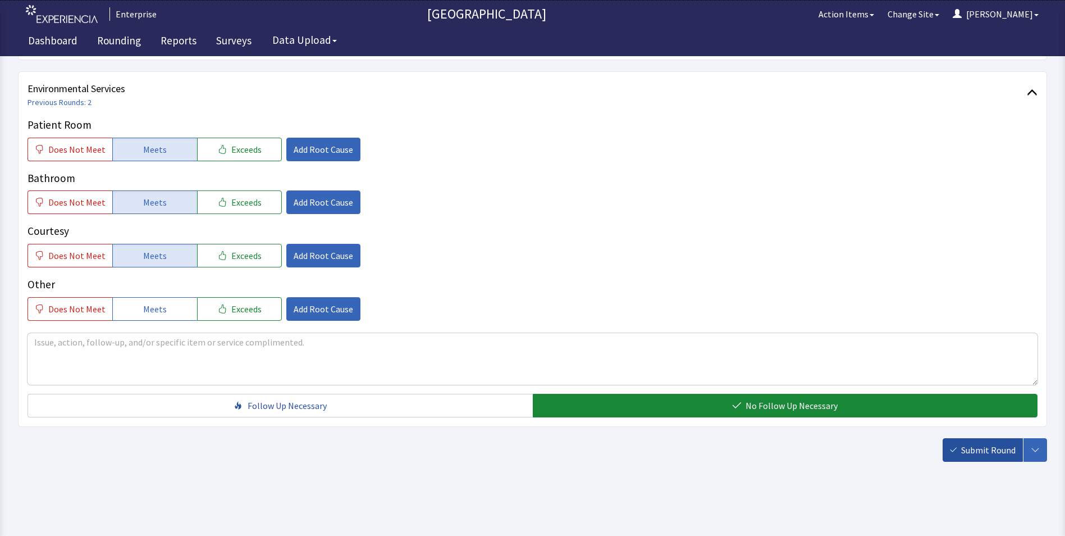
click at [963, 453] on span "Submit Round" at bounding box center [988, 449] width 54 height 13
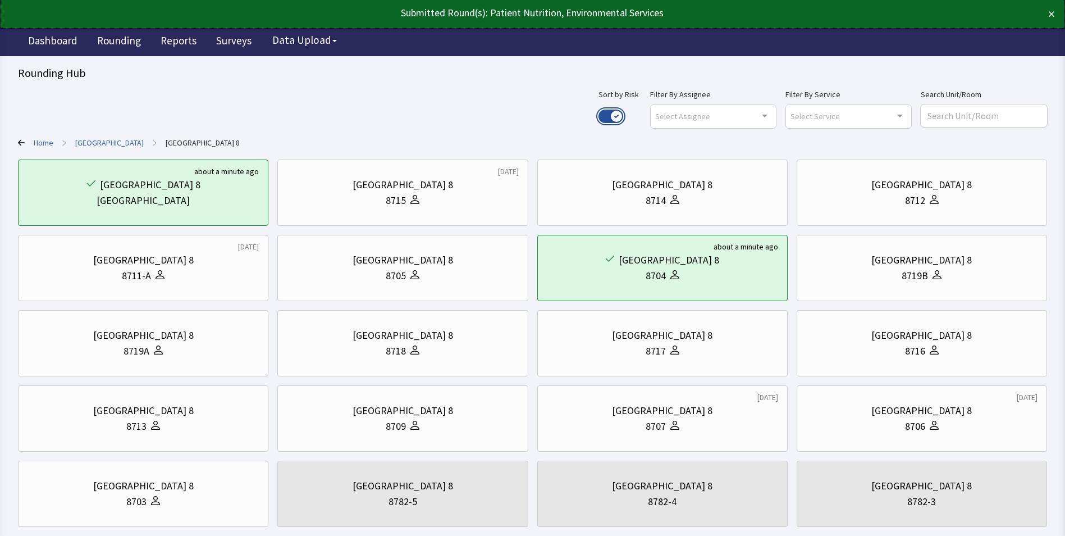
click at [623, 113] on button "Use setting" at bounding box center [611, 116] width 25 height 13
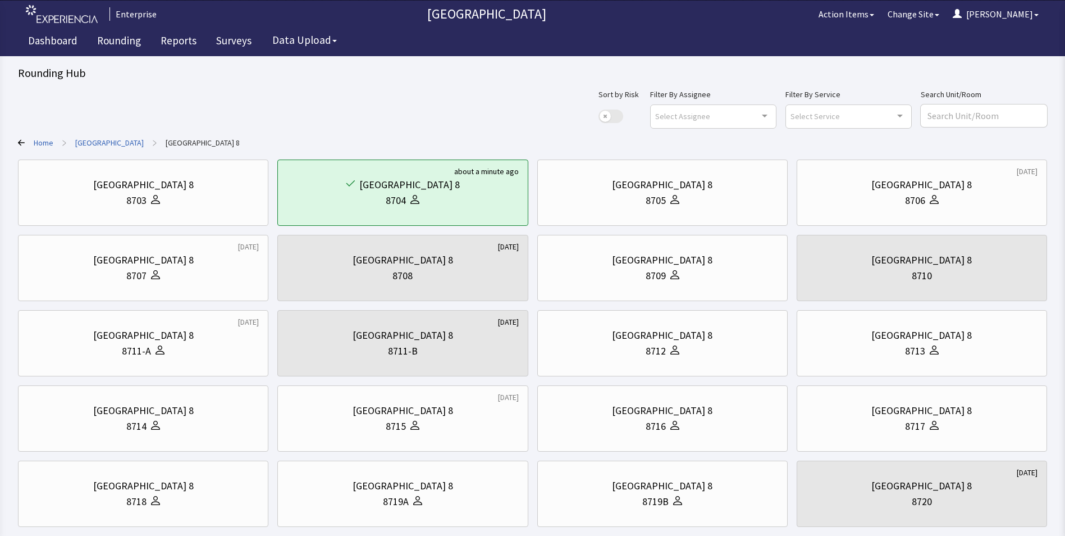
click at [110, 144] on link "[GEOGRAPHIC_DATA]" at bounding box center [109, 142] width 69 height 11
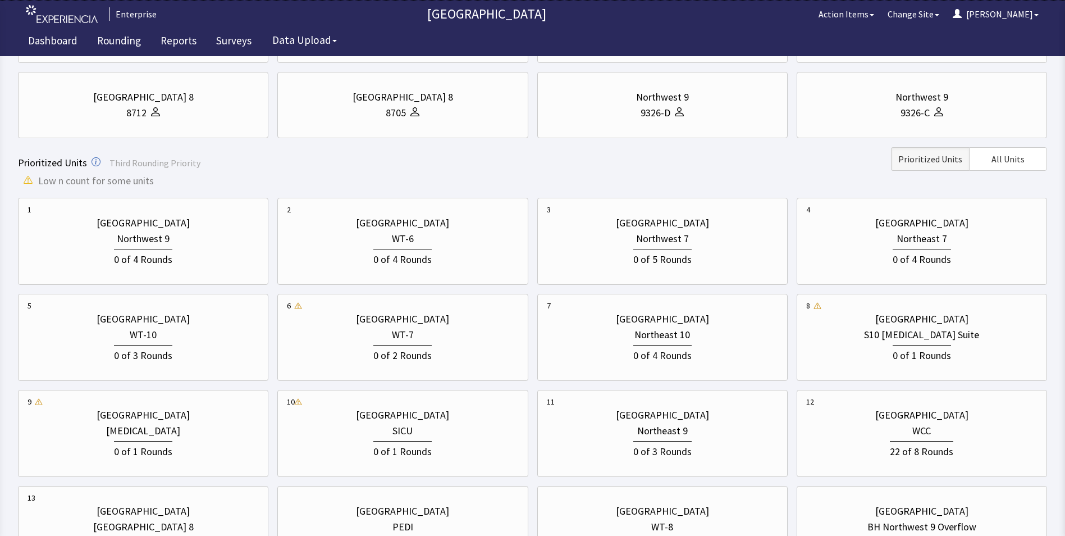
scroll to position [225, 0]
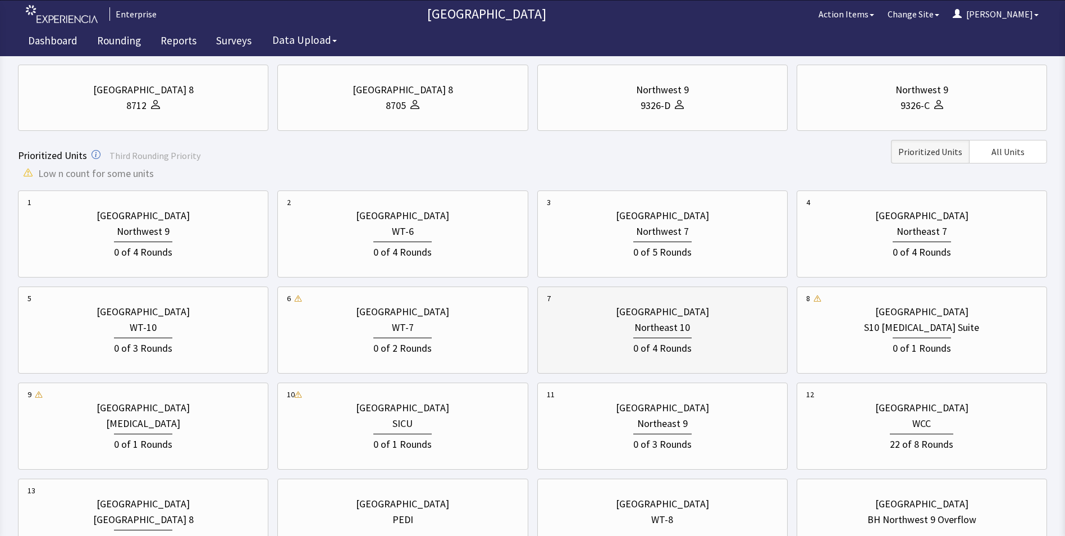
click at [598, 342] on div "0 of 4 Rounds" at bounding box center [662, 345] width 231 height 21
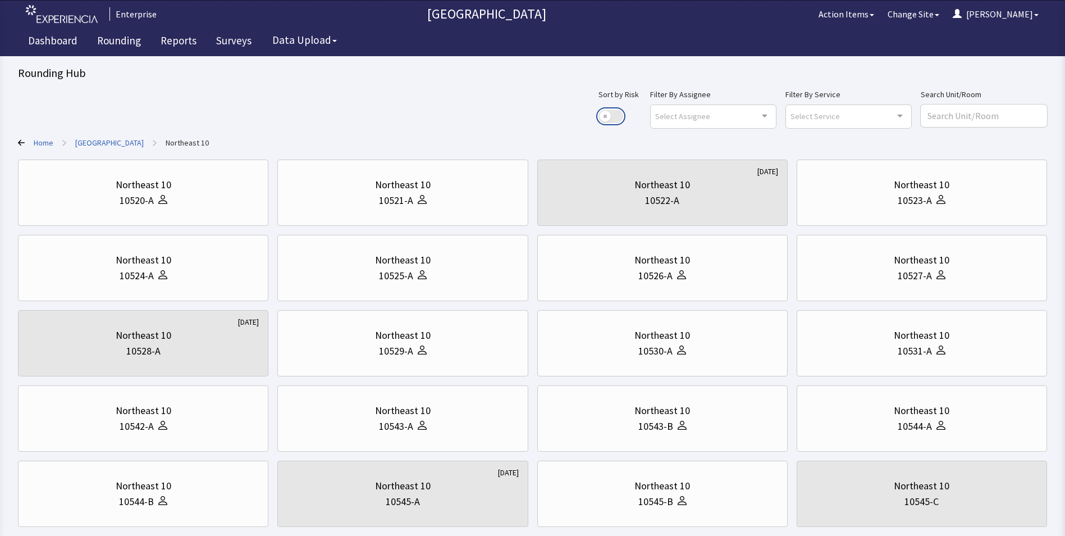
click at [623, 120] on button "Use setting" at bounding box center [611, 116] width 25 height 13
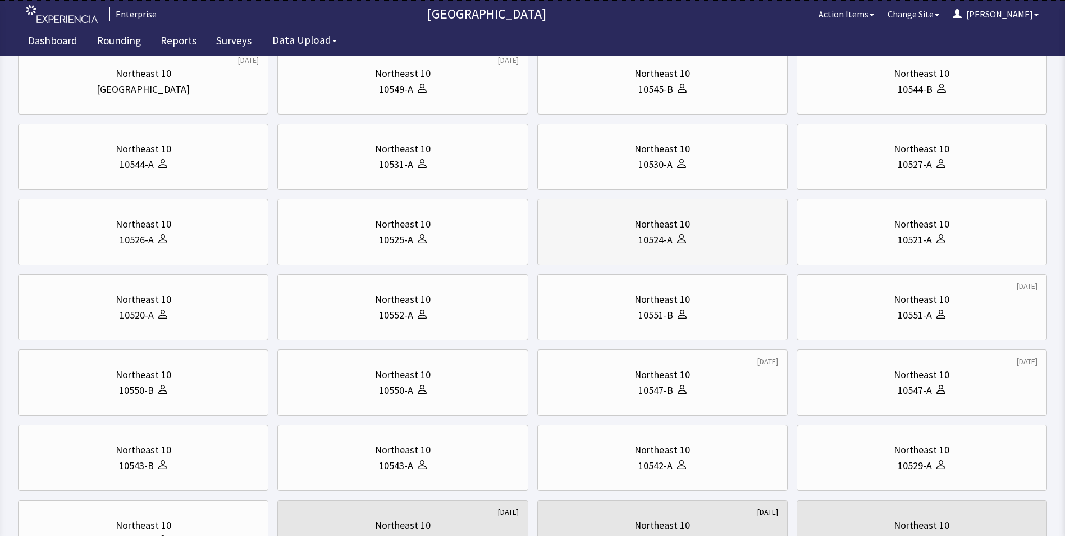
scroll to position [112, 0]
click at [892, 311] on div "10551-A" at bounding box center [921, 314] width 231 height 16
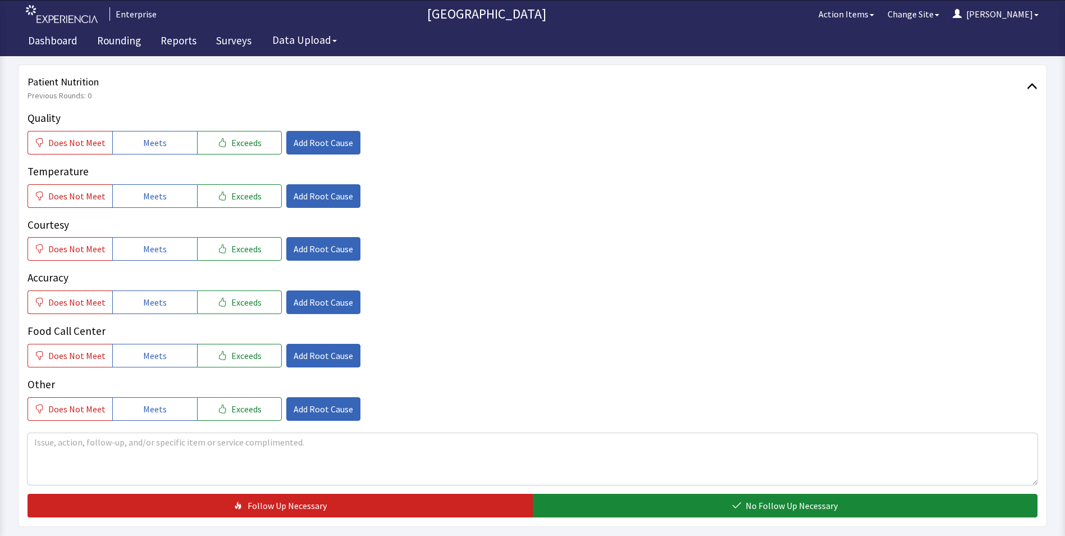
scroll to position [112, 0]
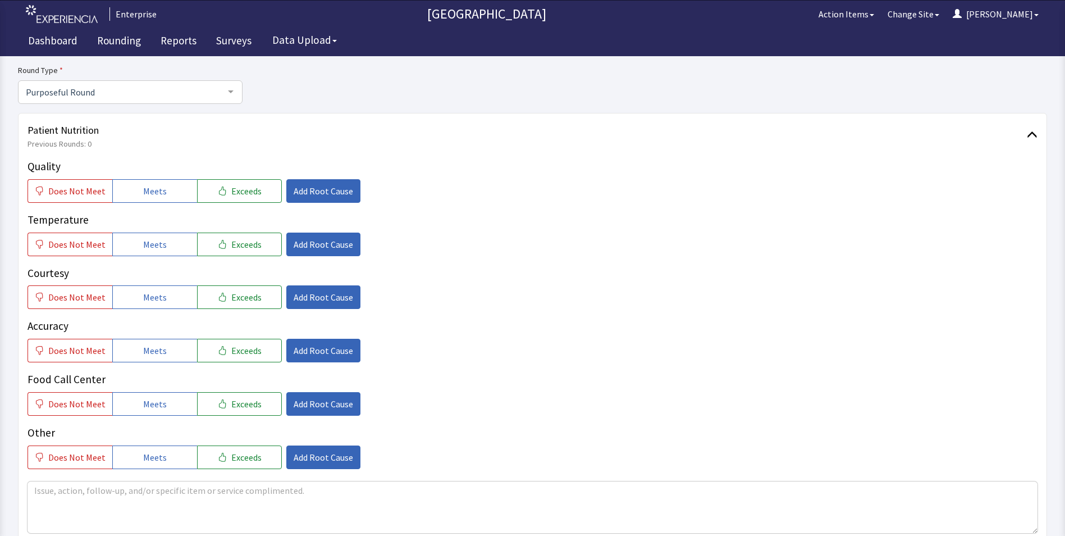
drag, startPoint x: 151, startPoint y: 195, endPoint x: 152, endPoint y: 205, distance: 10.1
click at [152, 195] on span "Meets" at bounding box center [155, 190] width 24 height 13
click at [139, 256] on button "Meets" at bounding box center [154, 245] width 85 height 24
drag, startPoint x: 139, startPoint y: 293, endPoint x: 139, endPoint y: 298, distance: 5.6
click at [139, 294] on button "Meets" at bounding box center [154, 297] width 85 height 24
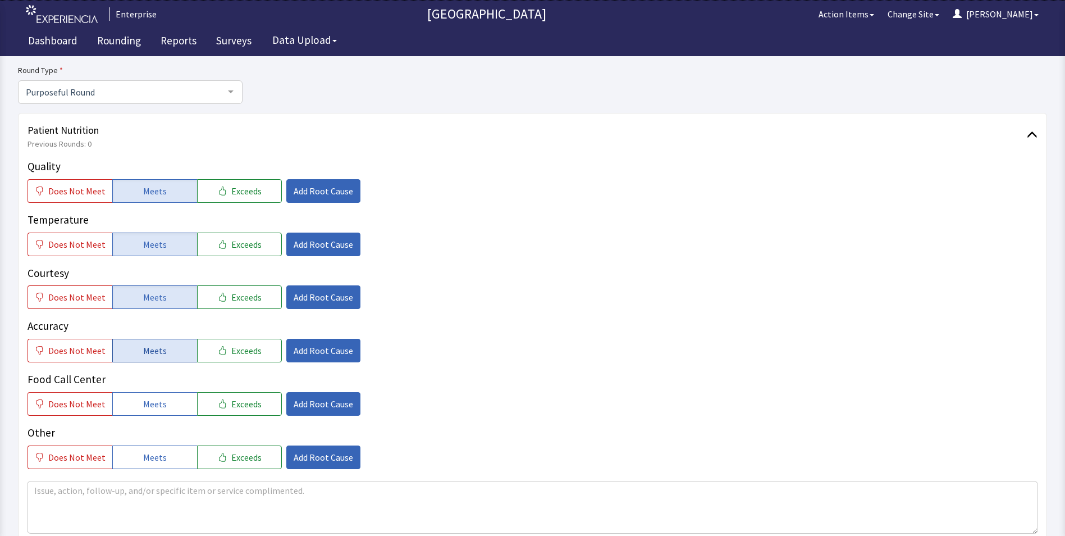
drag, startPoint x: 137, startPoint y: 345, endPoint x: 140, endPoint y: 359, distance: 14.9
click at [138, 347] on button "Meets" at bounding box center [154, 351] width 85 height 24
drag, startPoint x: 136, startPoint y: 399, endPoint x: 152, endPoint y: 393, distance: 17.1
click at [137, 399] on button "Meets" at bounding box center [154, 404] width 85 height 24
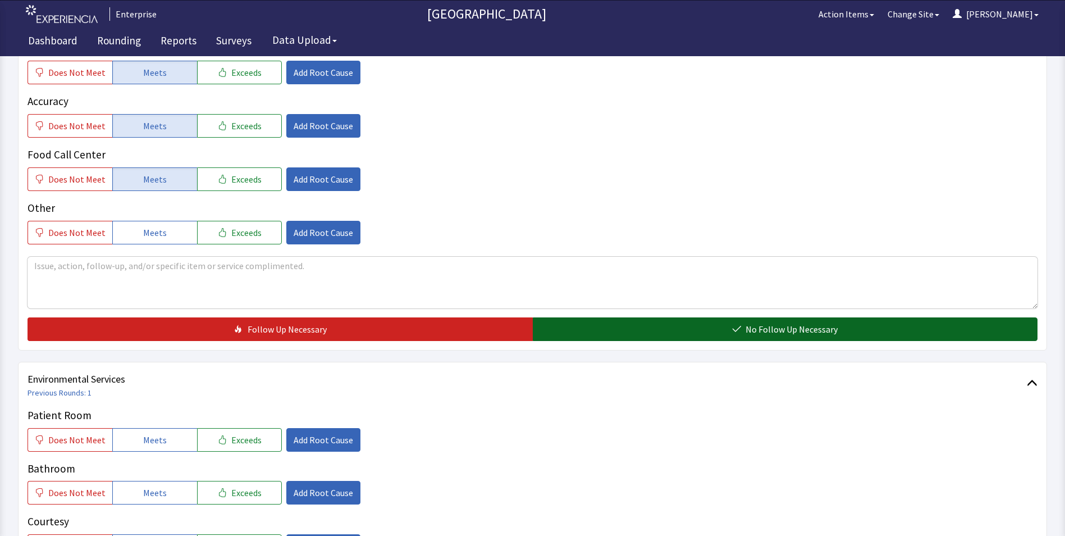
click at [594, 328] on button "No Follow Up Necessary" at bounding box center [785, 329] width 505 height 24
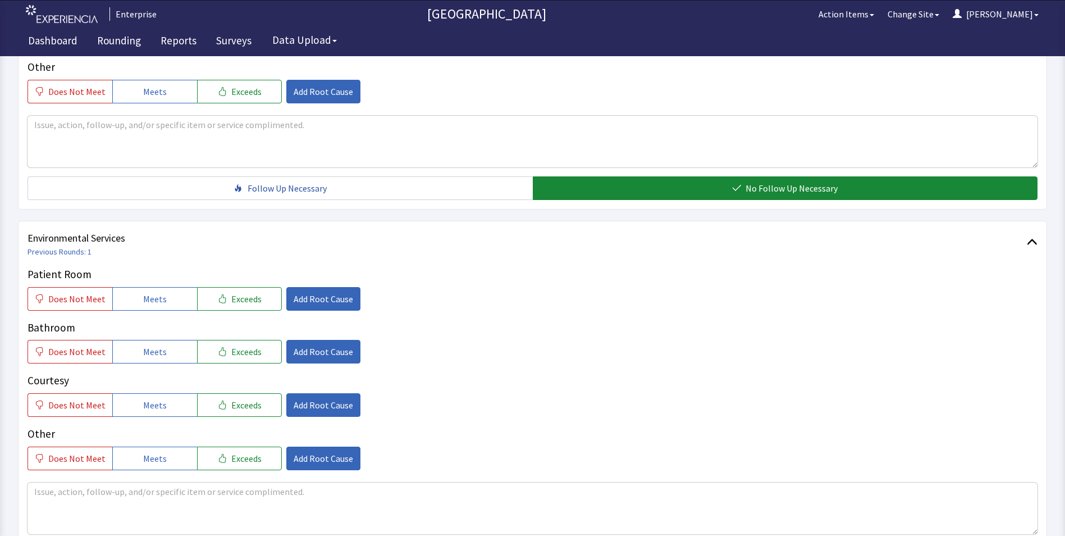
scroll to position [562, 0]
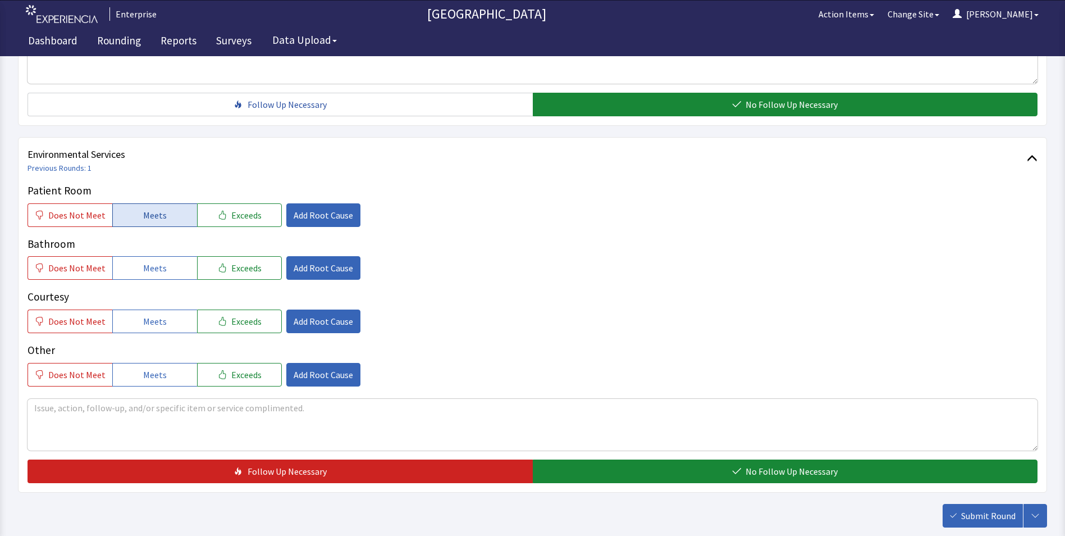
click at [149, 204] on button "Meets" at bounding box center [154, 215] width 85 height 24
drag, startPoint x: 145, startPoint y: 258, endPoint x: 146, endPoint y: 269, distance: 10.7
click at [145, 263] on button "Meets" at bounding box center [154, 268] width 85 height 24
drag, startPoint x: 154, startPoint y: 315, endPoint x: 172, endPoint y: 307, distance: 20.1
click at [155, 316] on span "Meets" at bounding box center [155, 321] width 24 height 13
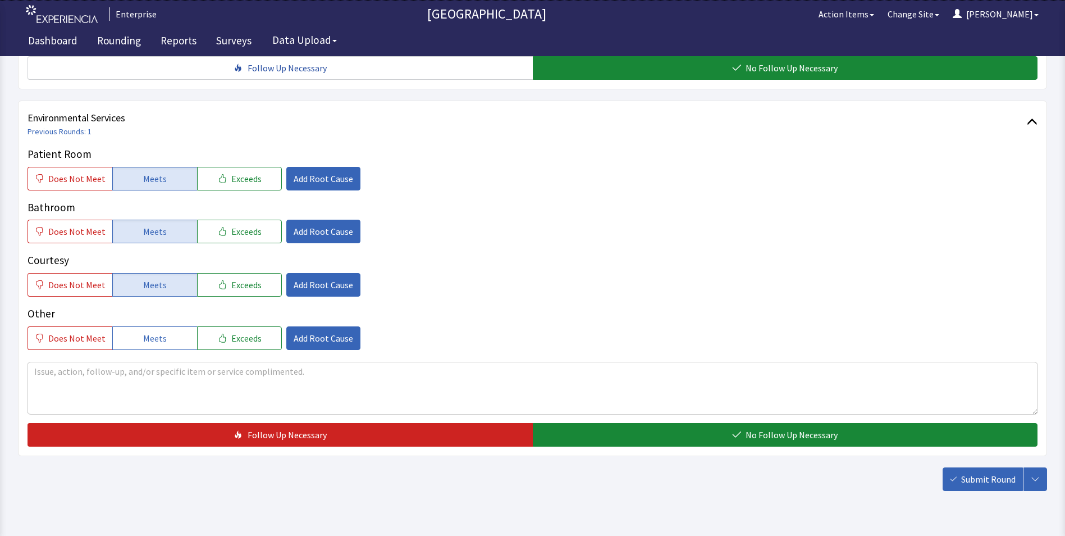
scroll to position [627, 0]
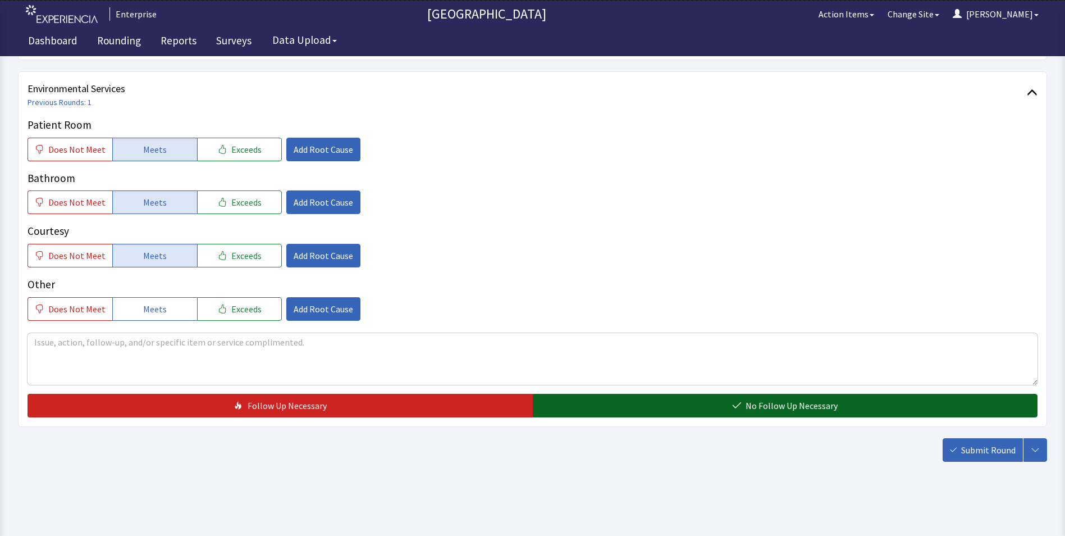
click at [576, 415] on button "No Follow Up Necessary" at bounding box center [785, 406] width 505 height 24
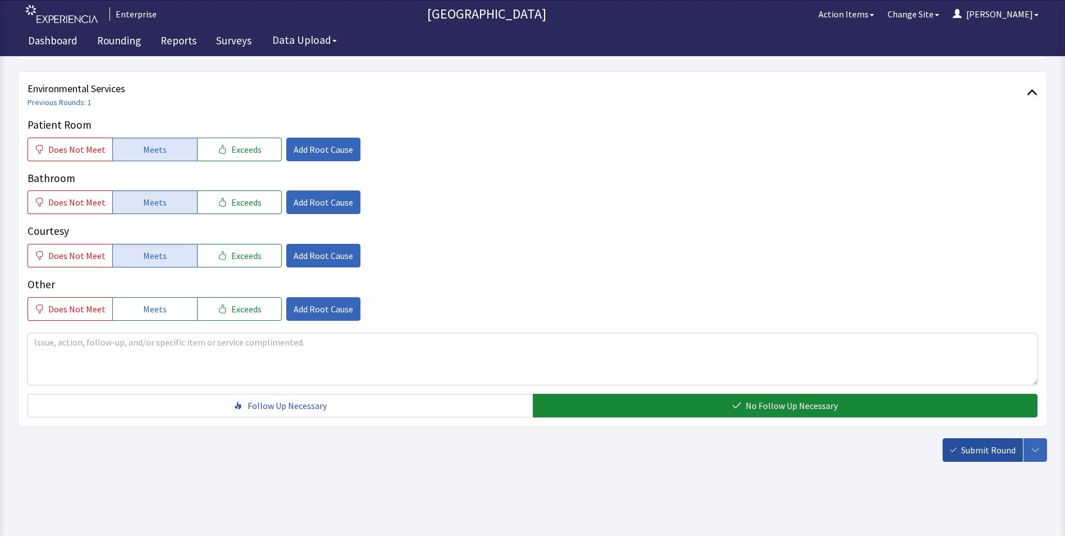
click at [976, 451] on span "Submit Round" at bounding box center [988, 449] width 54 height 13
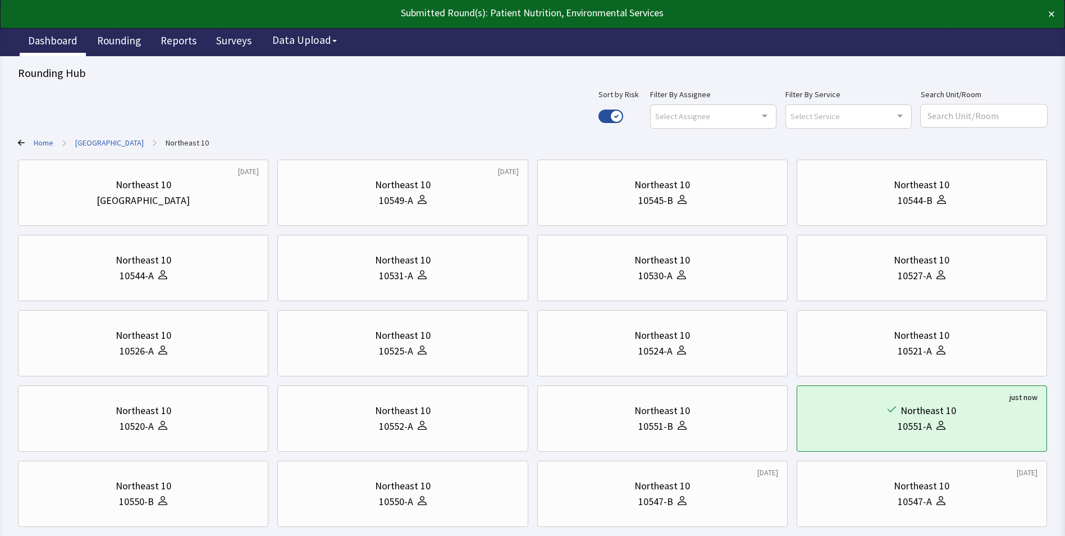
click at [51, 42] on link "Dashboard" at bounding box center [53, 42] width 66 height 28
